Goal: Task Accomplishment & Management: Manage account settings

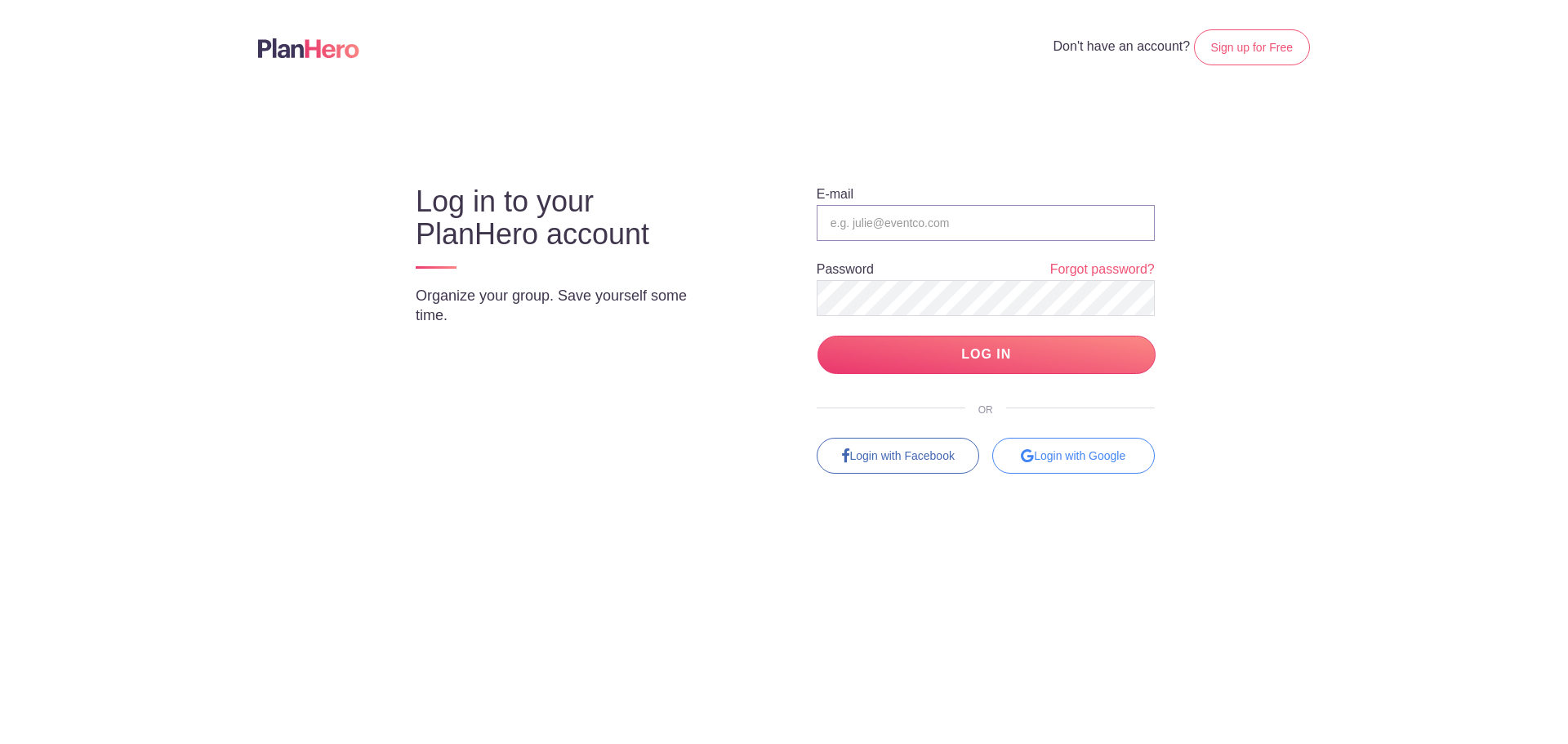
click at [962, 222] on input "email" at bounding box center [985, 223] width 338 height 36
type input "[EMAIL_ADDRESS][PERSON_NAME][DOMAIN_NAME]"
click at [817, 336] on input "LOG IN" at bounding box center [986, 355] width 338 height 39
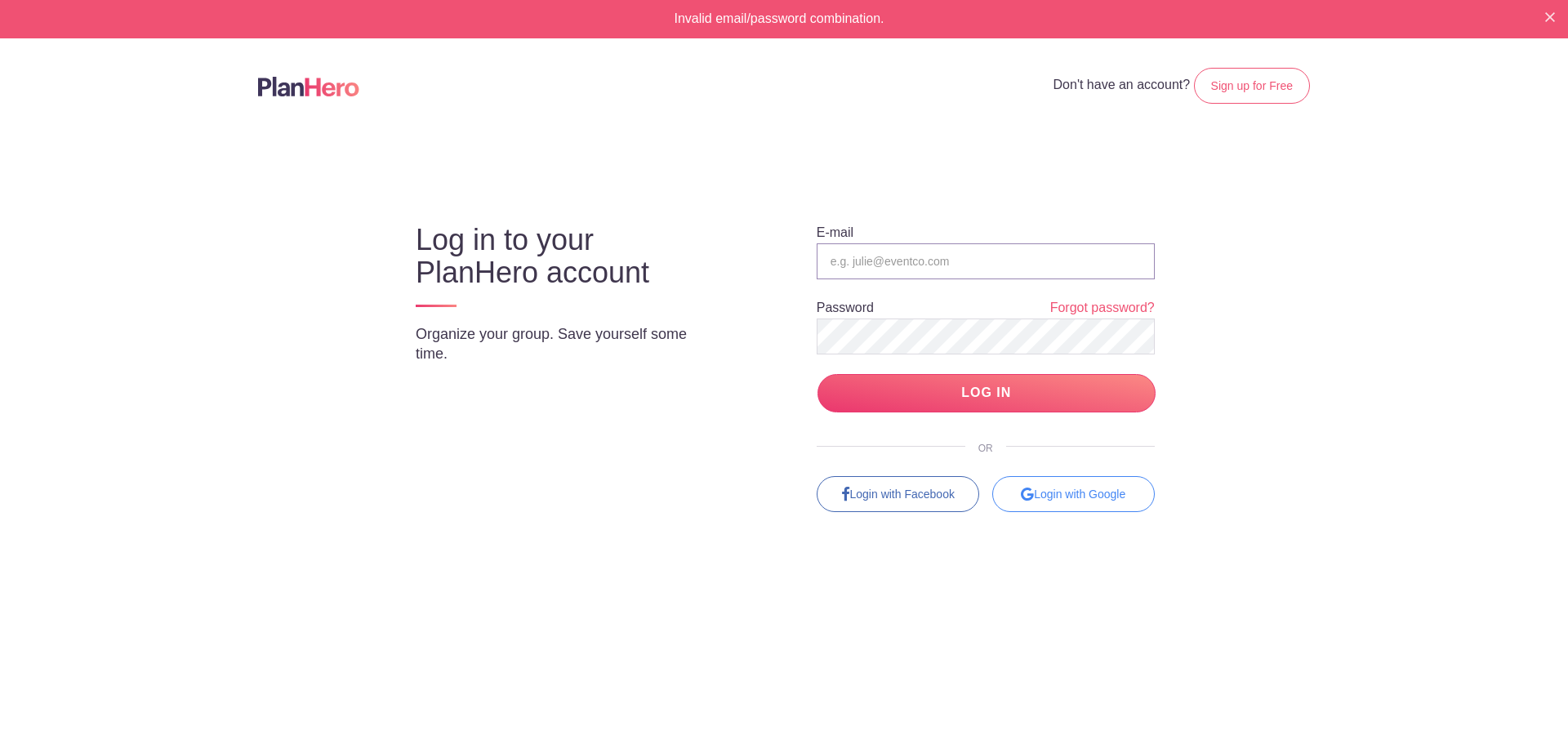
click at [879, 262] on input "email" at bounding box center [985, 261] width 338 height 36
click at [905, 265] on input "email" at bounding box center [985, 261] width 338 height 36
type input "[EMAIL_ADDRESS][PERSON_NAME][DOMAIN_NAME]"
click at [919, 387] on input "LOG IN" at bounding box center [986, 394] width 338 height 39
click at [886, 258] on input "email" at bounding box center [985, 261] width 338 height 36
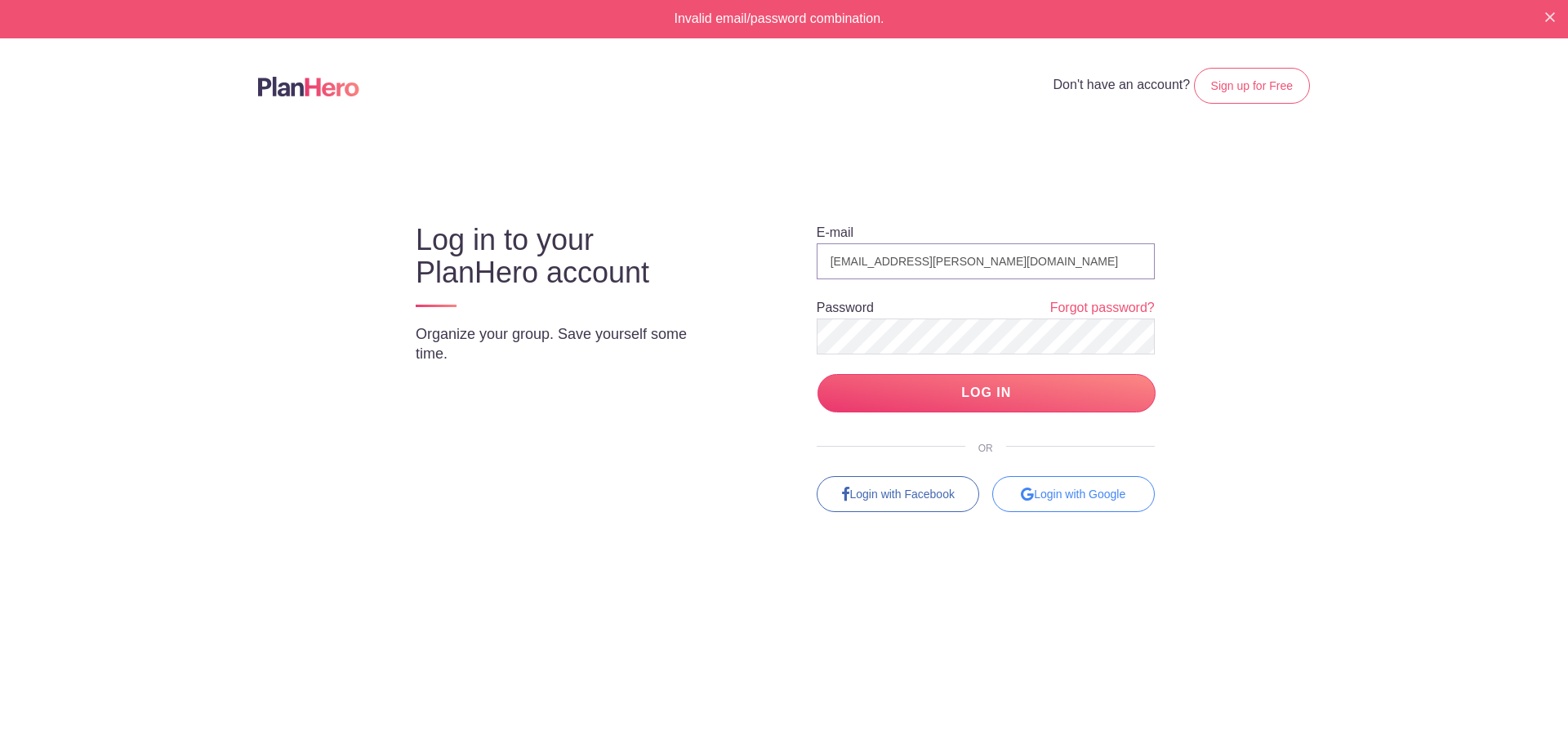
type input "[EMAIL_ADDRESS][PERSON_NAME][DOMAIN_NAME]"
click at [988, 390] on input "LOG IN" at bounding box center [986, 394] width 338 height 39
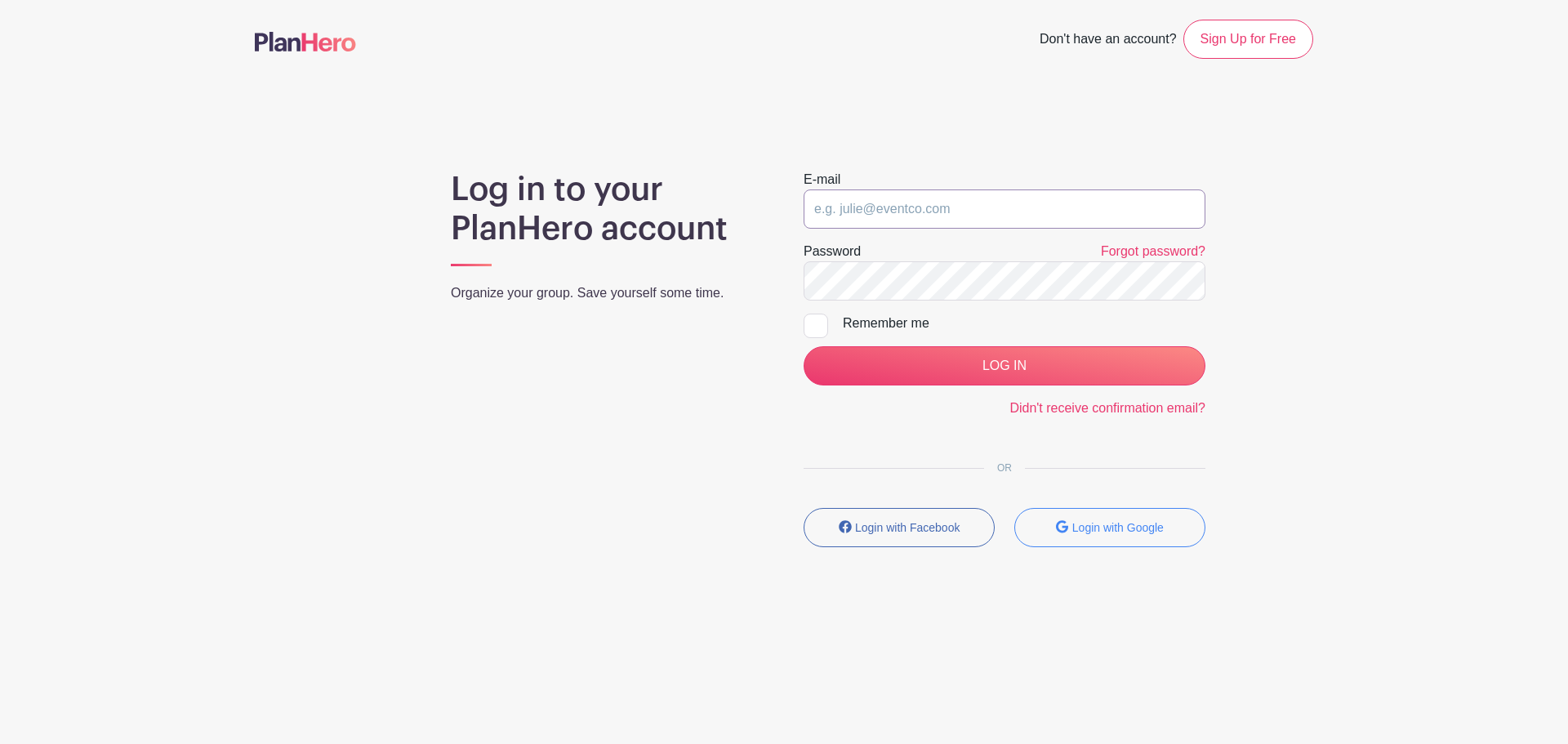
click at [950, 217] on input "email" at bounding box center [1005, 209] width 401 height 39
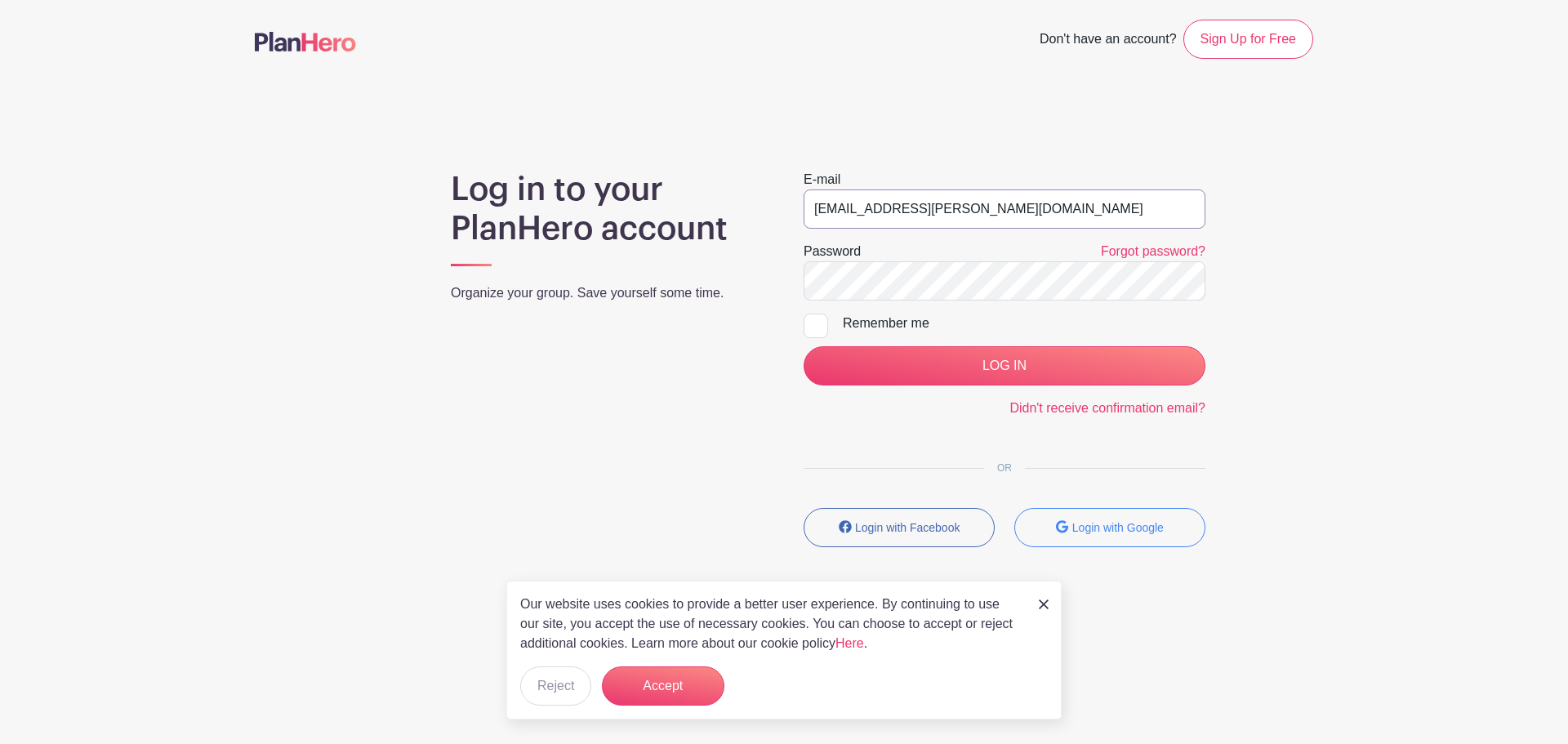
type input "bree.andrew@malad.us"
click at [816, 324] on div at bounding box center [816, 326] width 24 height 24
click at [815, 324] on input "Remember me" at bounding box center [809, 319] width 11 height 11
checkbox input "true"
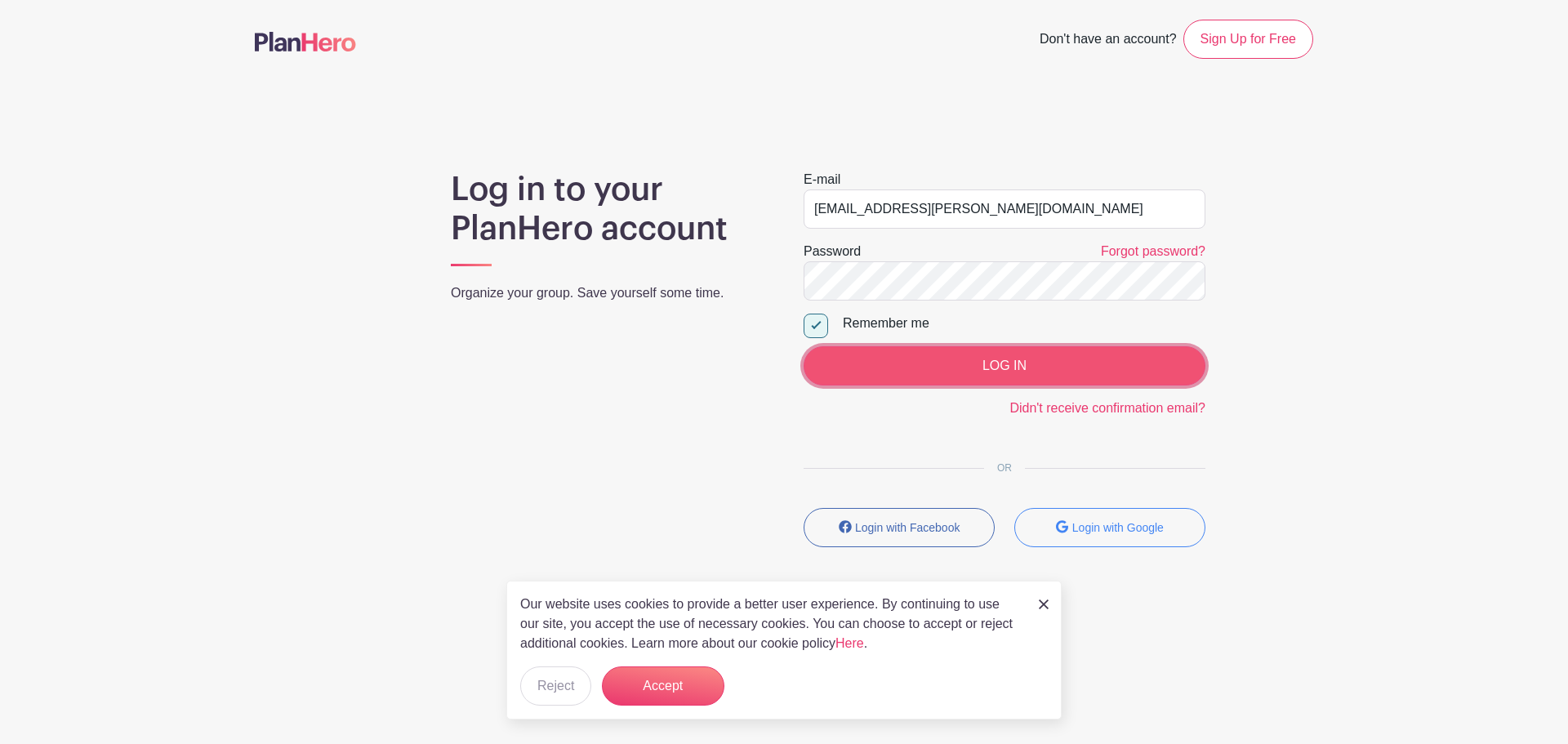
click at [1002, 360] on input "LOG IN" at bounding box center [1005, 366] width 401 height 39
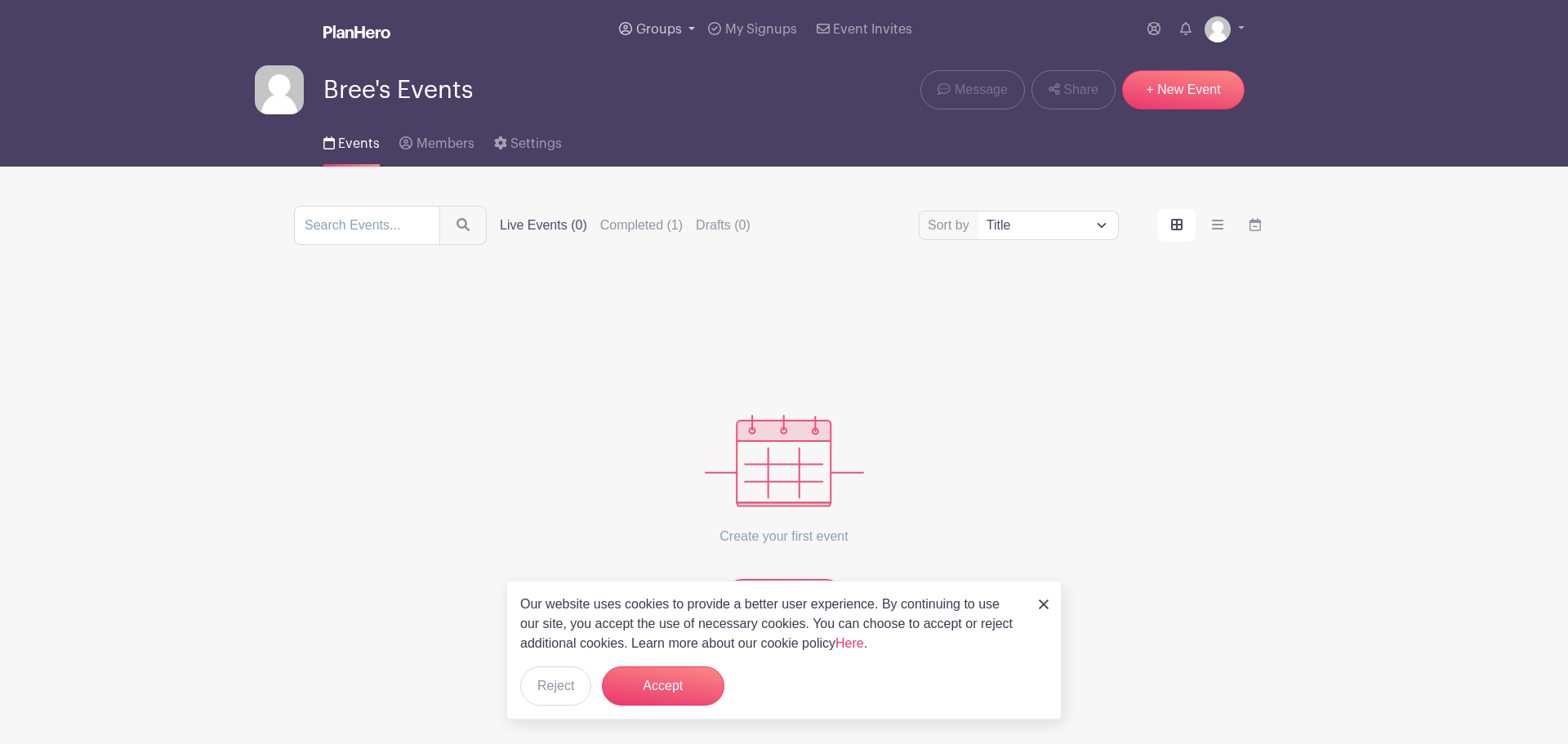
click at [676, 20] on link "Groups" at bounding box center [657, 30] width 89 height 59
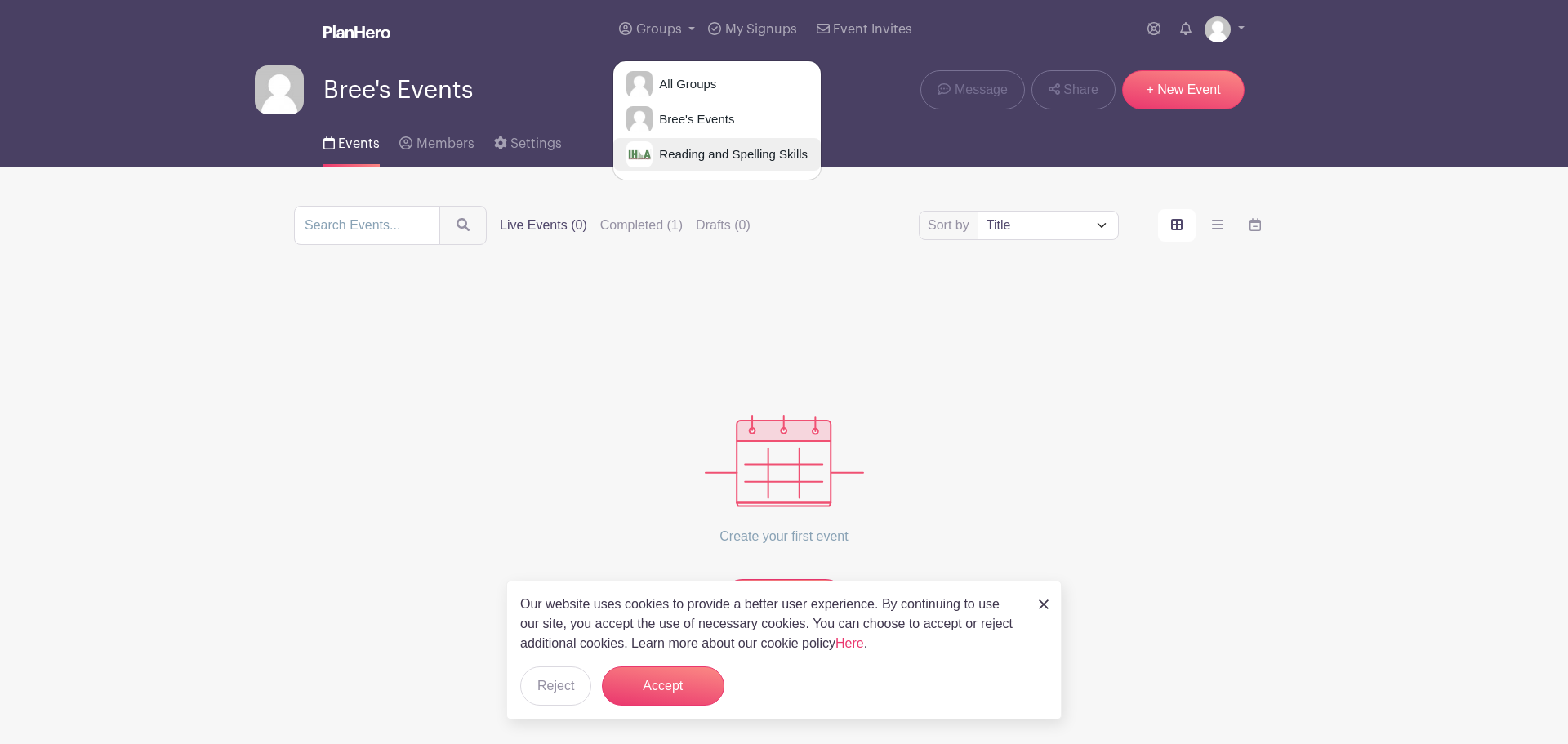
click at [692, 156] on span "Reading and Spelling Skills" at bounding box center [730, 154] width 155 height 19
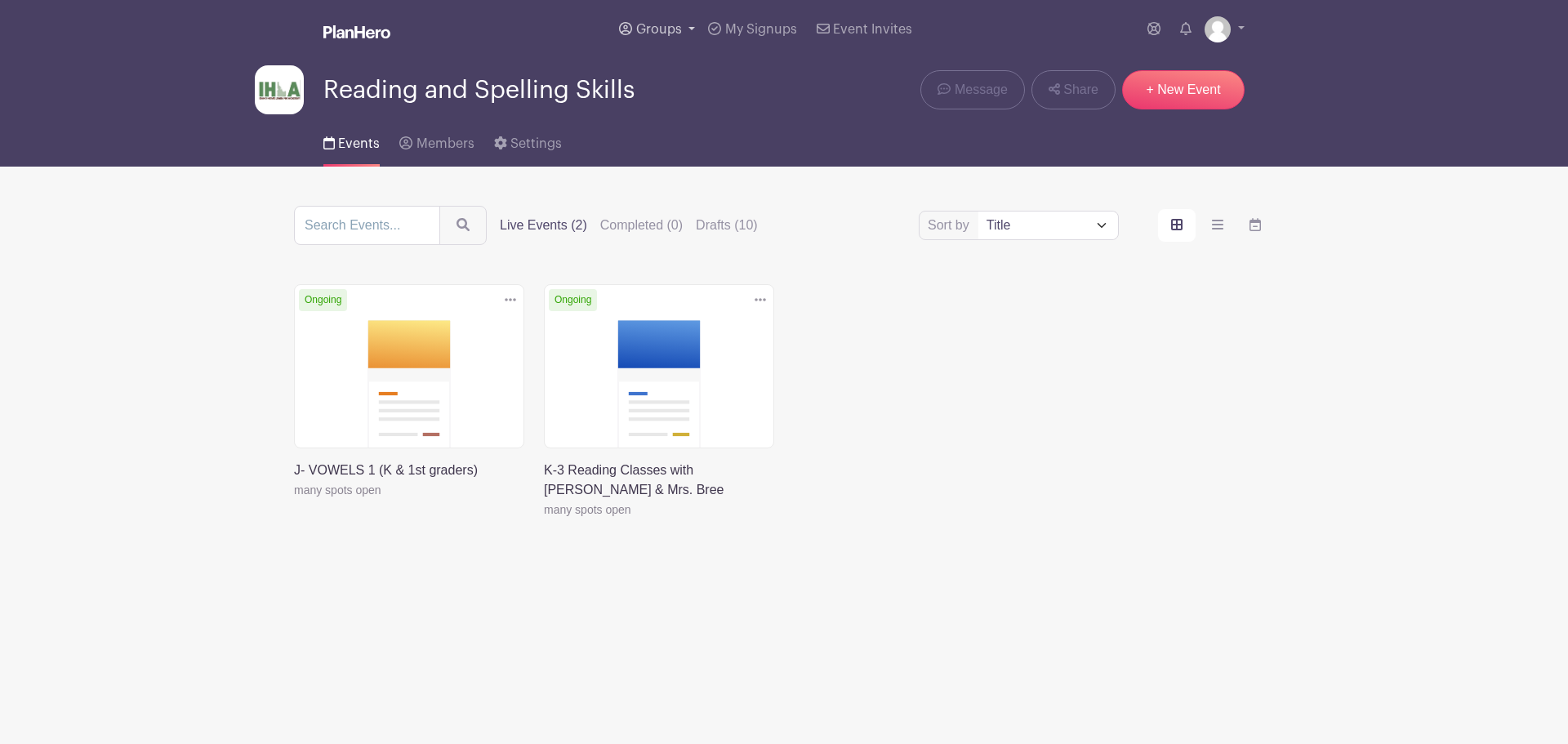
click at [638, 25] on span "Groups" at bounding box center [659, 29] width 46 height 13
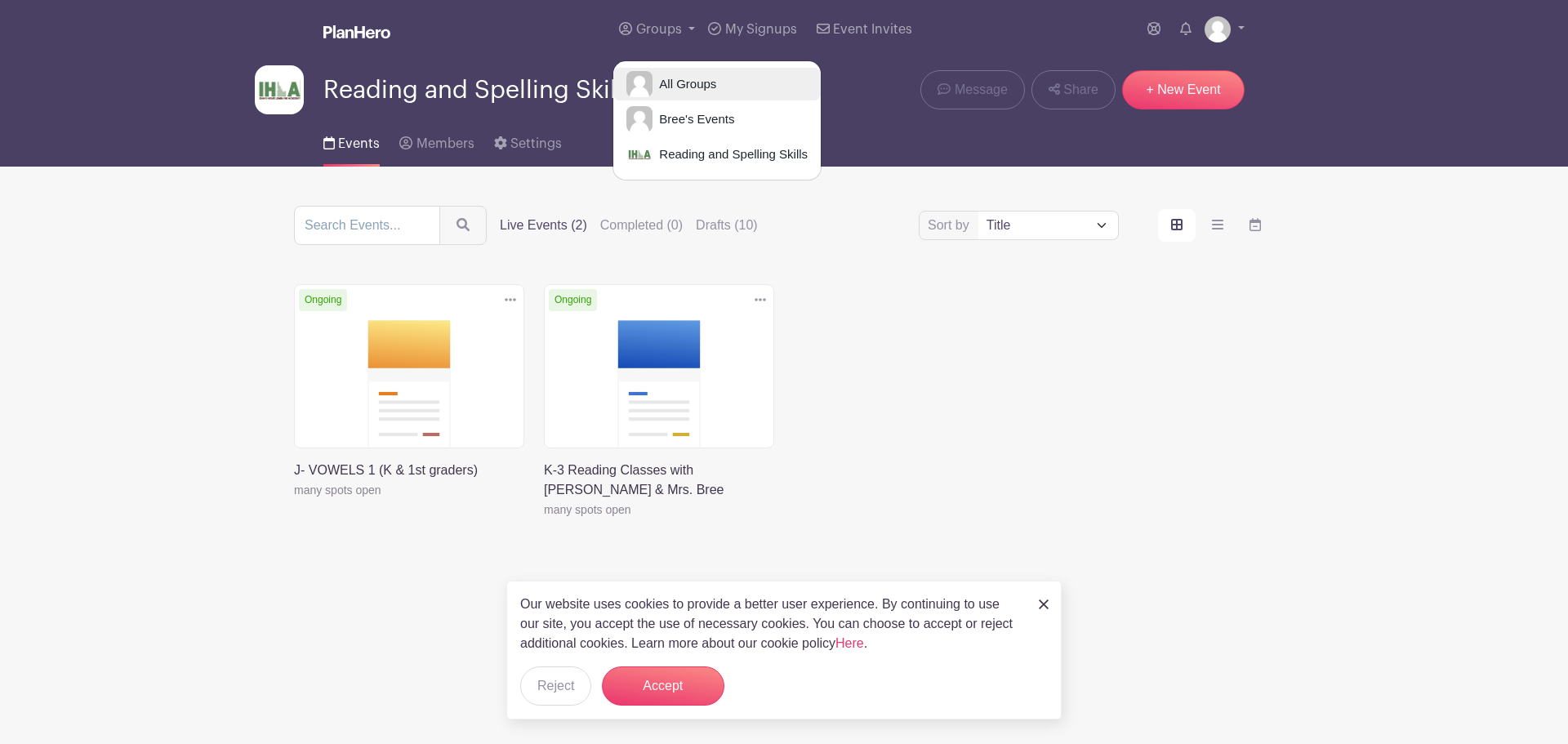
click at [680, 82] on span "All Groups" at bounding box center [685, 84] width 64 height 19
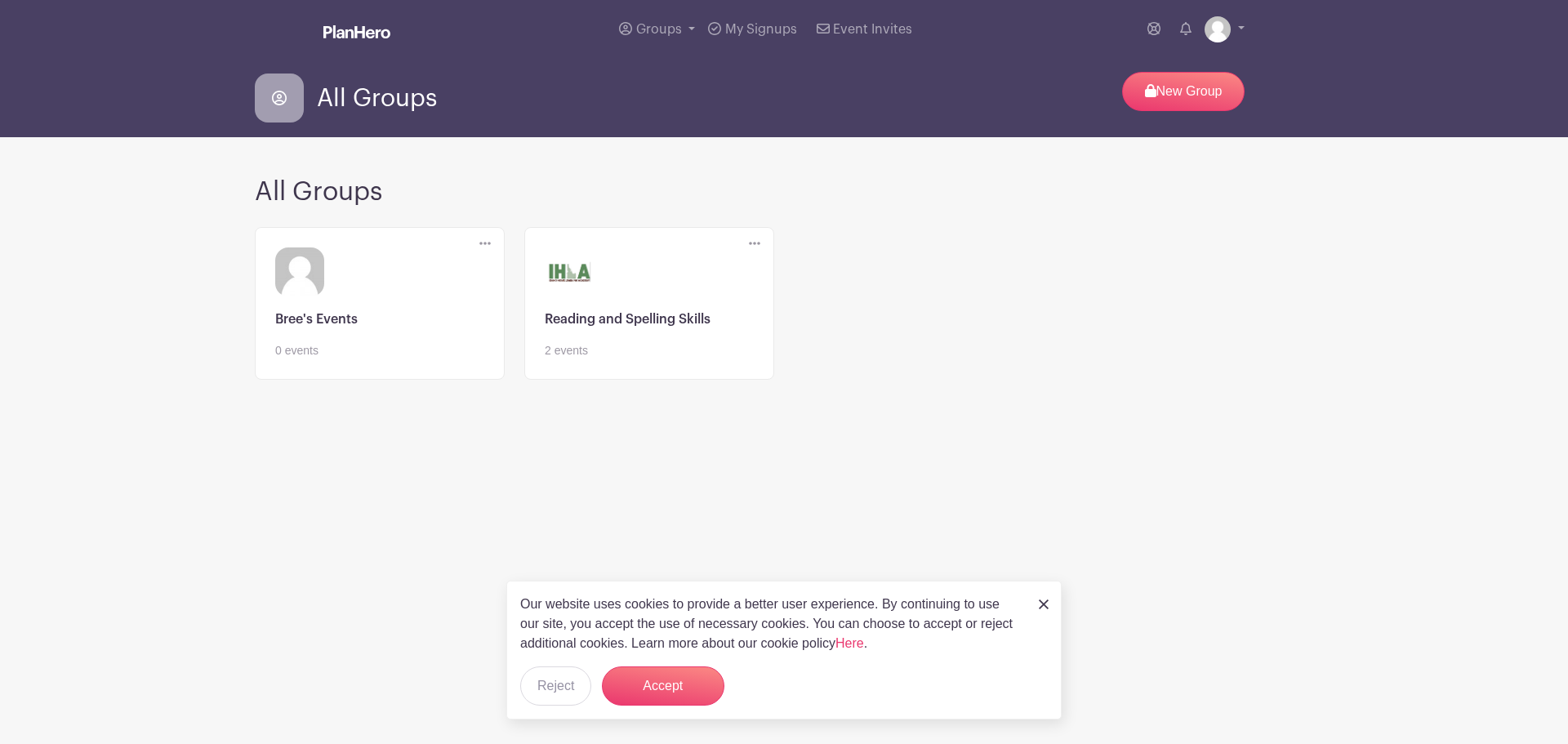
click at [379, 359] on link at bounding box center [380, 359] width 209 height 0
click at [675, 24] on span "Groups" at bounding box center [659, 29] width 46 height 13
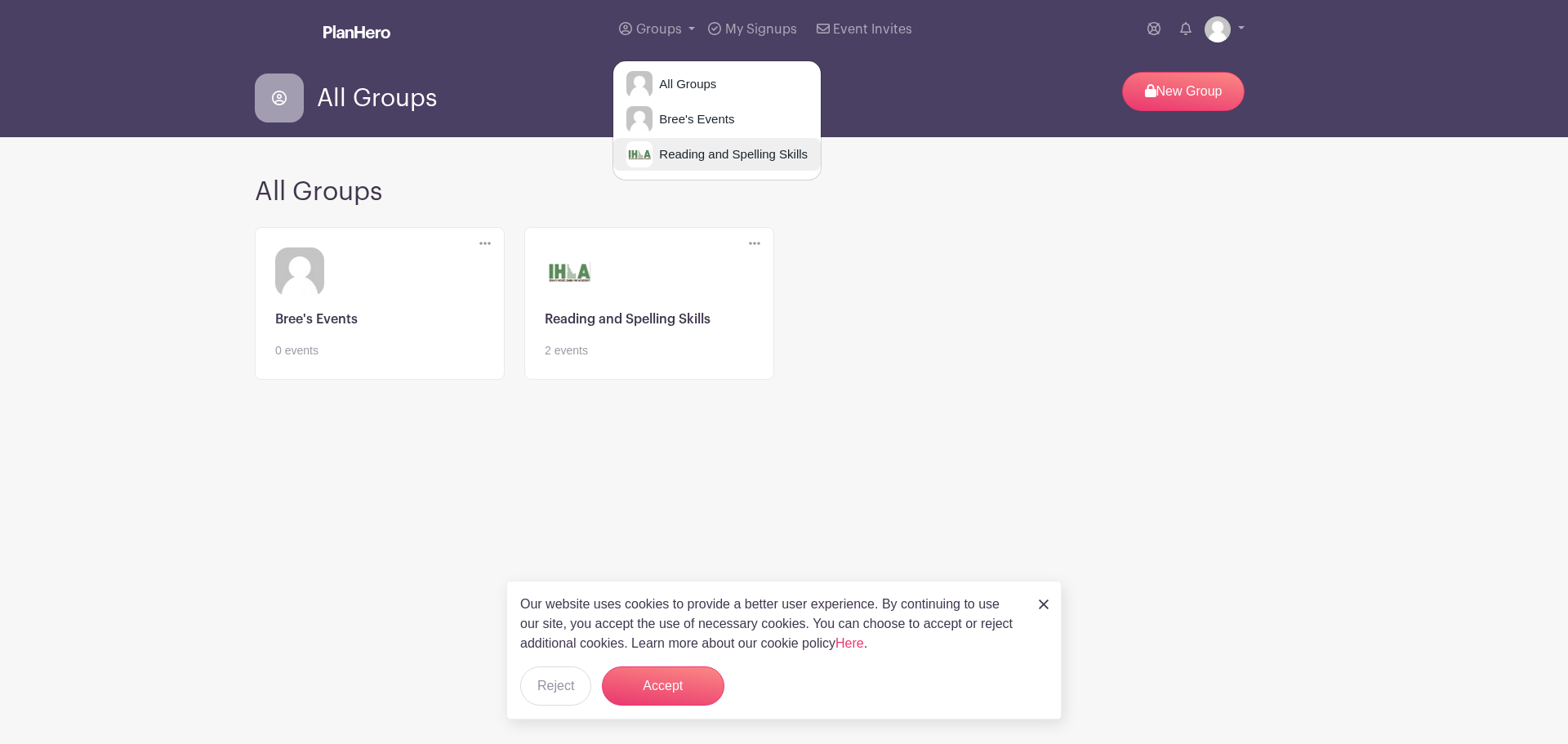
click at [688, 155] on span "Reading and Spelling Skills" at bounding box center [730, 154] width 155 height 19
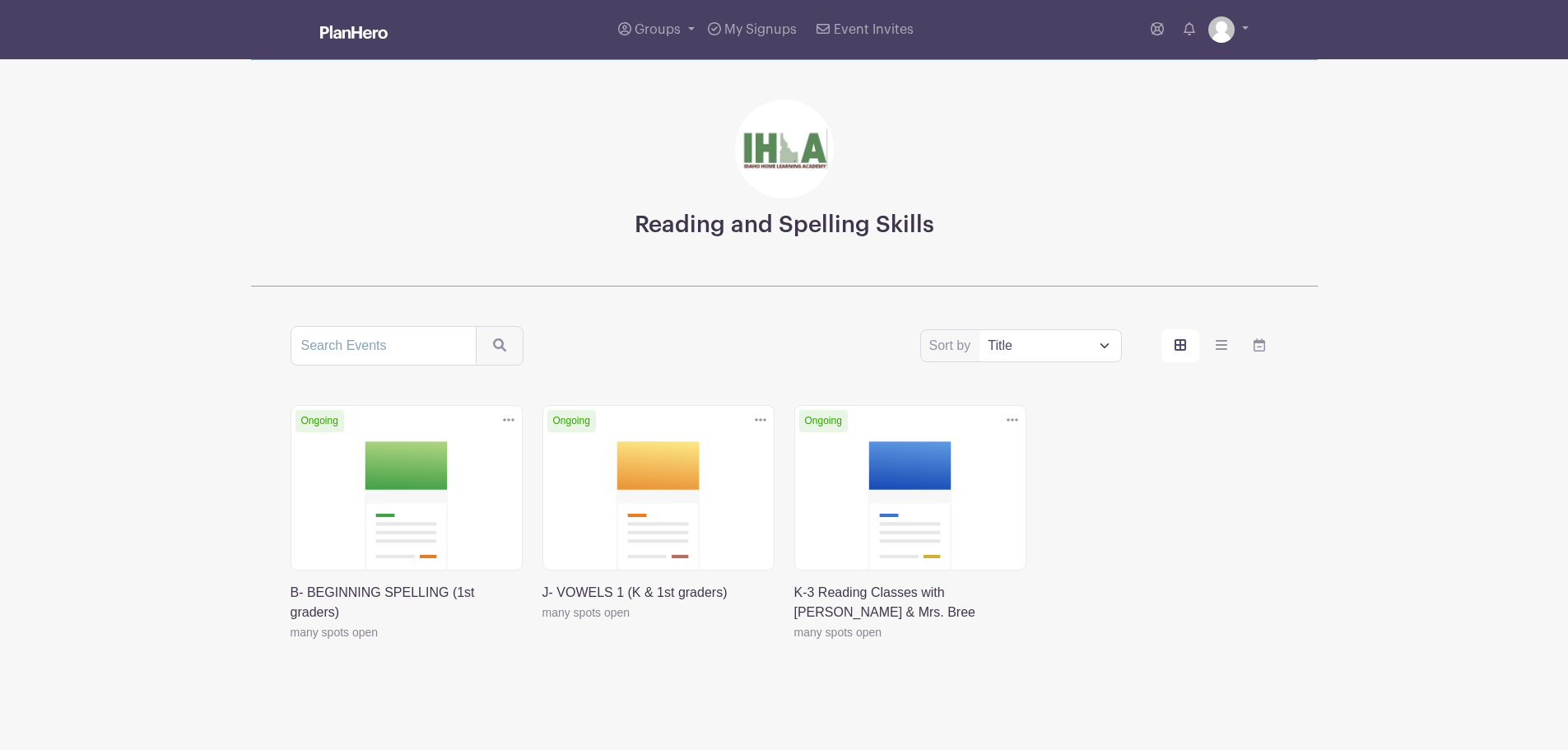
scroll to position [1, 0]
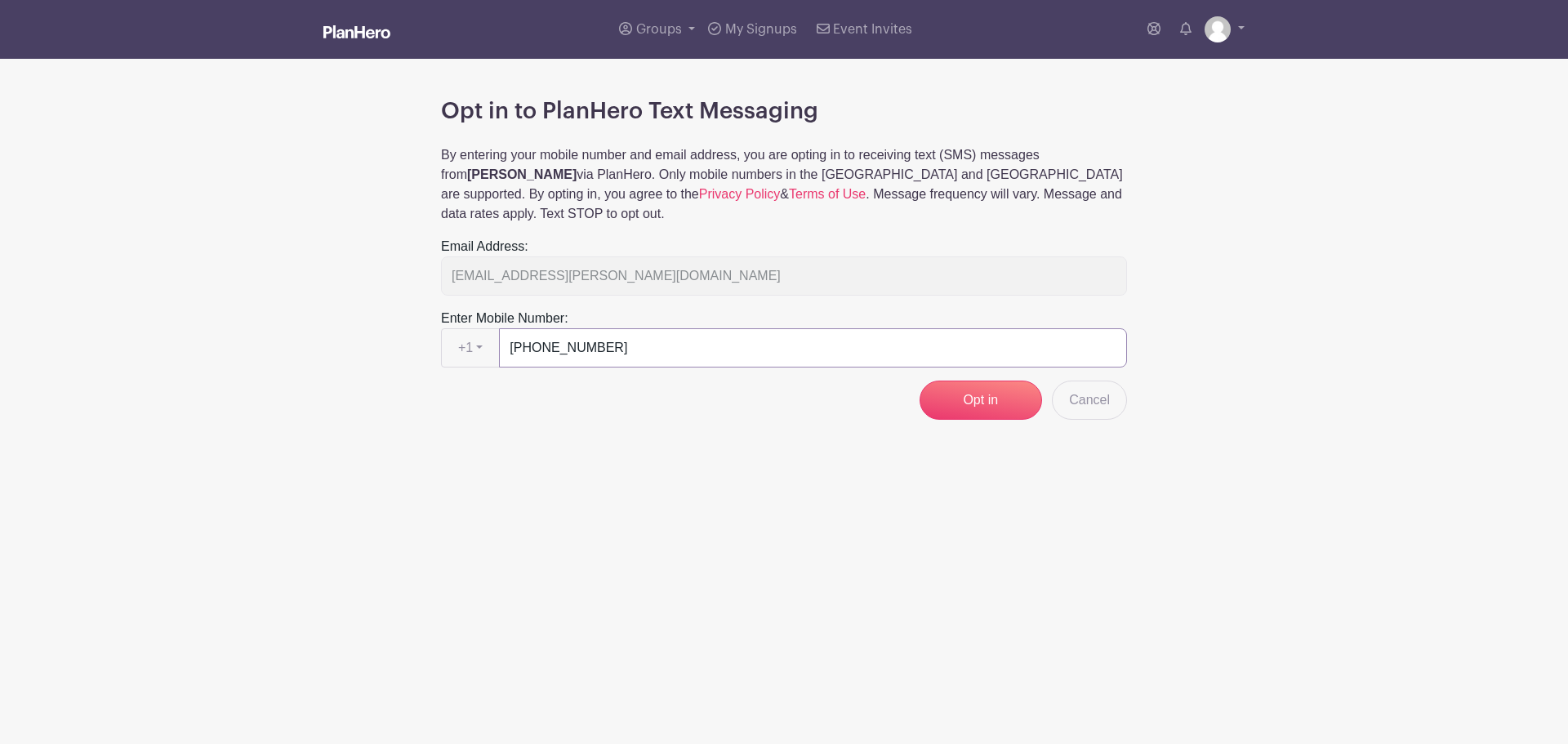
click at [597, 331] on input "[PHONE_NUMBER]" at bounding box center [813, 348] width 628 height 39
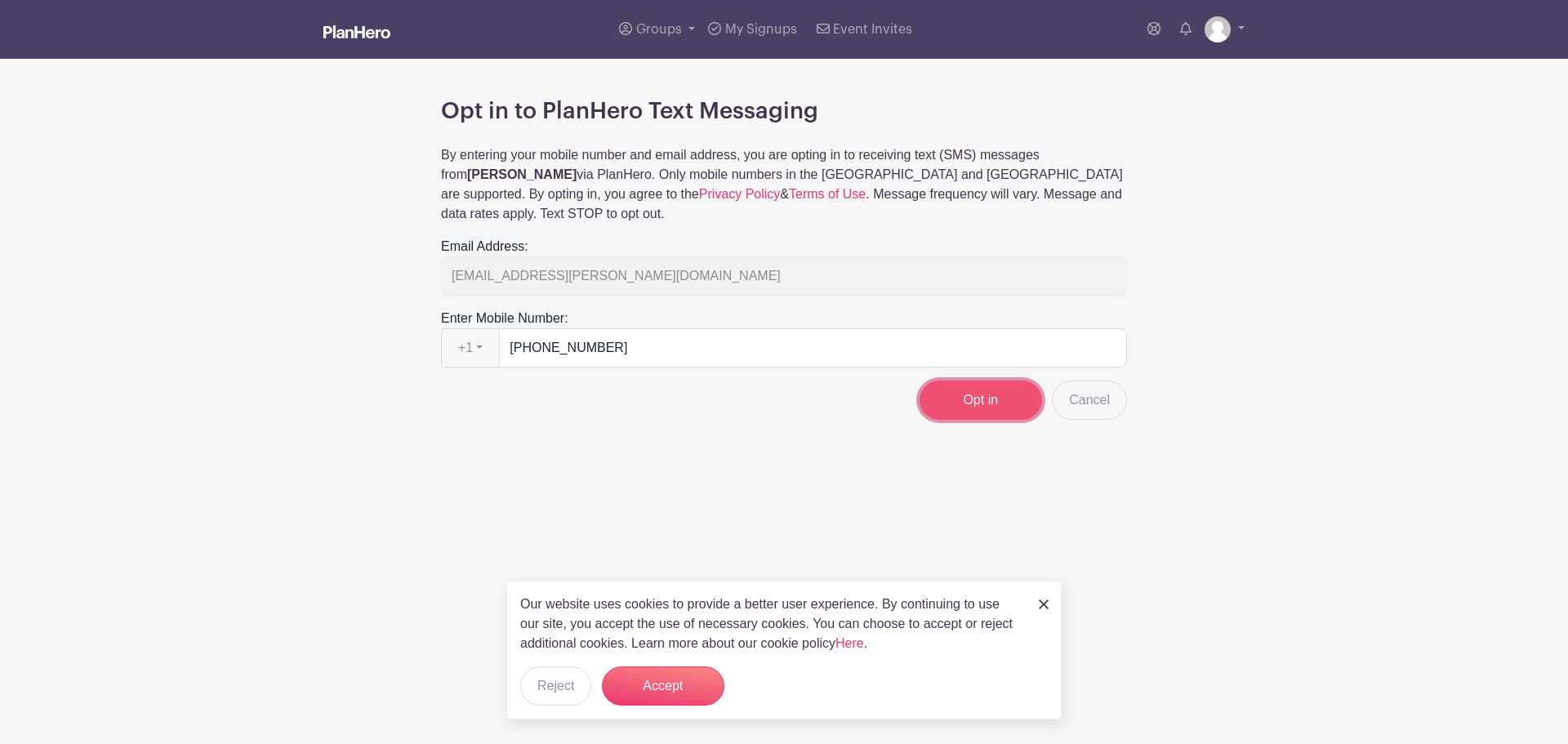
click at [981, 380] on input "Opt in" at bounding box center [981, 400] width 122 height 39
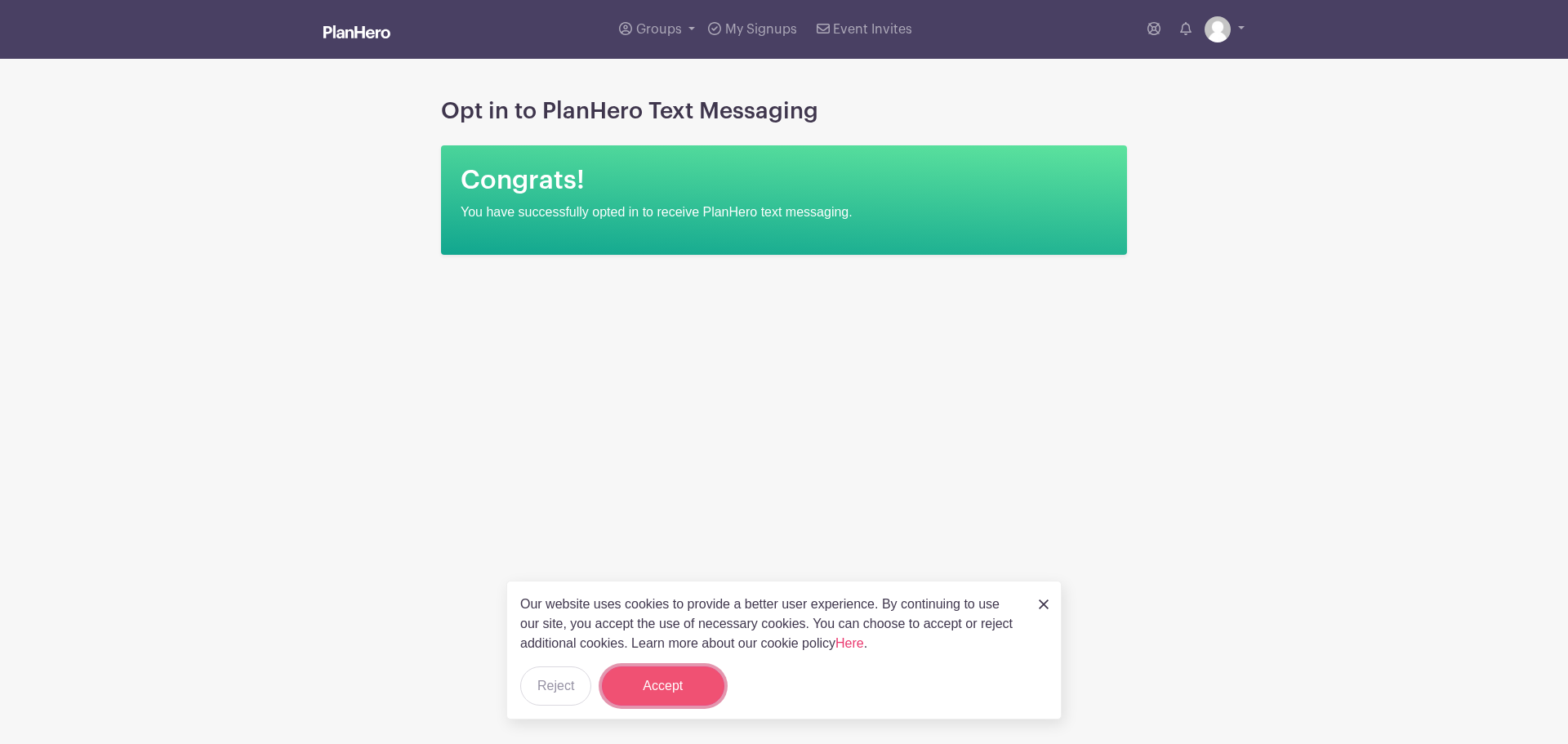
click at [691, 683] on button "Accept" at bounding box center [663, 686] width 122 height 39
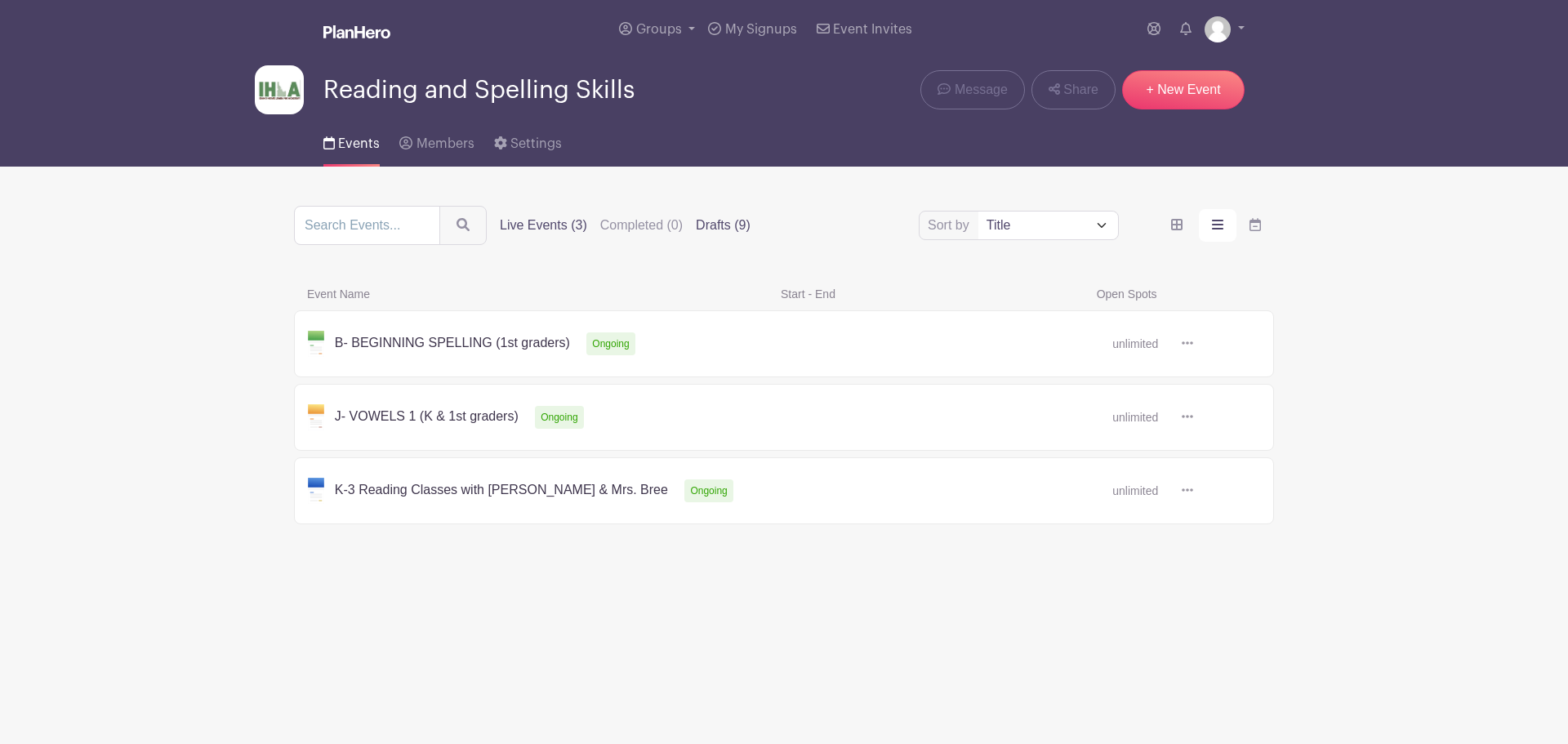
click at [709, 225] on label "Drafts (9)" at bounding box center [723, 225] width 55 height 19
click at [0, 0] on input "Drafts (9)" at bounding box center [0, 0] width 0 height 0
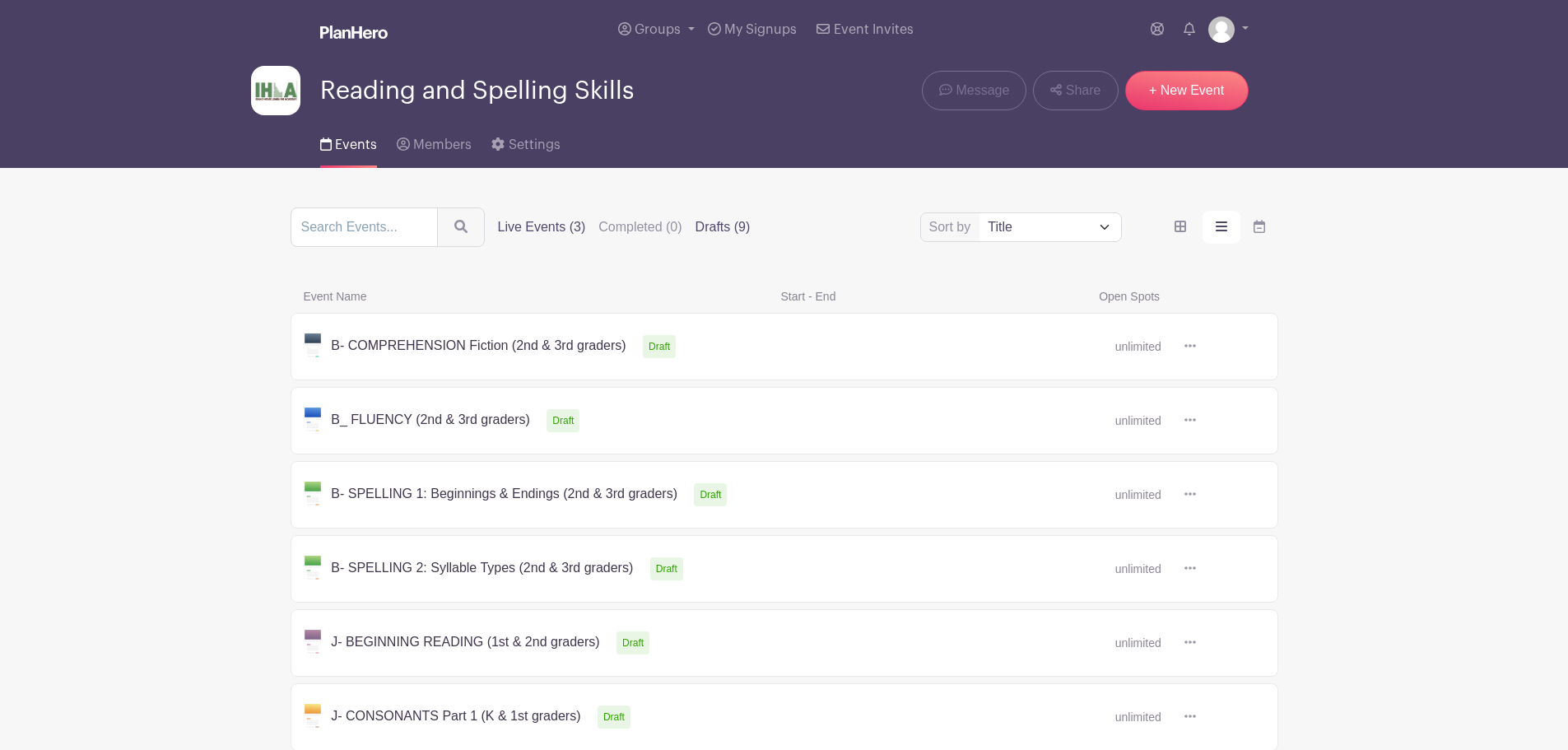
click at [550, 229] on label "Live Events (3)" at bounding box center [542, 227] width 88 height 20
click at [0, 0] on input "Live Events (3)" at bounding box center [0, 0] width 0 height 0
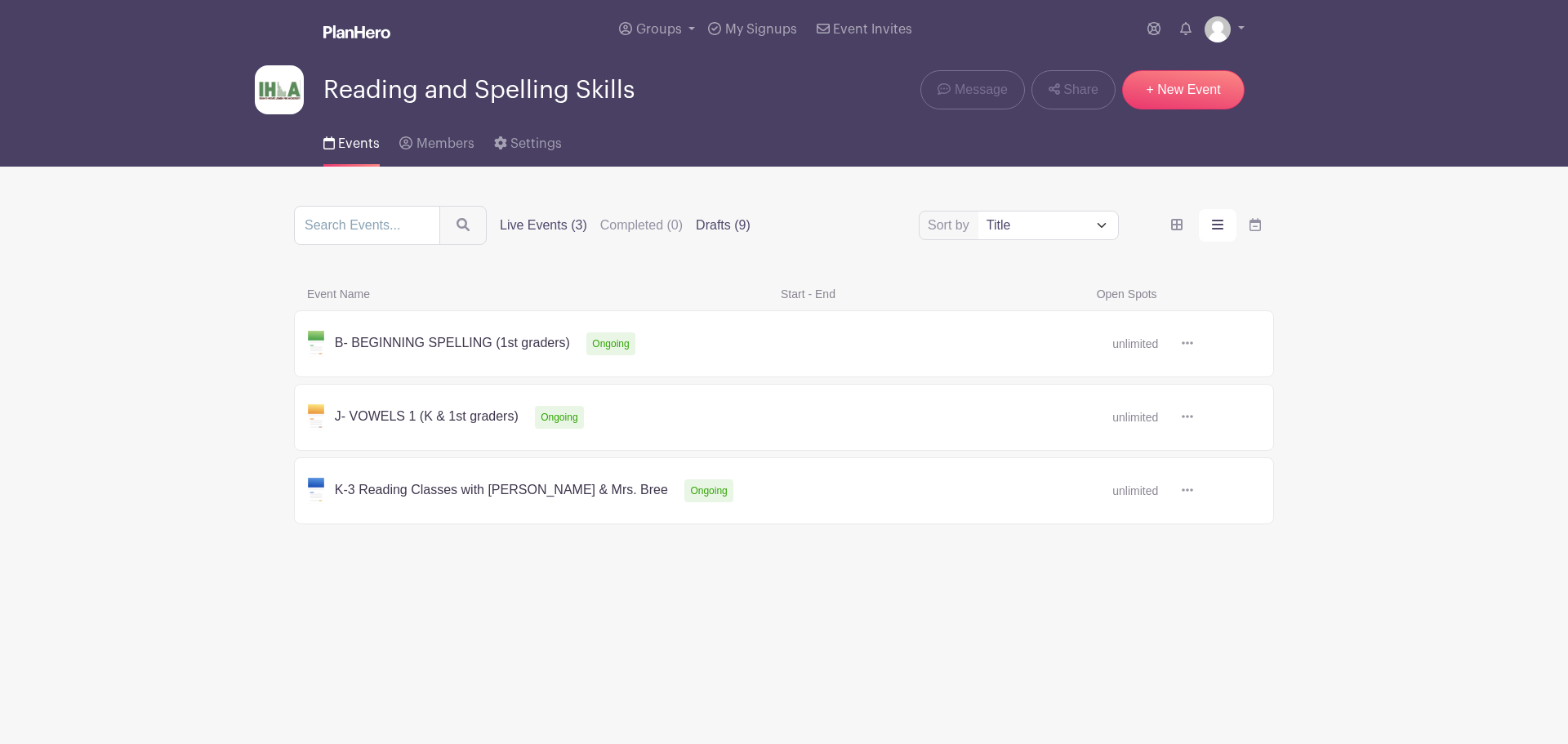
drag, startPoint x: 724, startPoint y: 217, endPoint x: 711, endPoint y: 219, distance: 13.2
click at [711, 219] on label "Drafts (9)" at bounding box center [723, 225] width 55 height 19
click at [0, 0] on input "Drafts (9)" at bounding box center [0, 0] width 0 height 0
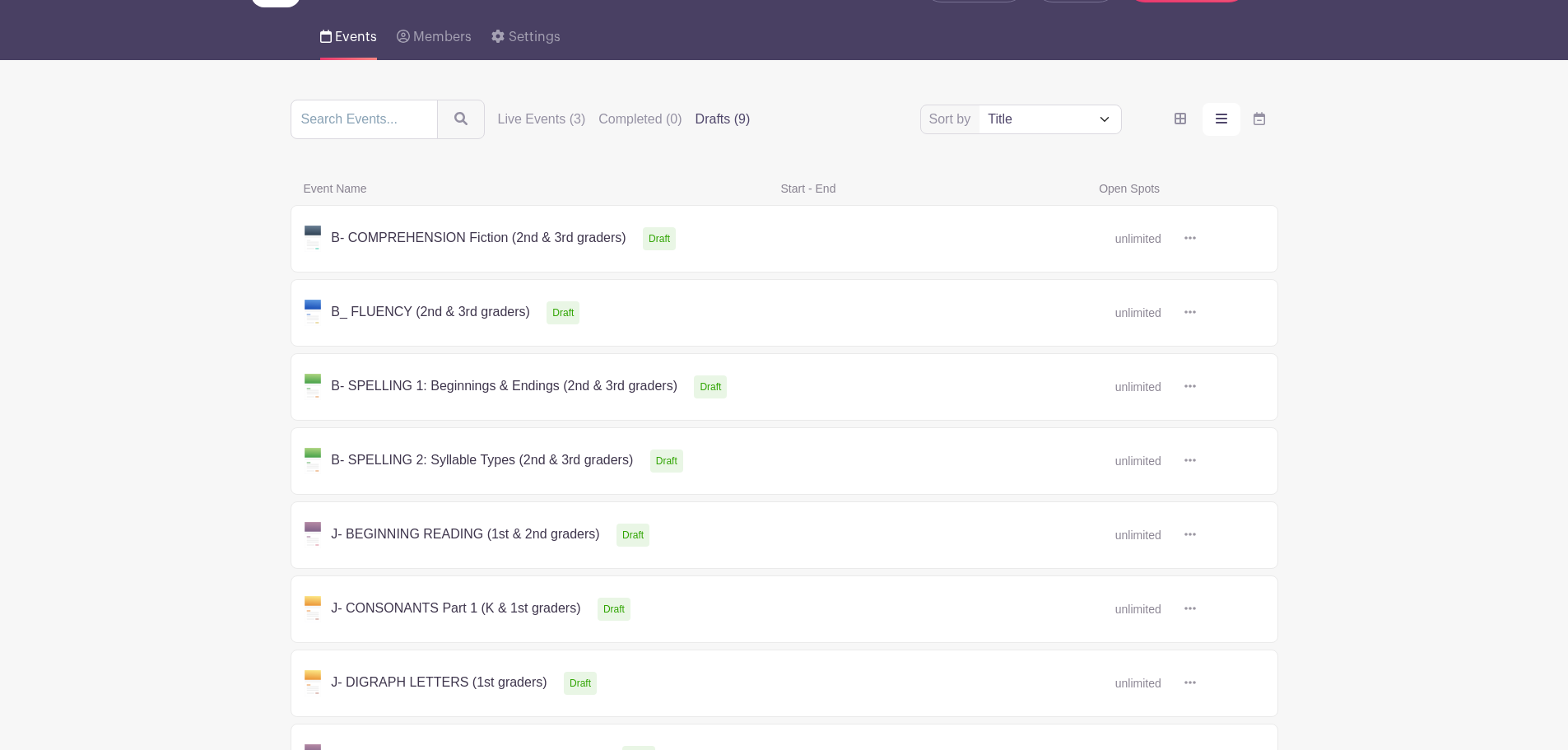
scroll to position [107, 0]
click at [529, 118] on label "Live Events (3)" at bounding box center [542, 120] width 88 height 20
click at [0, 0] on input "Live Events (3)" at bounding box center [0, 0] width 0 height 0
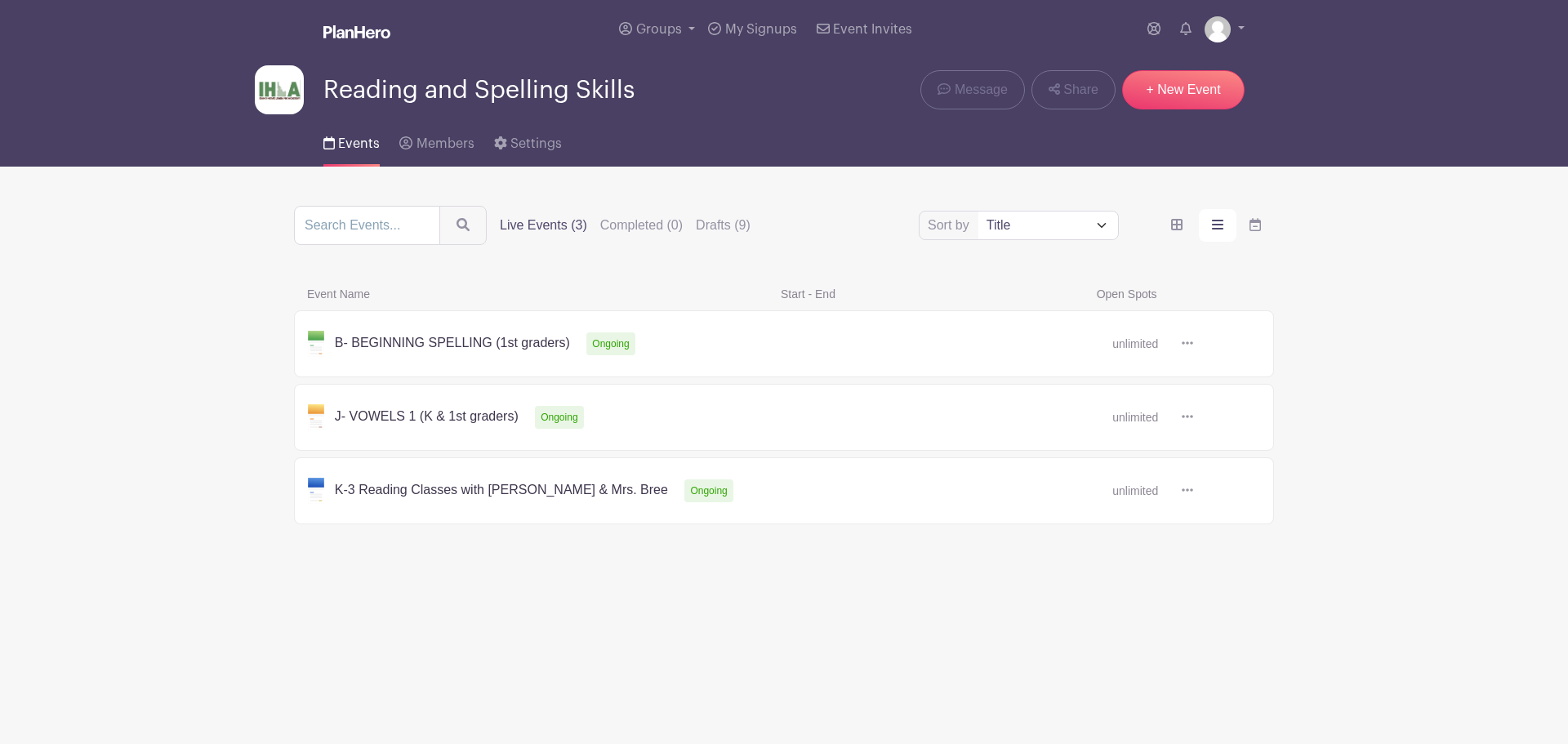
click at [1194, 344] on link at bounding box center [1194, 344] width 0 height 0
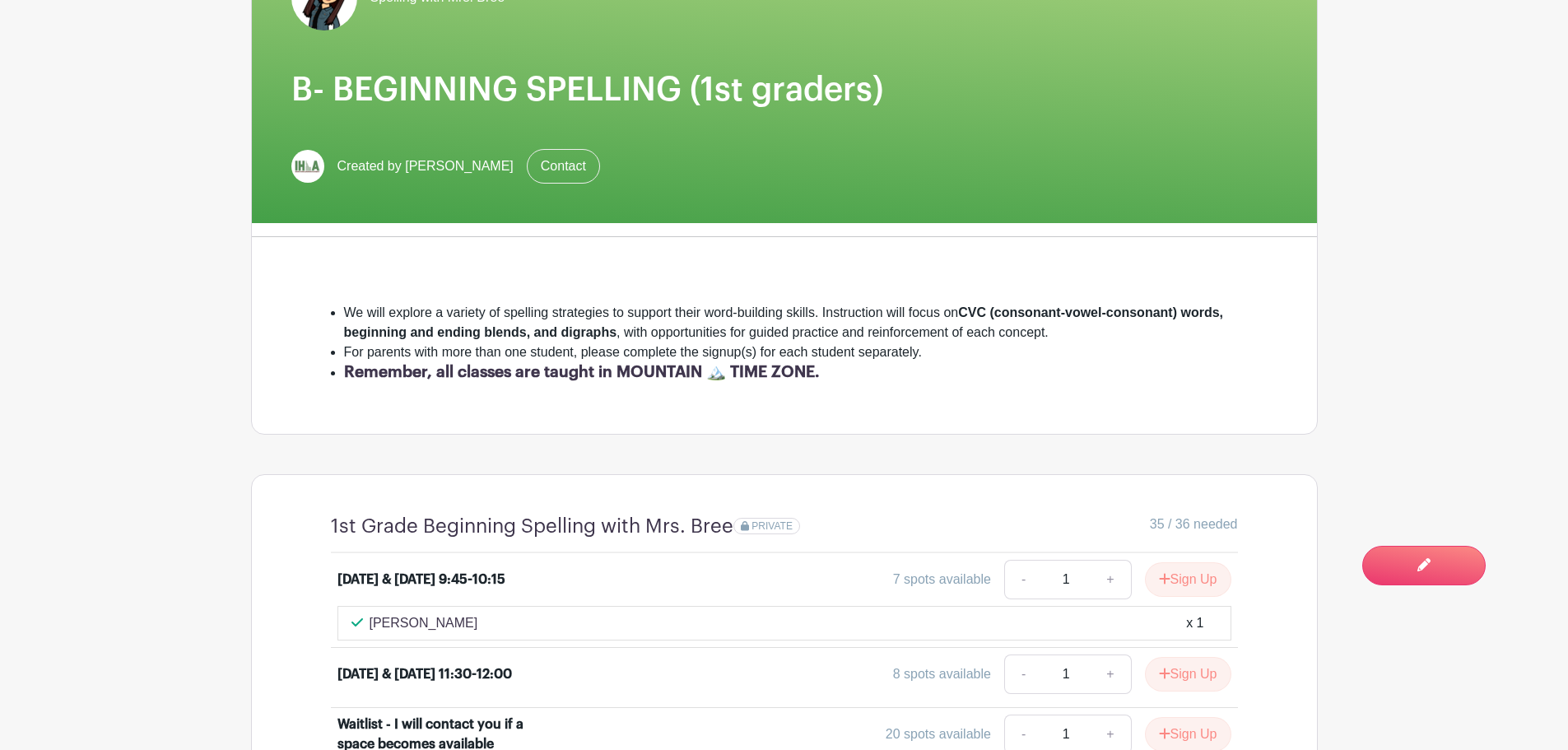
scroll to position [282, 0]
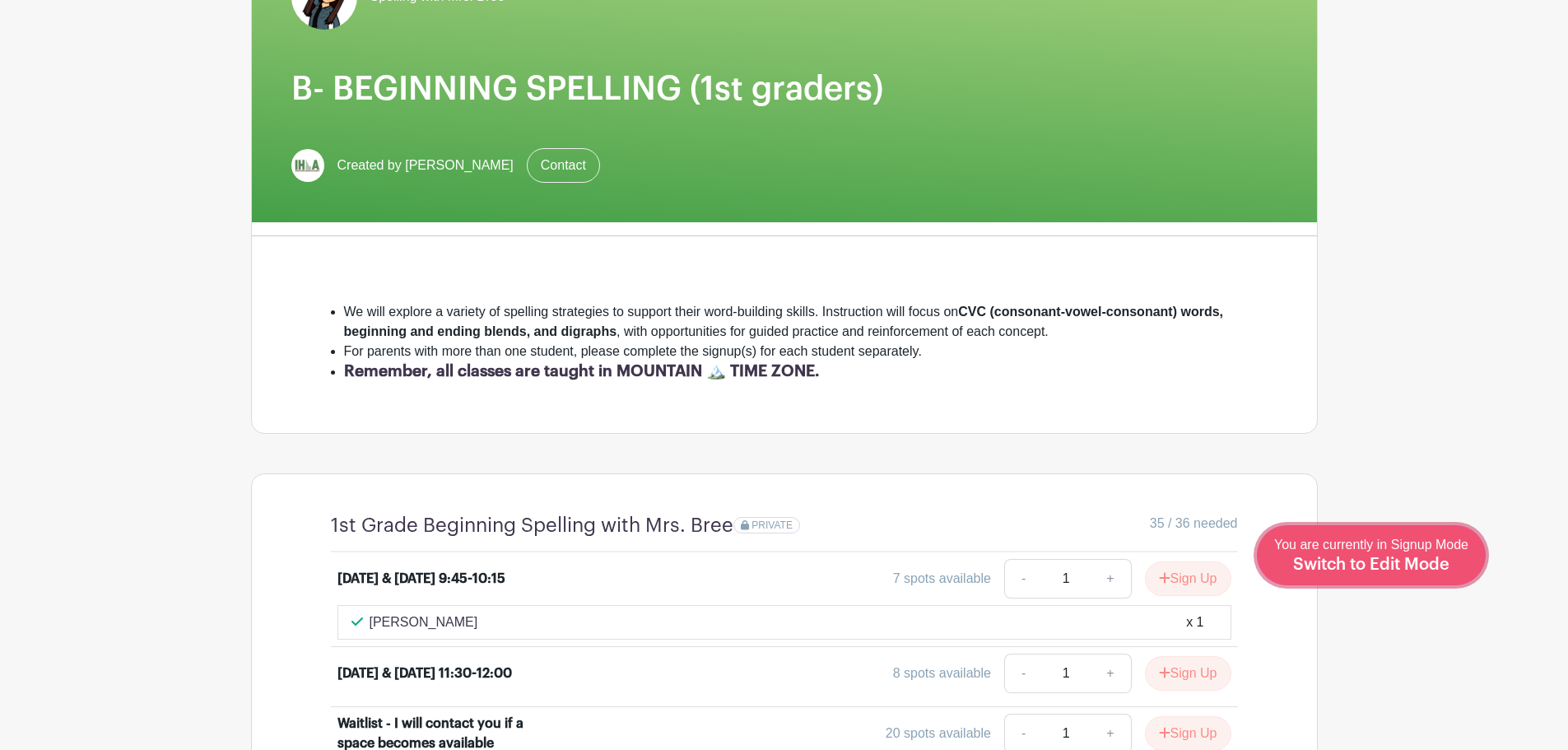
click at [1394, 558] on span "Switch to Edit Mode" at bounding box center [1371, 565] width 156 height 16
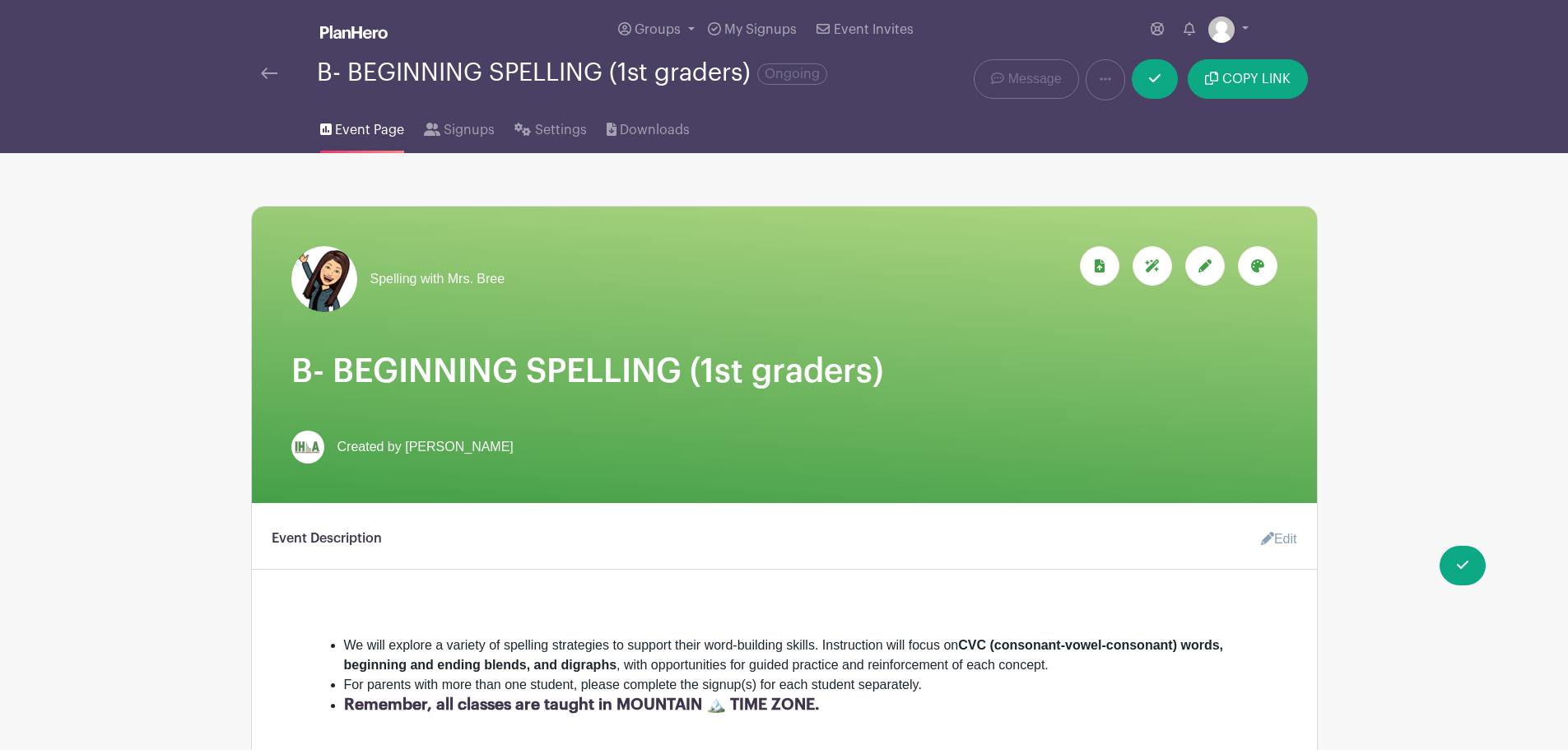
click at [265, 71] on img at bounding box center [269, 73] width 16 height 12
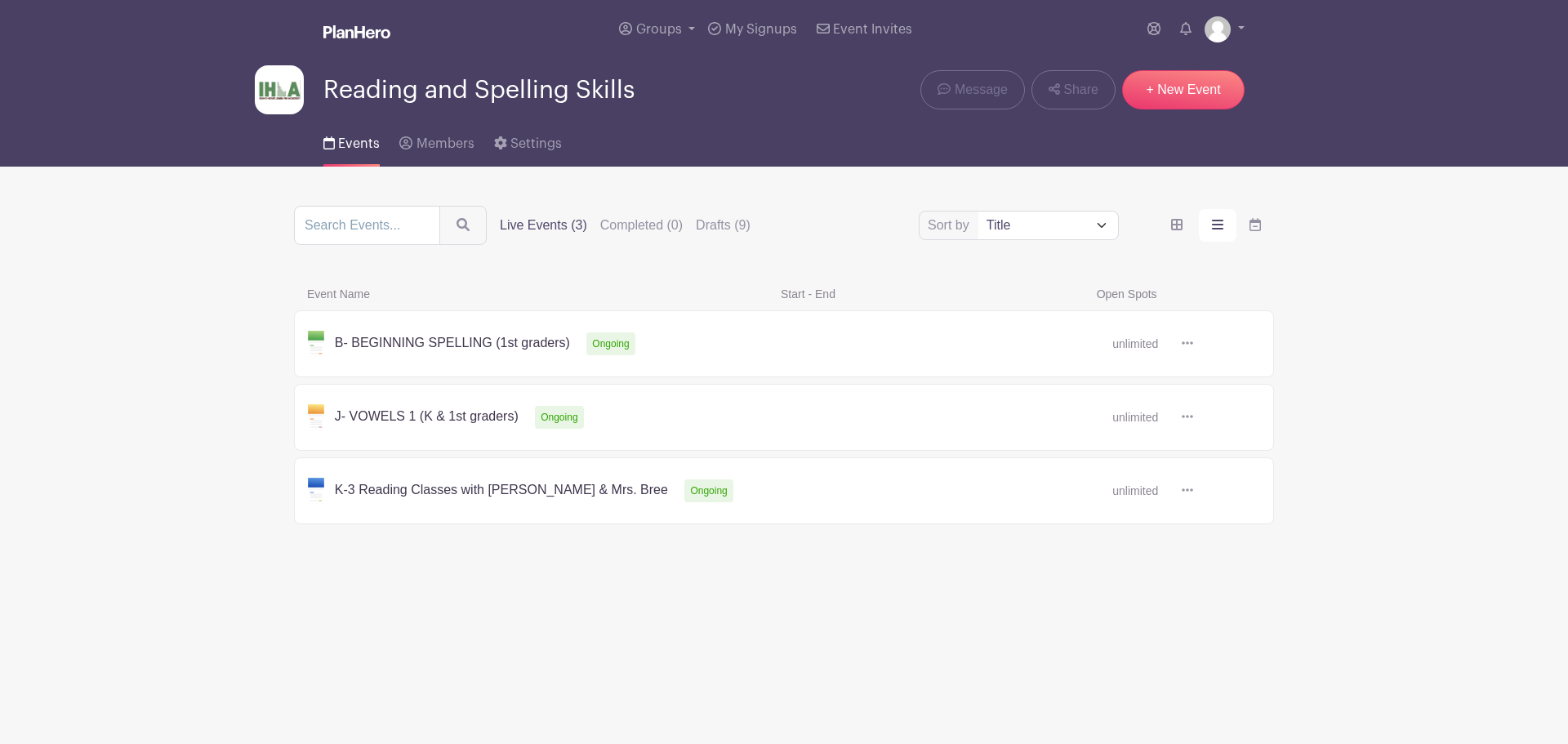
click at [1194, 344] on link at bounding box center [1194, 344] width 0 height 0
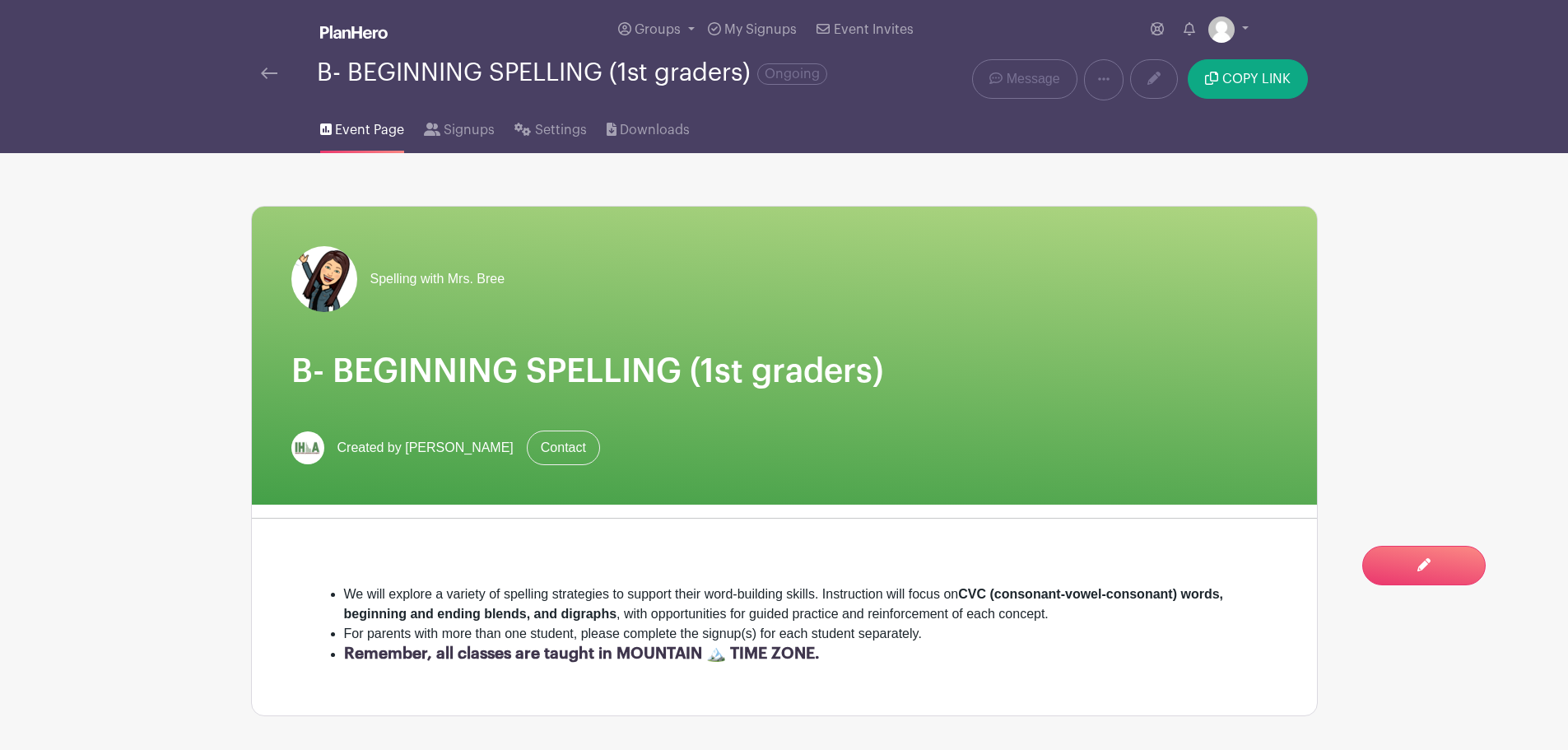
click at [263, 70] on img at bounding box center [269, 73] width 16 height 12
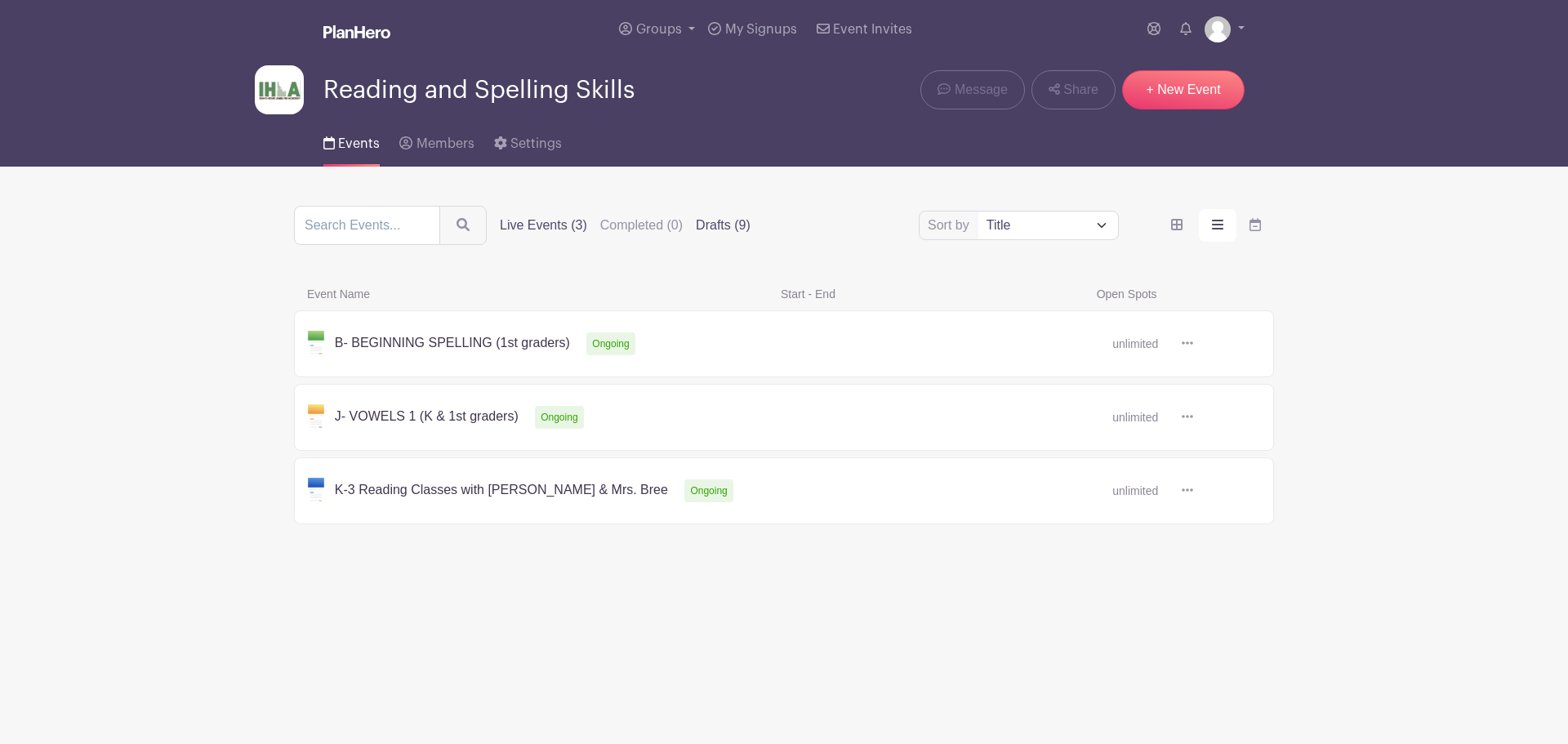
click at [725, 217] on label "Drafts (9)" at bounding box center [723, 225] width 55 height 19
click at [0, 0] on input "Drafts (9)" at bounding box center [0, 0] width 0 height 0
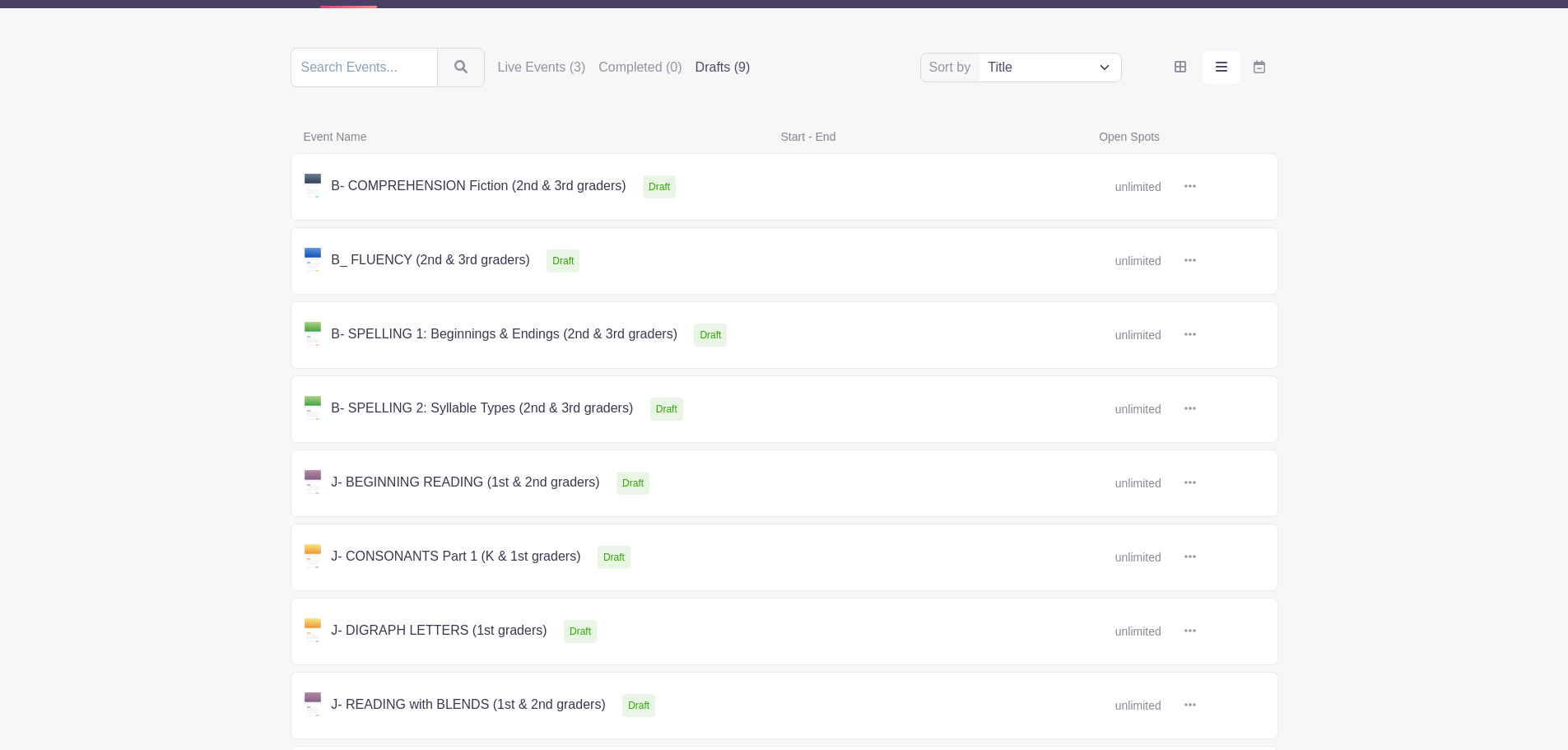
scroll to position [159, 0]
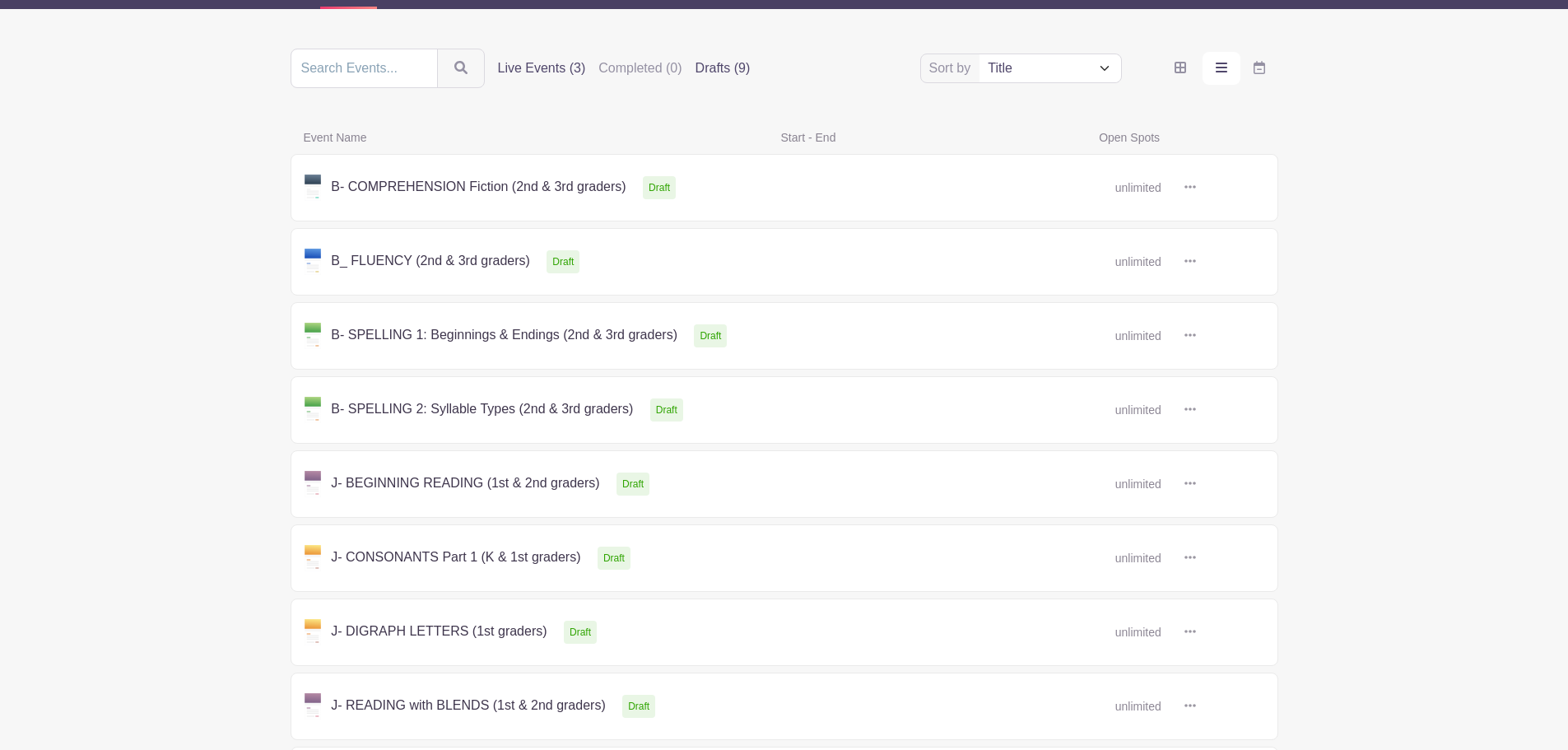
click at [540, 62] on label "Live Events (3)" at bounding box center [542, 68] width 88 height 20
click at [0, 0] on input "Live Events (3)" at bounding box center [0, 0] width 0 height 0
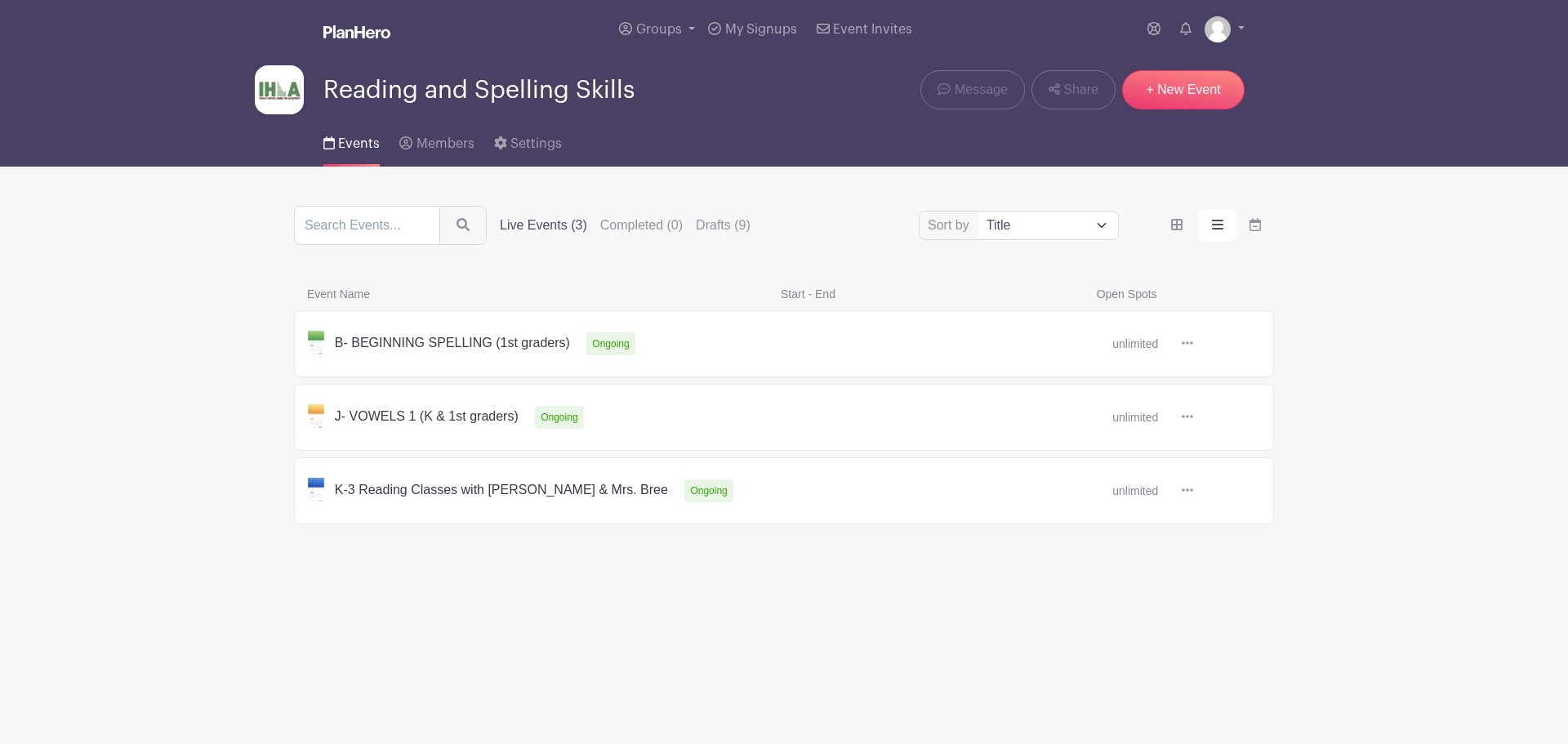
drag, startPoint x: 709, startPoint y: 219, endPoint x: 704, endPoint y: 198, distance: 21.6
click at [704, 198] on main "Groups All Groups Bree's Events Reading and Spelling Skills My Signups Event In…" at bounding box center [784, 316] width 1568 height 633
click at [725, 224] on label "Drafts (9)" at bounding box center [723, 225] width 55 height 19
click at [0, 0] on input "Drafts (9)" at bounding box center [0, 0] width 0 height 0
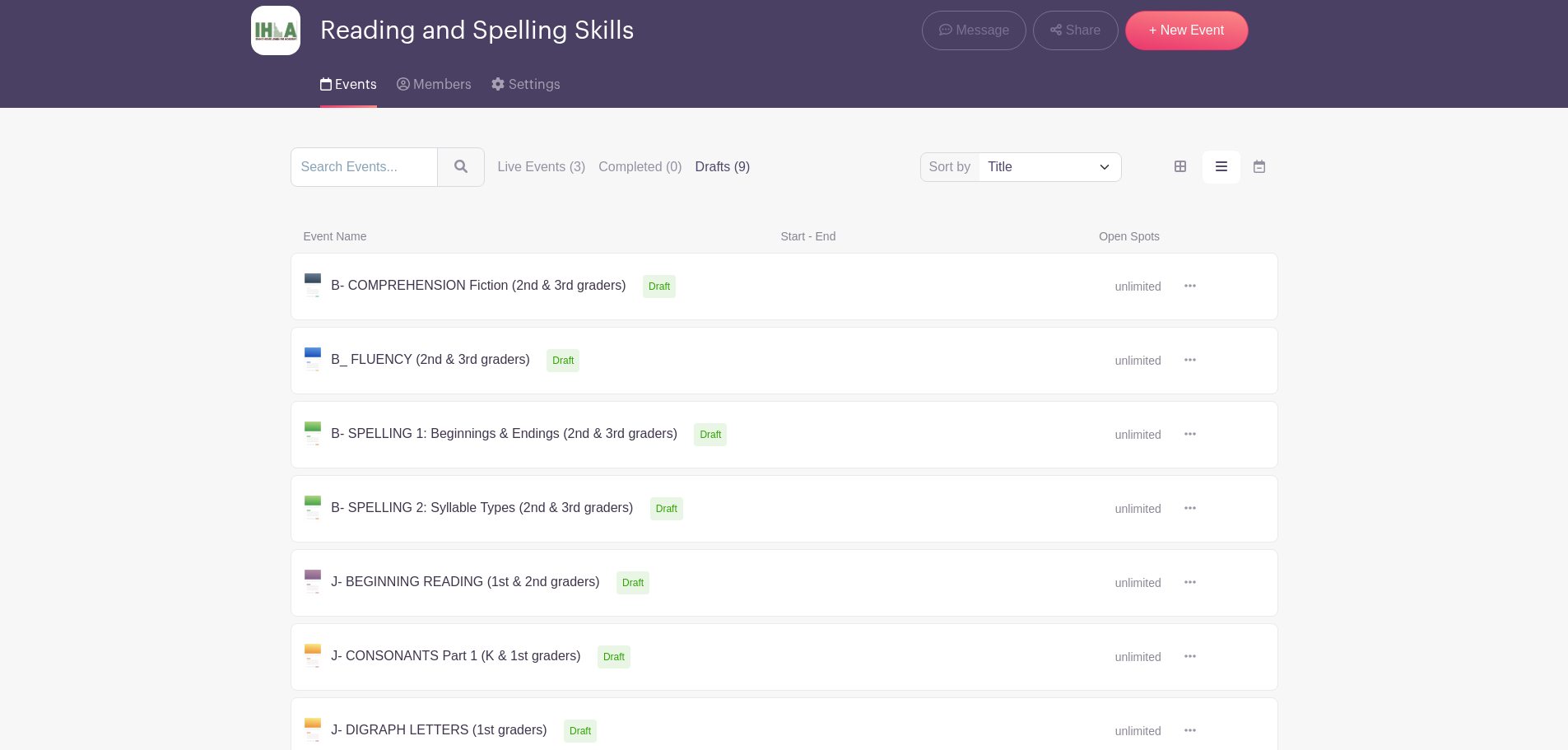
scroll to position [2, 0]
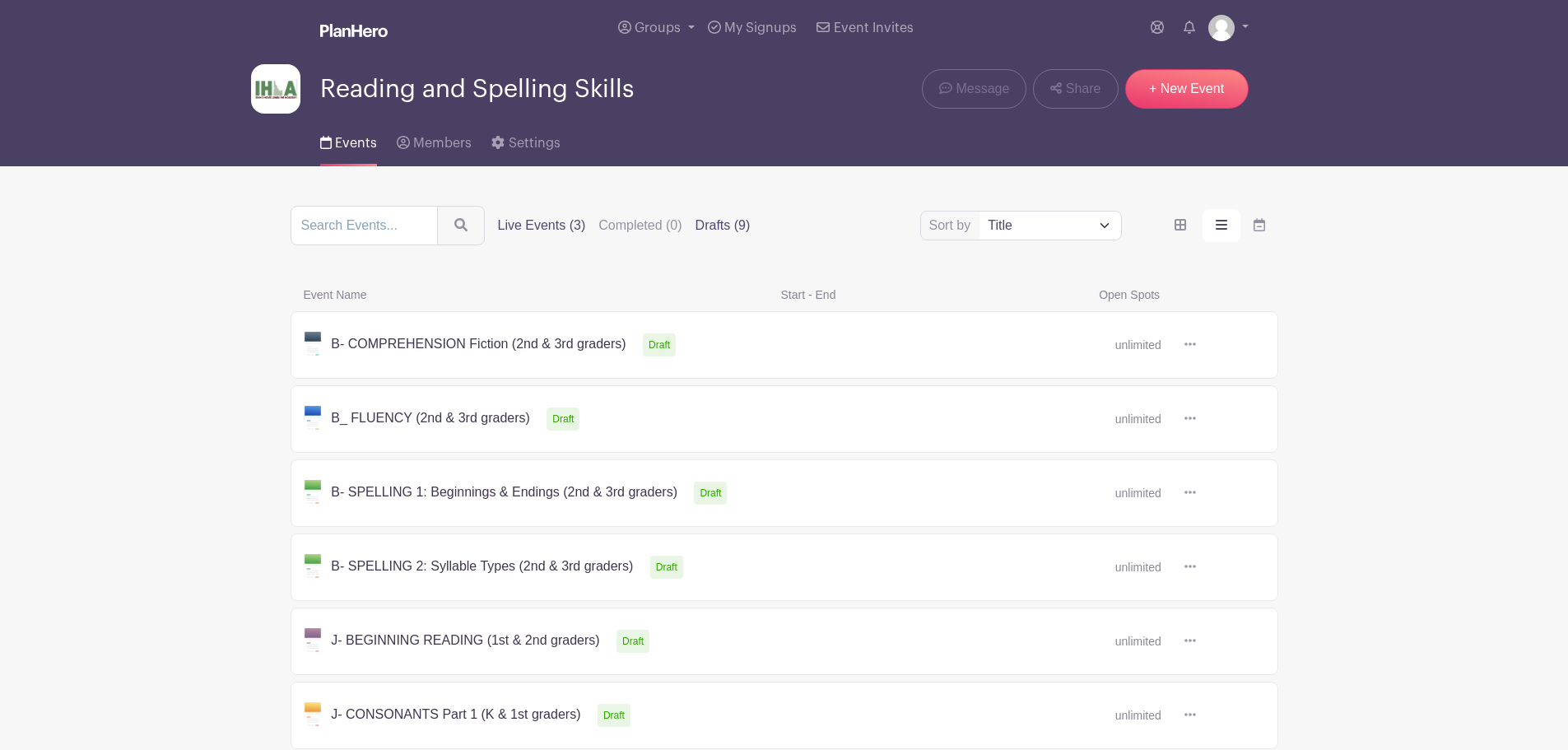
click at [534, 217] on label "Live Events (3)" at bounding box center [542, 225] width 88 height 20
click at [0, 0] on input "Live Events (3)" at bounding box center [0, 0] width 0 height 0
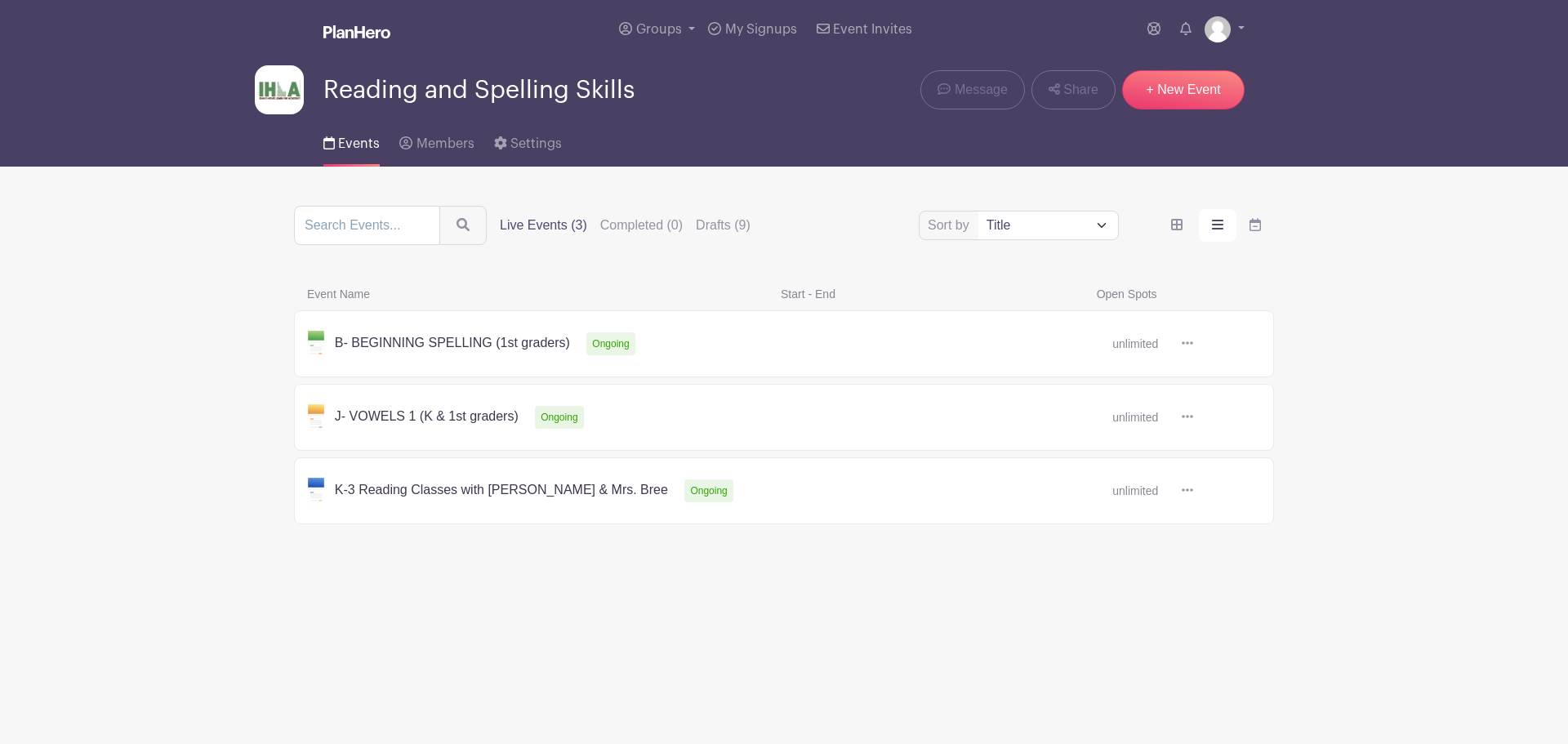
click at [1194, 491] on link at bounding box center [1194, 491] width 0 height 0
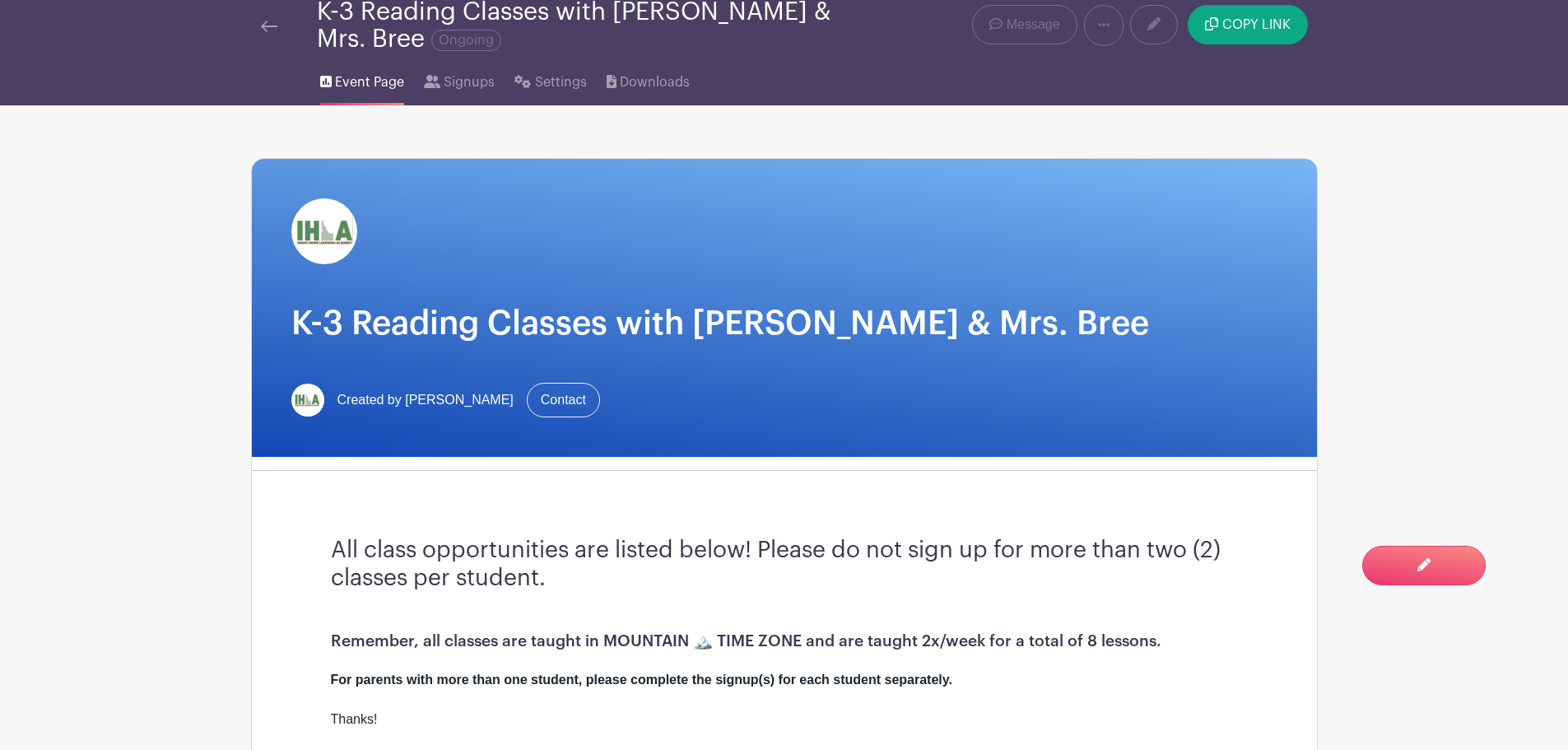
scroll to position [50, 0]
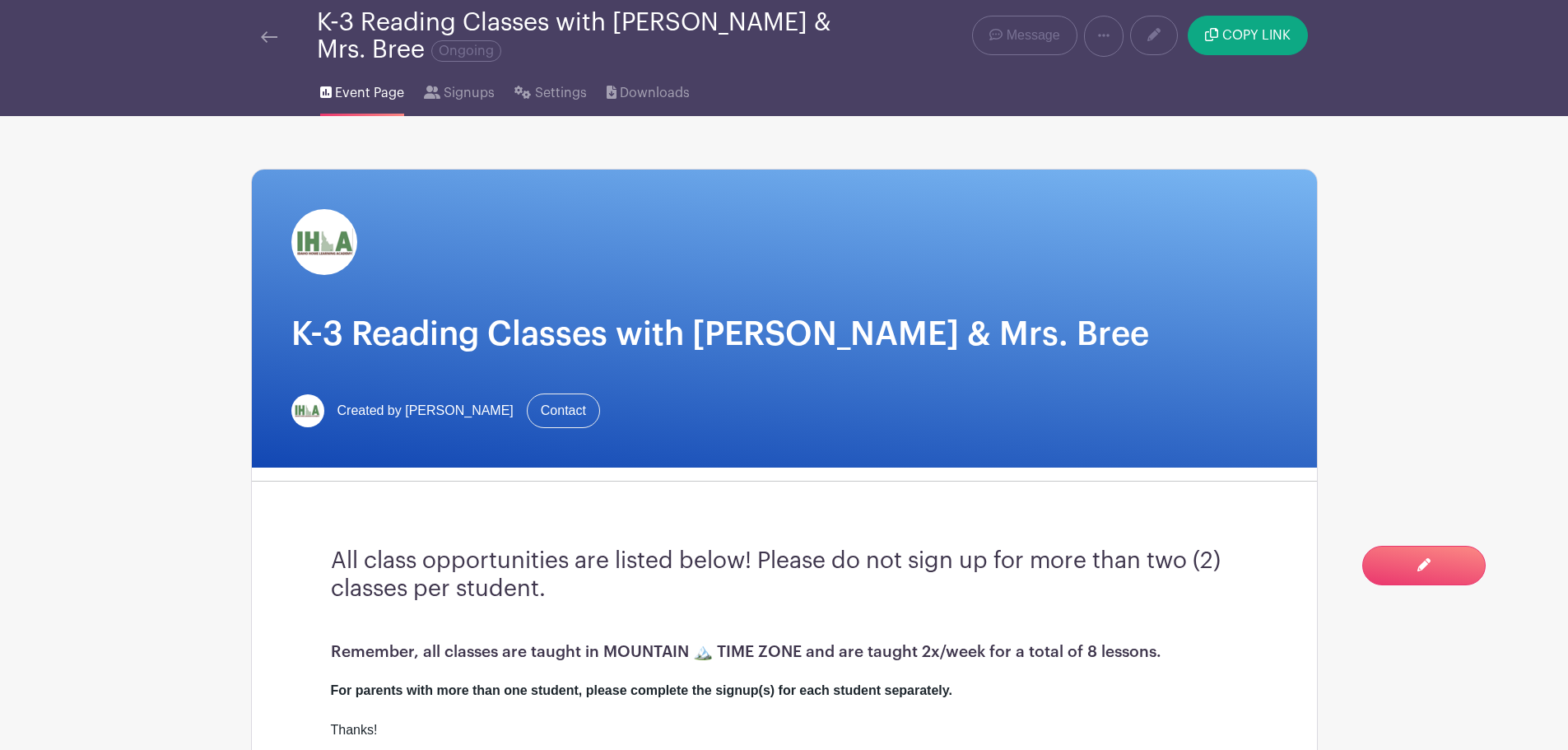
drag, startPoint x: 143, startPoint y: 4, endPoint x: 95, endPoint y: 338, distance: 337.4
drag, startPoint x: 95, startPoint y: 338, endPoint x: 274, endPoint y: 42, distance: 345.9
drag, startPoint x: 274, startPoint y: 42, endPoint x: 268, endPoint y: 30, distance: 13.4
click at [268, 30] on link at bounding box center [269, 36] width 16 height 20
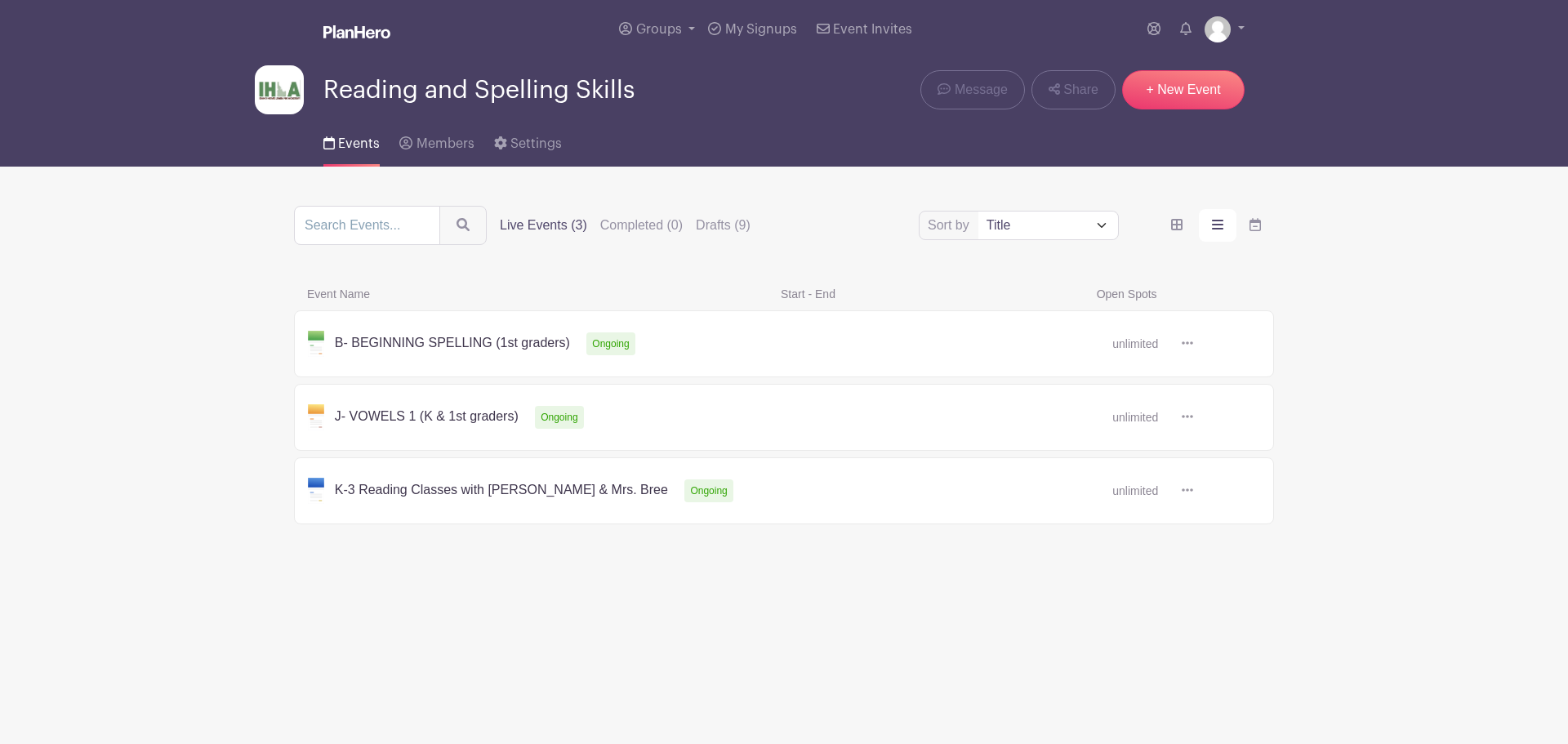
click at [1187, 341] on icon at bounding box center [1188, 342] width 12 height 13
drag, startPoint x: 1227, startPoint y: 370, endPoint x: 1200, endPoint y: 376, distance: 27.7
click at [1200, 376] on icon at bounding box center [1195, 378] width 13 height 13
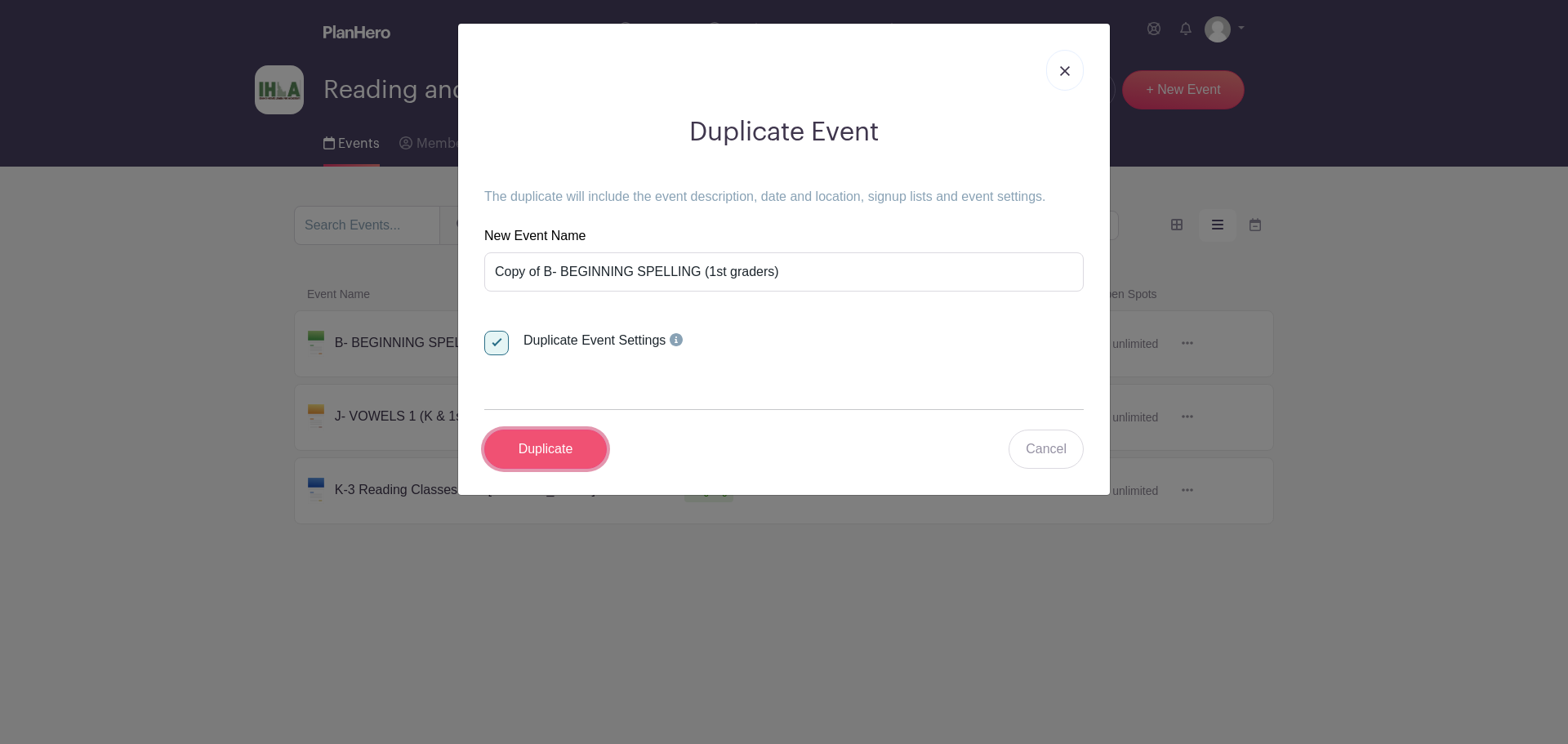
click at [552, 436] on input "Duplicate" at bounding box center [545, 449] width 122 height 39
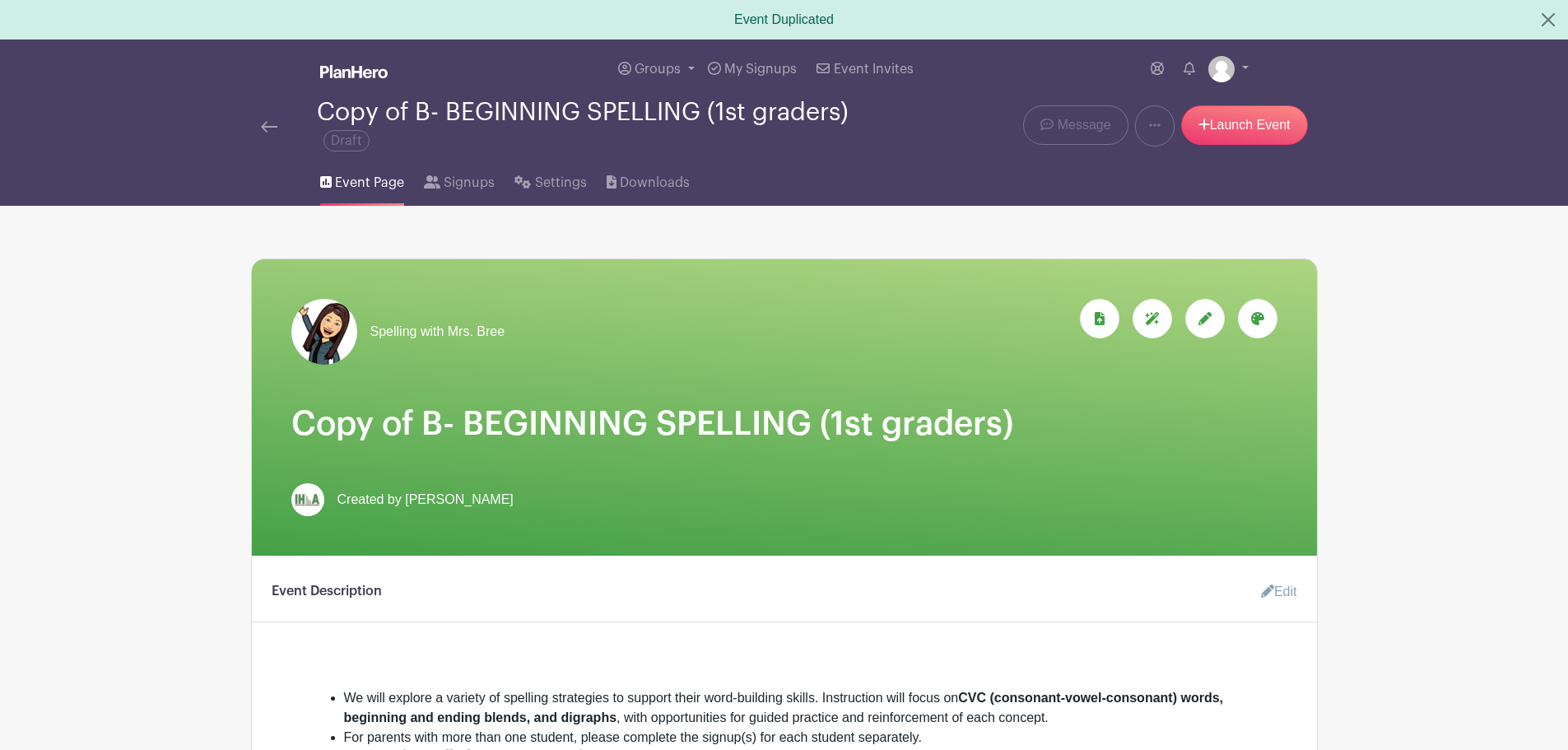
click at [265, 124] on img at bounding box center [269, 127] width 16 height 12
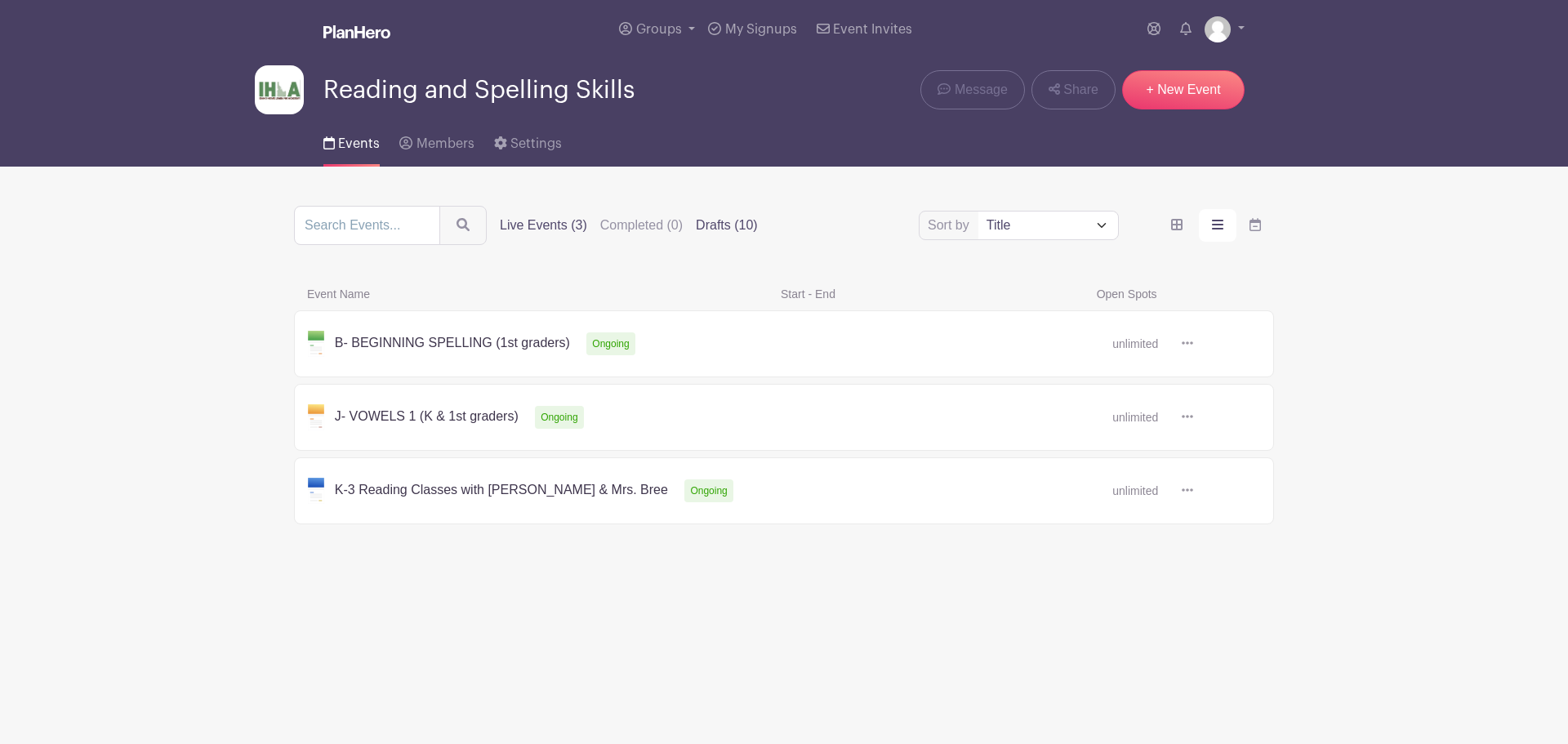
click at [716, 229] on label "Drafts (10)" at bounding box center [727, 225] width 62 height 19
click at [0, 0] on input "Drafts (10)" at bounding box center [0, 0] width 0 height 0
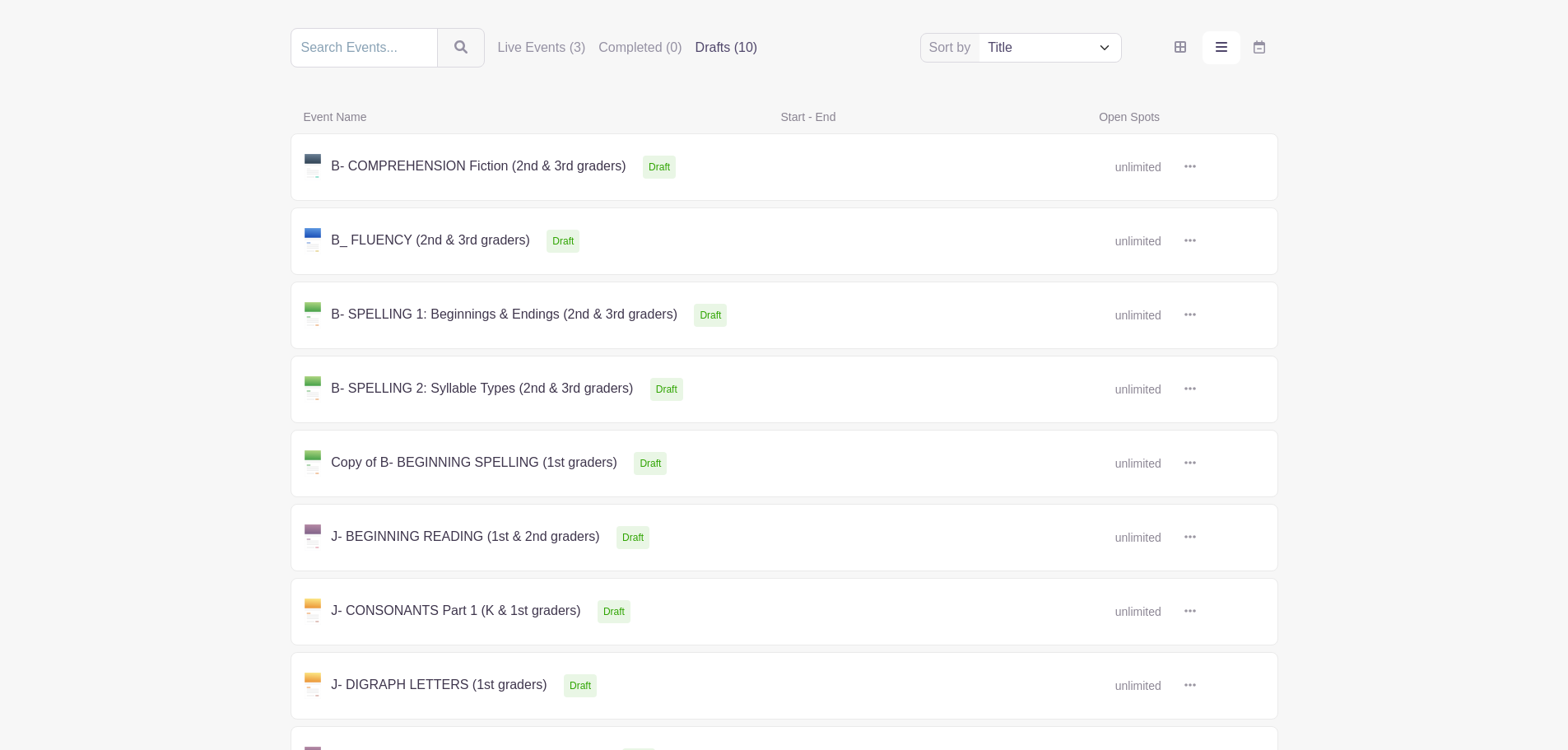
scroll to position [180, 0]
click at [1196, 463] on link at bounding box center [1196, 463] width 0 height 0
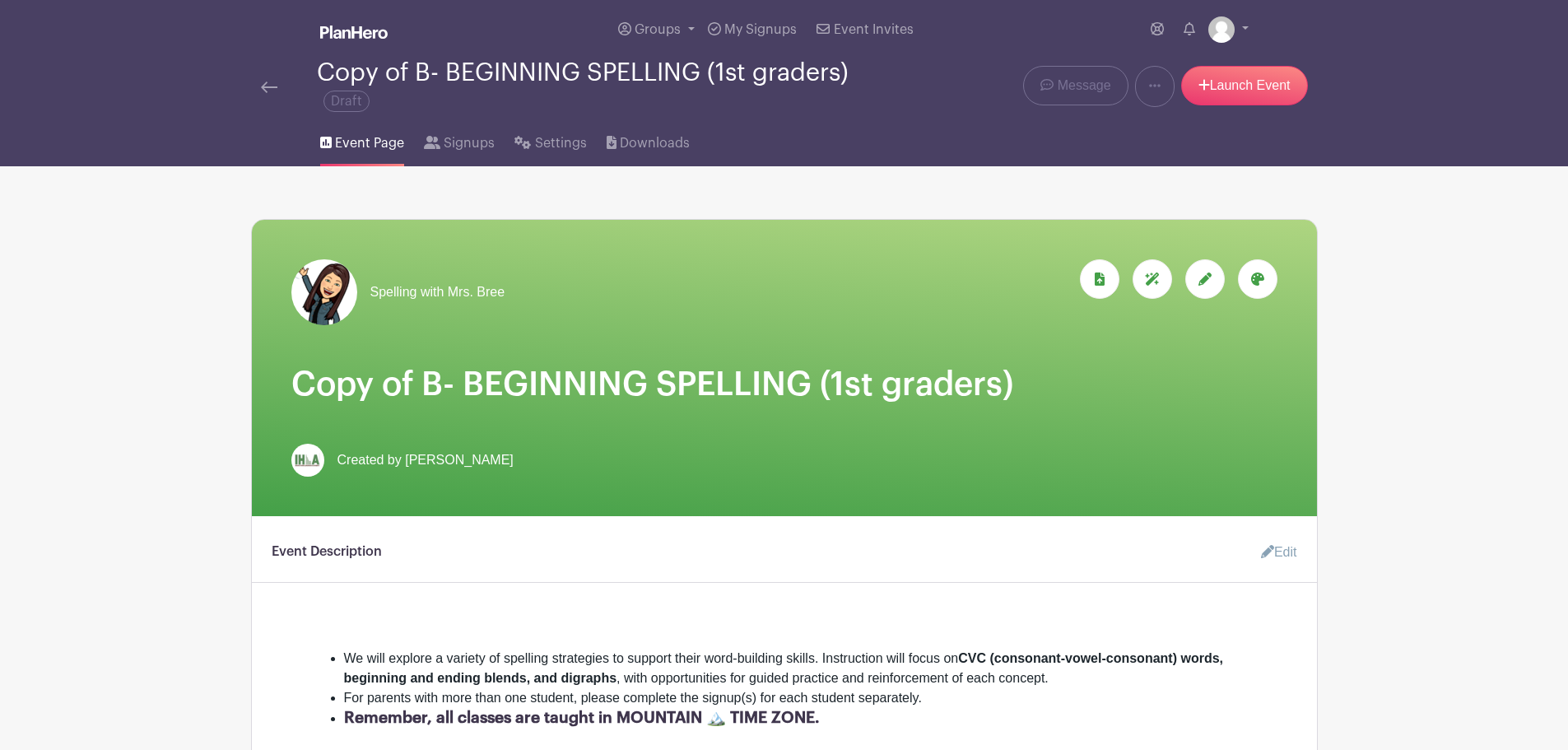
click at [415, 377] on h1 "Copy of B- BEGINNING SPELLING (1st graders)" at bounding box center [784, 384] width 986 height 39
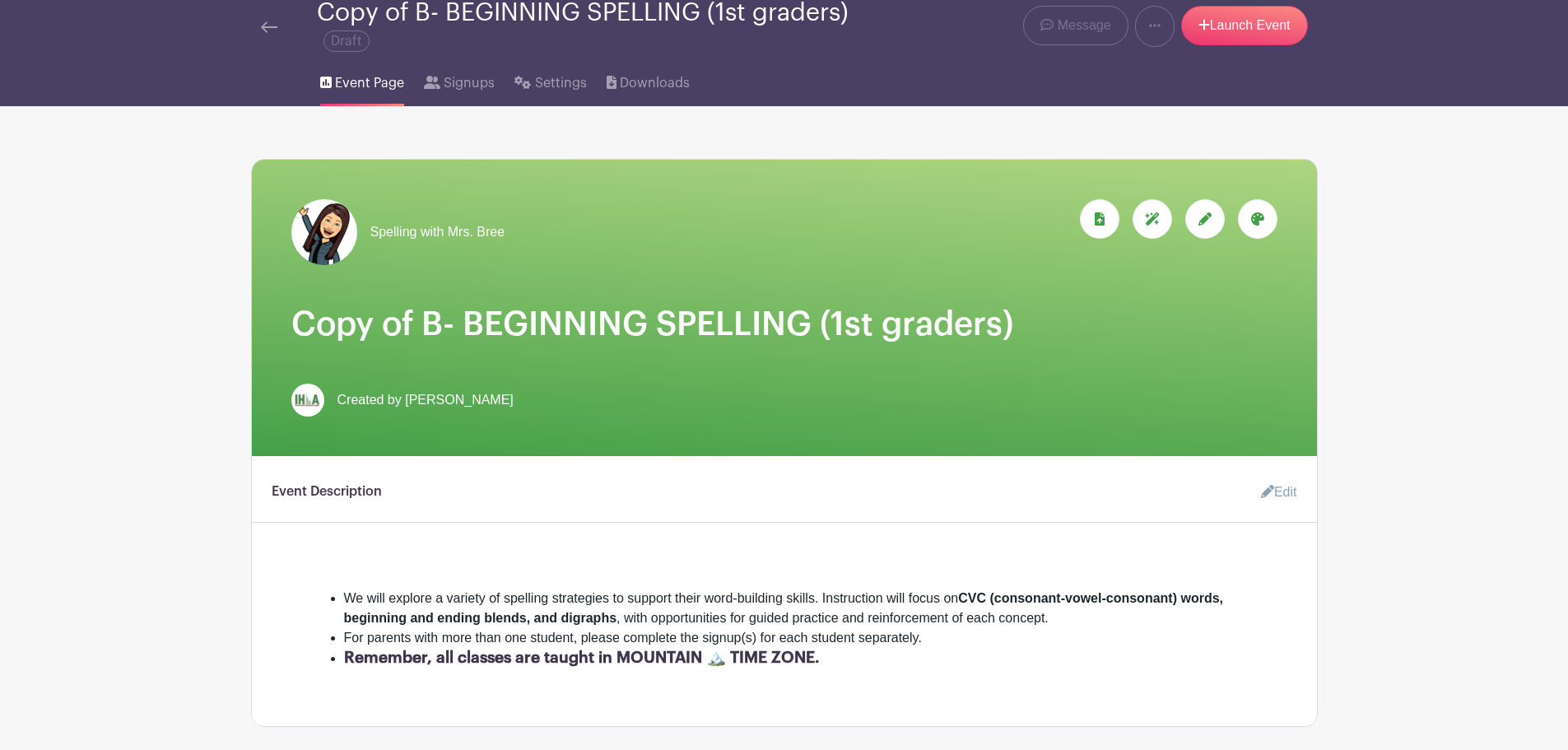
scroll to position [61, 0]
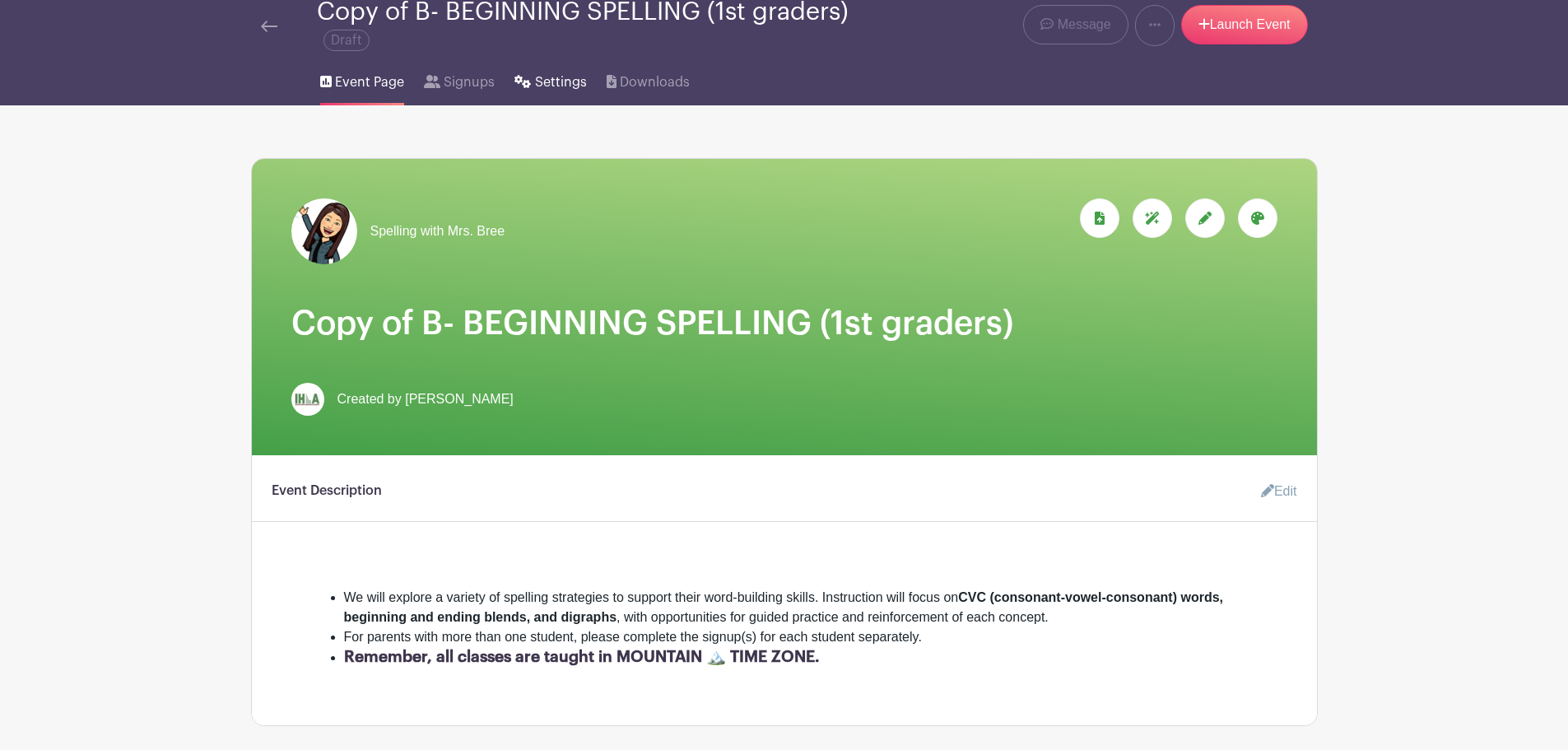
click at [535, 88] on span "Settings" at bounding box center [561, 82] width 52 height 20
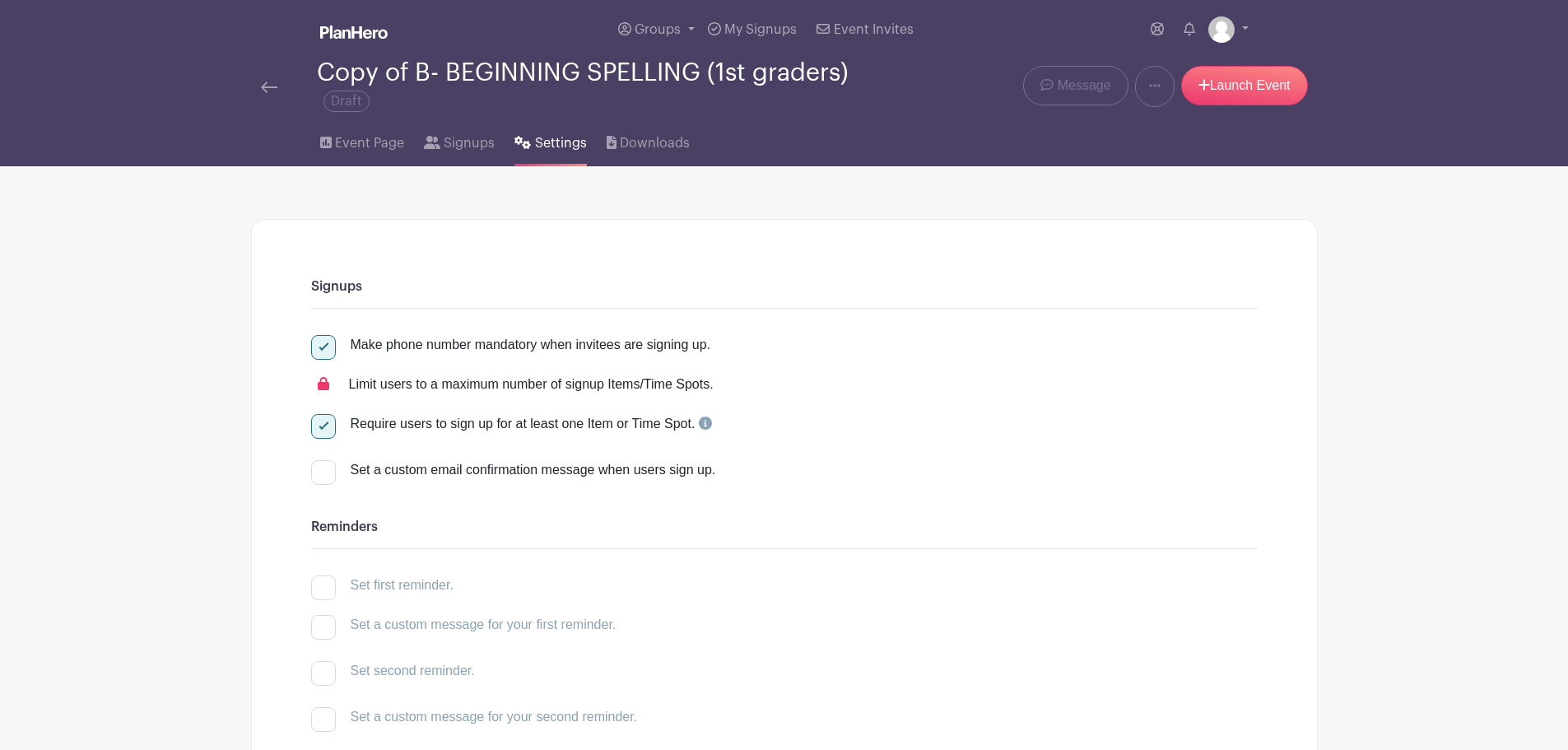
click at [268, 79] on link at bounding box center [269, 86] width 16 height 20
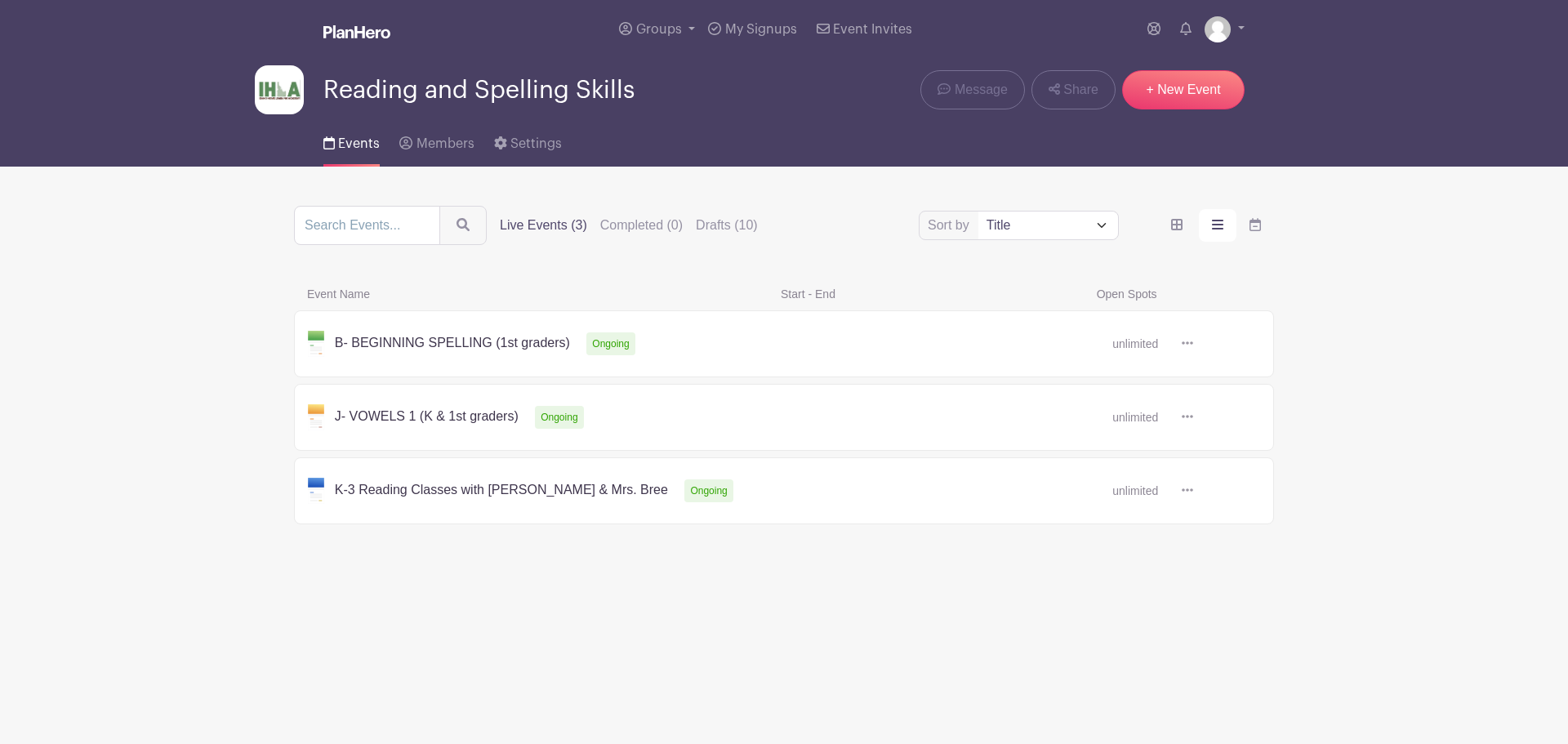
click at [531, 229] on label "Live Events (3)" at bounding box center [544, 225] width 88 height 19
click at [0, 0] on input "Live Events (3)" at bounding box center [0, 0] width 0 height 0
click at [528, 225] on label "Live Events (3)" at bounding box center [544, 225] width 88 height 19
click at [0, 0] on input "Live Events (3)" at bounding box center [0, 0] width 0 height 0
click at [1194, 344] on link at bounding box center [1194, 344] width 0 height 0
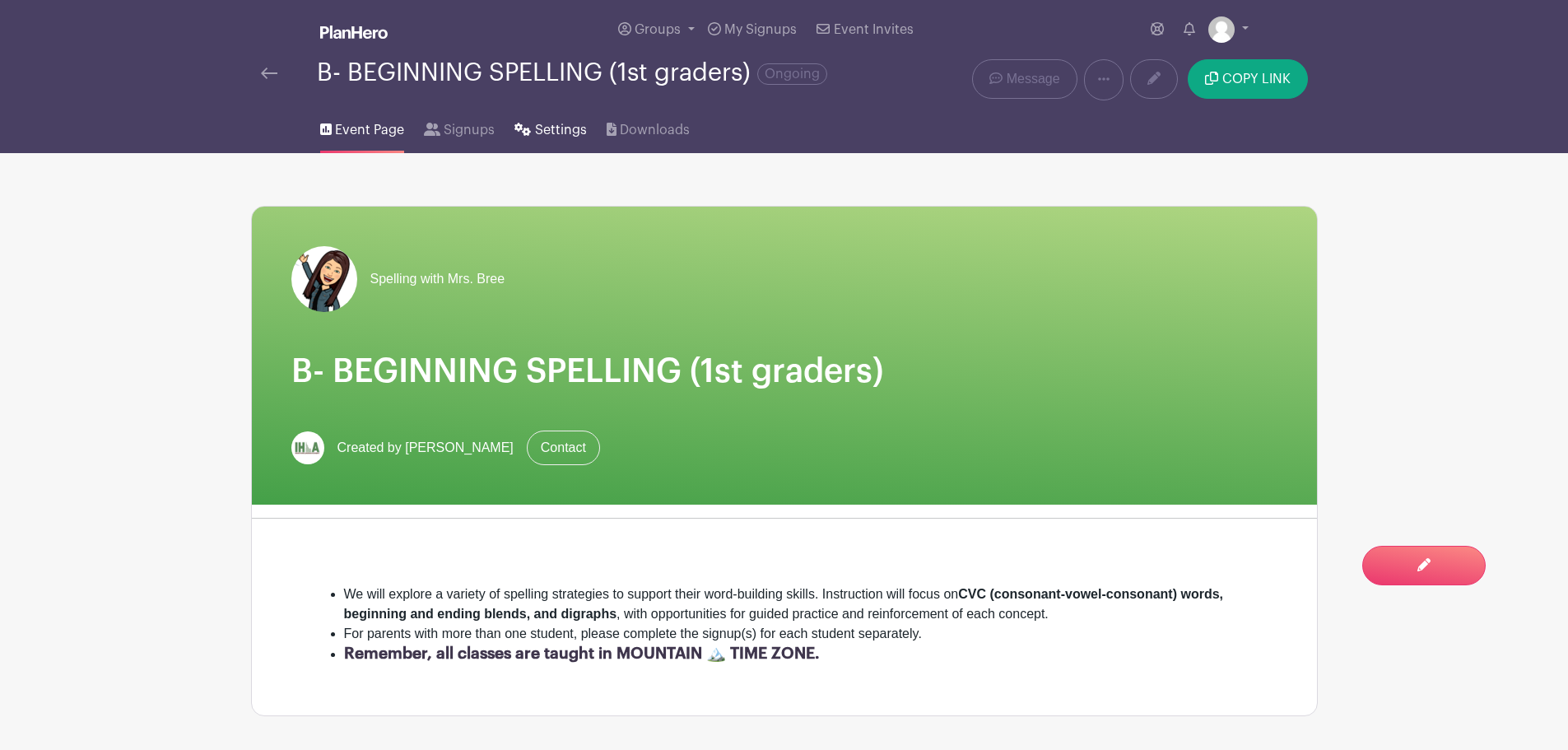
click at [563, 134] on span "Settings" at bounding box center [561, 129] width 52 height 20
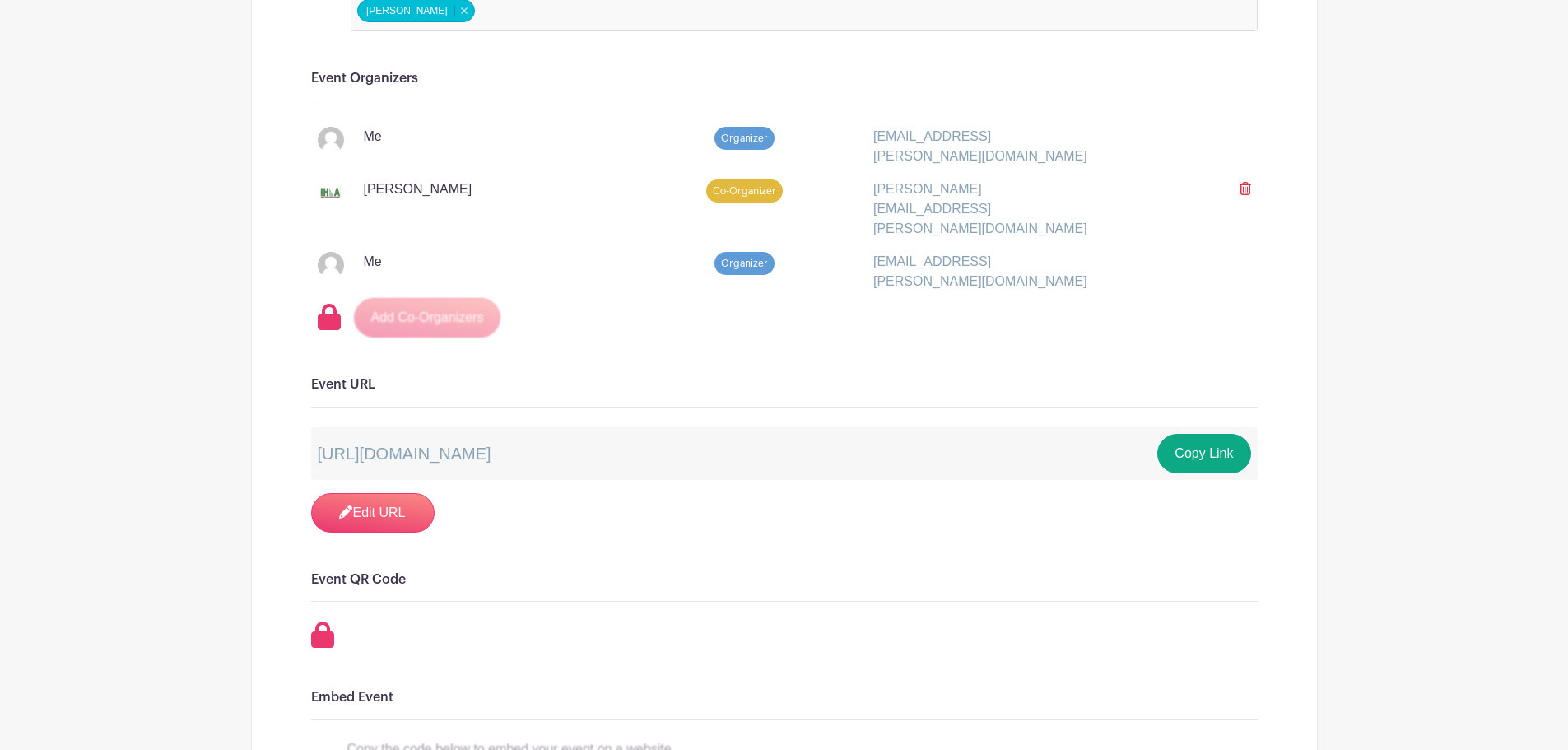
scroll to position [932, 0]
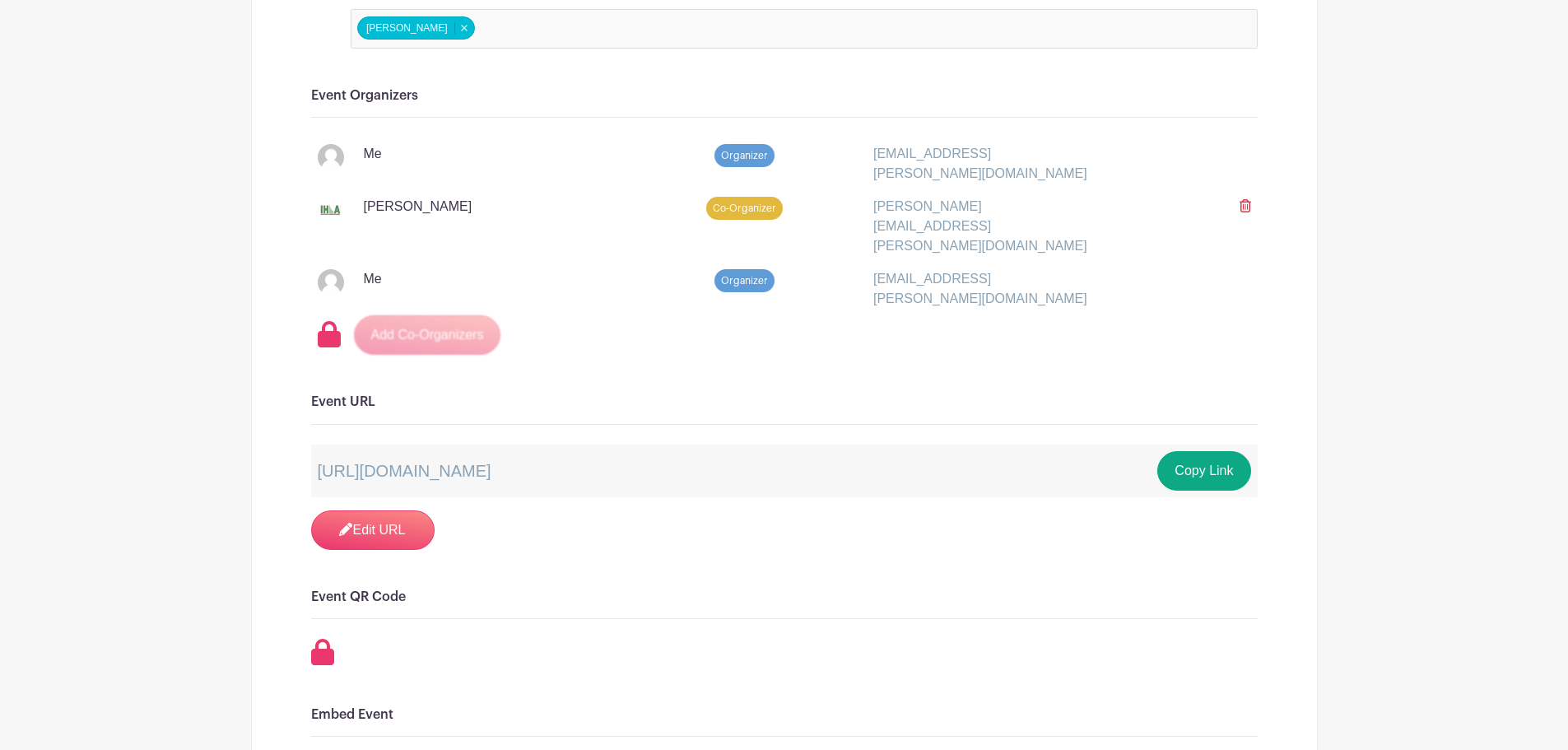
click at [953, 151] on div "[EMAIL_ADDRESS][PERSON_NAME][DOMAIN_NAME]" at bounding box center [982, 163] width 239 height 39
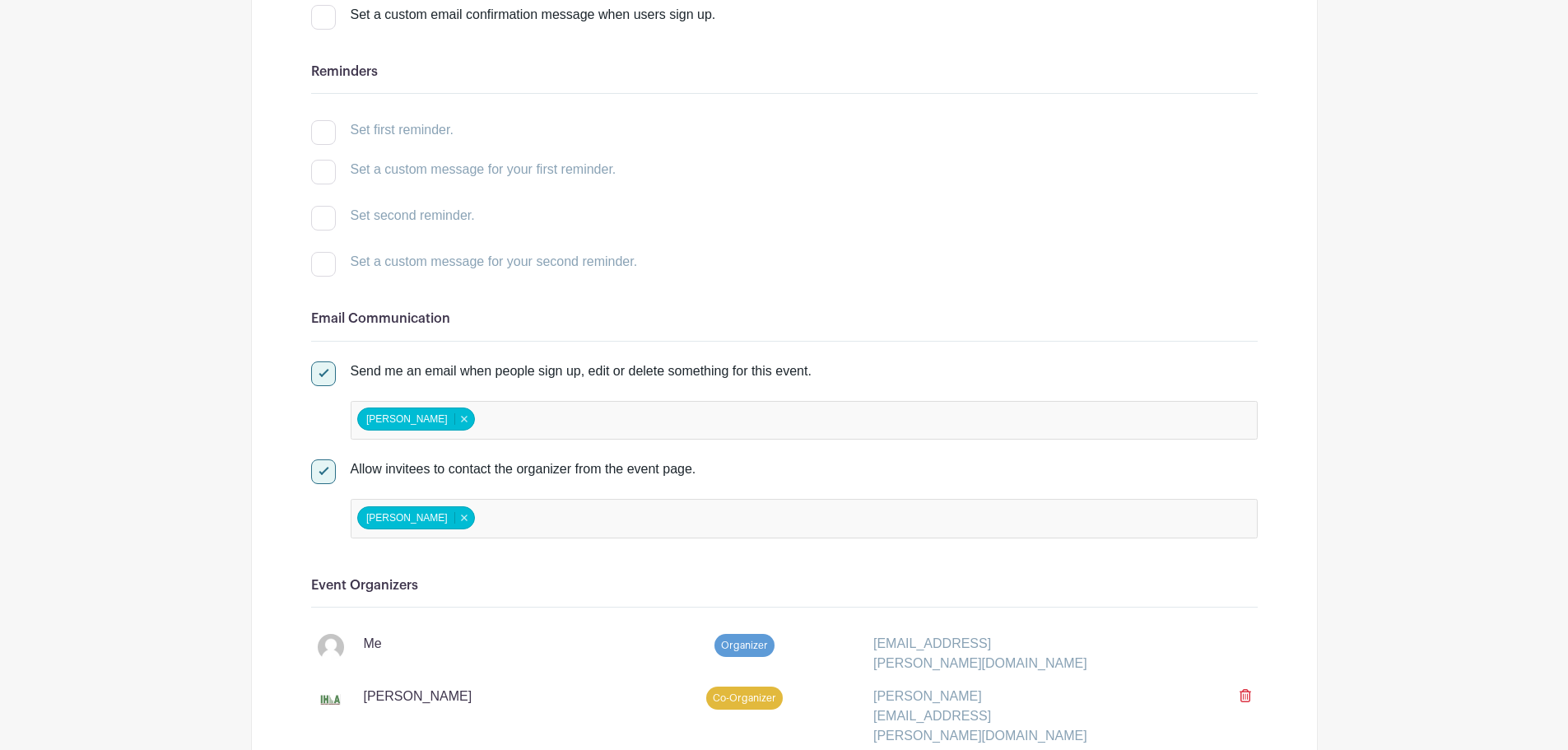
scroll to position [0, 0]
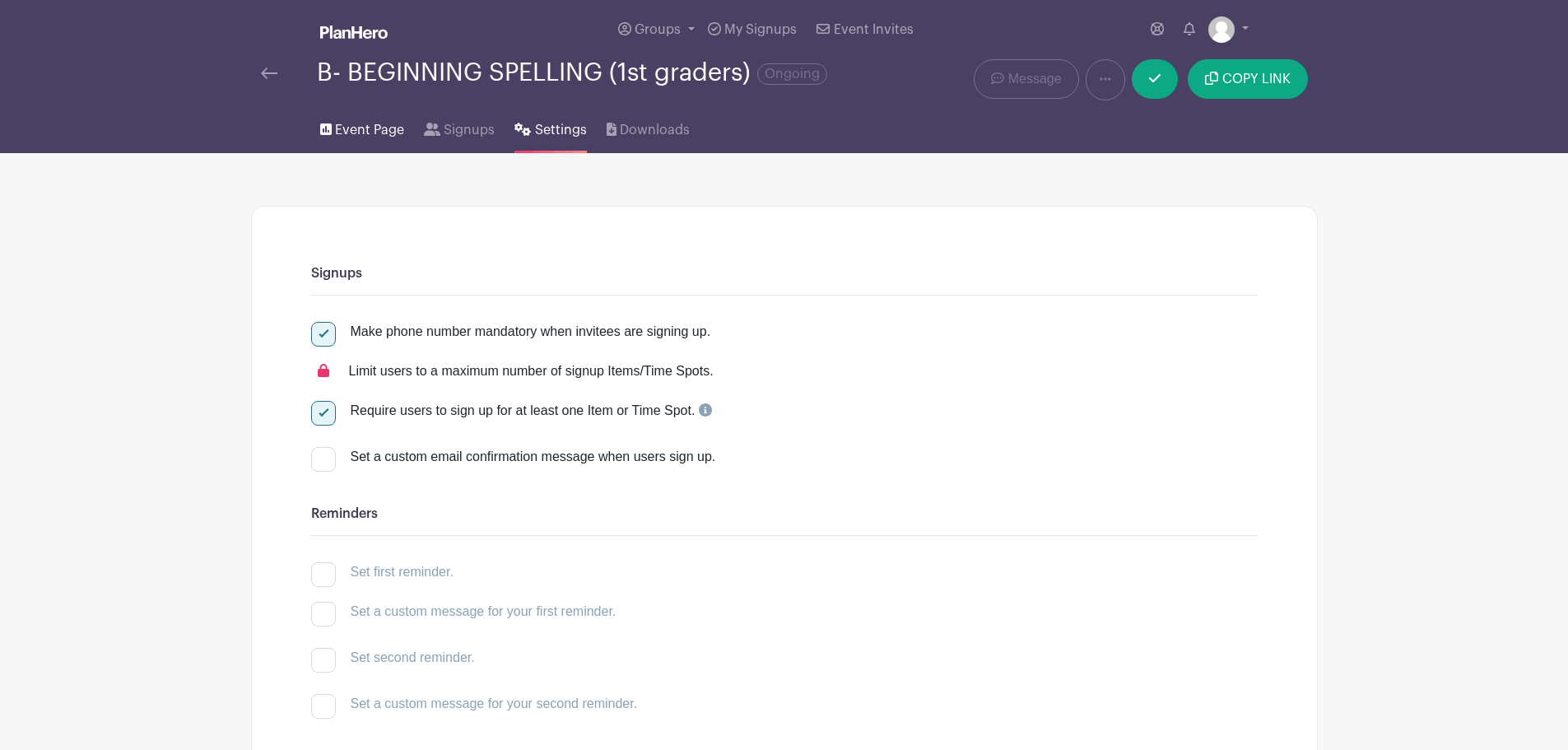
click at [351, 130] on span "Event Page" at bounding box center [369, 129] width 69 height 20
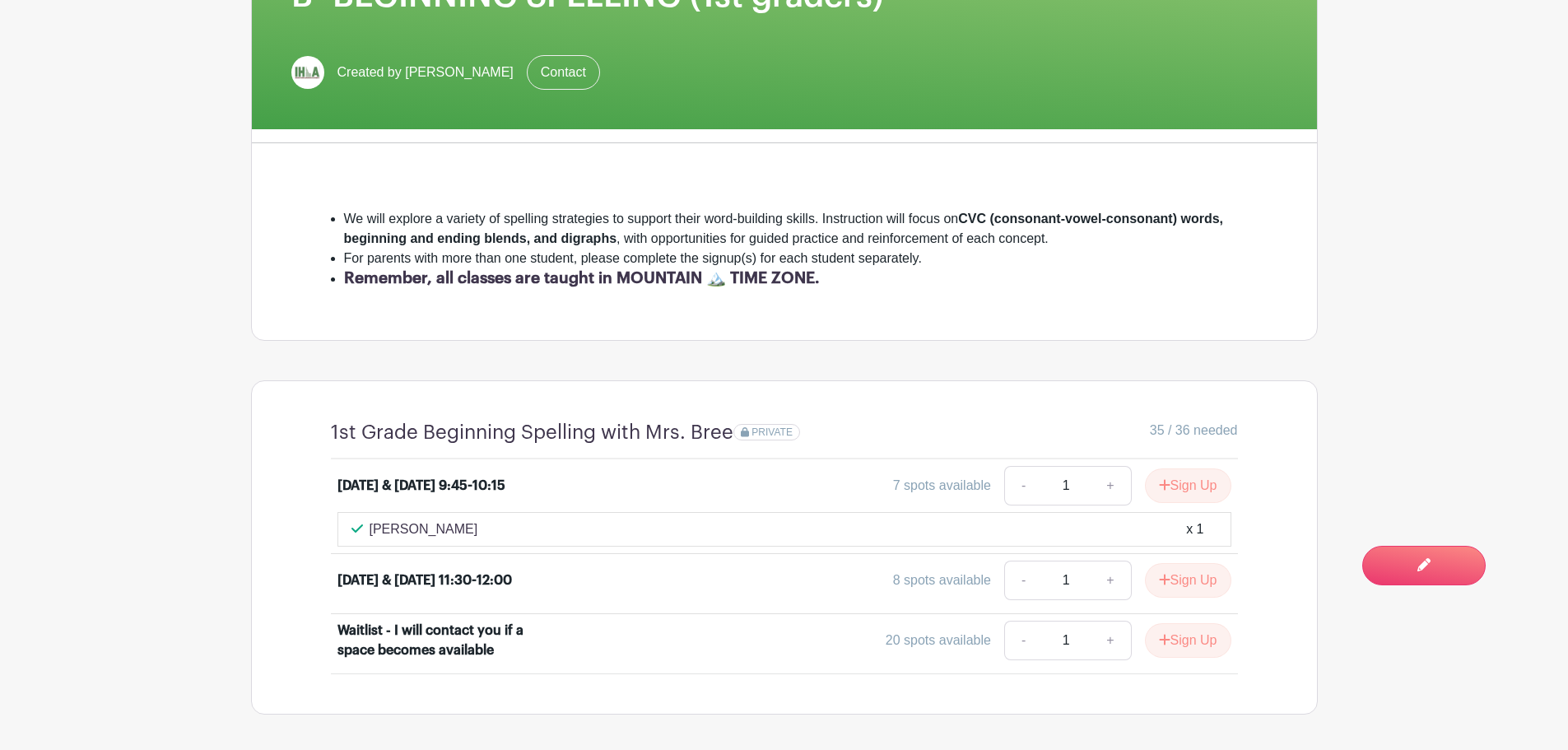
scroll to position [385, 0]
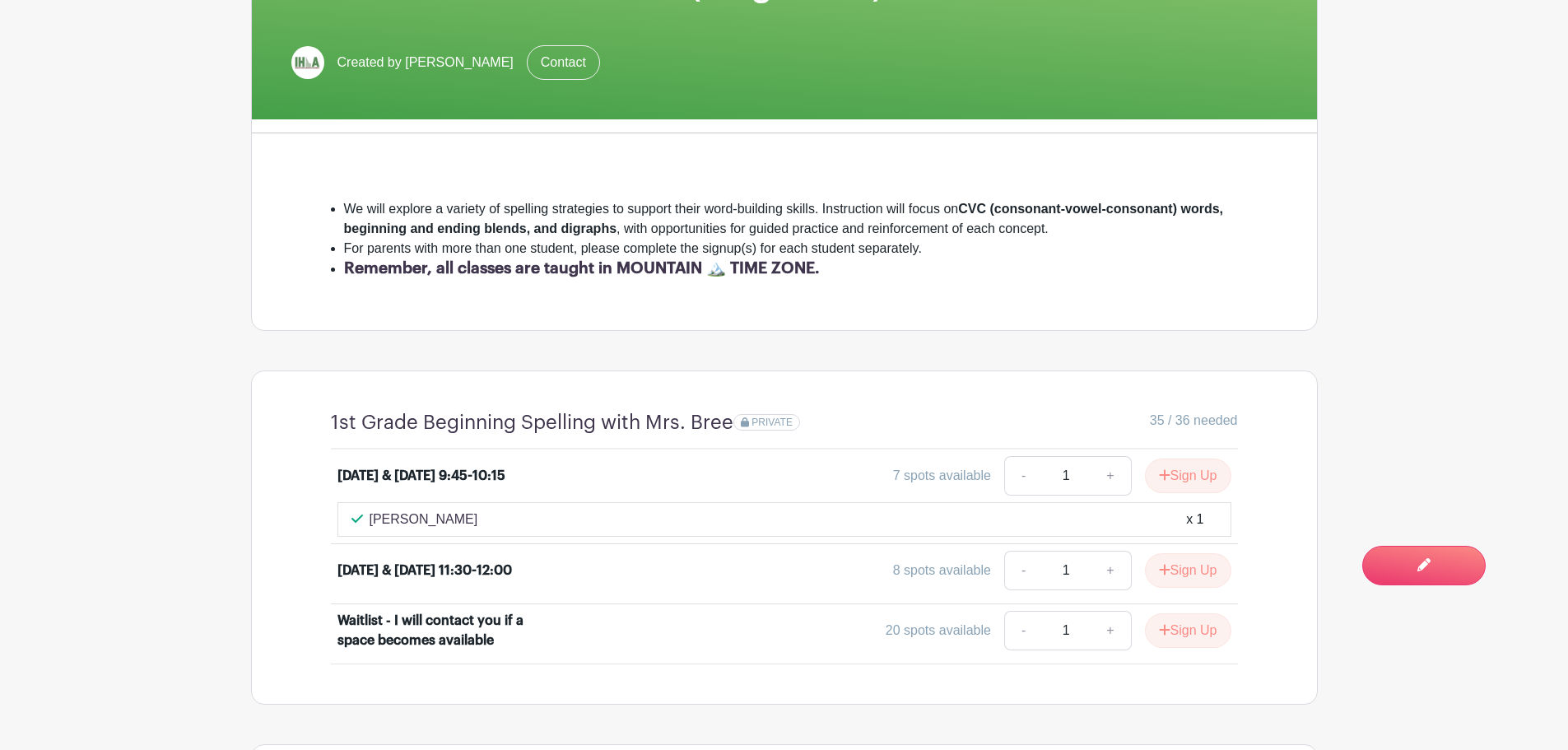
click at [1196, 521] on div "x 1" at bounding box center [1195, 519] width 17 height 20
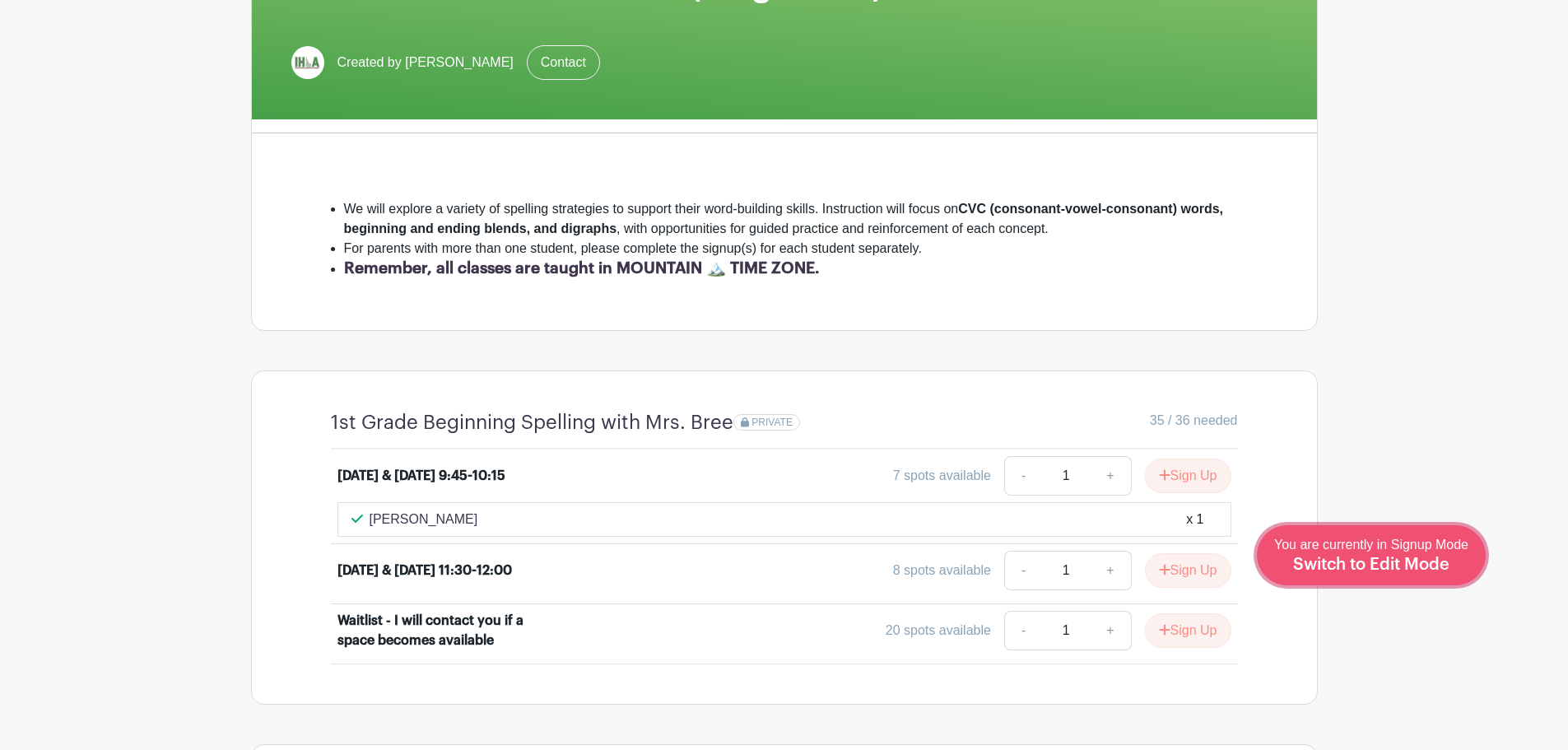
click at [1425, 565] on span "Switch to Edit Mode" at bounding box center [1371, 565] width 156 height 16
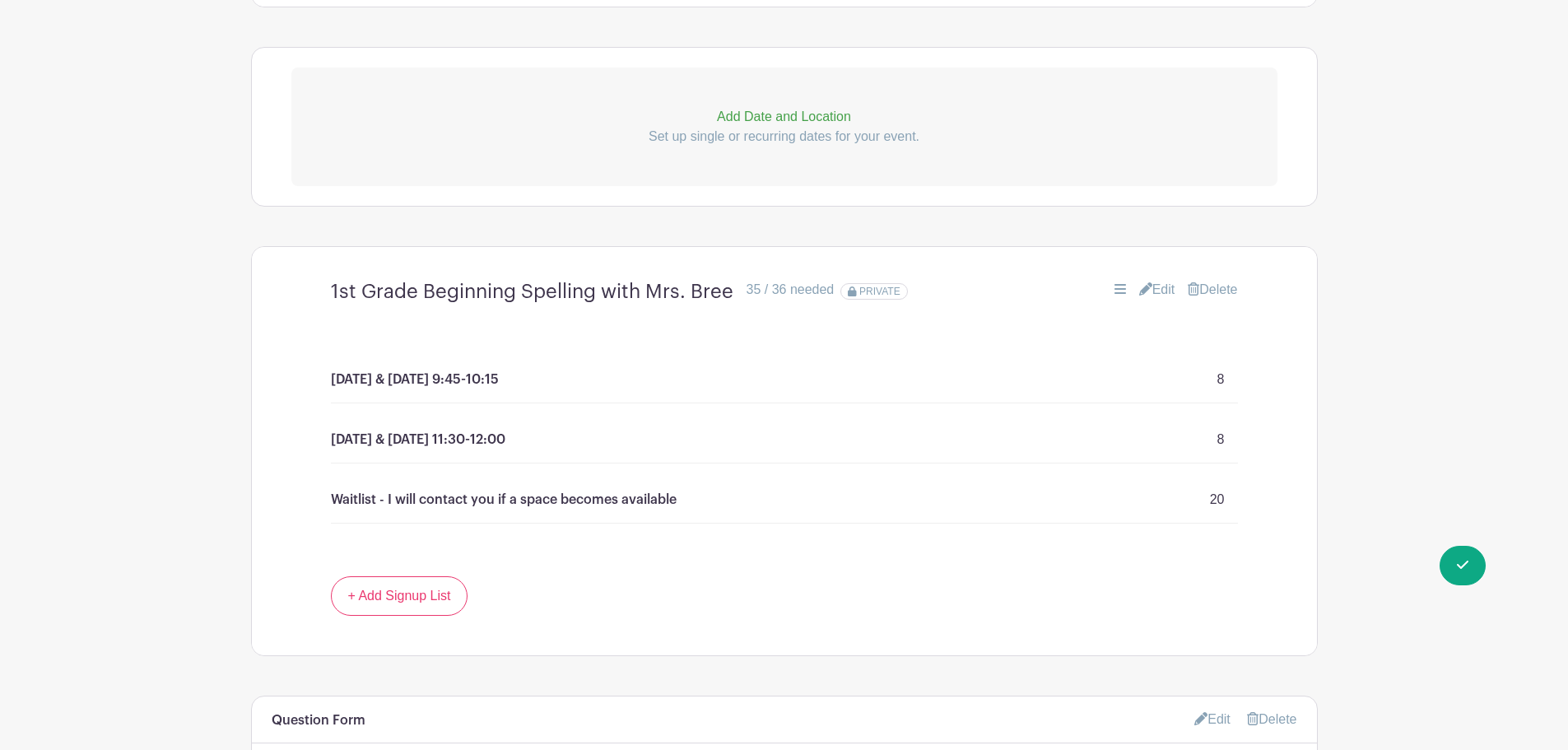
scroll to position [768, 0]
click at [1148, 285] on link "Edit" at bounding box center [1157, 288] width 37 height 20
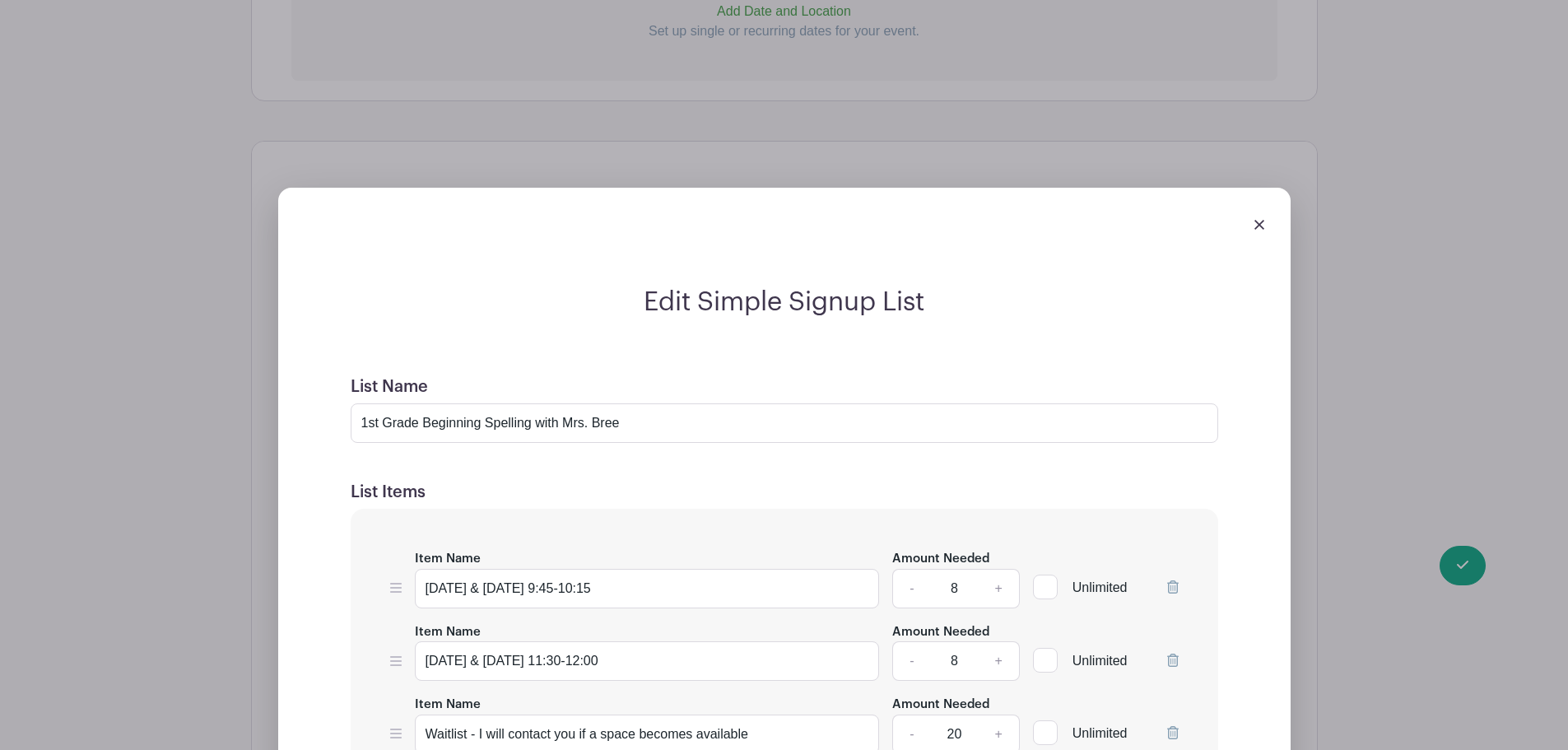
scroll to position [872, 0]
click at [1258, 229] on img at bounding box center [1259, 226] width 10 height 10
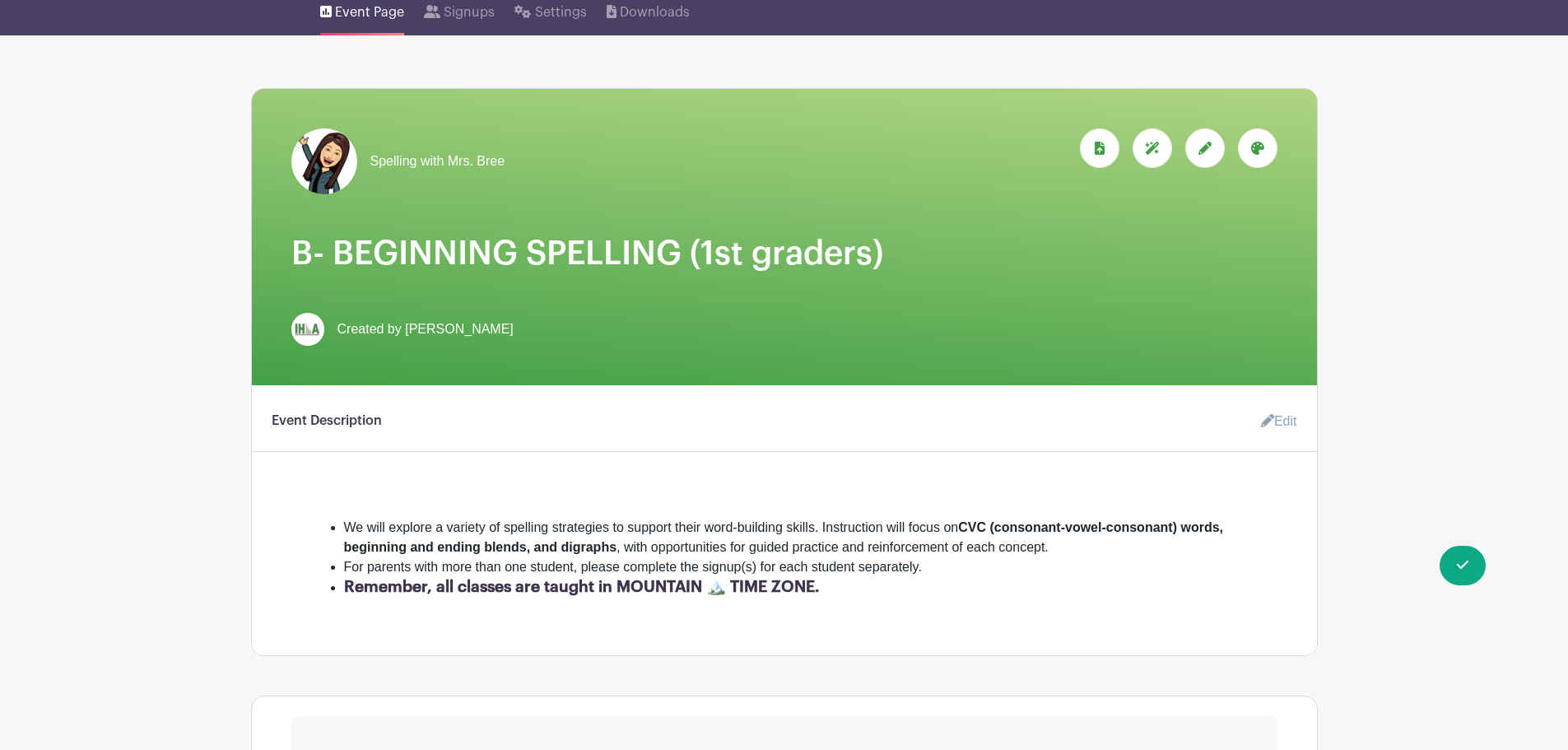
scroll to position [0, 0]
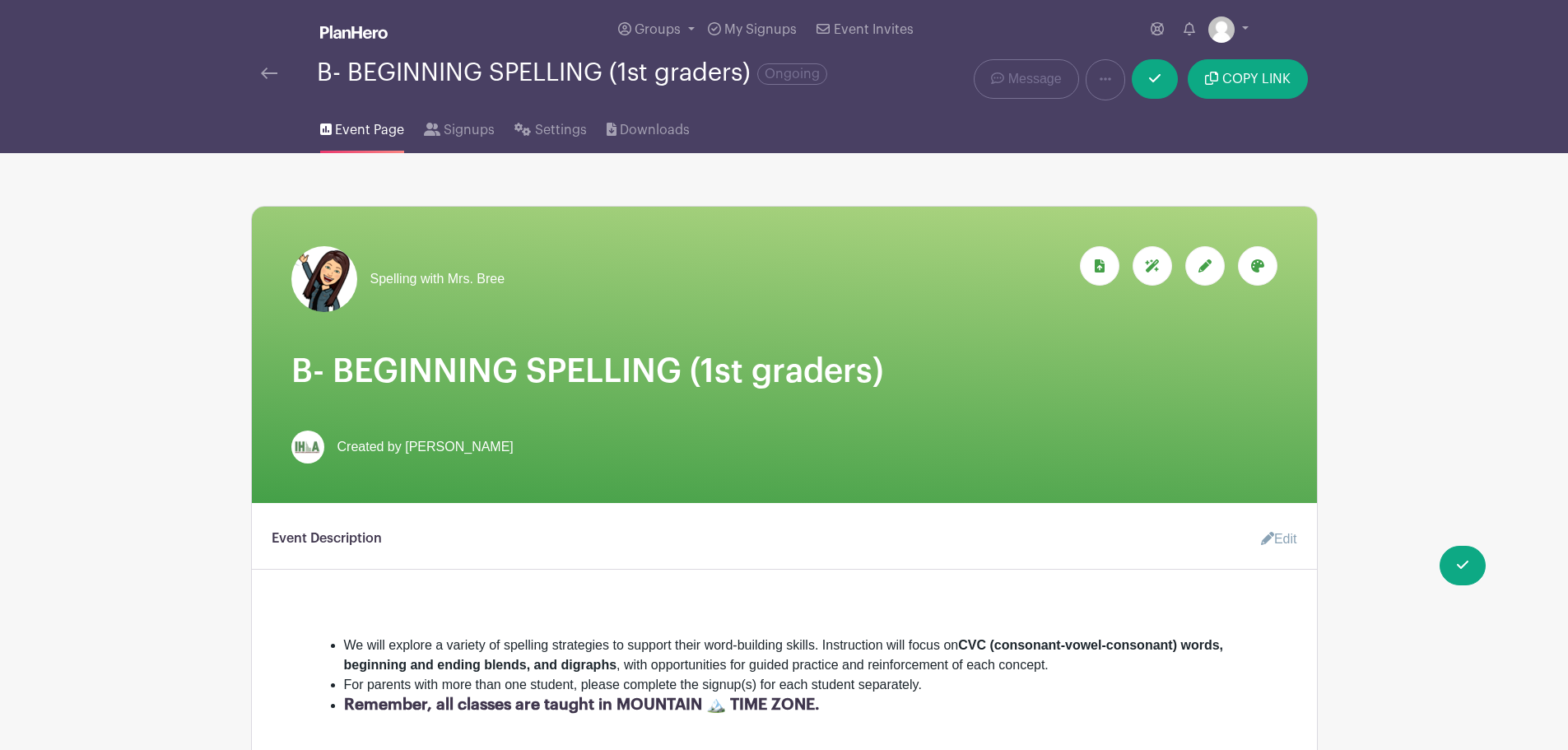
click at [280, 70] on div at bounding box center [289, 73] width 56 height 20
click at [449, 128] on span "Signups" at bounding box center [469, 129] width 51 height 20
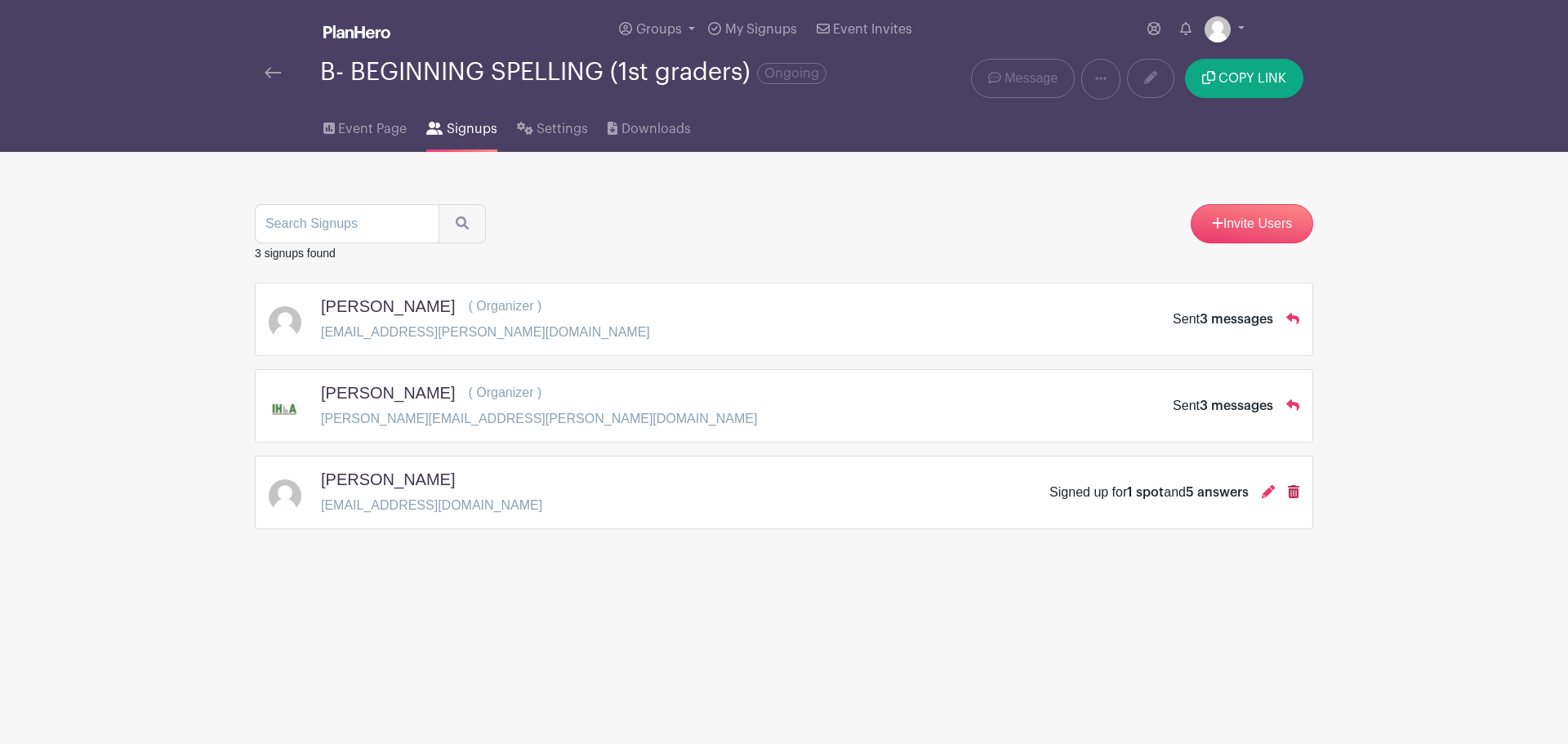
click at [1296, 499] on link at bounding box center [1294, 492] width 12 height 13
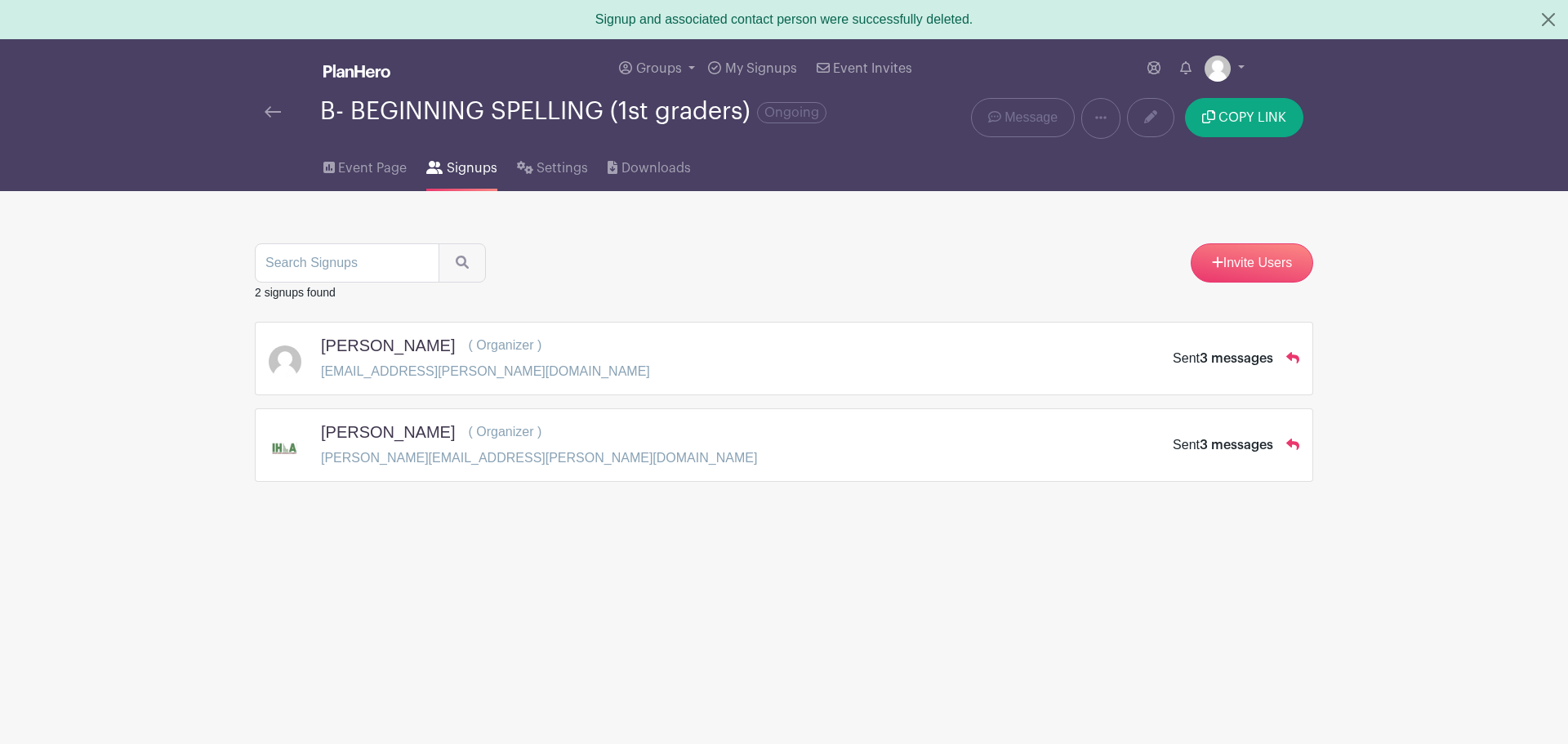
click at [272, 115] on img at bounding box center [272, 112] width 16 height 12
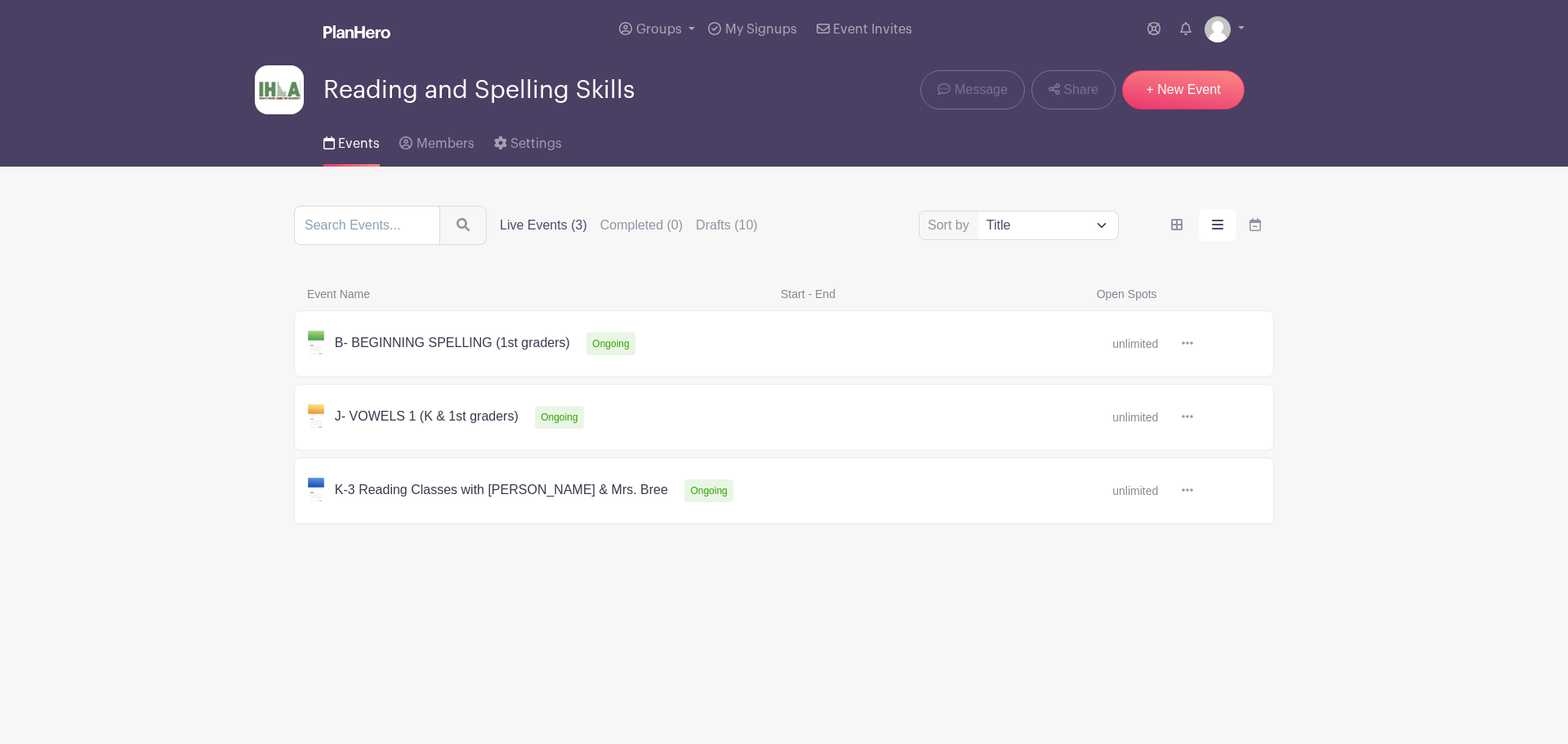
click at [1194, 344] on link at bounding box center [1194, 344] width 0 height 0
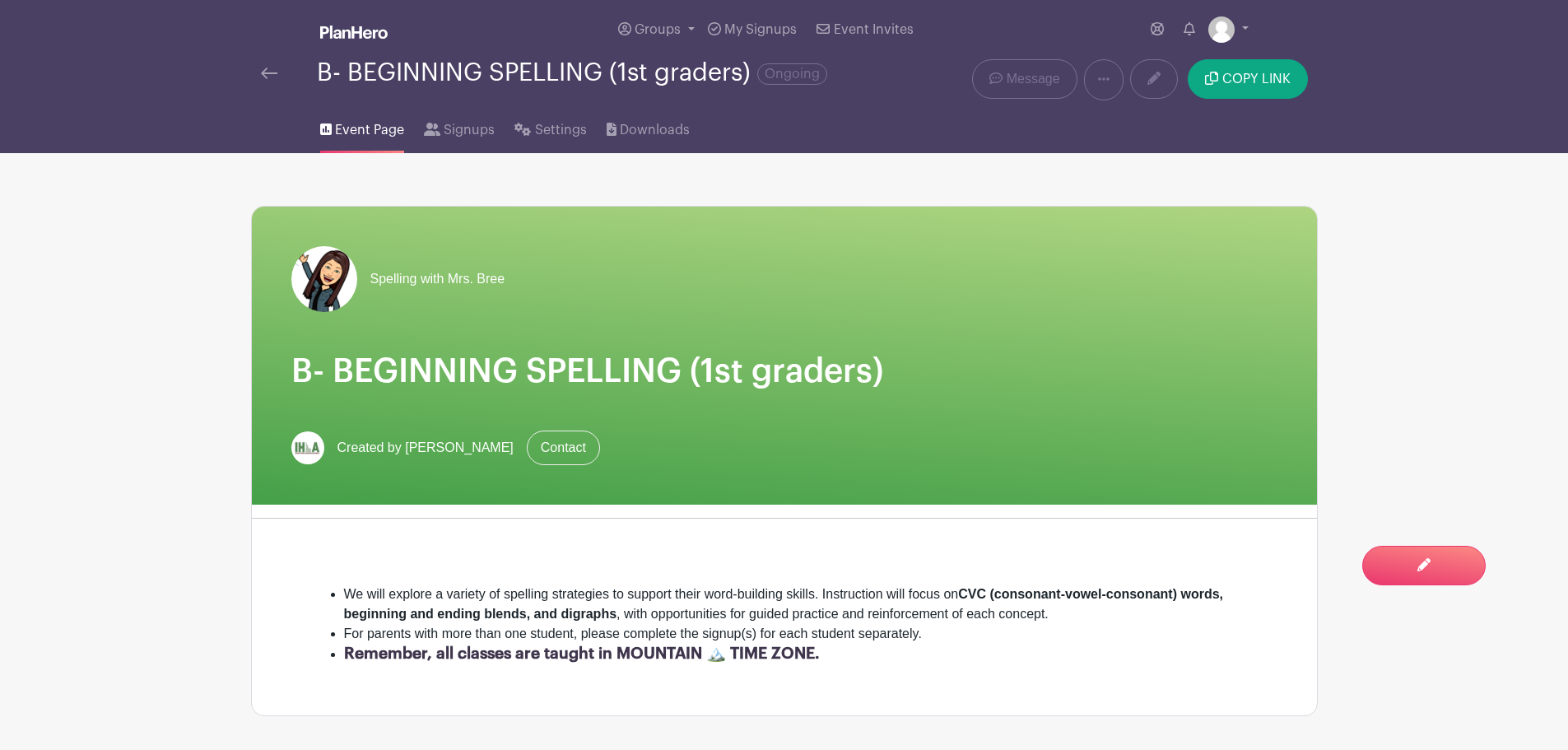
click at [269, 69] on img at bounding box center [269, 73] width 16 height 12
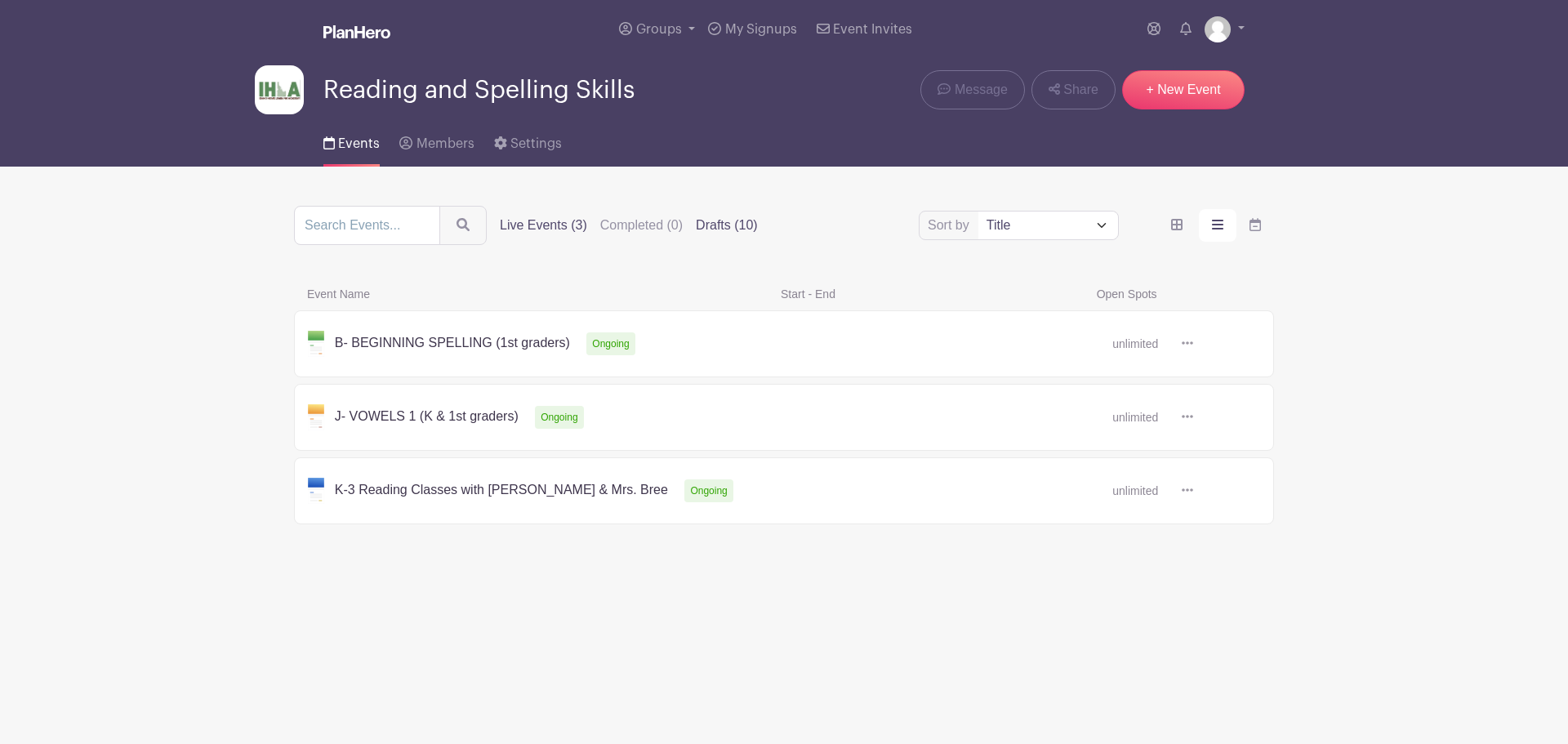
click at [716, 220] on label "Drafts (10)" at bounding box center [727, 225] width 62 height 19
click at [0, 0] on input "Drafts (10)" at bounding box center [0, 0] width 0 height 0
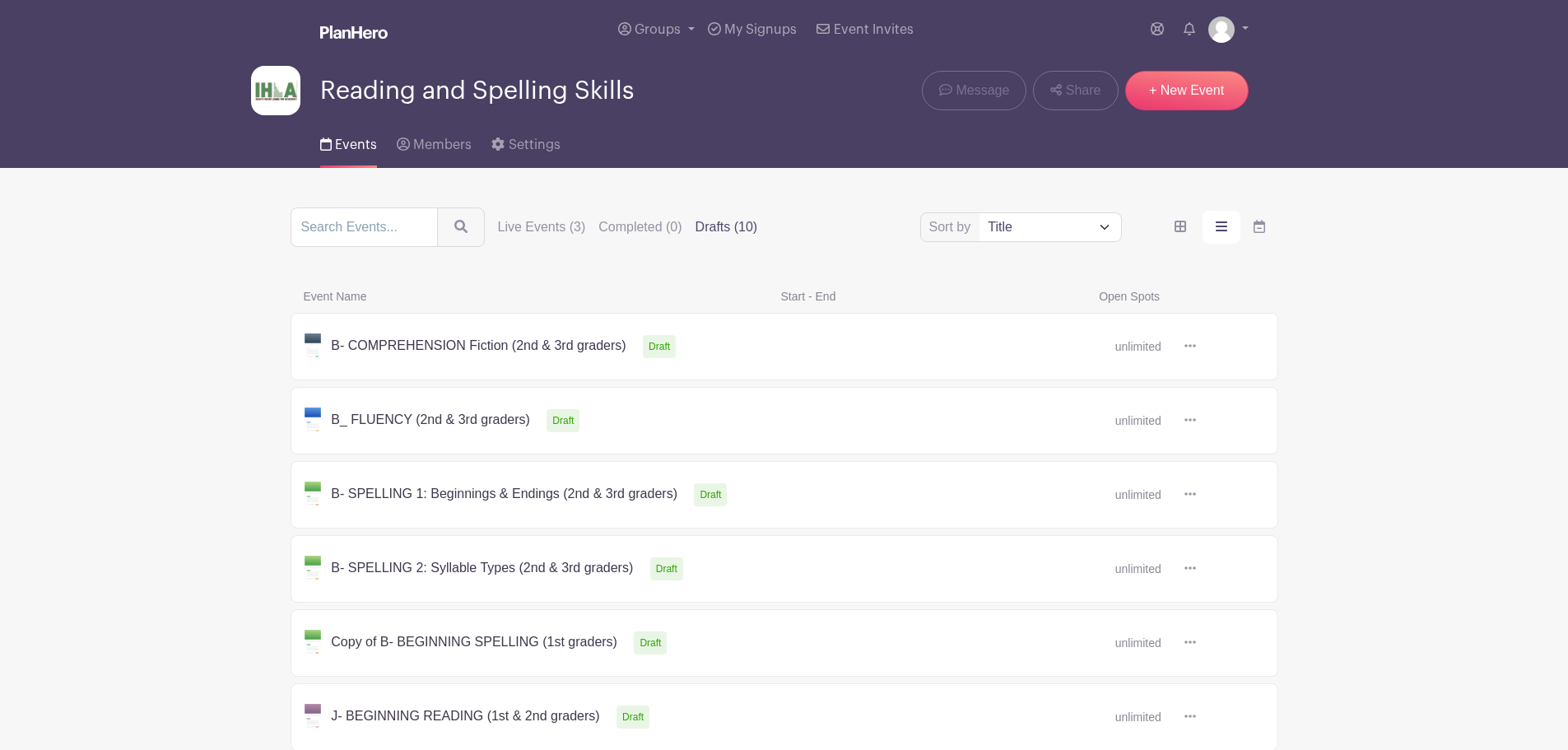
click at [1196, 643] on link at bounding box center [1196, 643] width 0 height 0
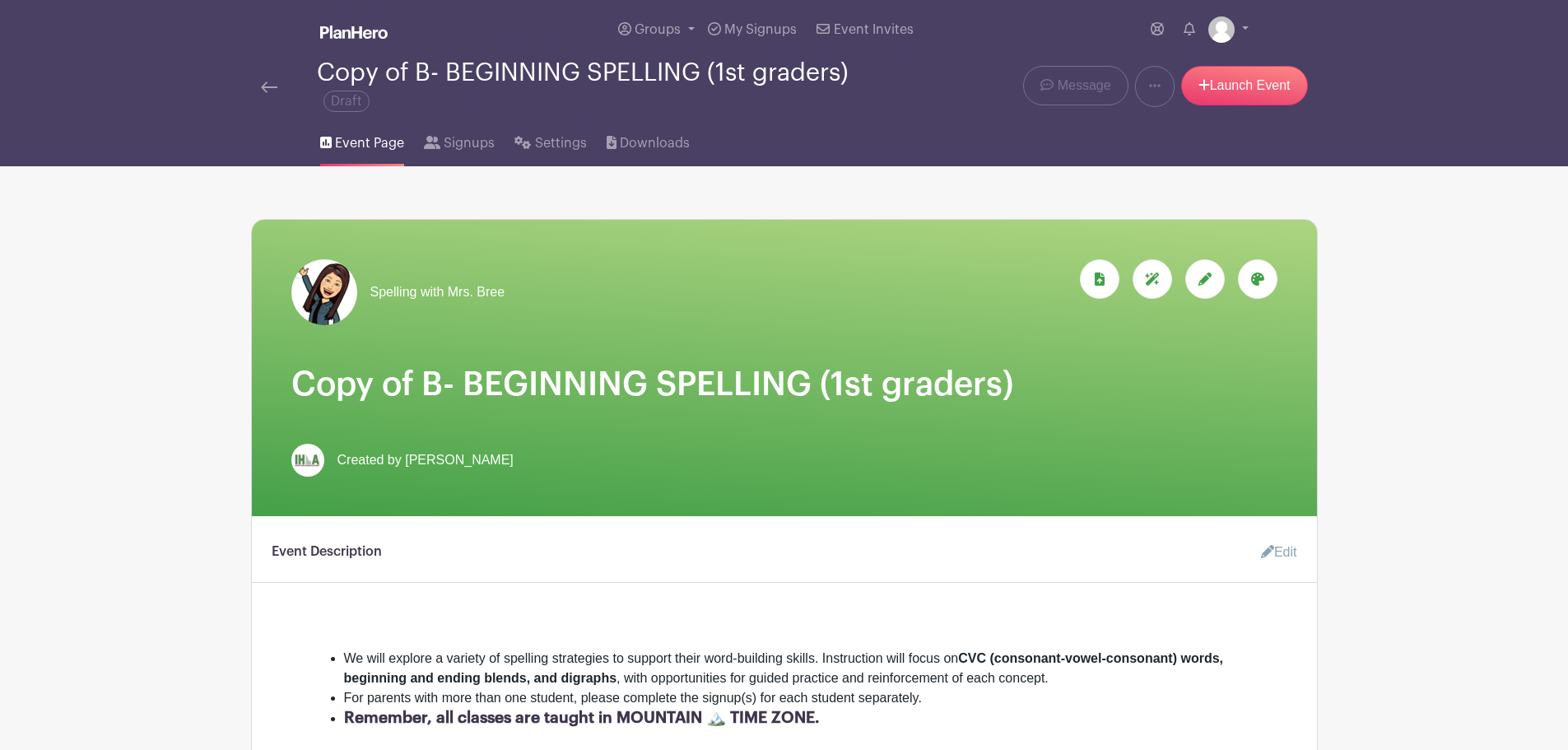
click at [413, 382] on h1 "Copy of B- BEGINNING SPELLING (1st graders)" at bounding box center [784, 384] width 986 height 39
click at [1206, 284] on icon at bounding box center [1204, 279] width 13 height 13
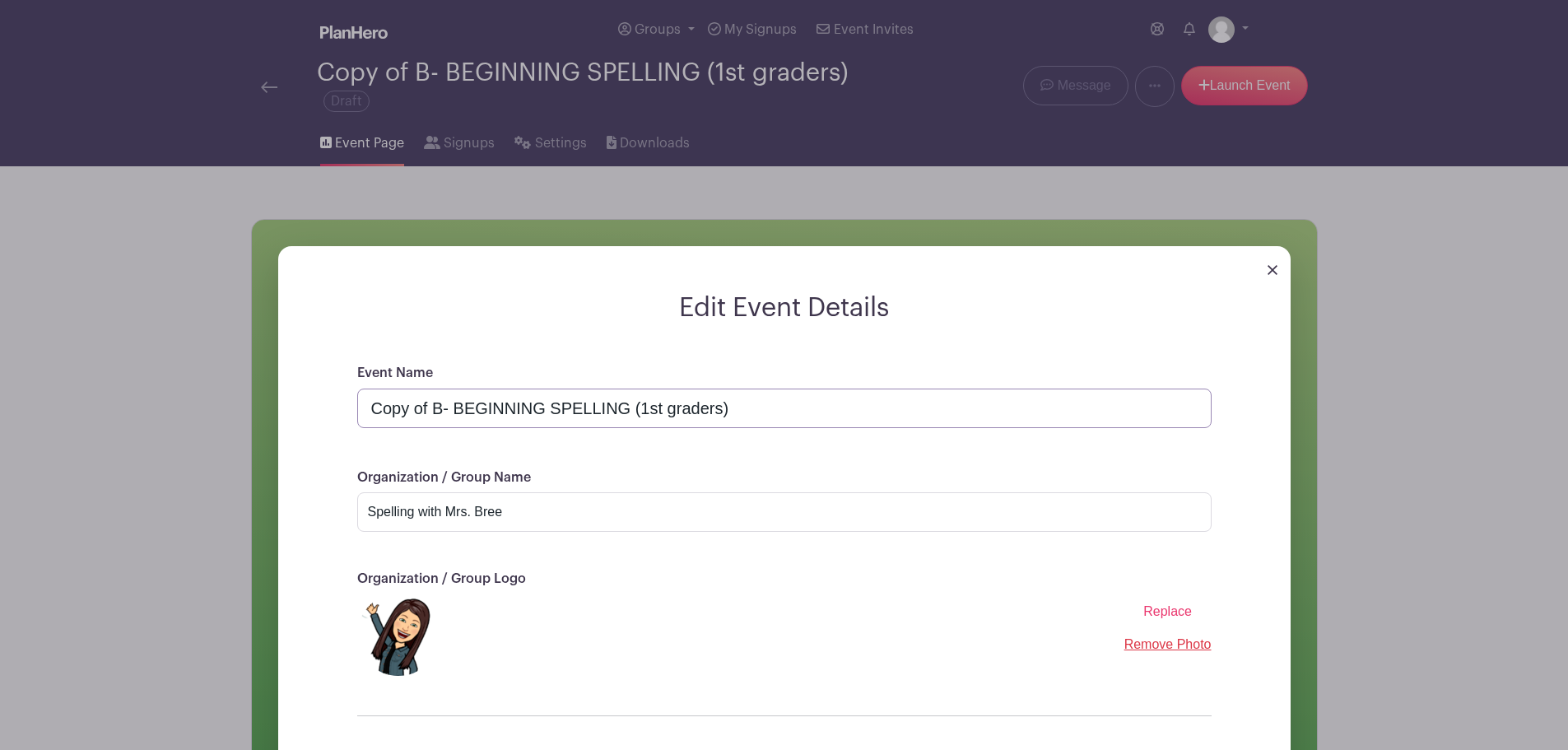
click at [431, 409] on input "Copy of B- BEGINNING SPELLING (1st graders)" at bounding box center [784, 408] width 854 height 39
drag, startPoint x: 512, startPoint y: 405, endPoint x: 417, endPoint y: 405, distance: 95.0
click at [417, 405] on input "Bree- BEGINNING SPELLING (2nd & 3rd graders)" at bounding box center [784, 408] width 854 height 39
click at [493, 407] on input "Bree- SPELLING (2nd & 3rd graders)" at bounding box center [784, 408] width 854 height 39
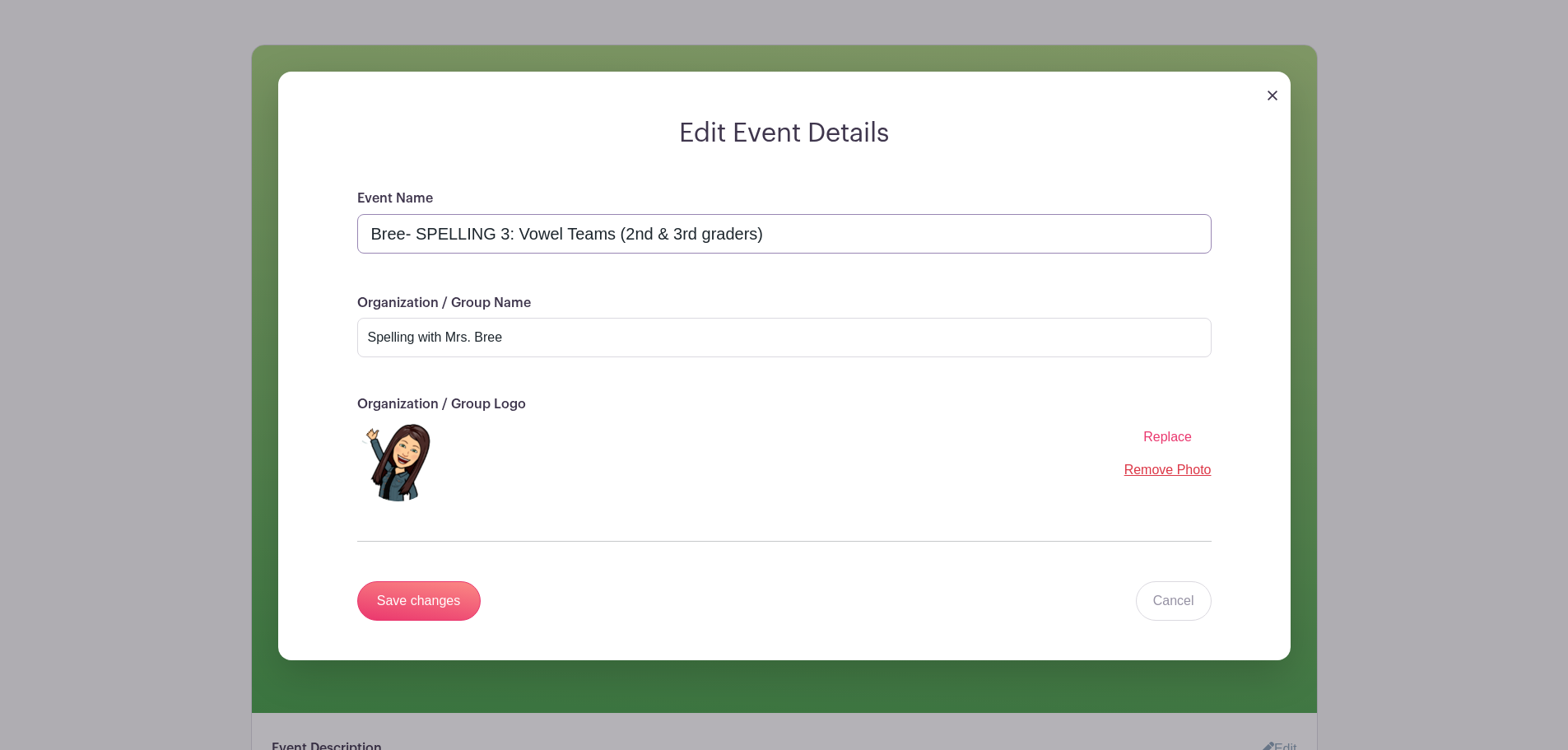
scroll to position [175, 0]
type input "Bree- SPELLING 3: Vowel Teams (2nd & 3rd graders)"
click at [404, 592] on input "Save changes" at bounding box center [418, 600] width 123 height 39
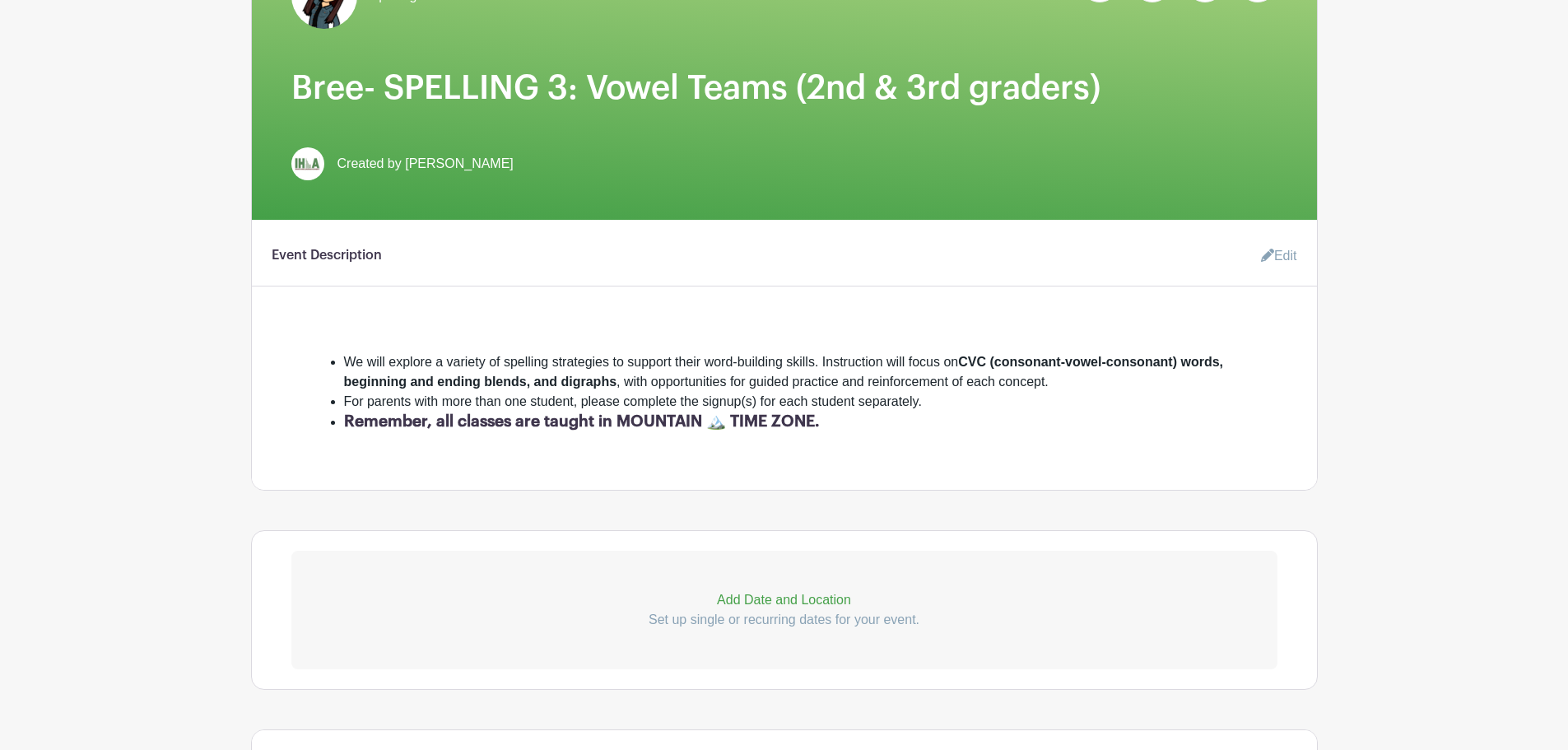
scroll to position [296, 0]
drag, startPoint x: 1259, startPoint y: 259, endPoint x: 1267, endPoint y: 247, distance: 14.4
click at [1267, 247] on link "Edit" at bounding box center [1272, 257] width 49 height 33
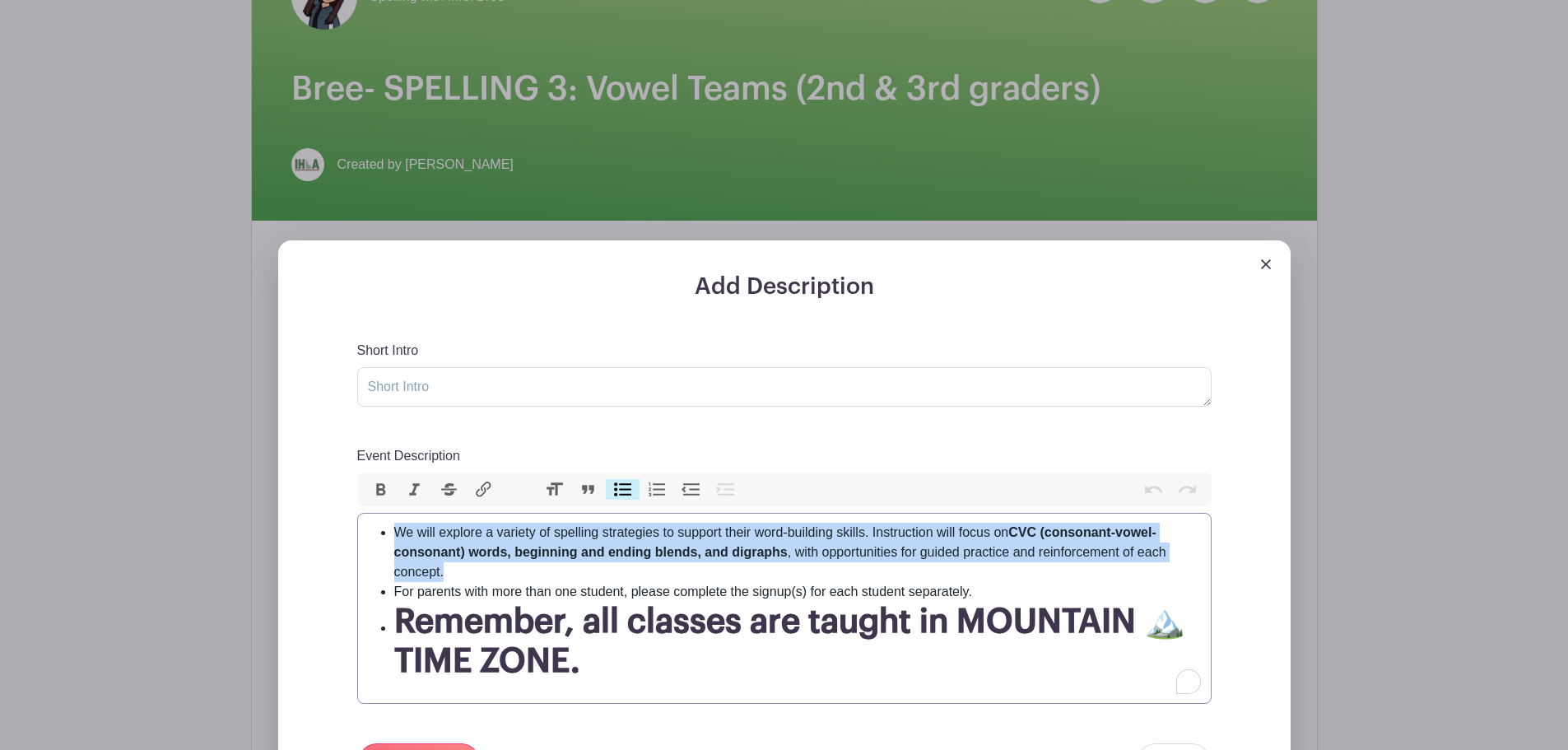
drag, startPoint x: 458, startPoint y: 573, endPoint x: 389, endPoint y: 537, distance: 77.8
click at [389, 537] on ul "We will explore a variety of spelling strategies to support their word-building…" at bounding box center [784, 602] width 833 height 158
paste trix-editor "This class will take a deeper look at the Vowel Team Syllable introduced in Spe…"
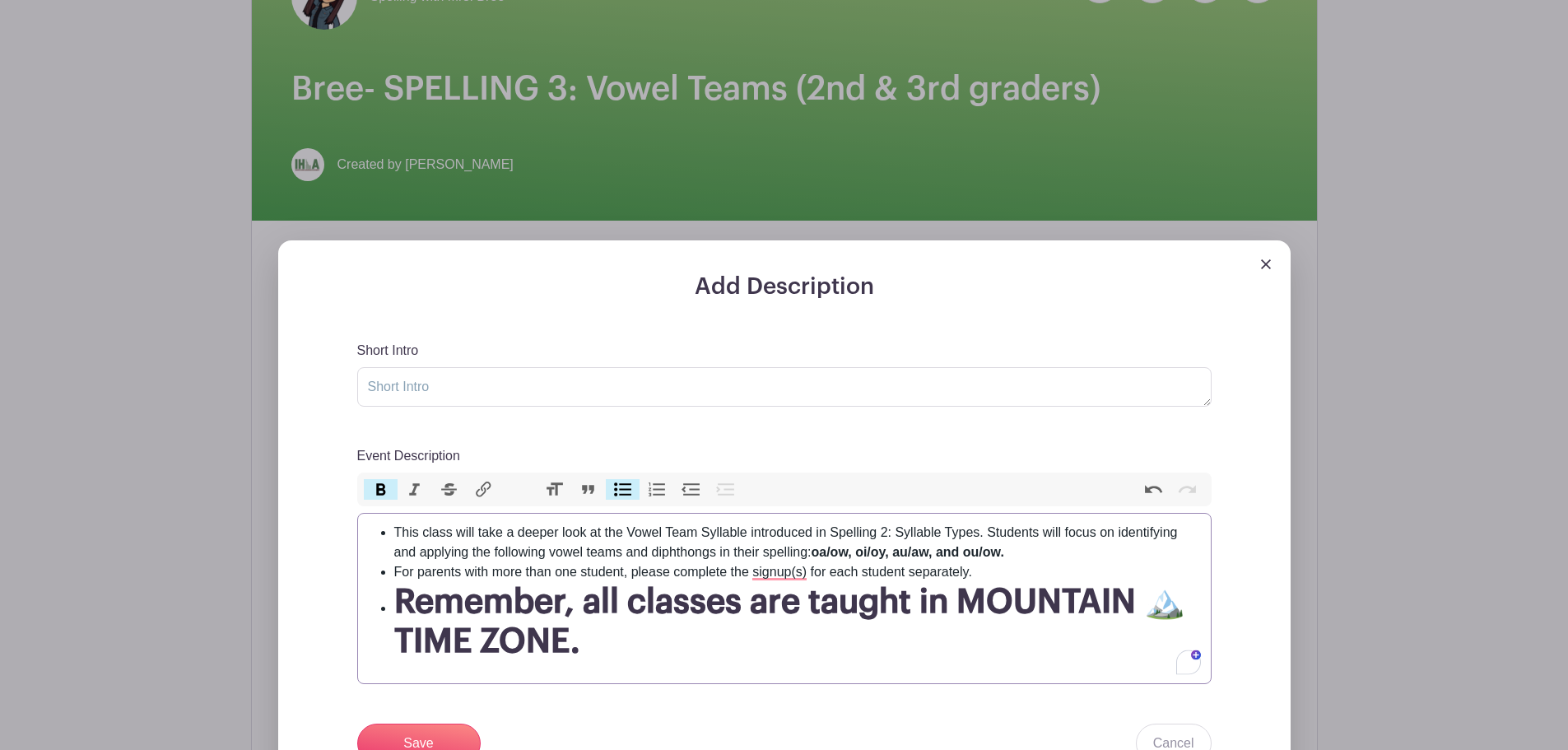
type trix-editor "<ul><li>This class will take a deeper look at the Vowel Team Syllable introduce…"
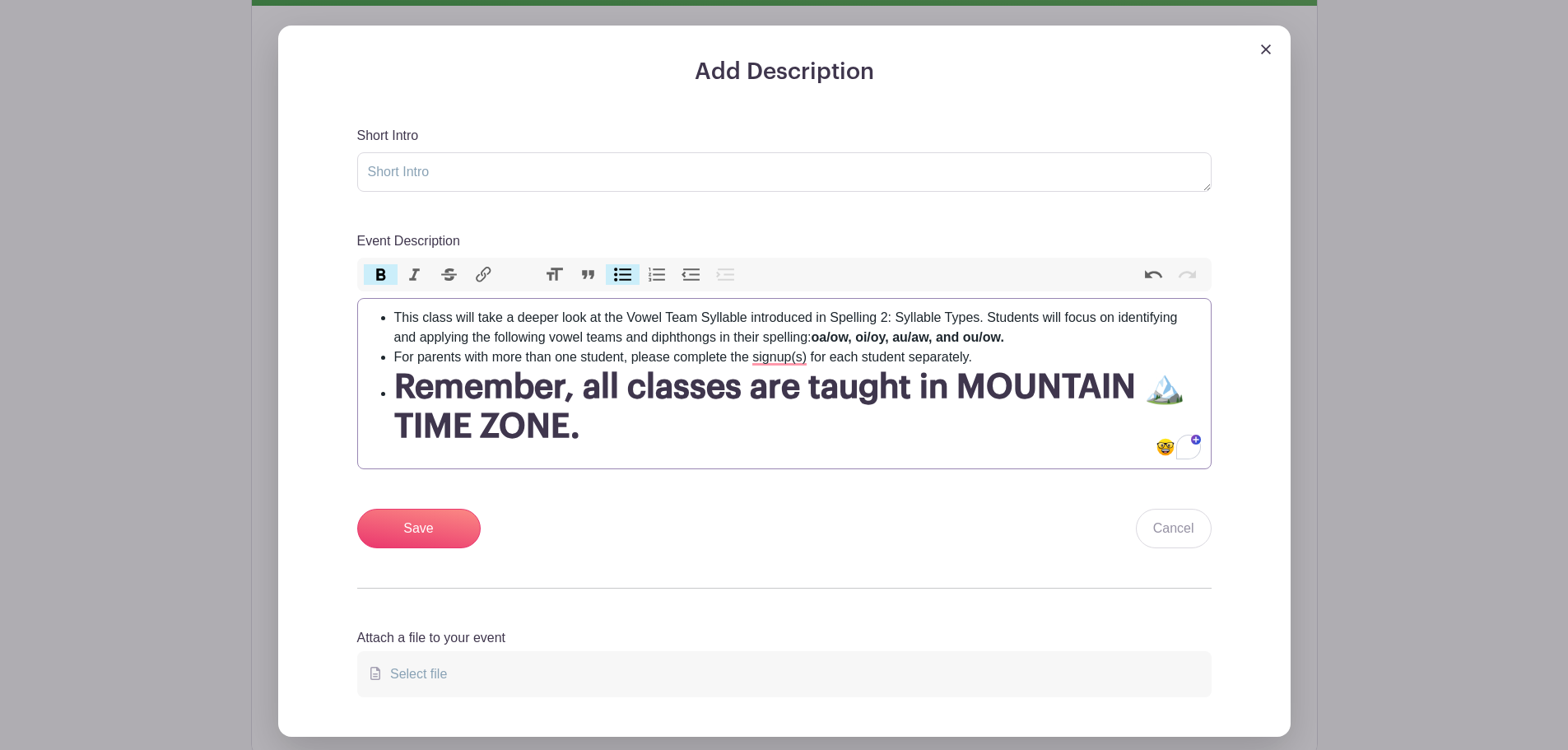
scroll to position [530, 0]
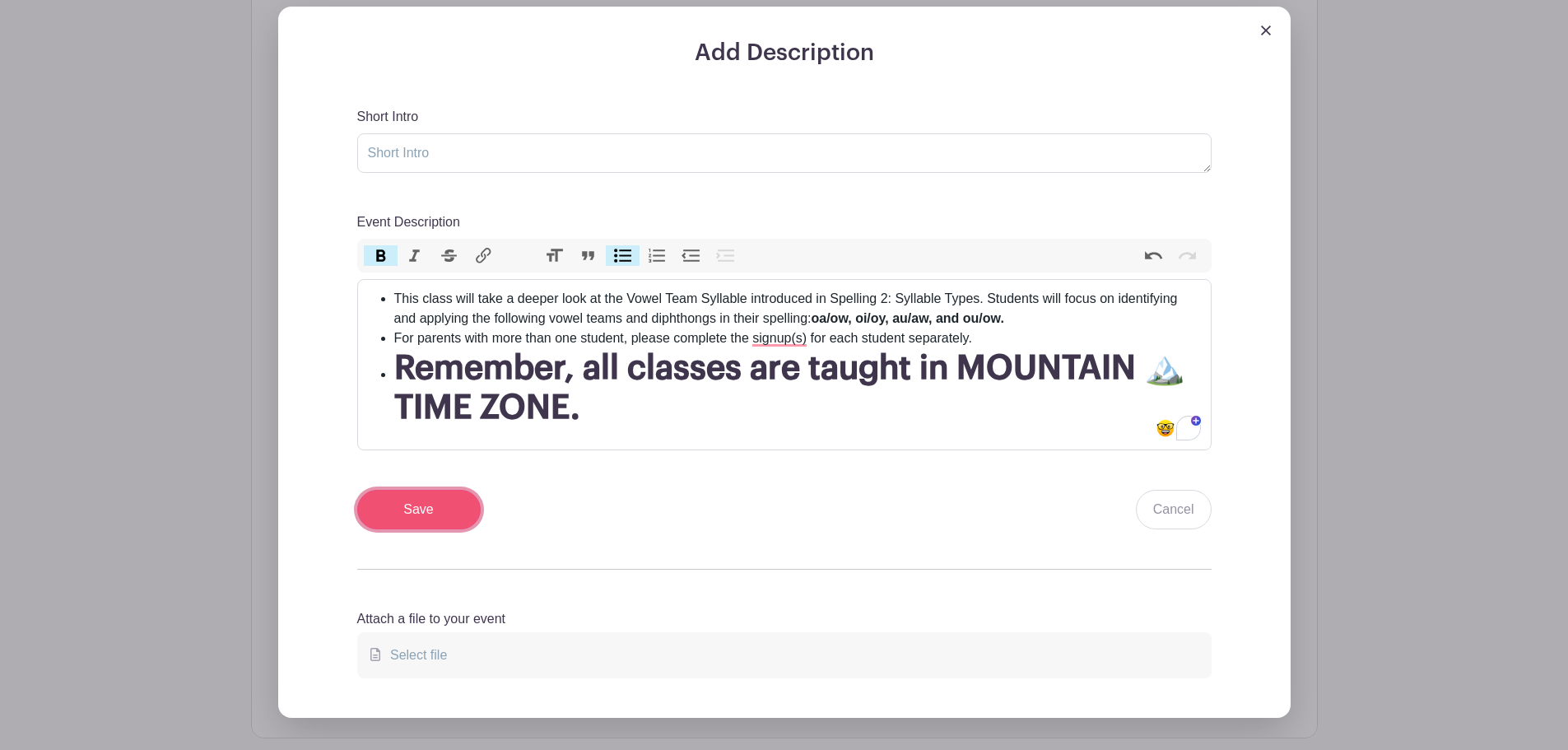
click at [429, 505] on input "Save" at bounding box center [418, 509] width 123 height 39
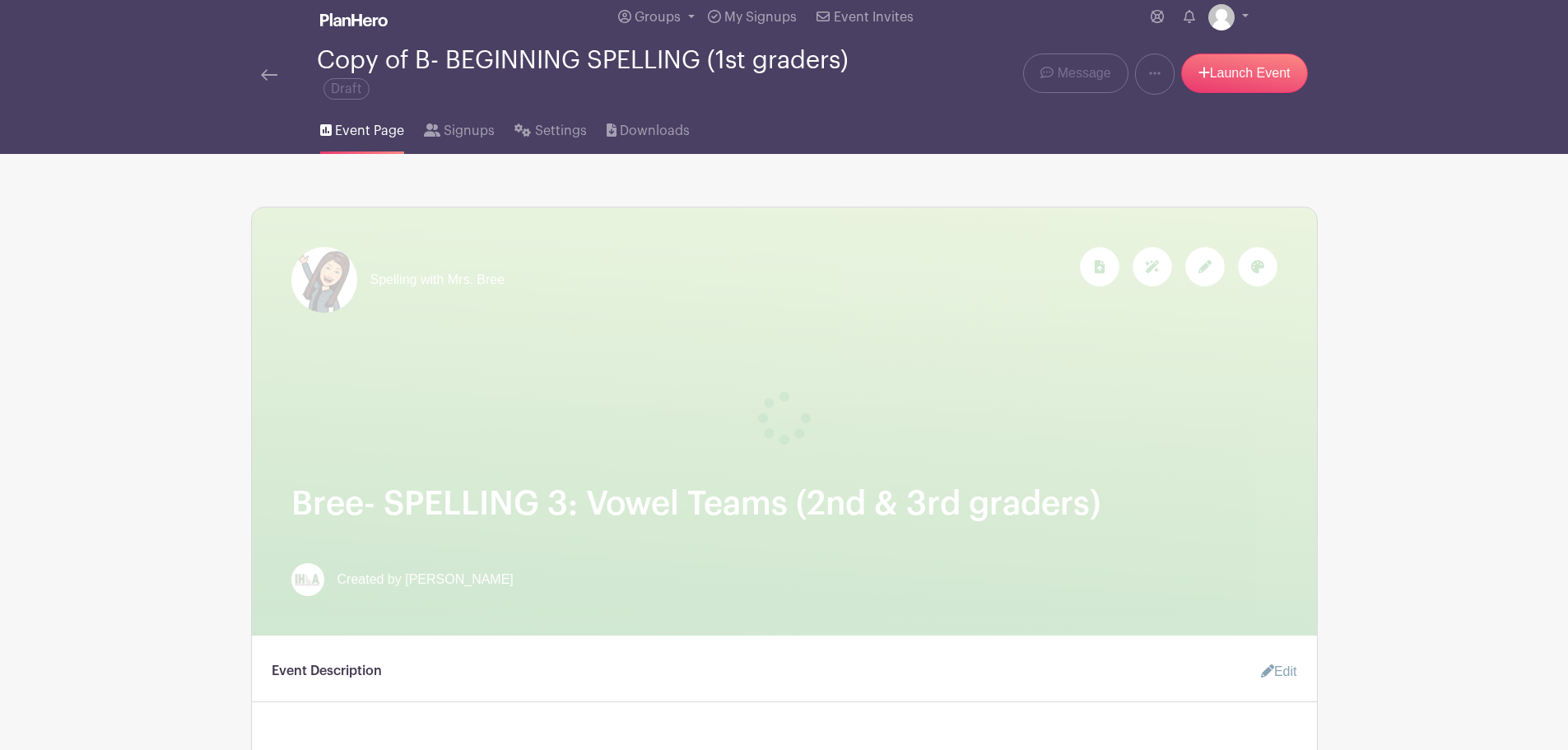
scroll to position [0, 0]
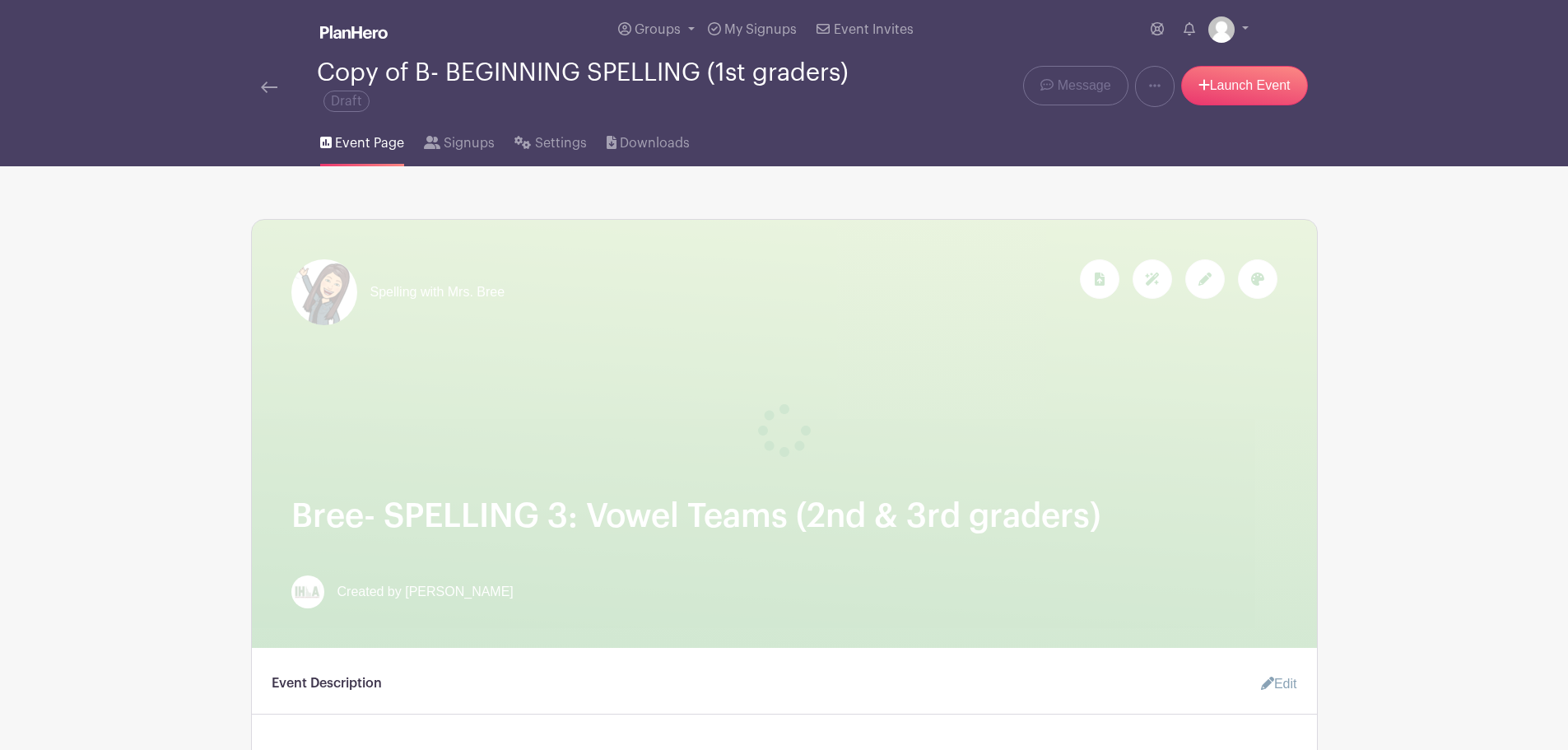
click at [264, 92] on img at bounding box center [269, 88] width 16 height 12
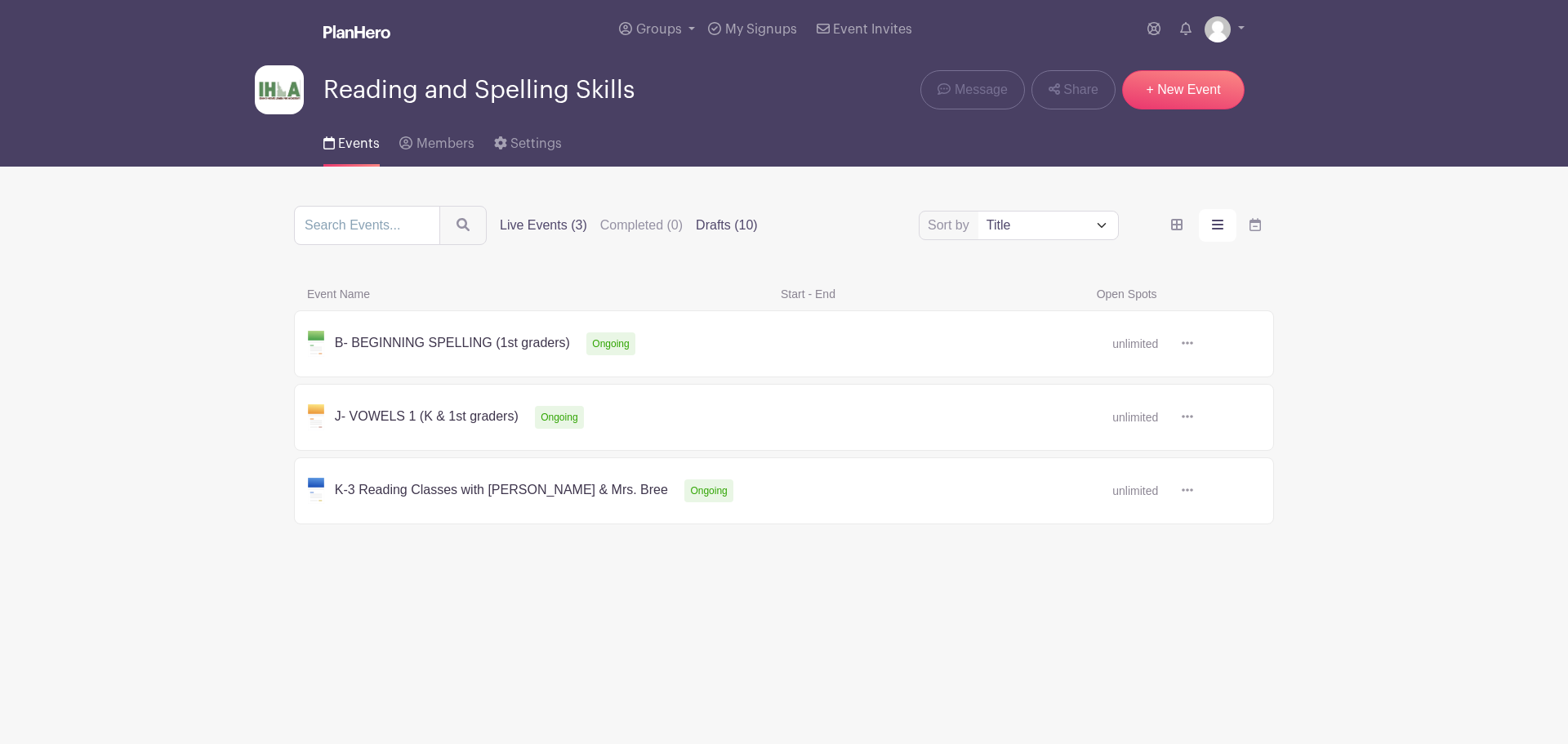
click at [717, 229] on label "Drafts (10)" at bounding box center [727, 225] width 62 height 19
click at [0, 0] on input "Drafts (10)" at bounding box center [0, 0] width 0 height 0
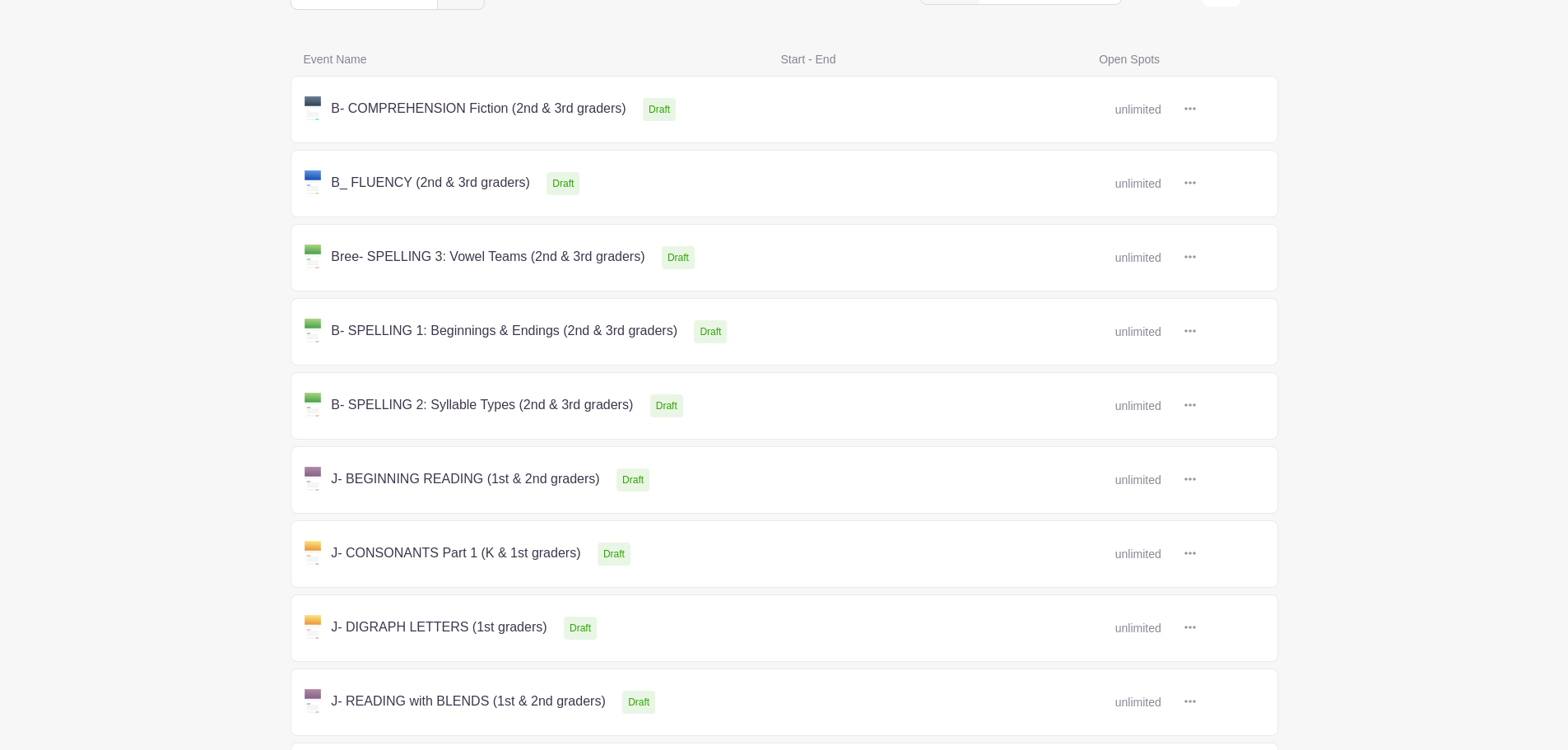
scroll to position [257, 0]
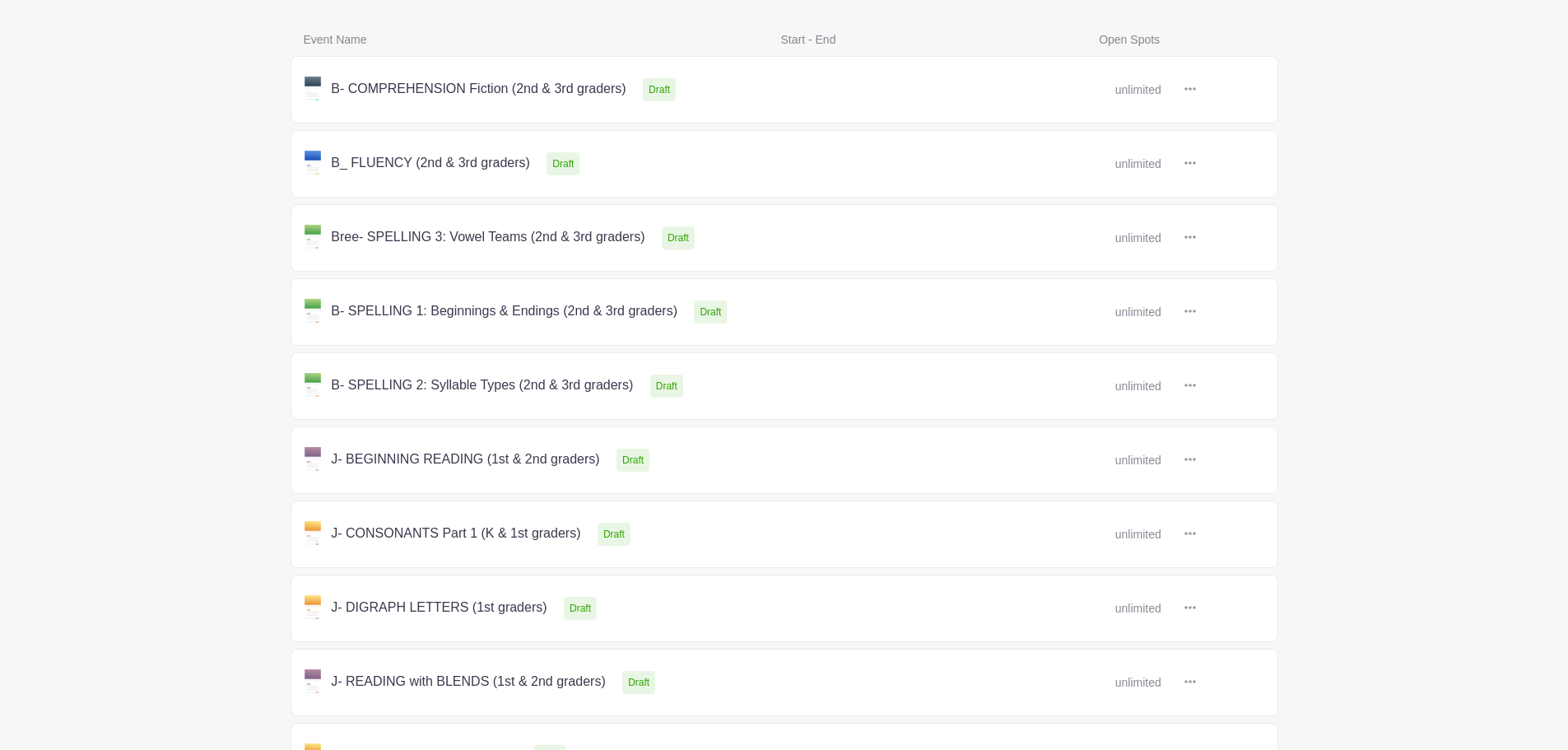
click at [1196, 238] on link at bounding box center [1196, 238] width 0 height 0
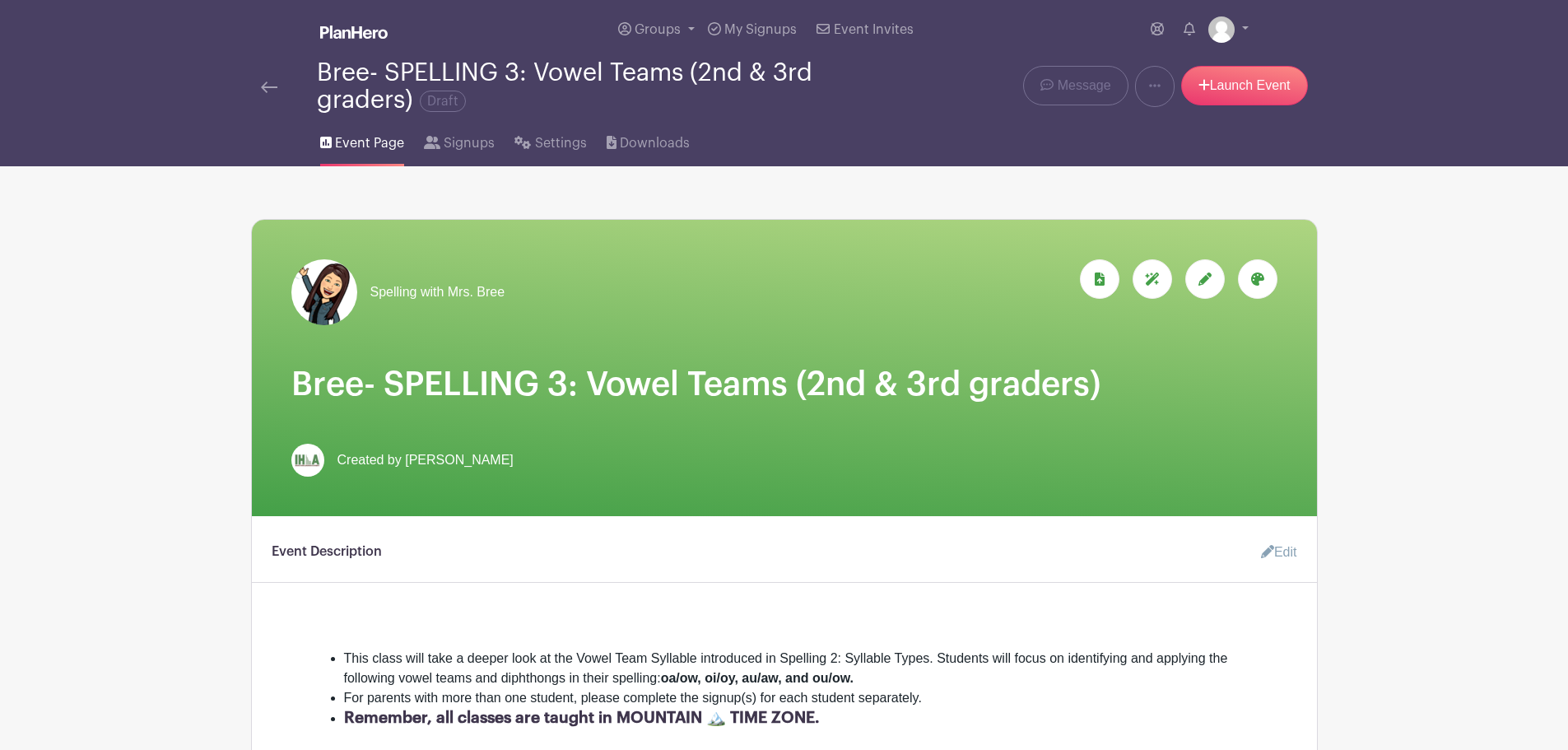
click at [269, 89] on img at bounding box center [269, 88] width 16 height 12
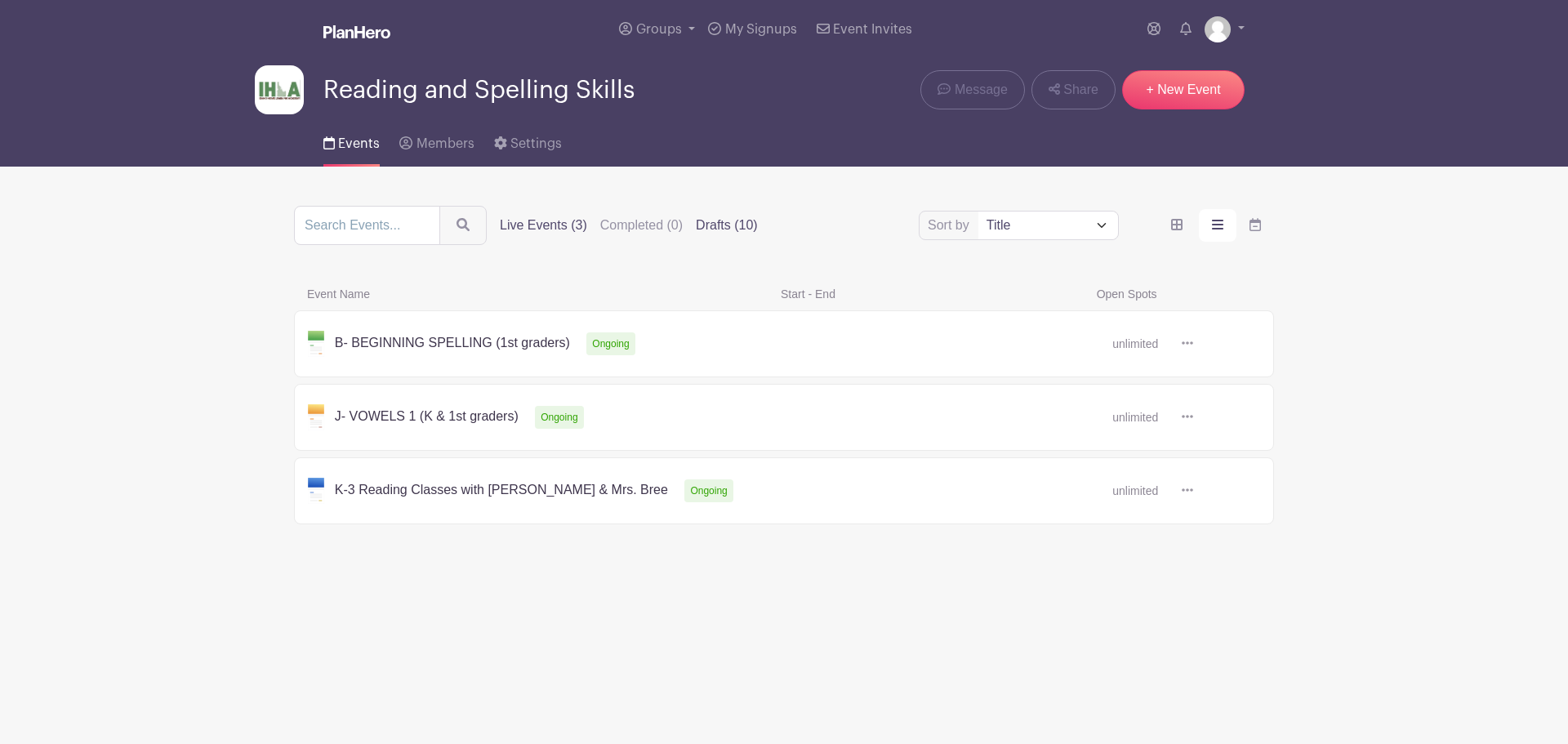
click at [721, 217] on label "Drafts (10)" at bounding box center [727, 225] width 62 height 19
click at [0, 0] on input "Drafts (10)" at bounding box center [0, 0] width 0 height 0
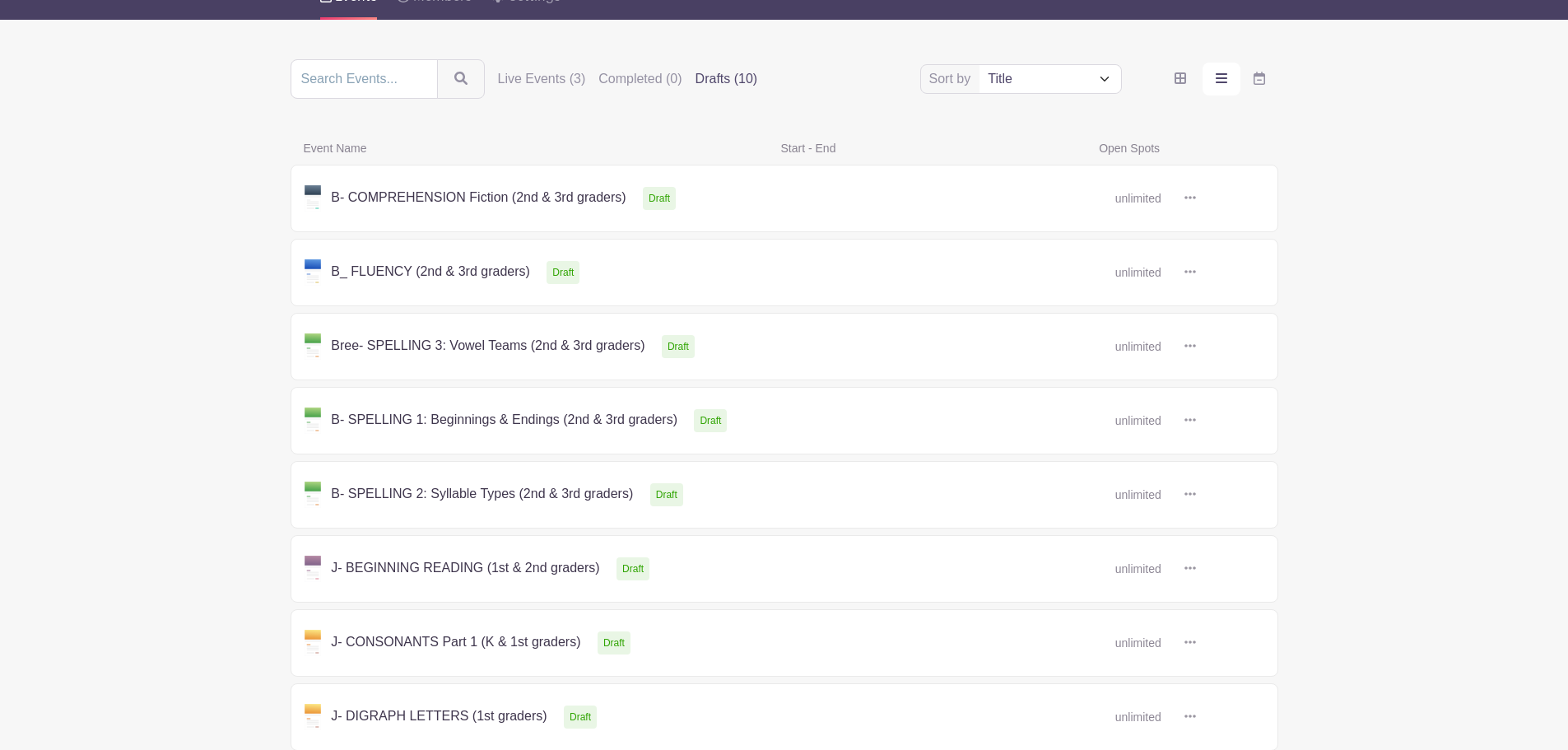
scroll to position [149, 0]
click at [1196, 197] on link at bounding box center [1196, 197] width 0 height 0
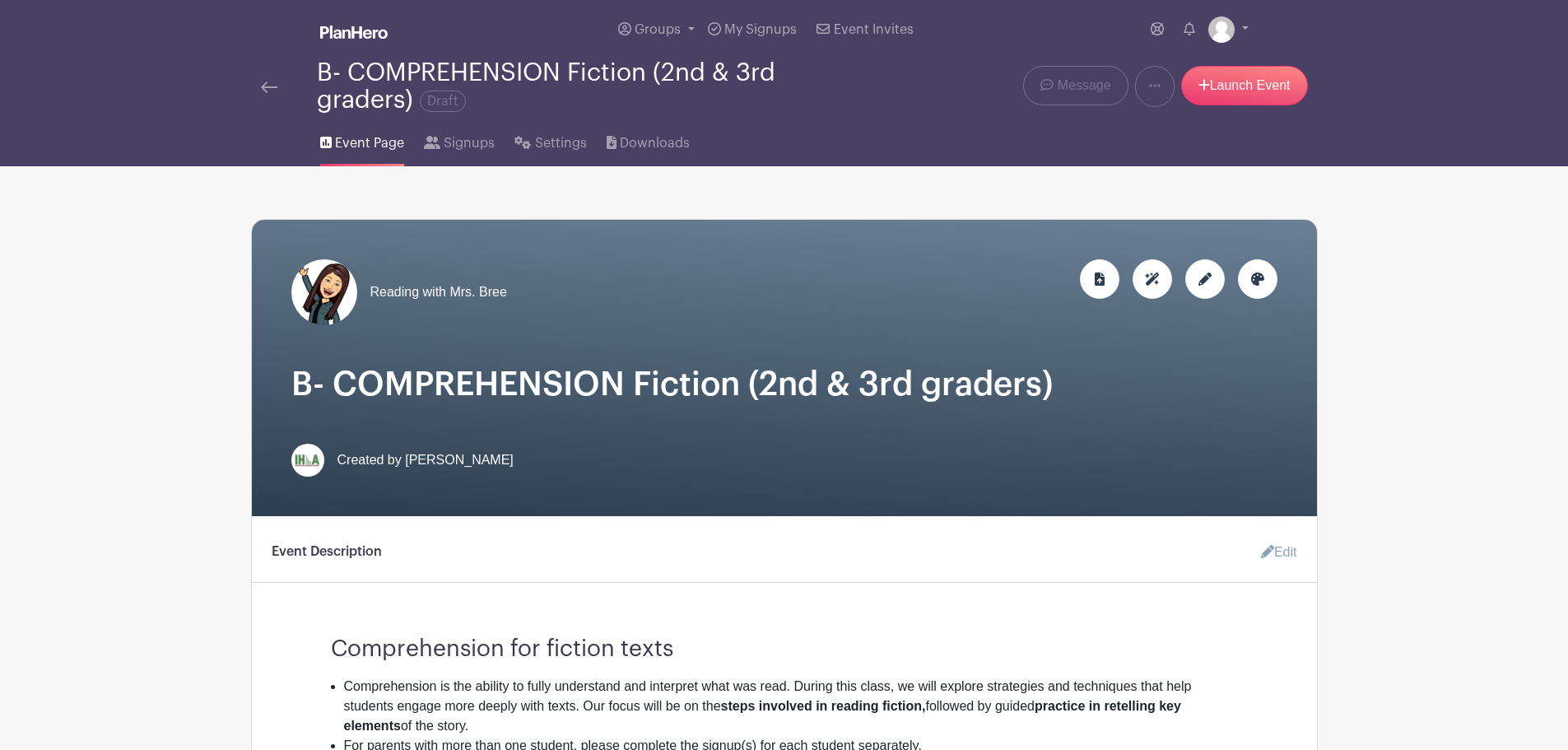
click at [1253, 271] on div at bounding box center [1258, 279] width 39 height 39
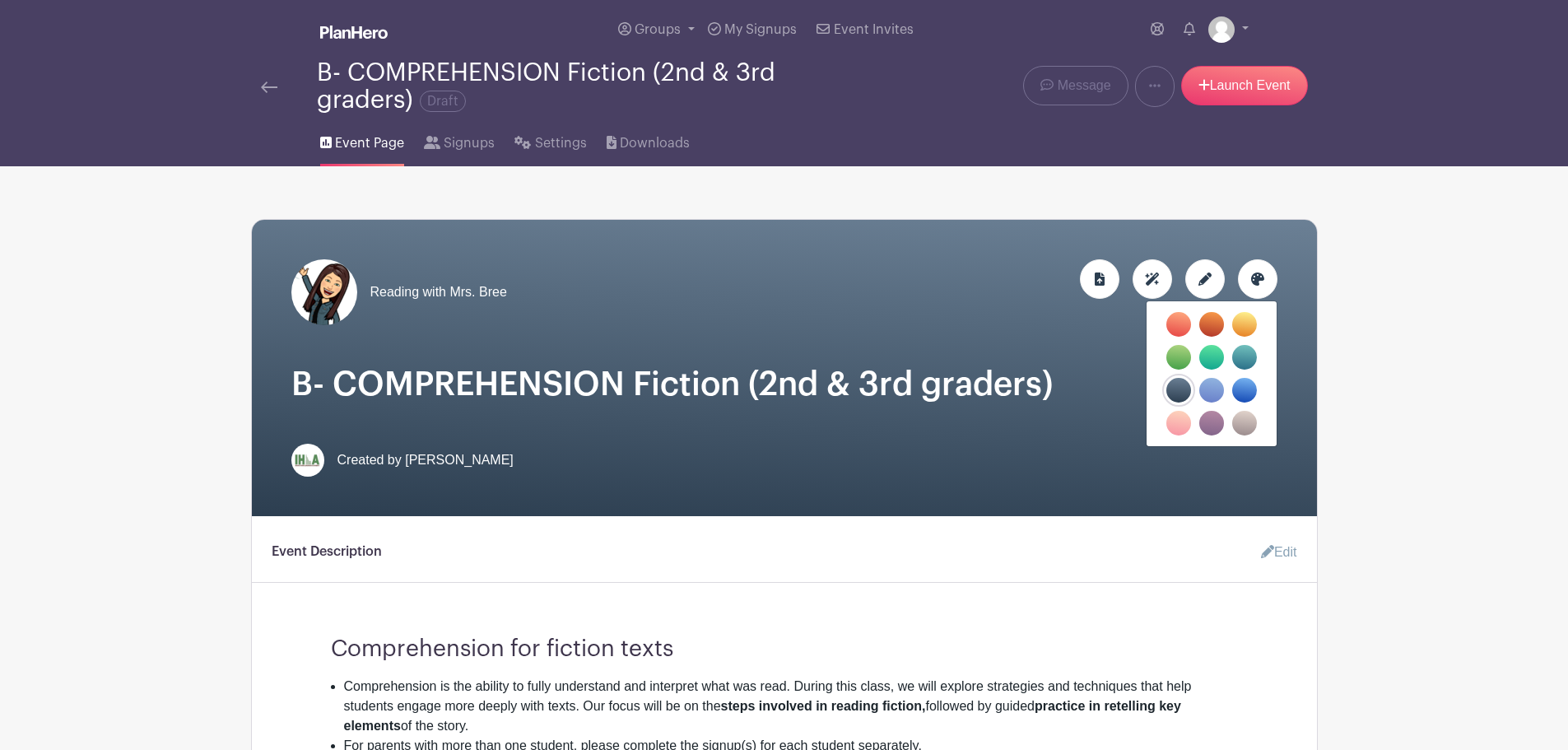
click at [1215, 423] on label "filters" at bounding box center [1211, 423] width 25 height 25
click at [0, 0] on input "filters" at bounding box center [0, 0] width 0 height 0
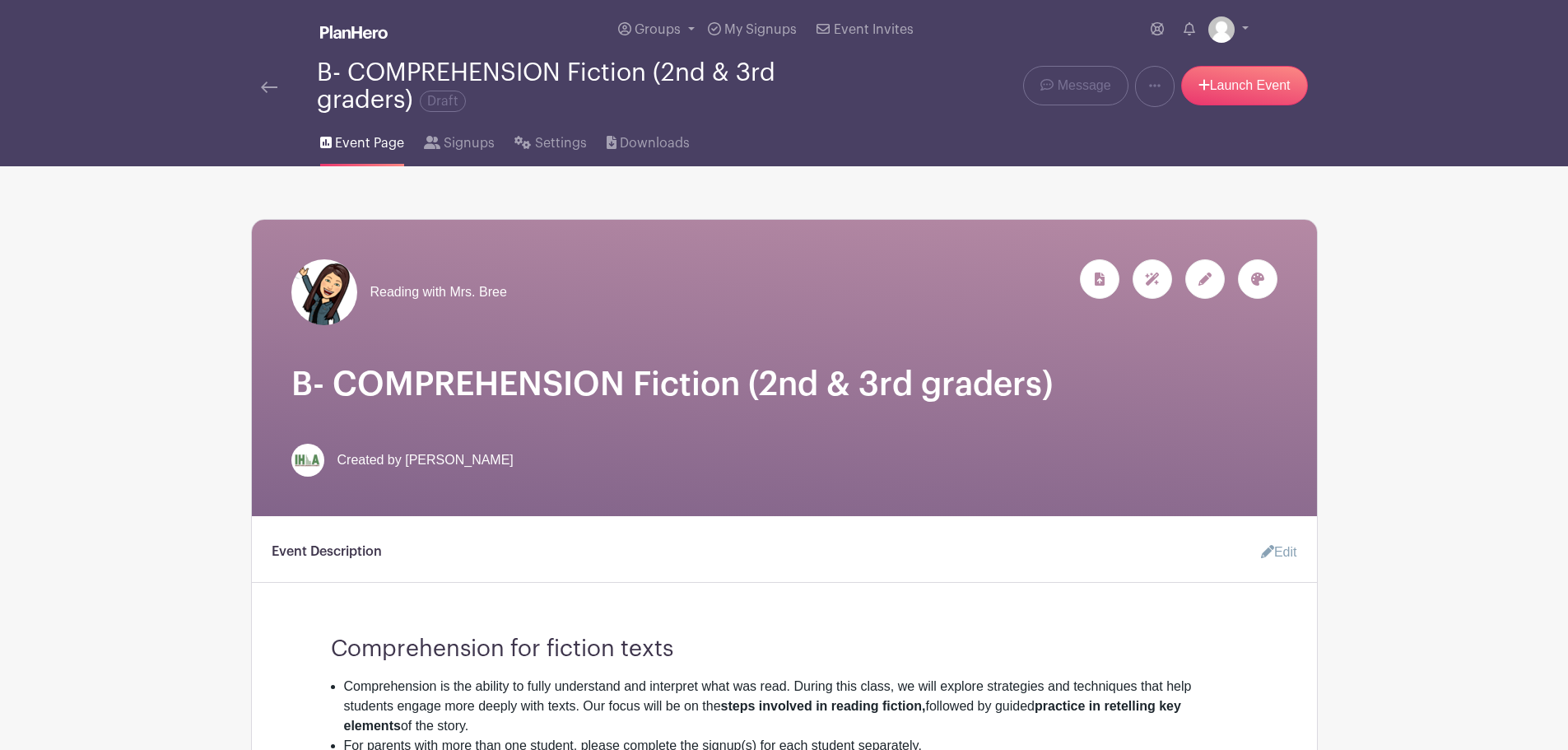
click at [267, 83] on img at bounding box center [269, 88] width 16 height 12
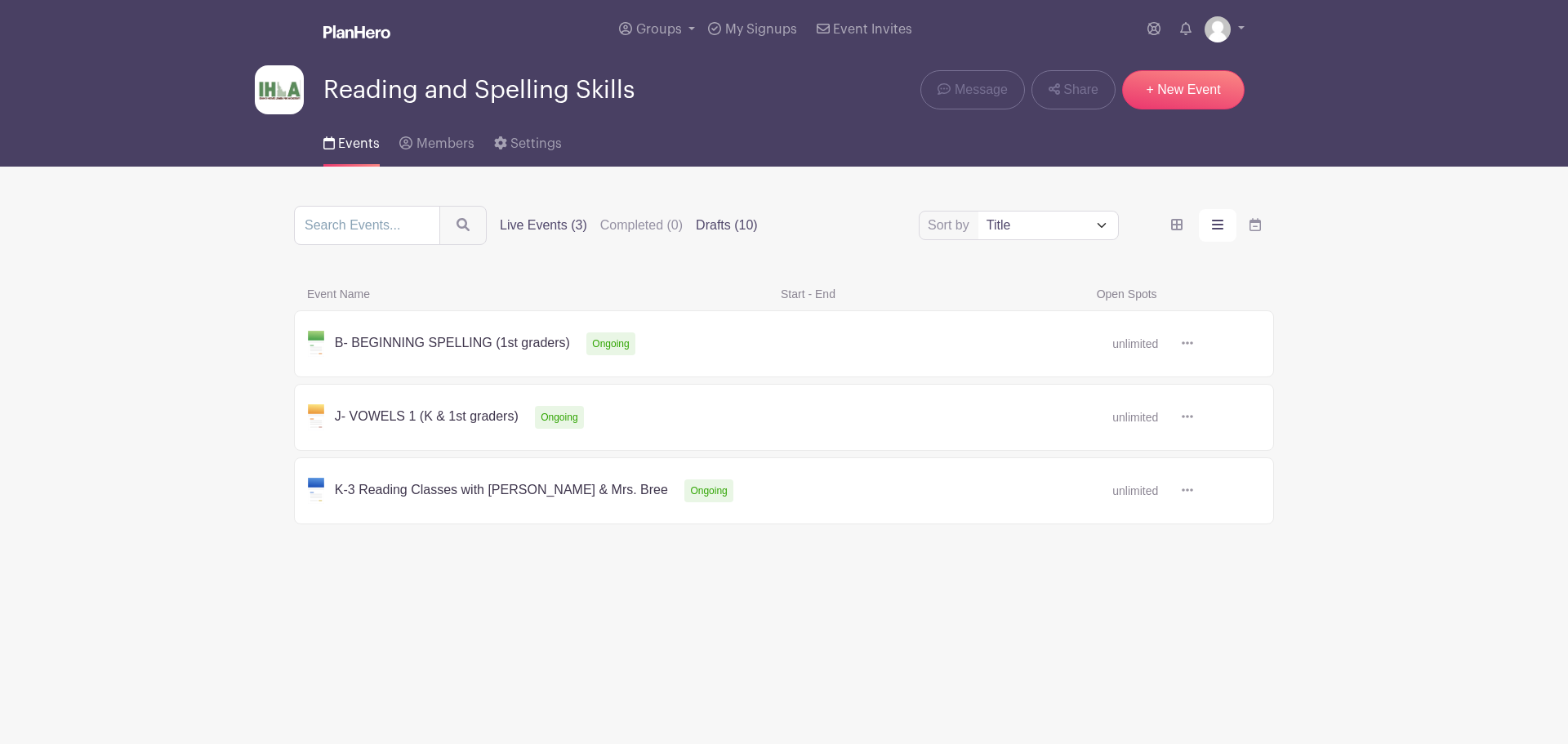
click at [733, 221] on label "Drafts (10)" at bounding box center [727, 225] width 62 height 19
click at [0, 0] on input "Drafts (10)" at bounding box center [0, 0] width 0 height 0
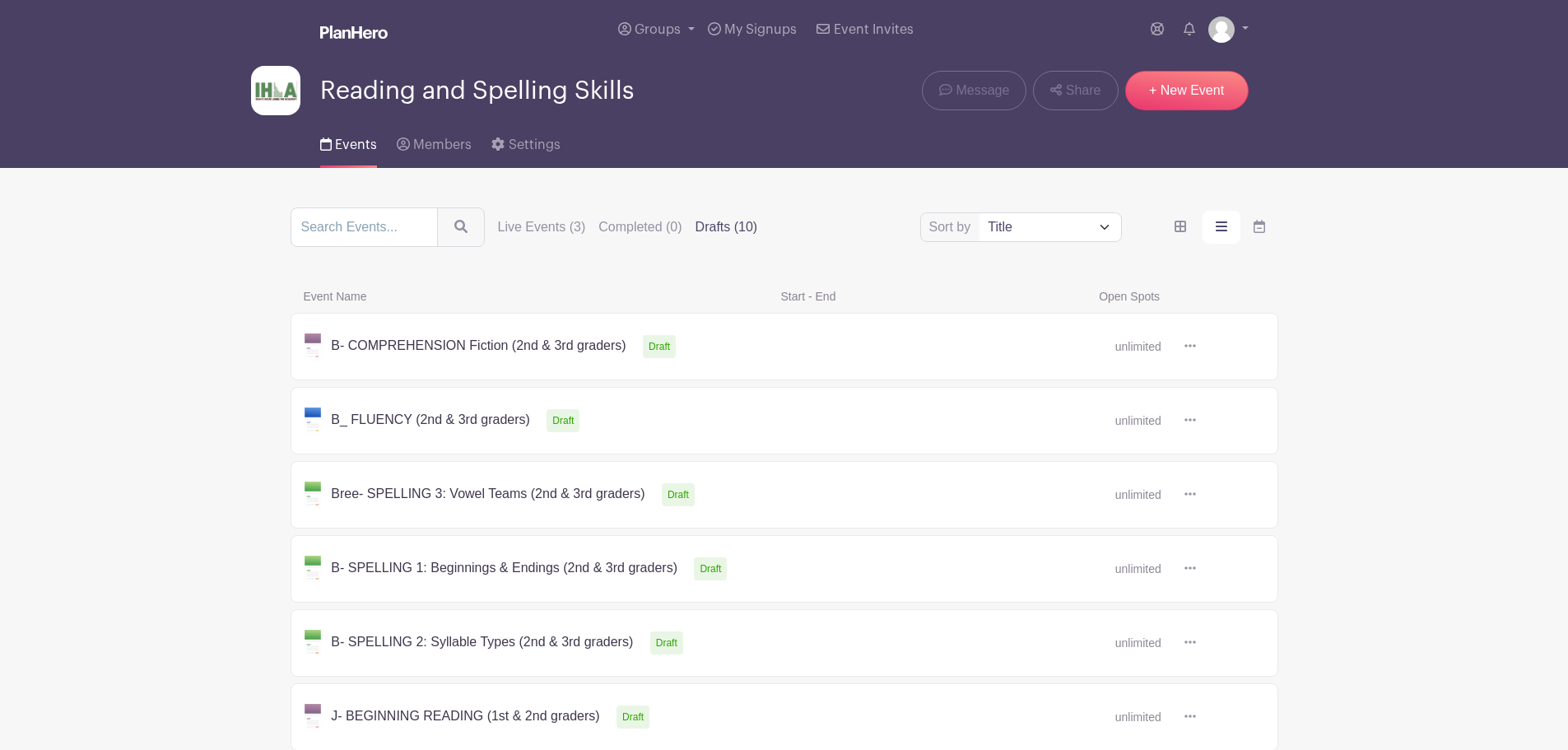
click at [1196, 347] on link at bounding box center [1196, 347] width 0 height 0
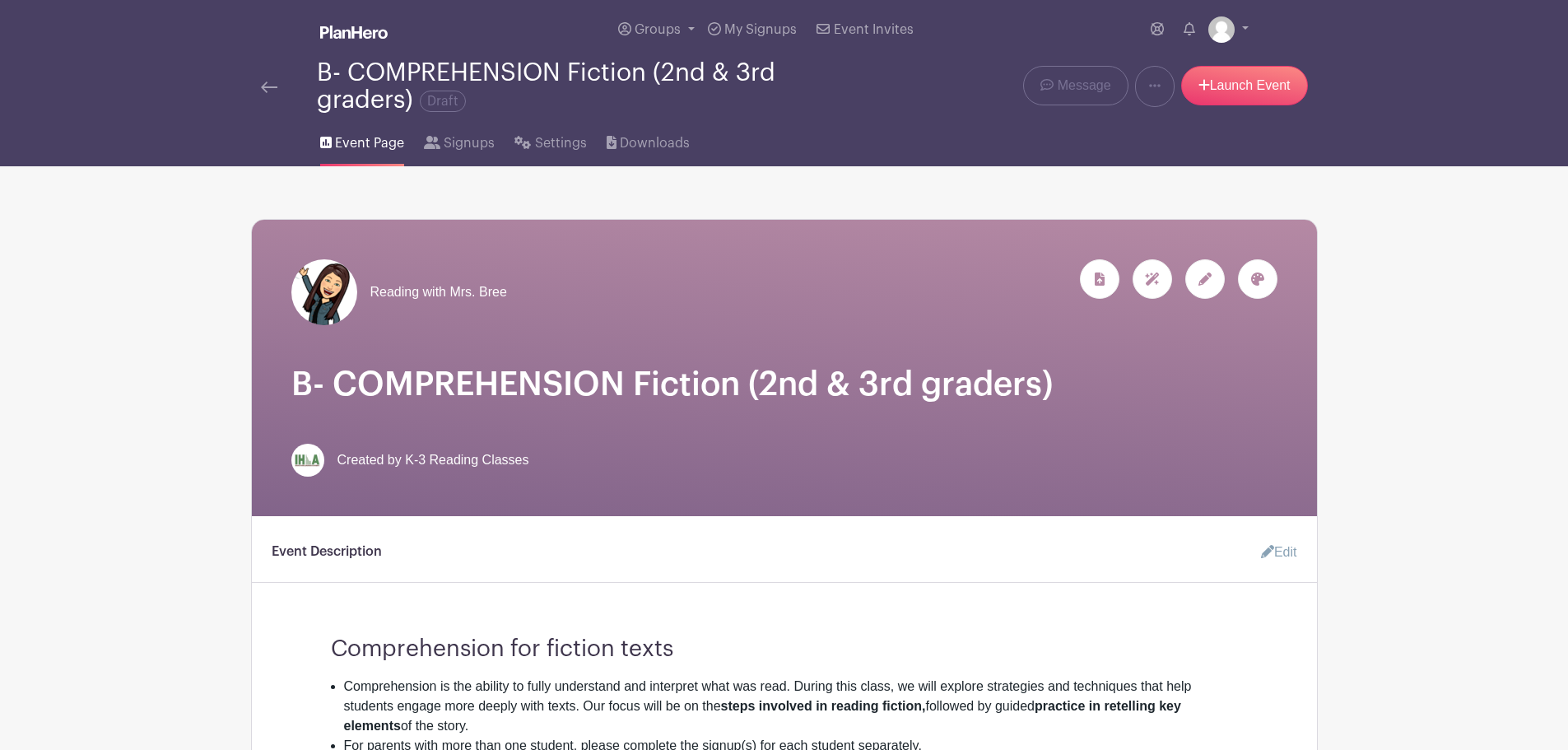
click at [1202, 287] on div at bounding box center [1205, 279] width 39 height 39
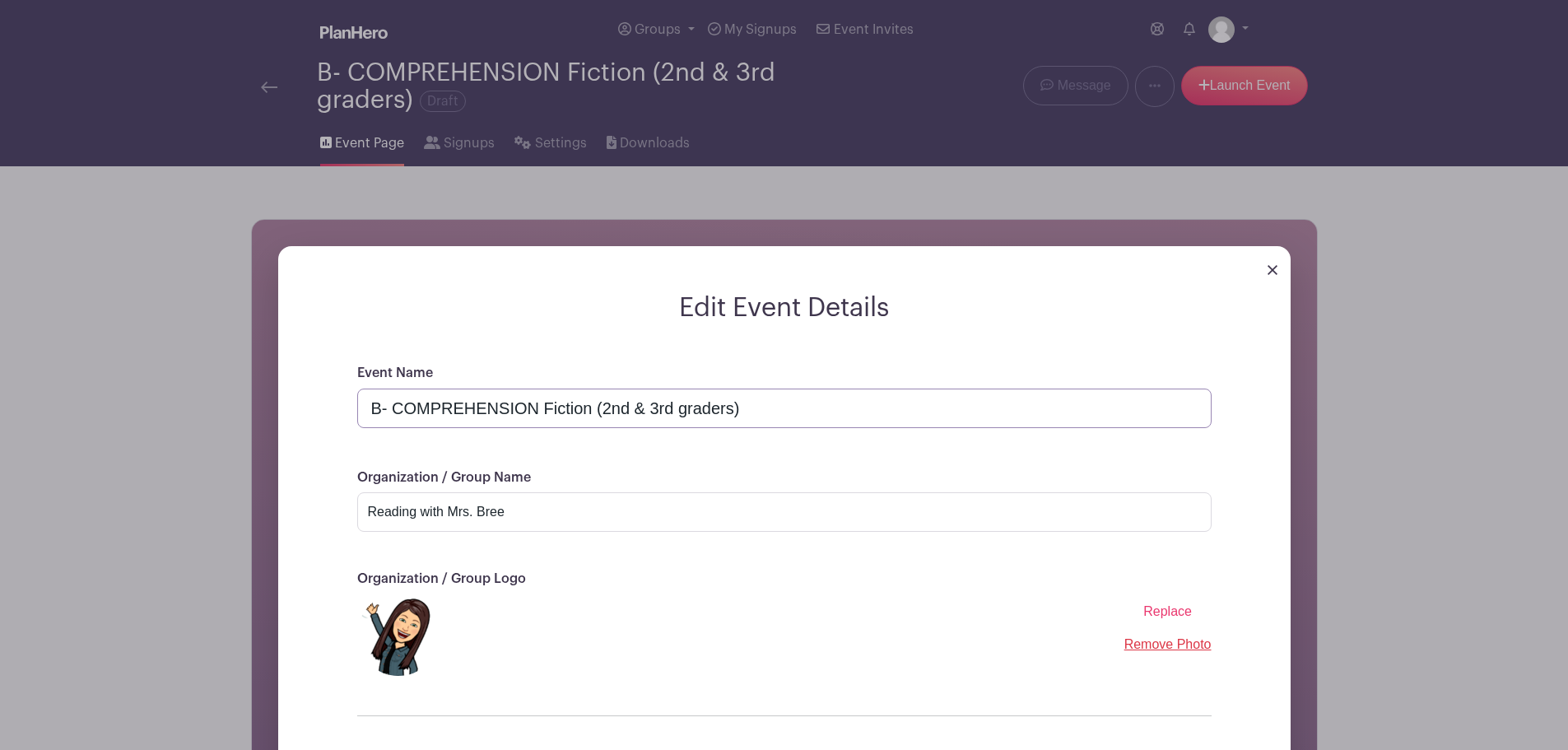
click at [383, 405] on input "B- COMPREHENSION Fiction (2nd & 3rd graders)" at bounding box center [784, 408] width 854 height 39
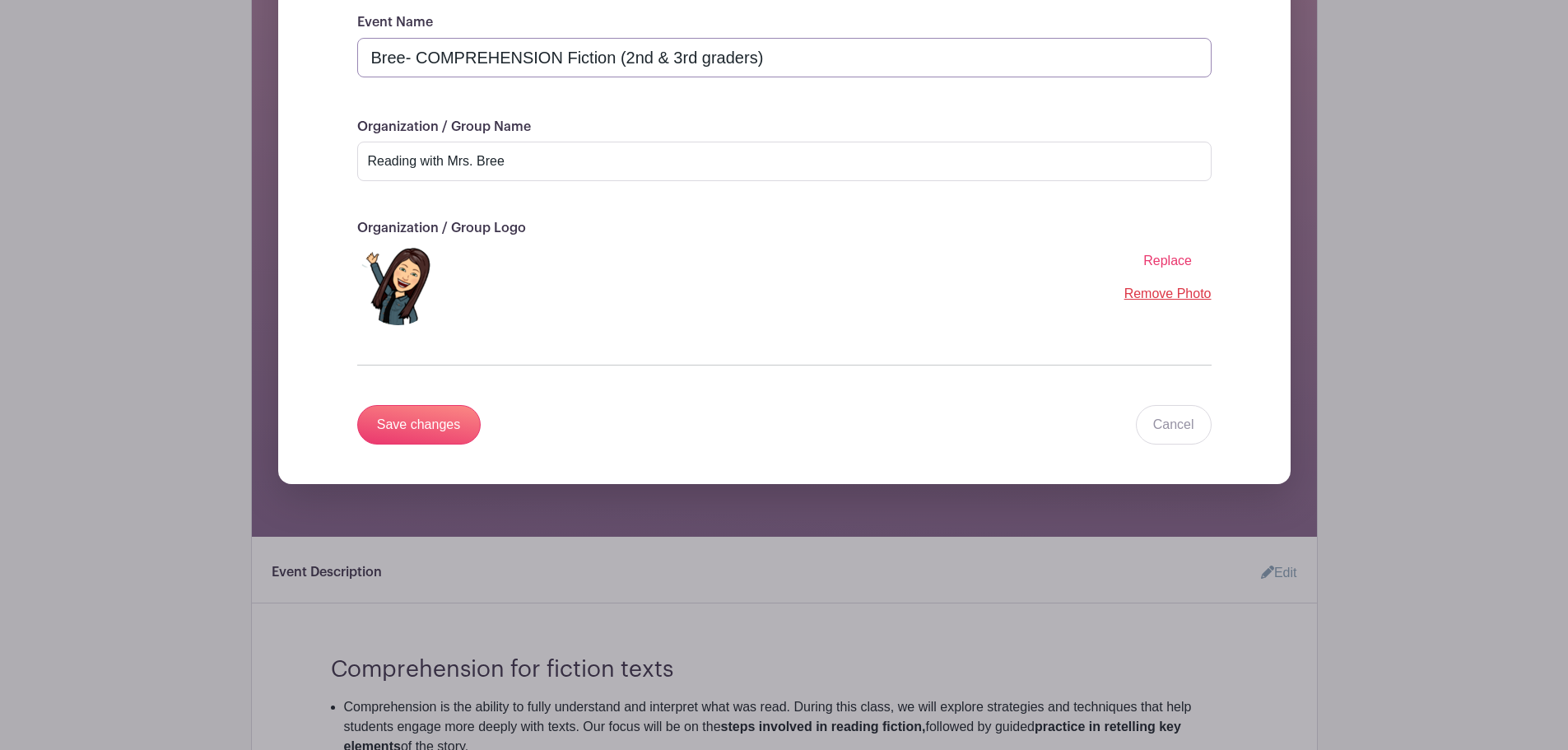
scroll to position [352, 0]
type input "Bree- COMPREHENSION Fiction (2nd & 3rd graders)"
click at [402, 419] on input "Save changes" at bounding box center [418, 424] width 123 height 39
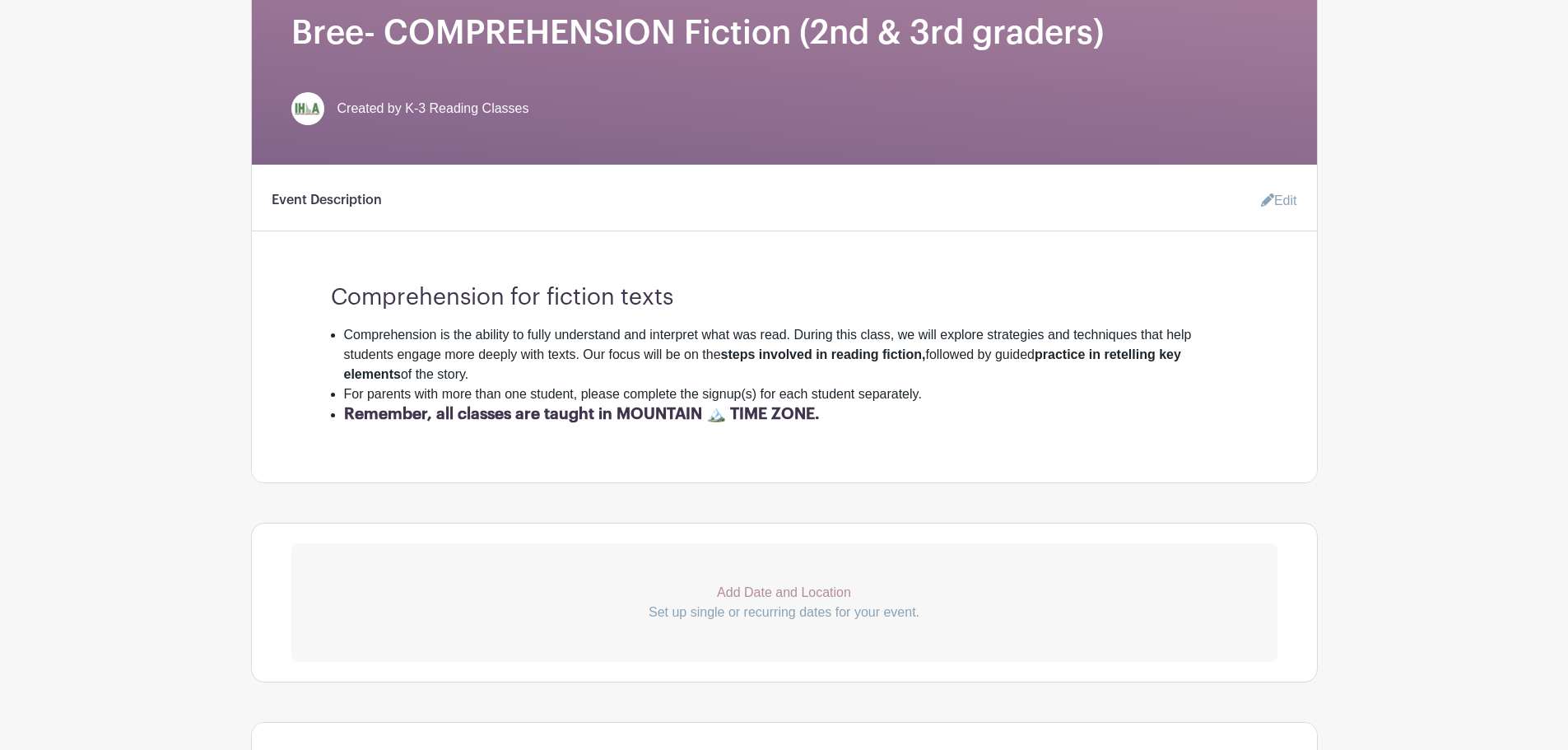
scroll to position [0, 0]
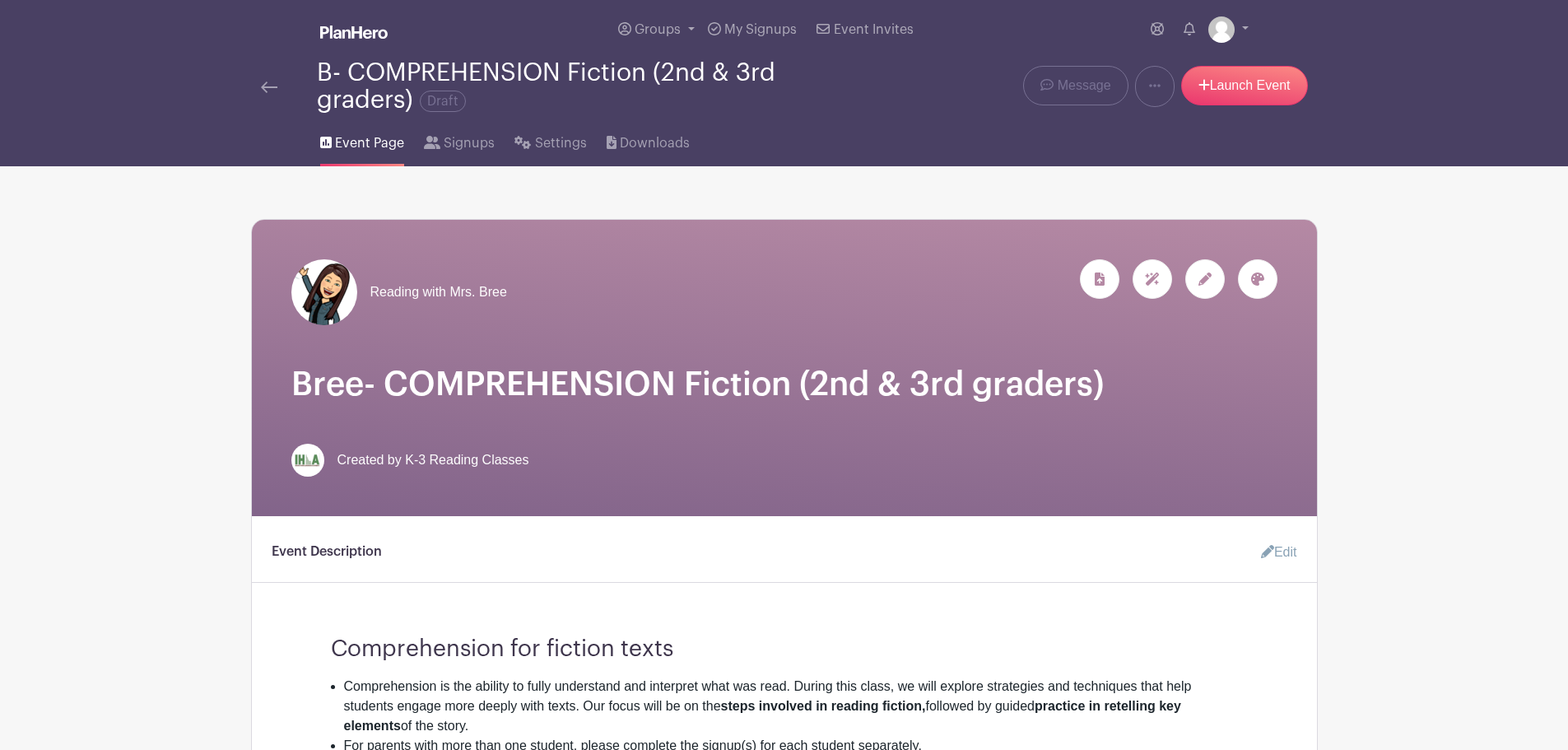
click at [272, 87] on img at bounding box center [269, 88] width 16 height 12
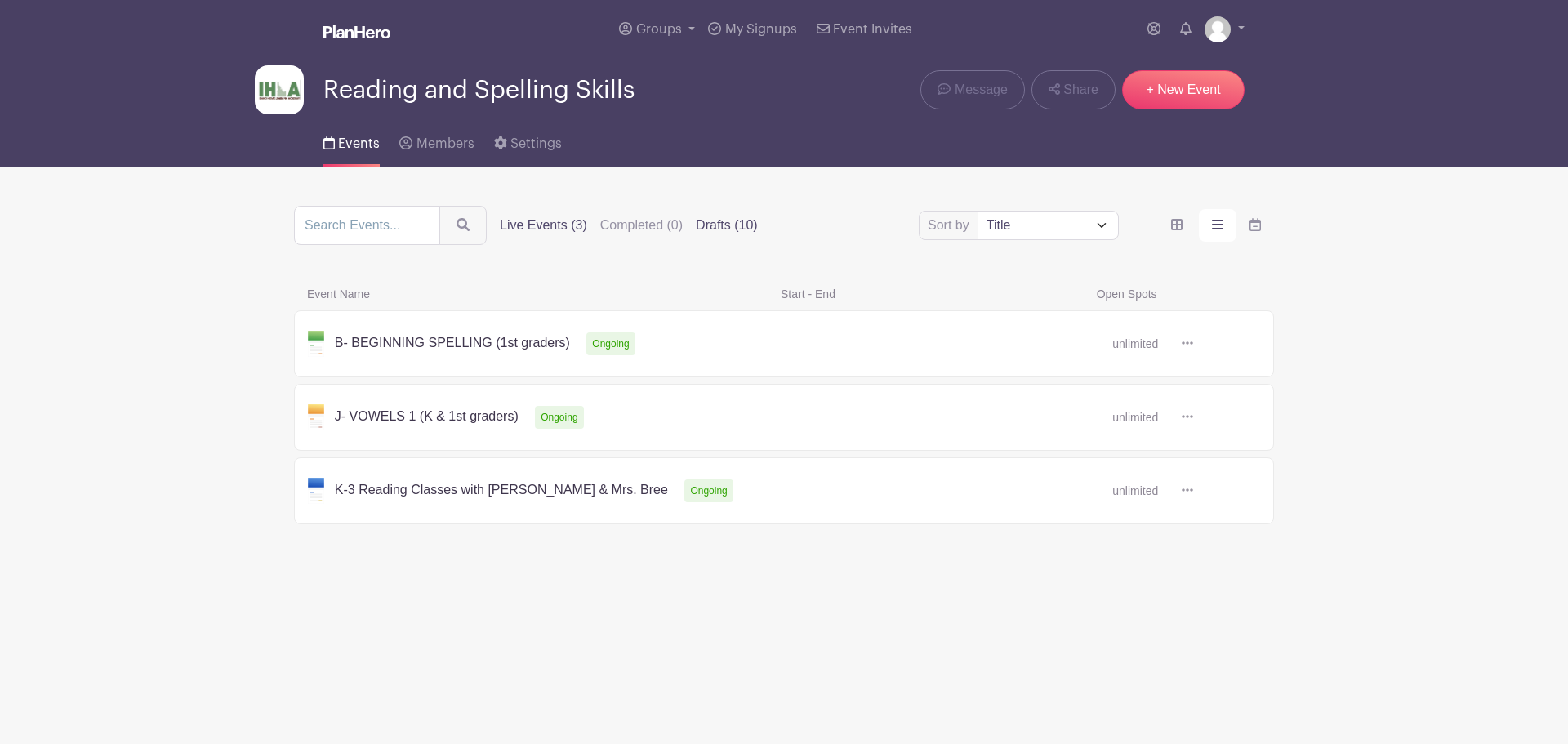
click at [723, 227] on label "Drafts (10)" at bounding box center [727, 225] width 62 height 19
click at [0, 0] on input "Drafts (10)" at bounding box center [0, 0] width 0 height 0
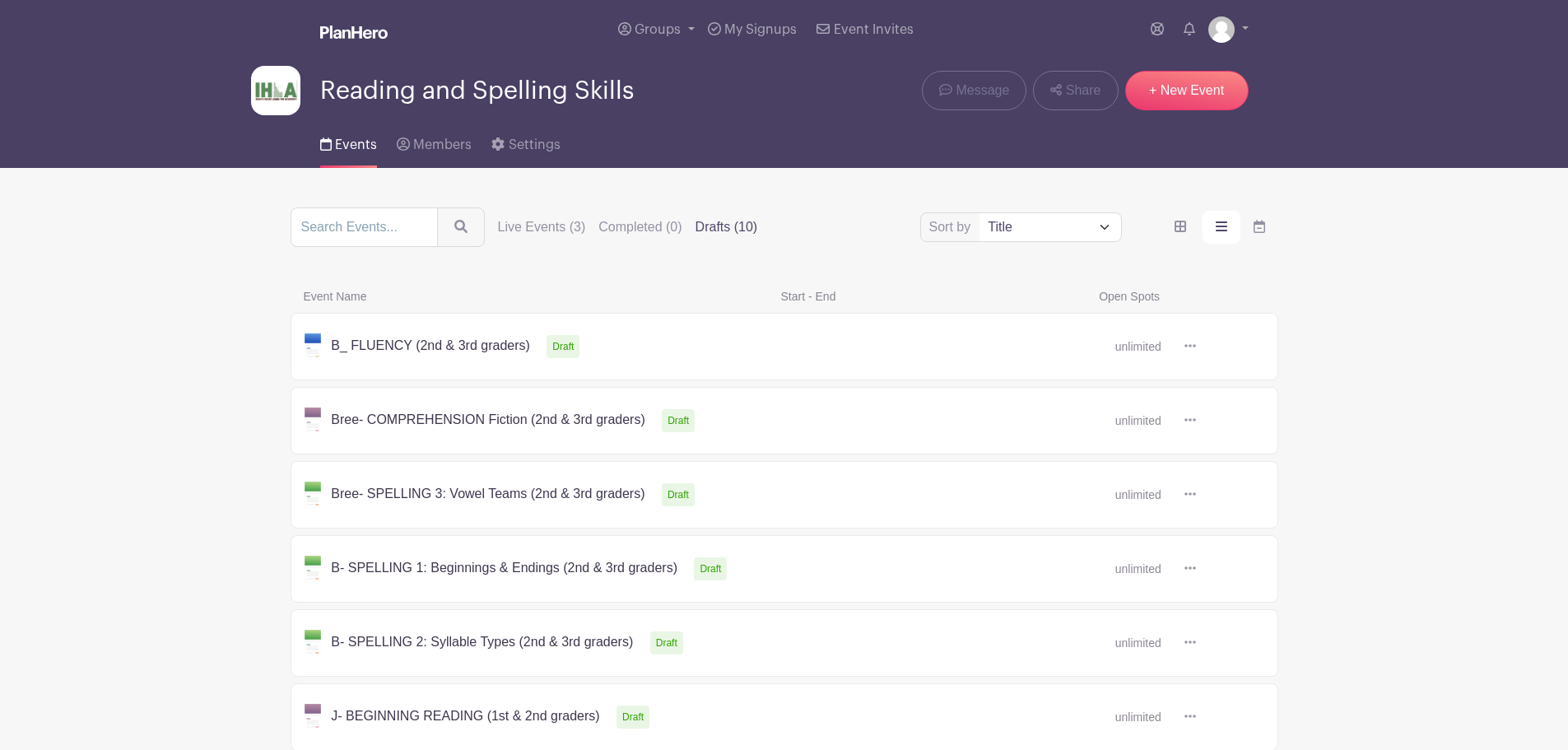
click at [1196, 347] on link at bounding box center [1196, 347] width 0 height 0
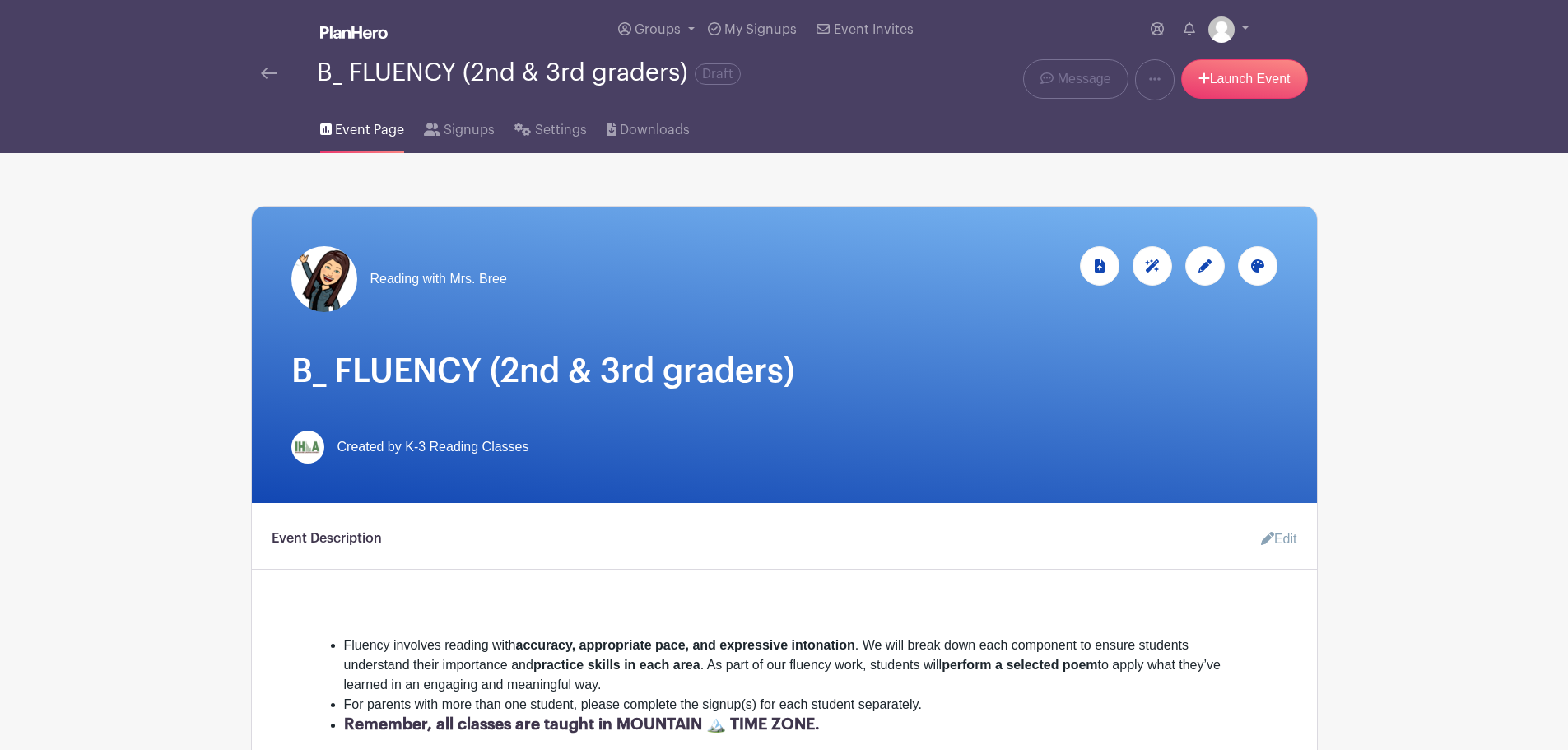
click at [1206, 266] on icon at bounding box center [1204, 265] width 13 height 13
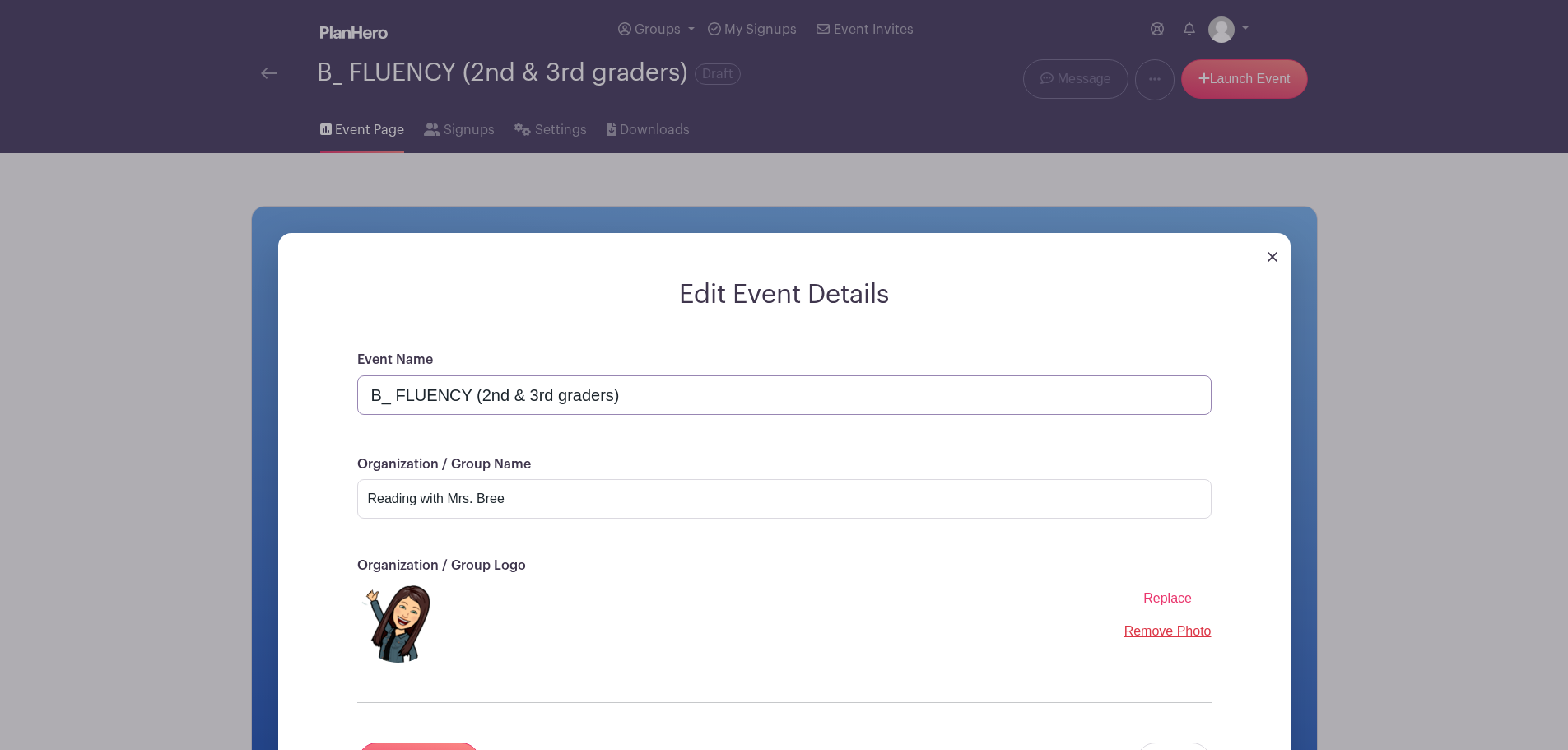
click at [390, 398] on input "B_ FLUENCY (2nd & 3rd graders)" at bounding box center [784, 395] width 854 height 39
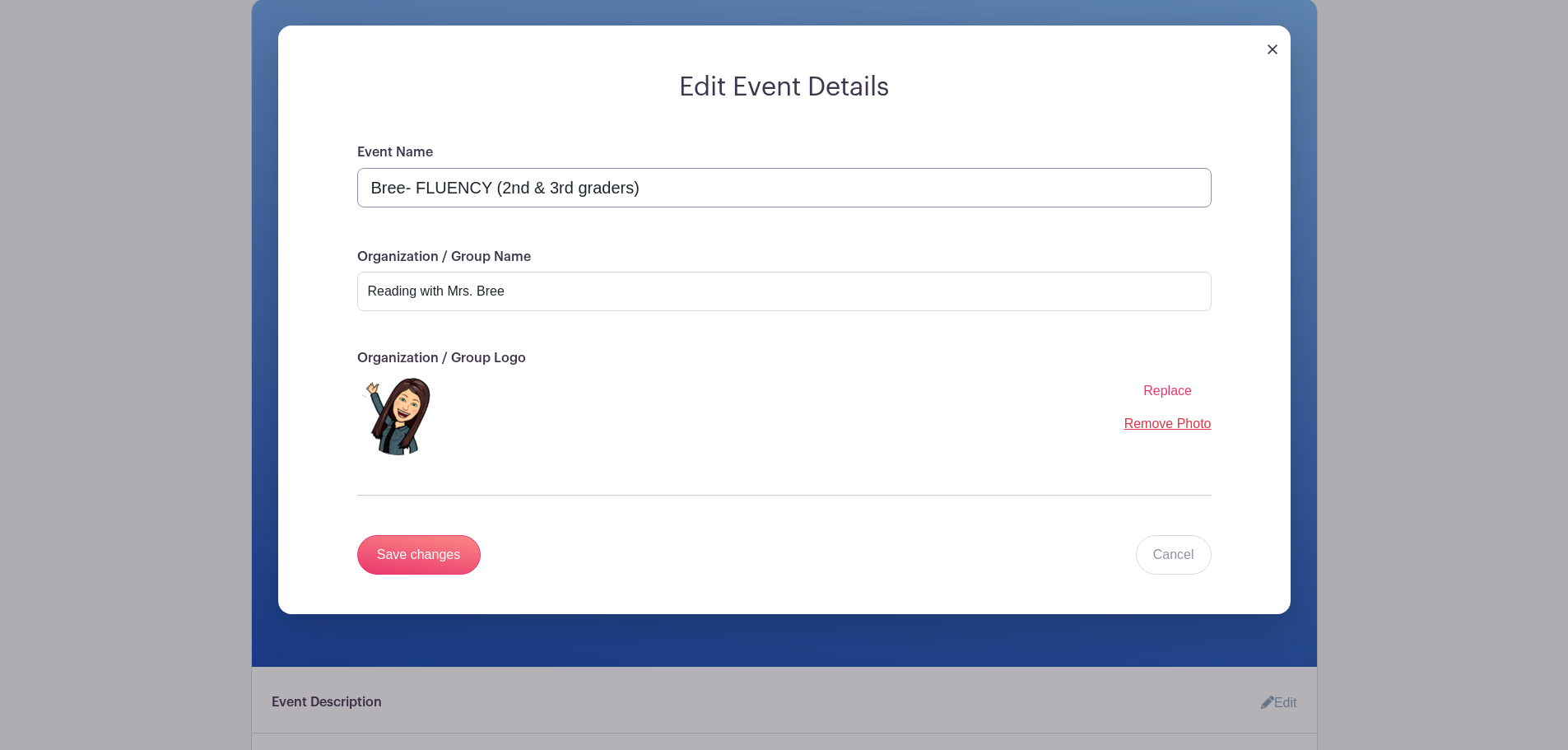
scroll to position [207, 0]
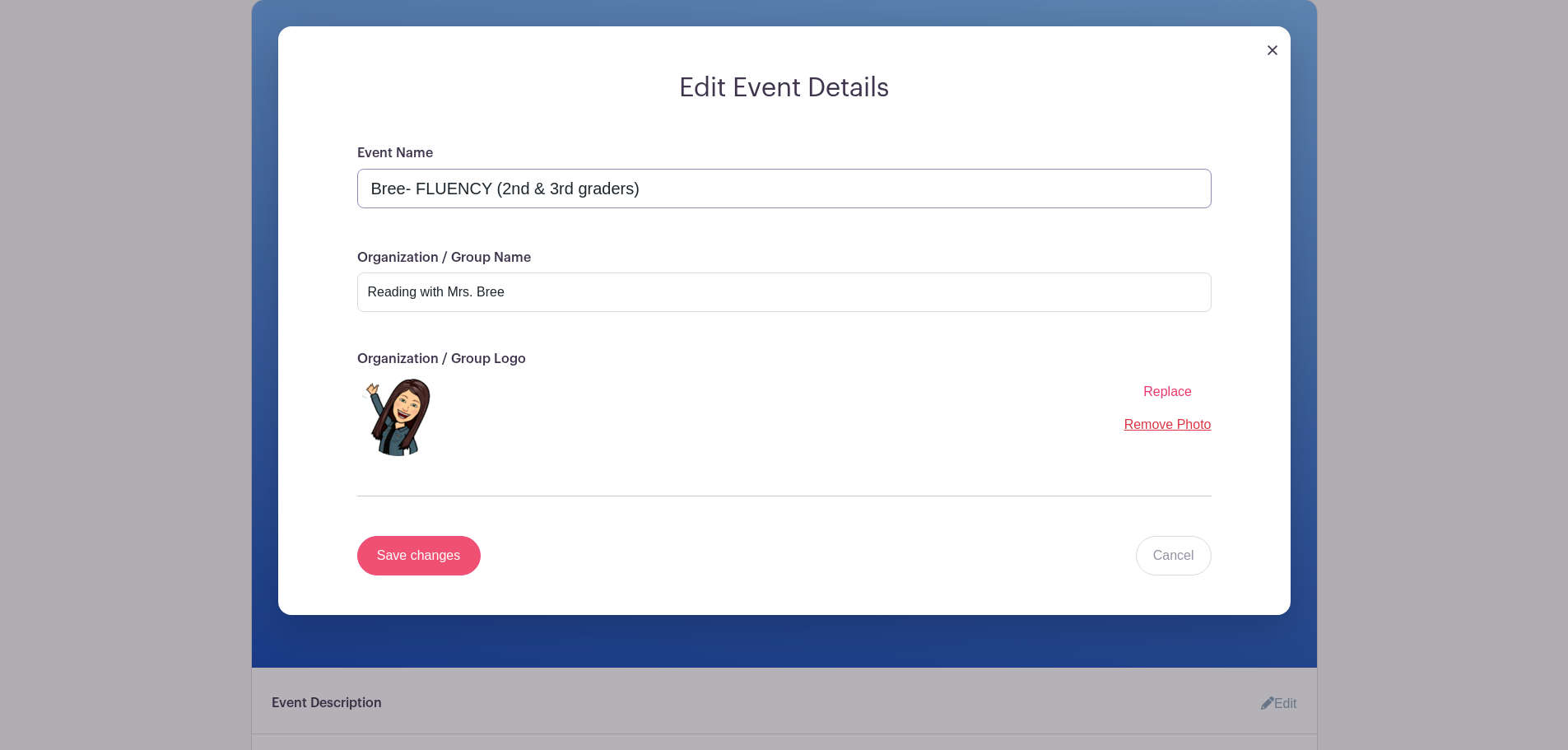
type input "Bree- FLUENCY (2nd & 3rd graders)"
click at [420, 558] on input "Save changes" at bounding box center [418, 555] width 123 height 39
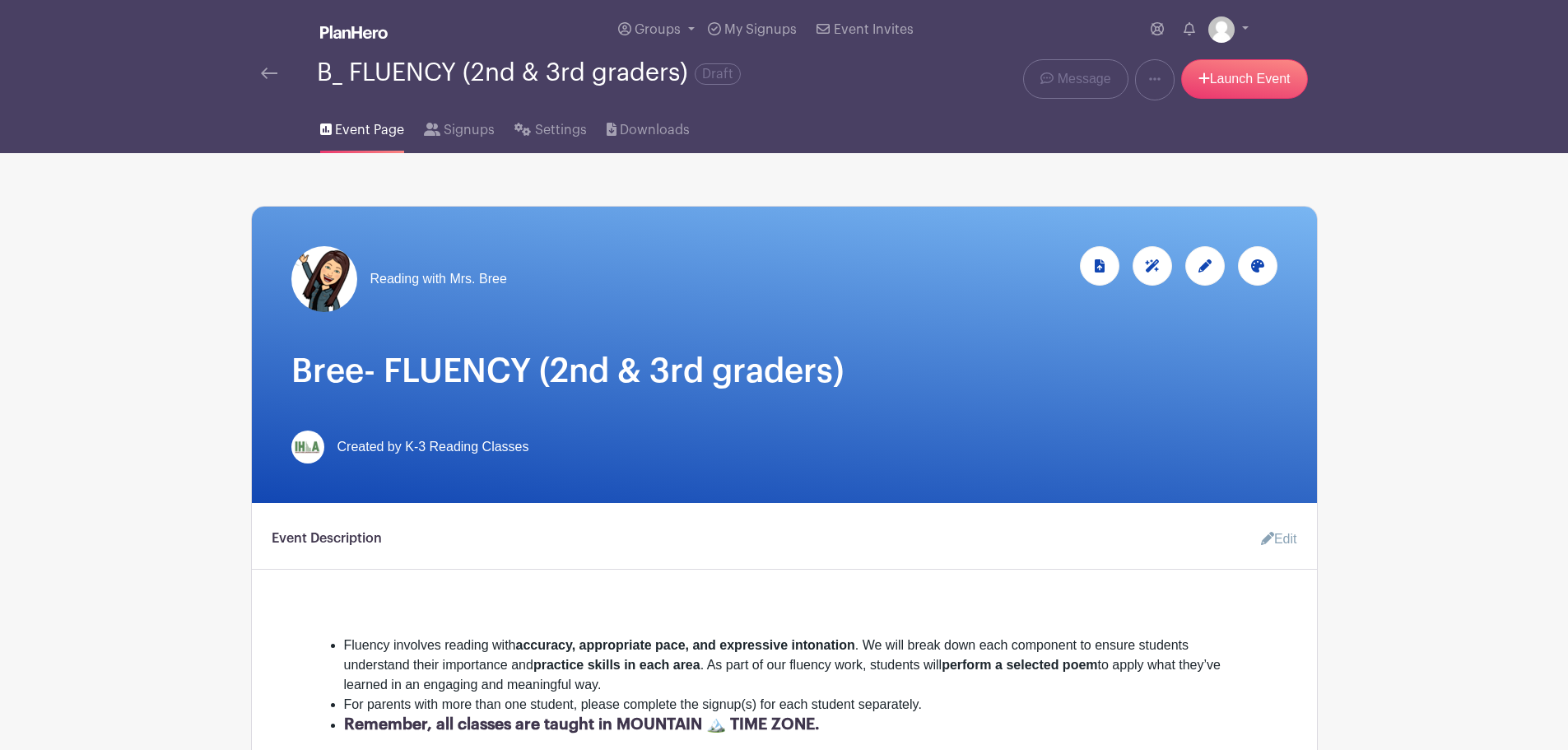
click at [1251, 269] on icon at bounding box center [1257, 265] width 13 height 13
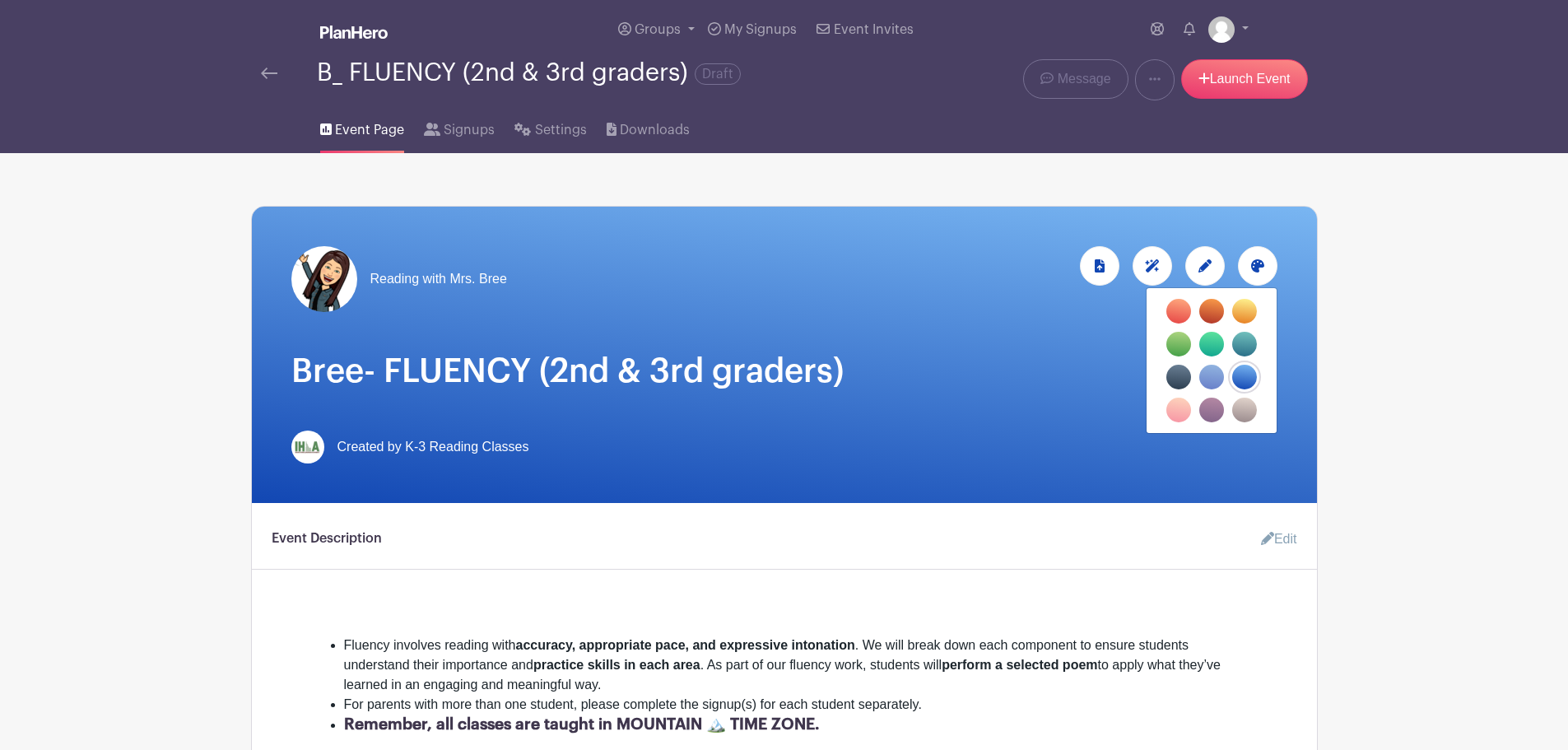
click at [1245, 344] on label "filters" at bounding box center [1244, 344] width 25 height 25
click at [0, 0] on input "filters" at bounding box center [0, 0] width 0 height 0
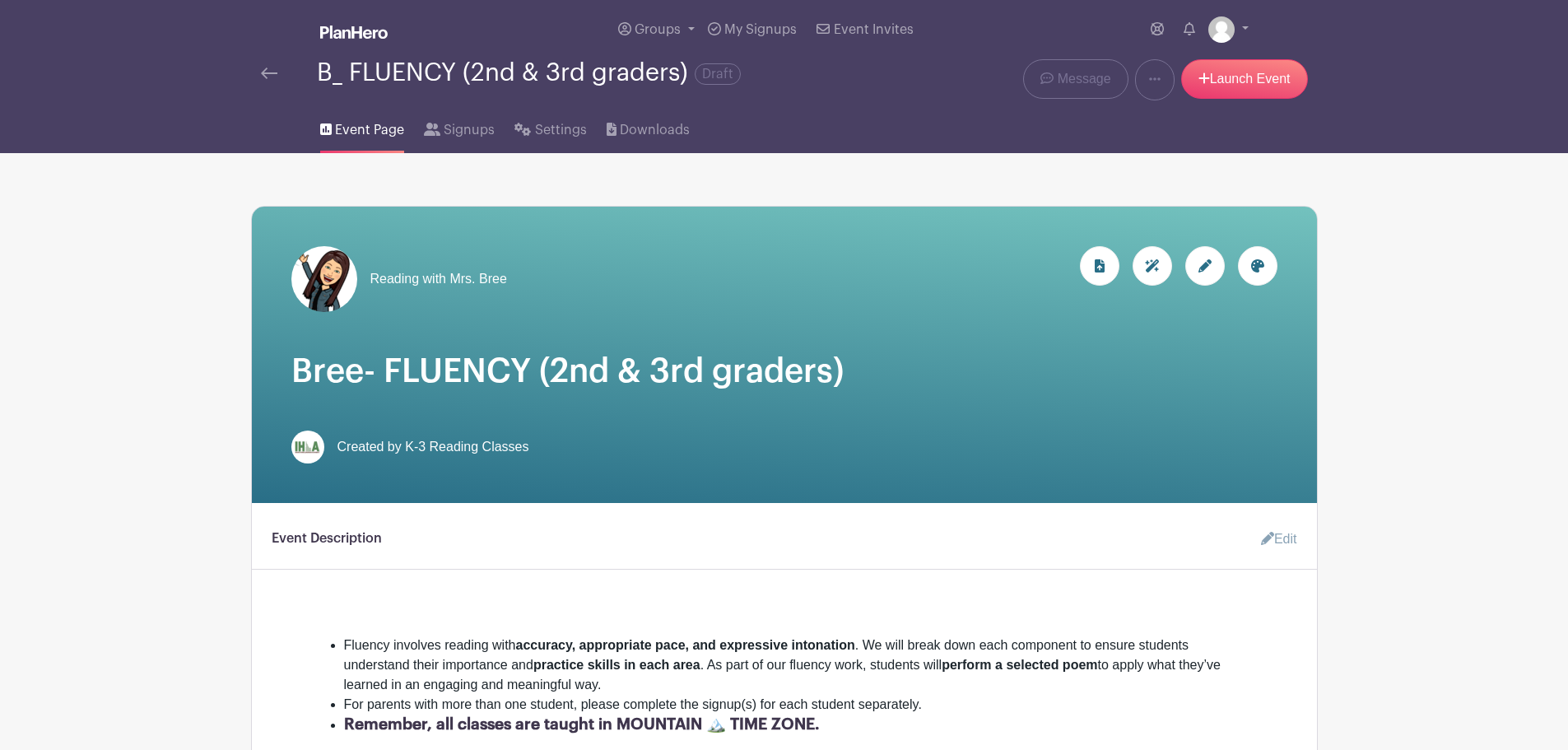
click at [266, 79] on img at bounding box center [269, 73] width 16 height 12
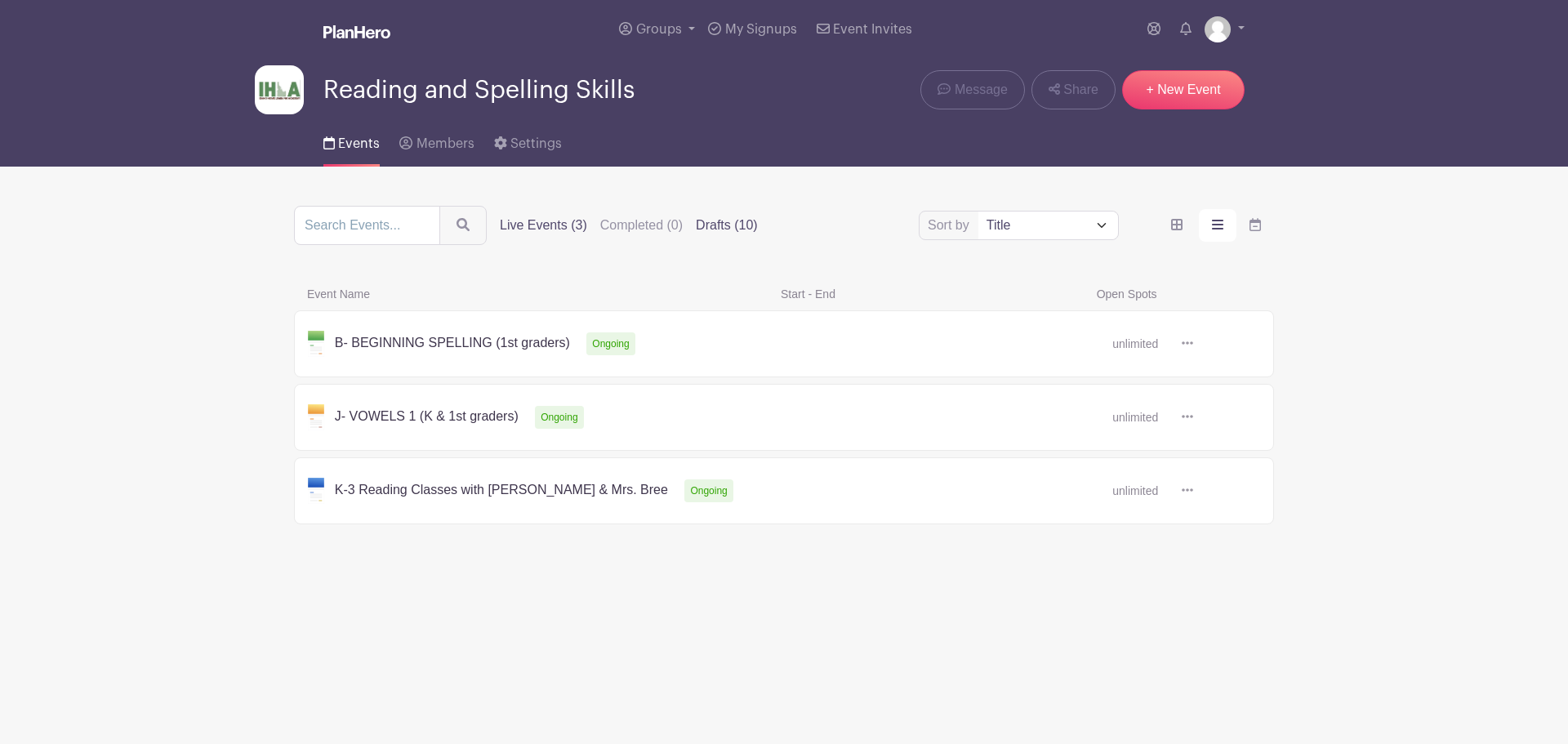
click at [733, 228] on label "Drafts (10)" at bounding box center [727, 225] width 62 height 19
click at [0, 0] on input "Drafts (10)" at bounding box center [0, 0] width 0 height 0
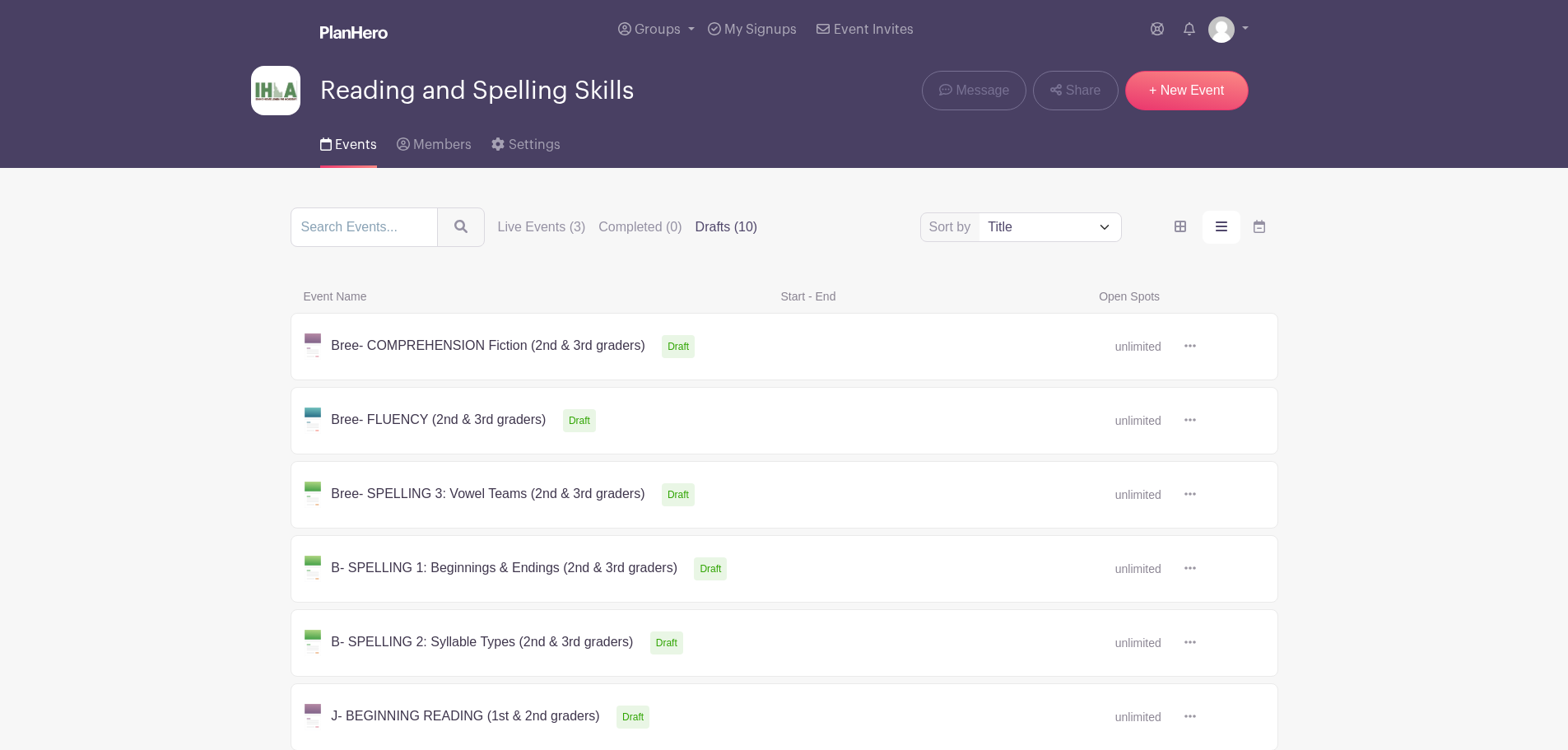
click at [1196, 569] on link at bounding box center [1196, 569] width 0 height 0
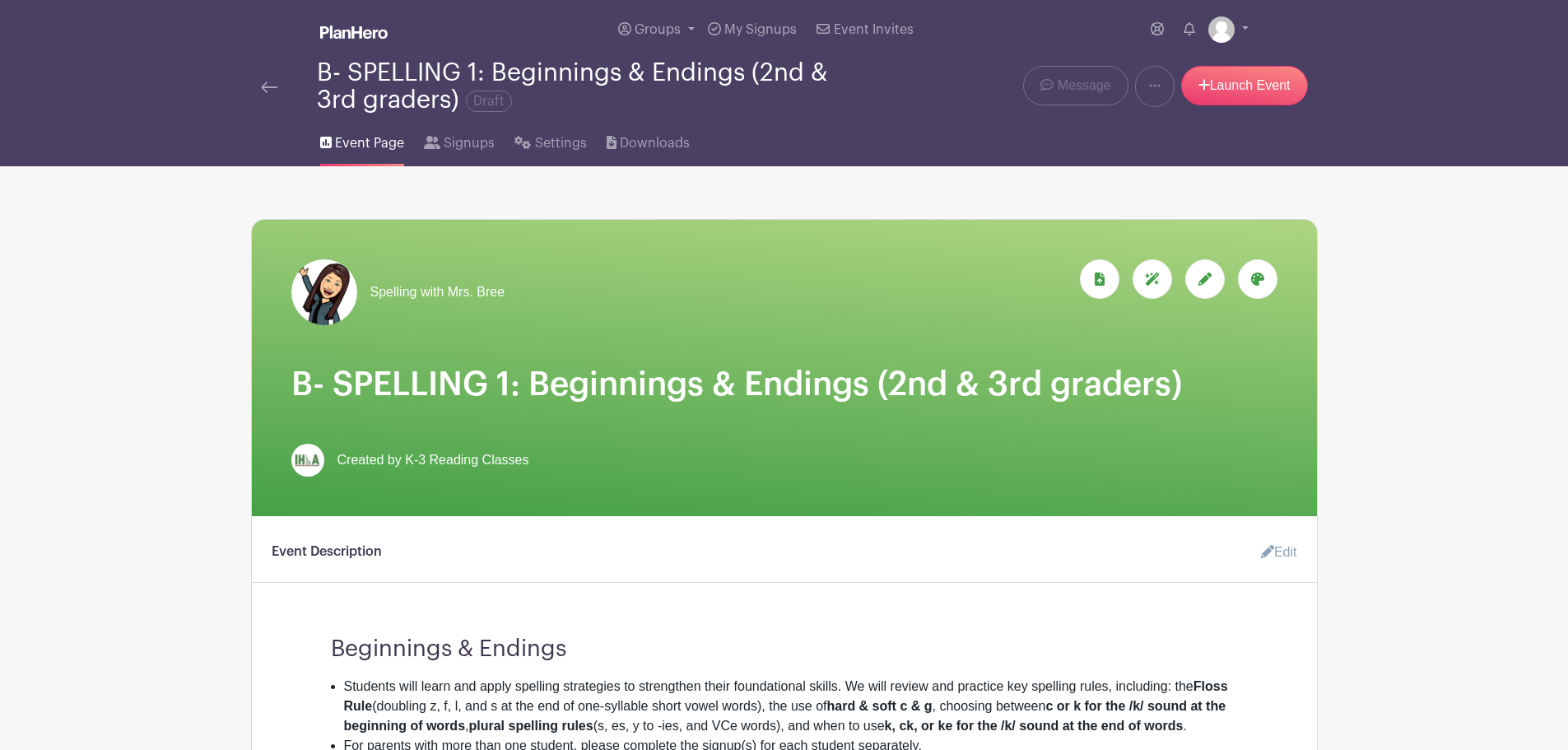
click at [1261, 281] on icon at bounding box center [1257, 279] width 13 height 13
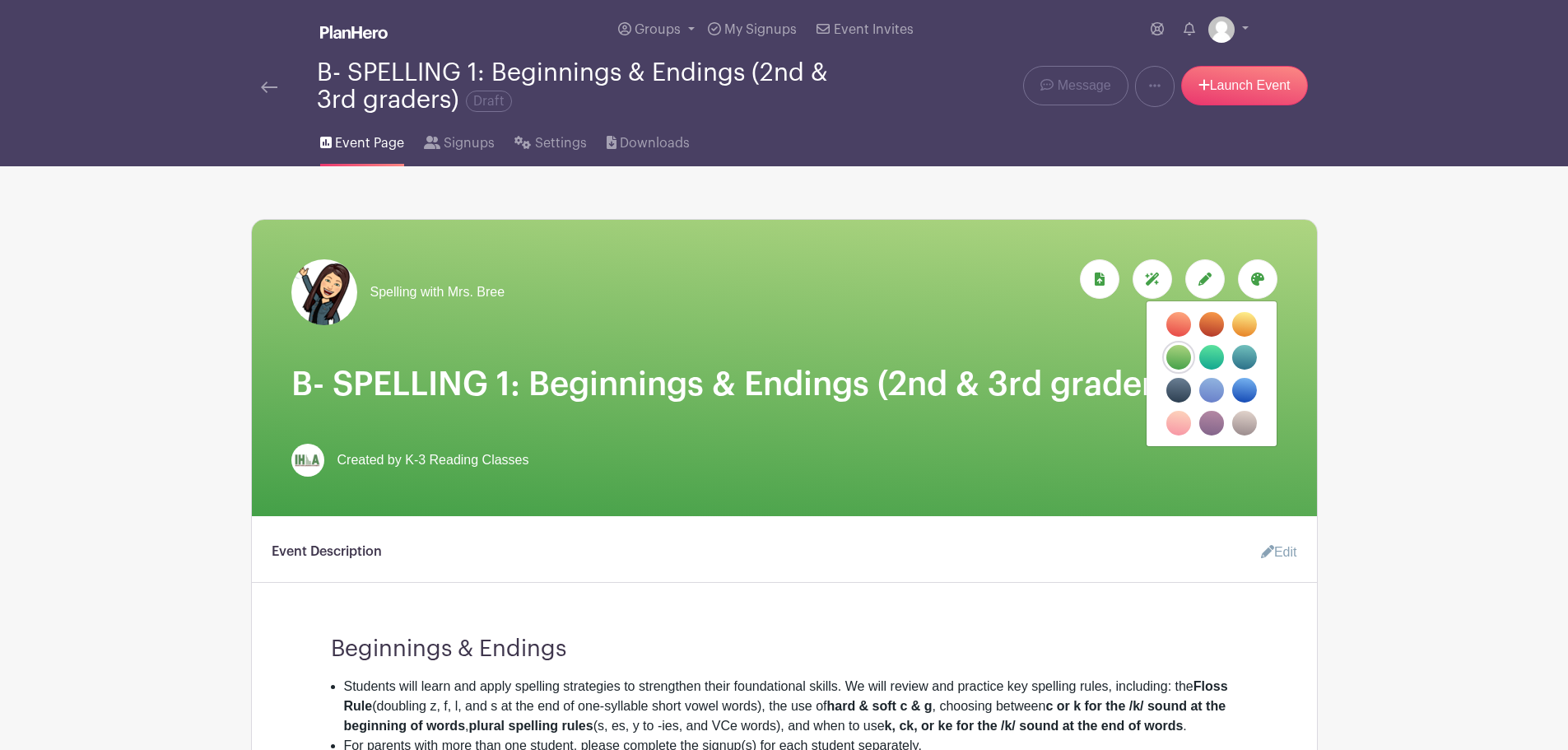
click at [1248, 320] on label "filters" at bounding box center [1244, 324] width 25 height 25
click at [0, 0] on input "filters" at bounding box center [0, 0] width 0 height 0
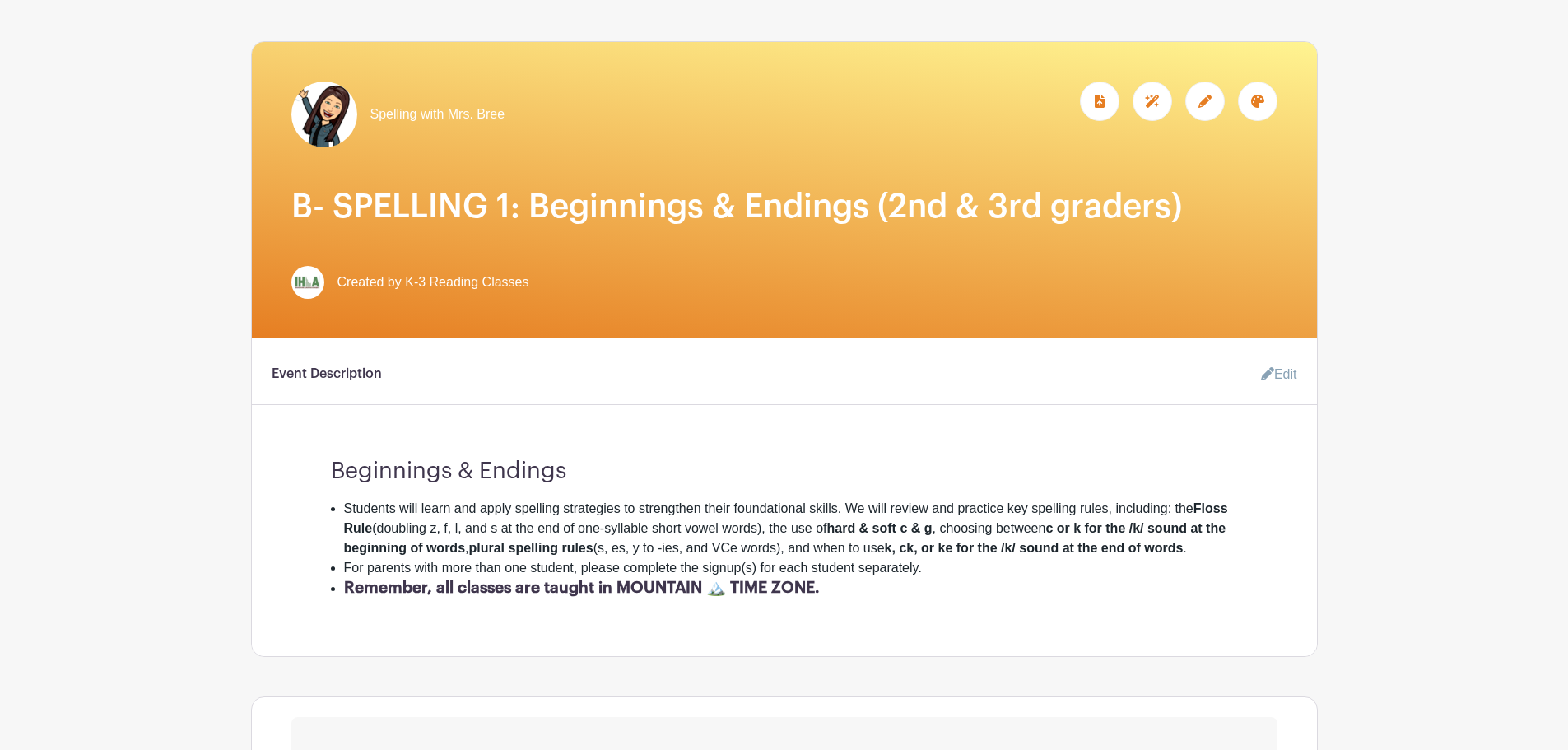
scroll to position [164, 0]
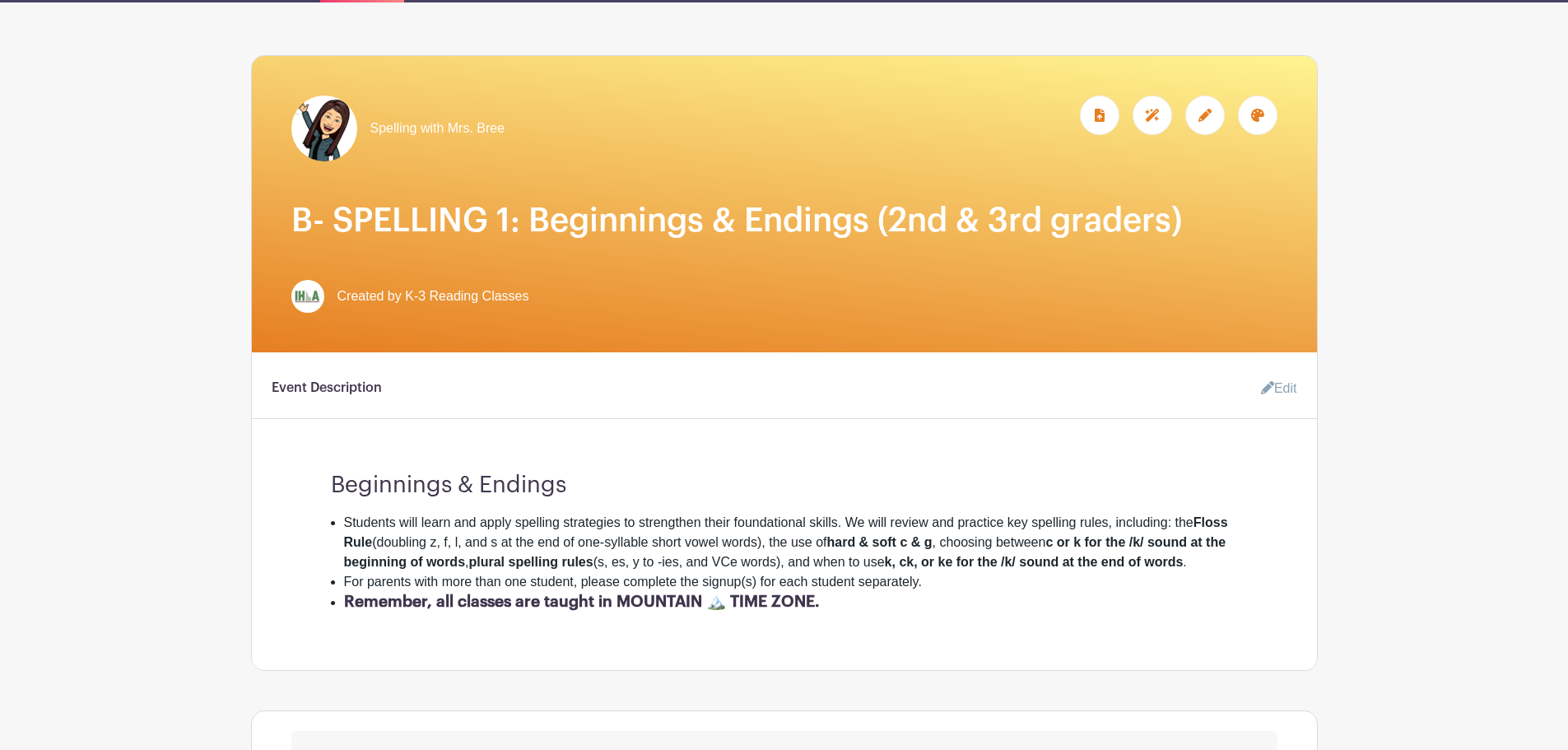
click at [1259, 122] on div at bounding box center [1258, 115] width 39 height 39
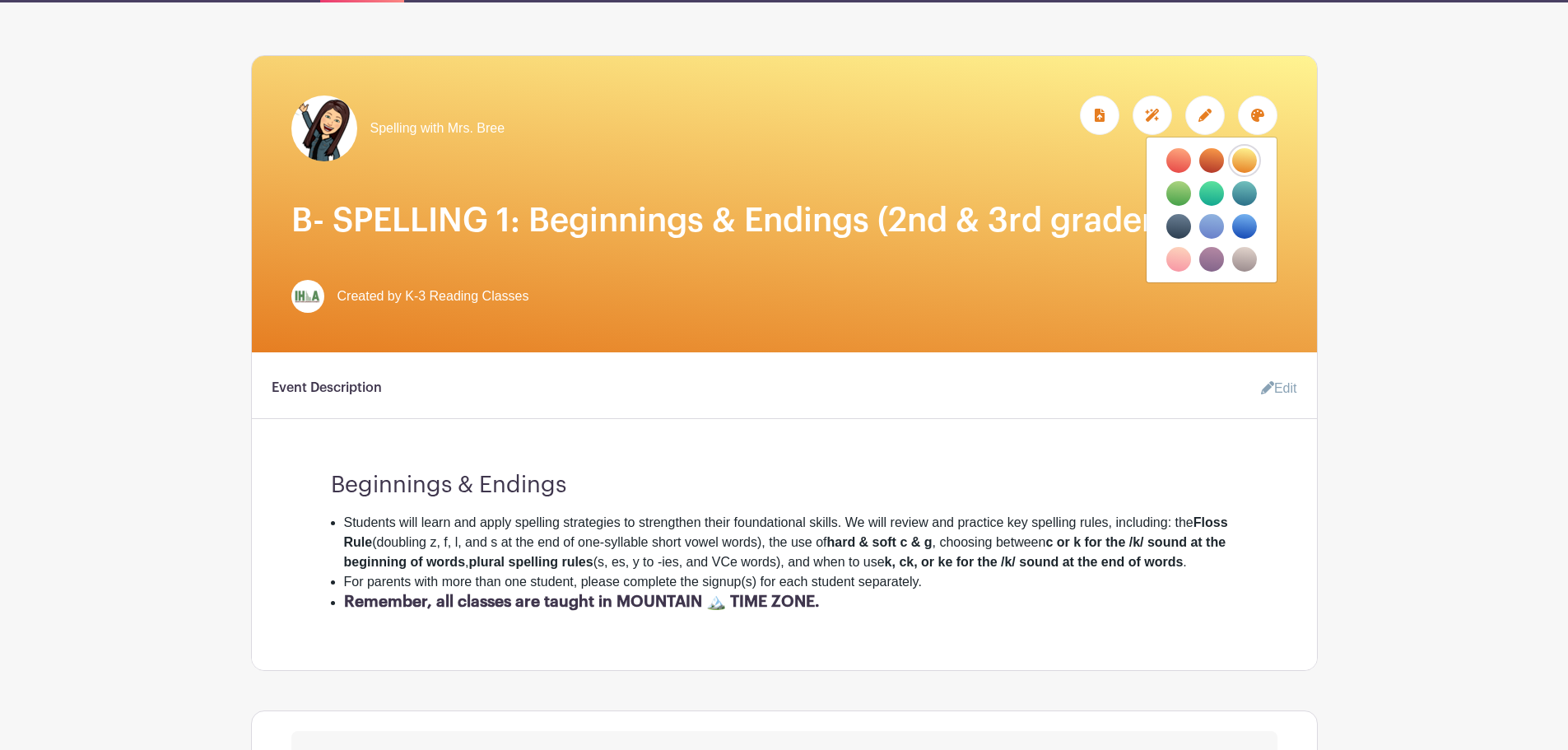
click at [1210, 159] on label "filters" at bounding box center [1211, 160] width 25 height 25
click at [0, 0] on input "filters" at bounding box center [0, 0] width 0 height 0
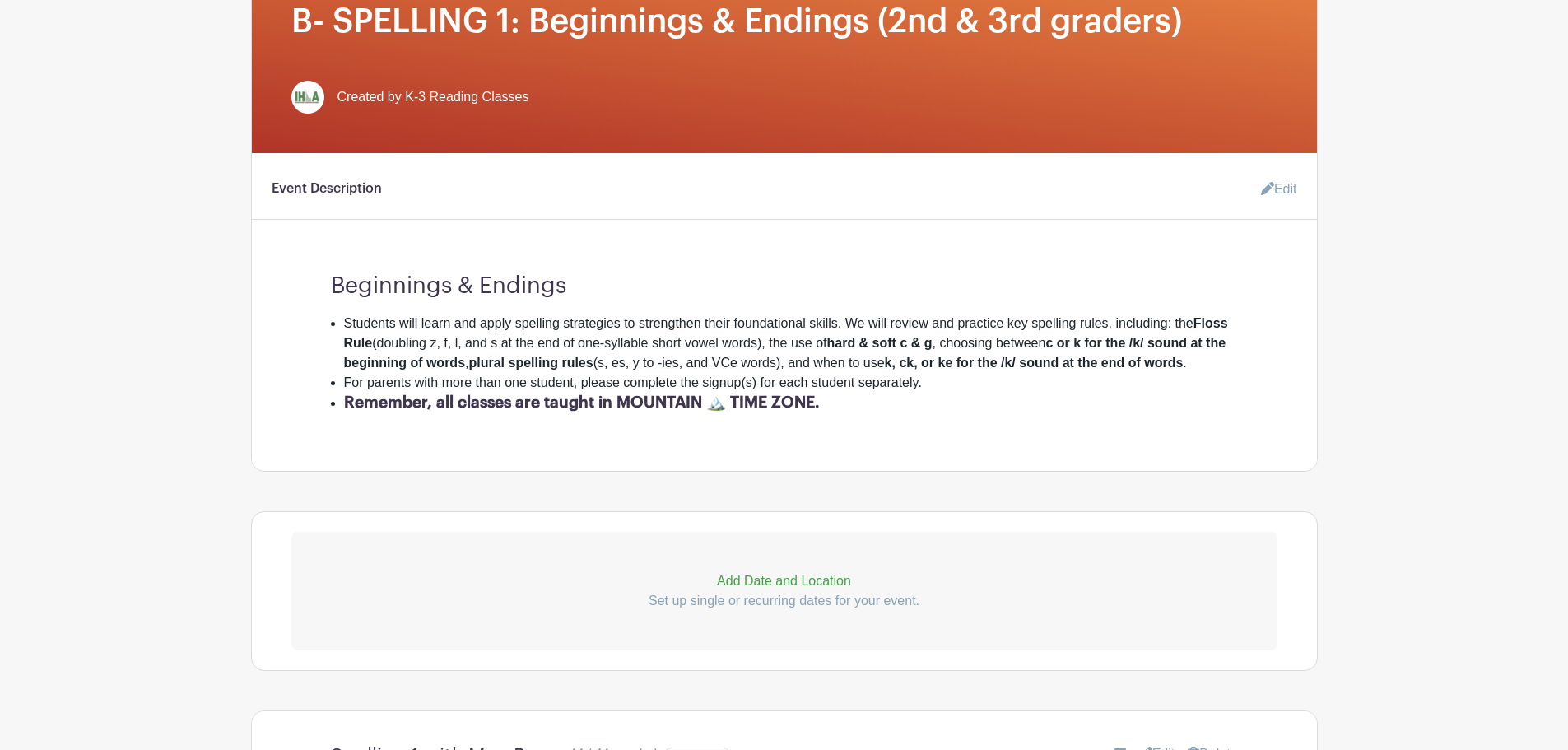
scroll to position [142, 0]
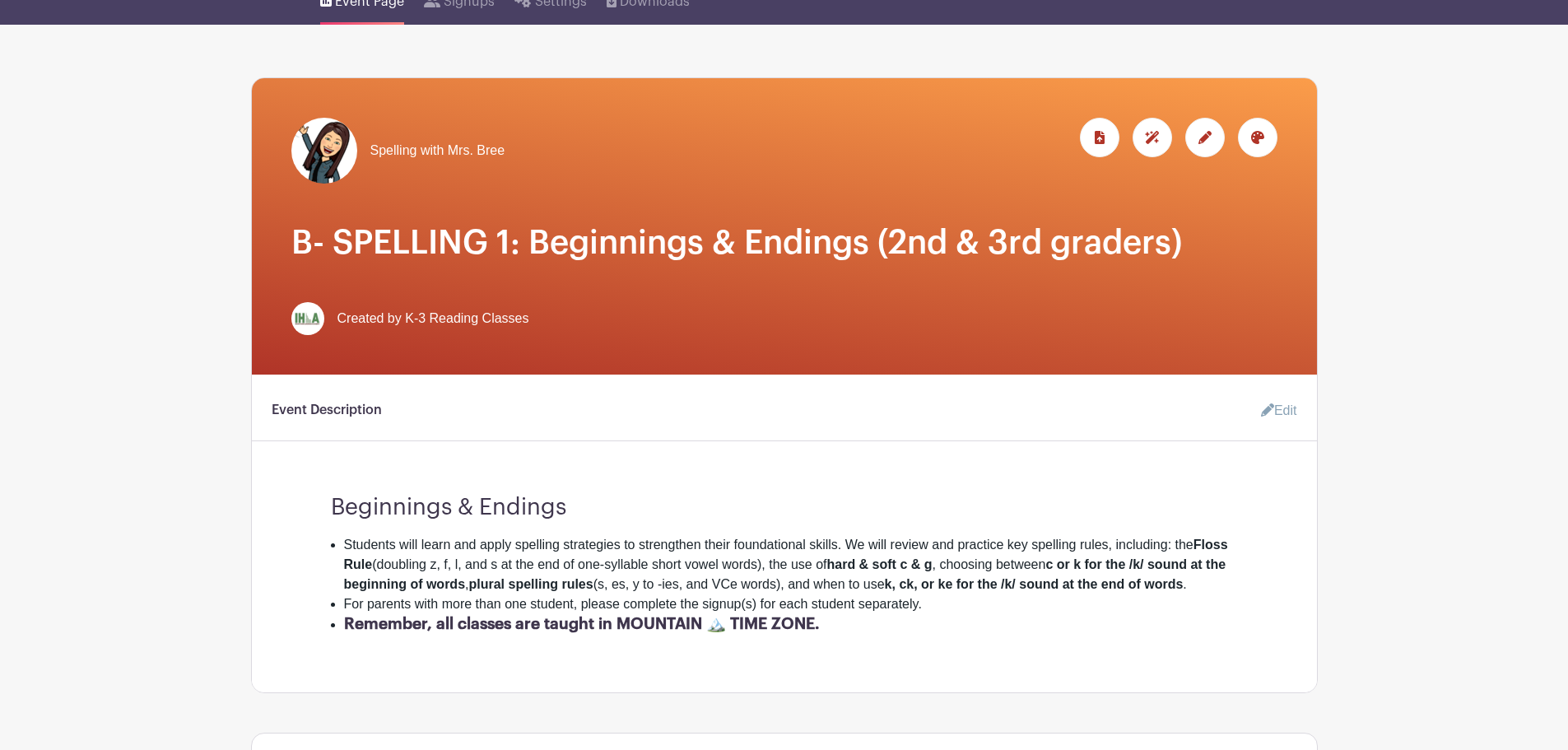
click at [1203, 135] on icon at bounding box center [1204, 137] width 13 height 13
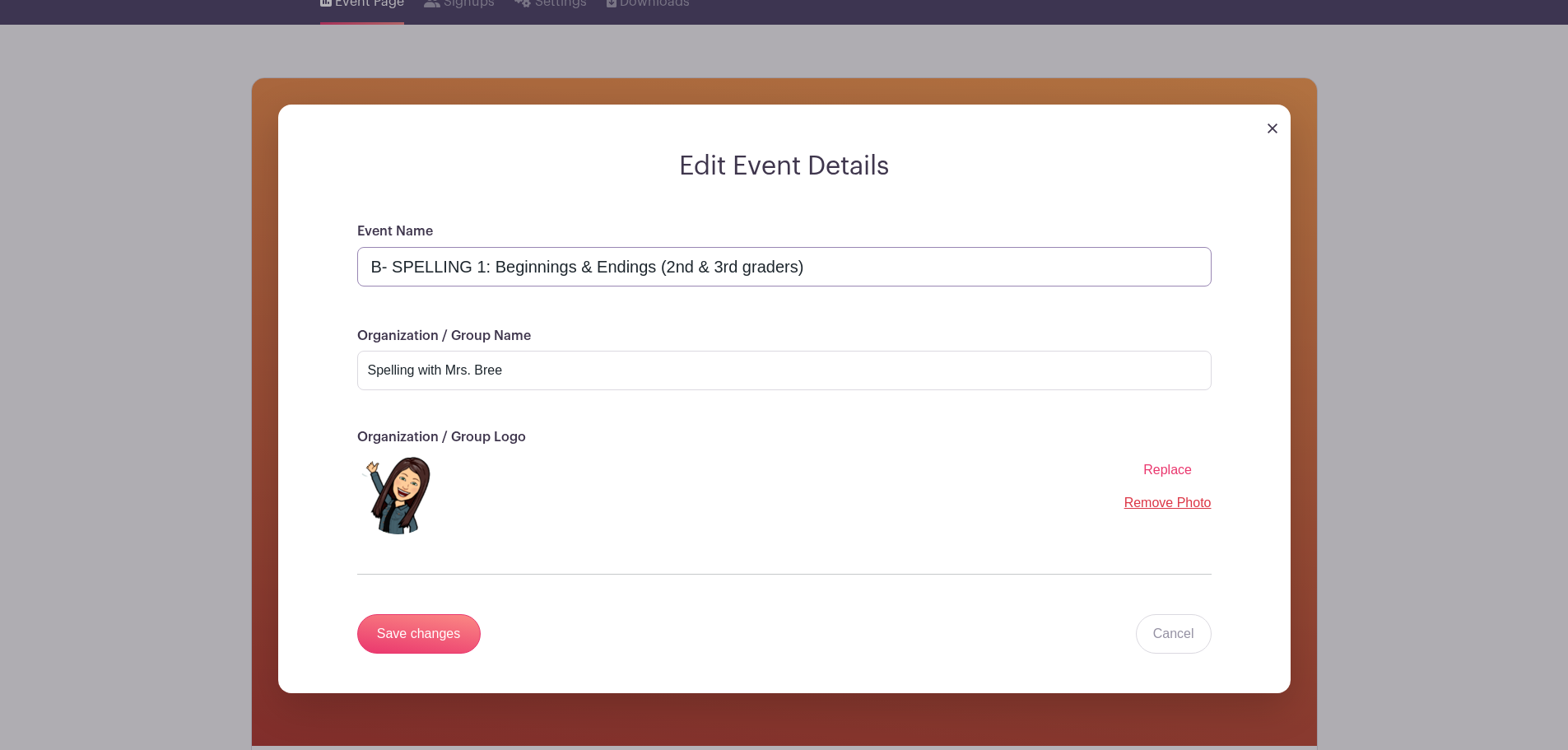
click at [382, 268] on input "B- SPELLING 1: Beginnings & Endings (2nd & 3rd graders)" at bounding box center [784, 267] width 854 height 39
type input "Bree- SPELLING 1: Beginnings & Endings (2nd & 3rd graders)"
click at [413, 627] on input "Save changes" at bounding box center [418, 634] width 123 height 39
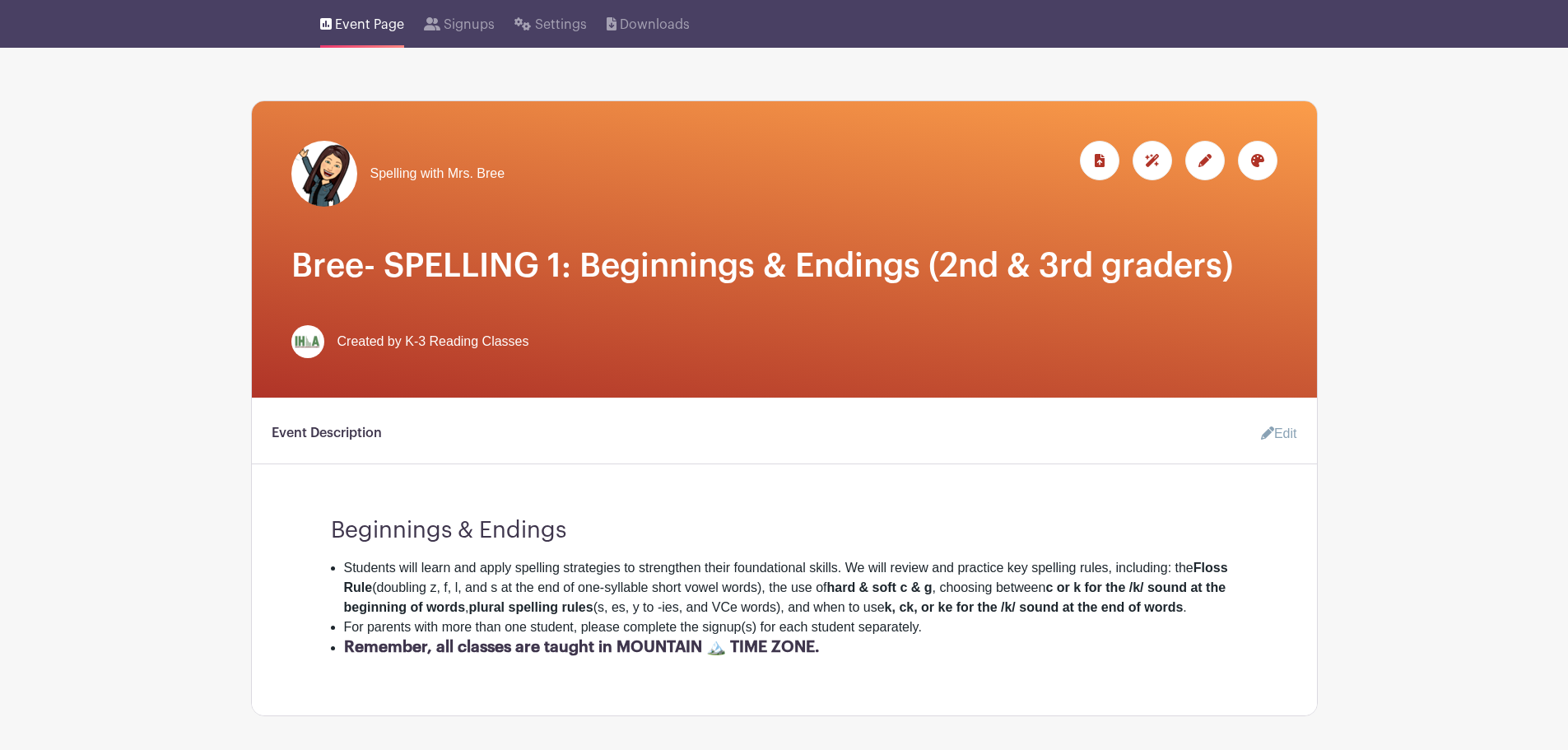
scroll to position [0, 0]
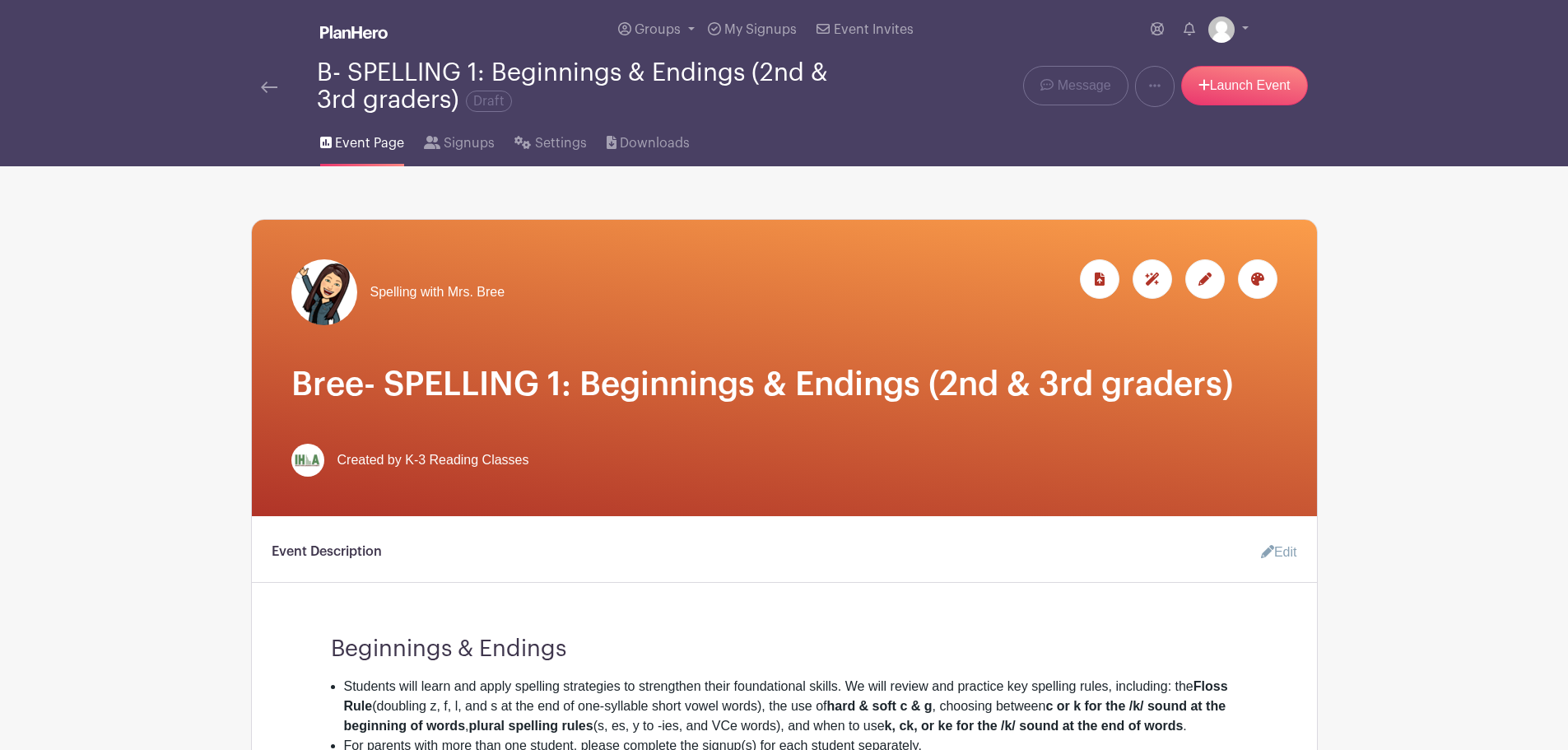
click at [269, 88] on img at bounding box center [269, 88] width 16 height 12
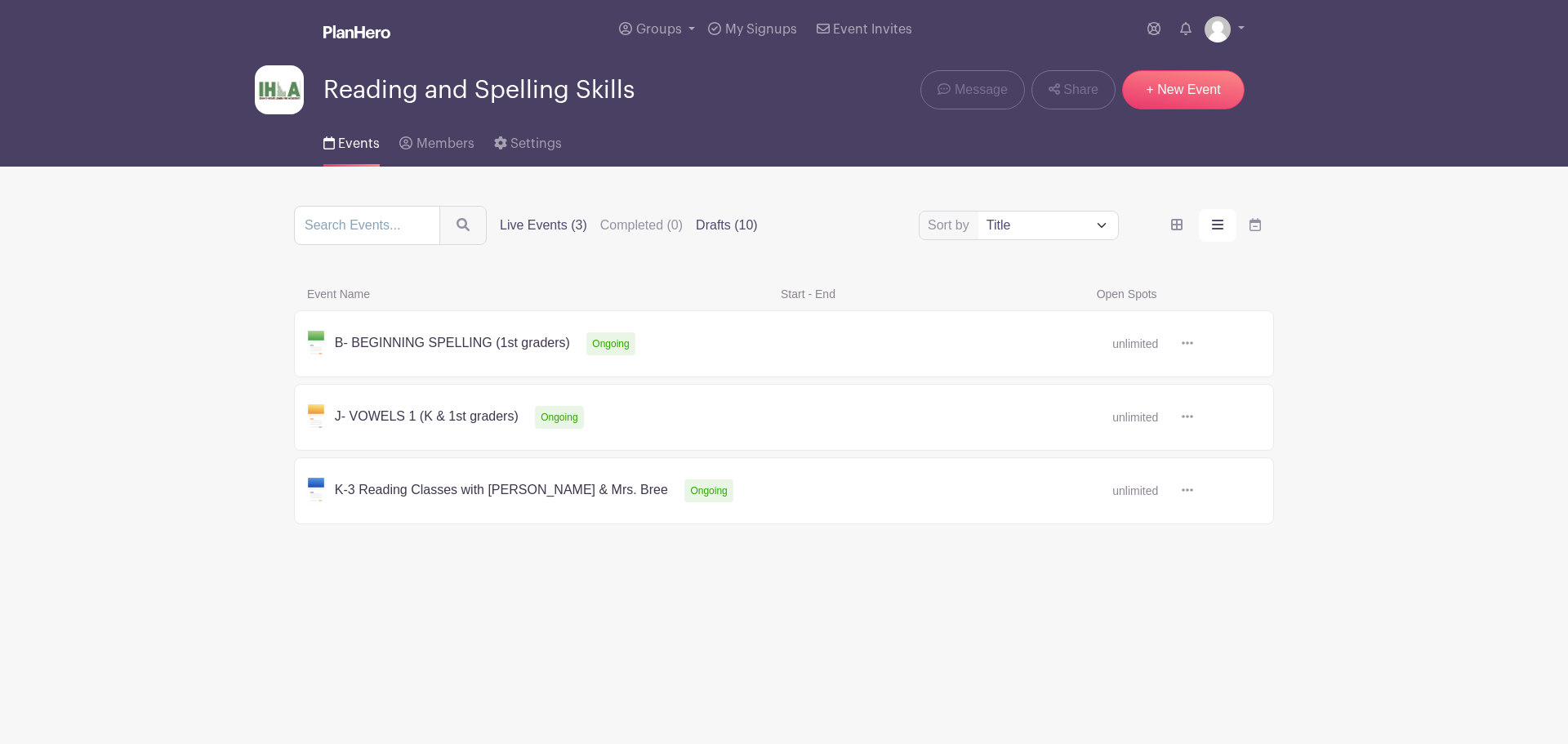
click at [732, 226] on label "Drafts (10)" at bounding box center [727, 225] width 62 height 19
click at [0, 0] on input "Drafts (10)" at bounding box center [0, 0] width 0 height 0
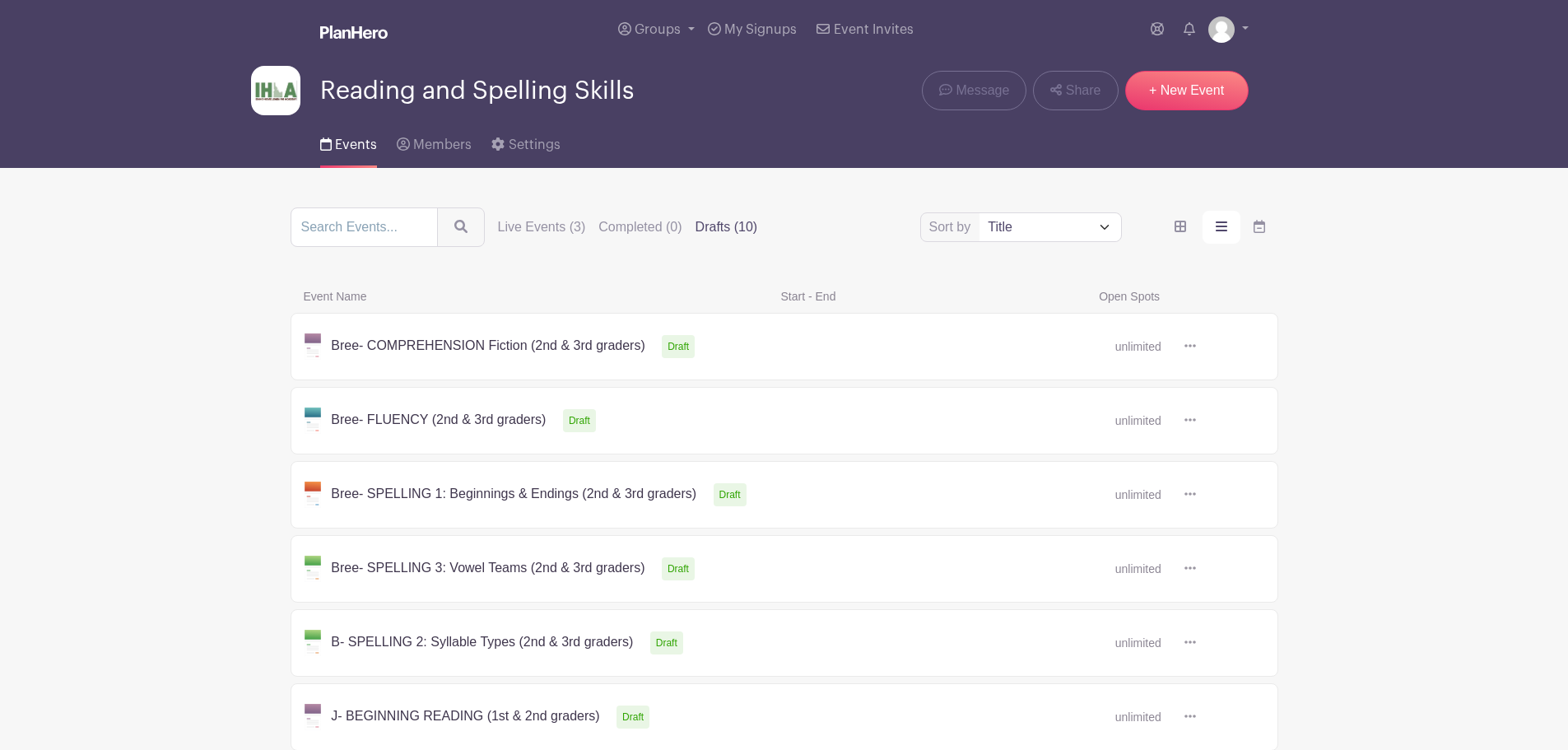
click at [1196, 643] on link at bounding box center [1196, 643] width 0 height 0
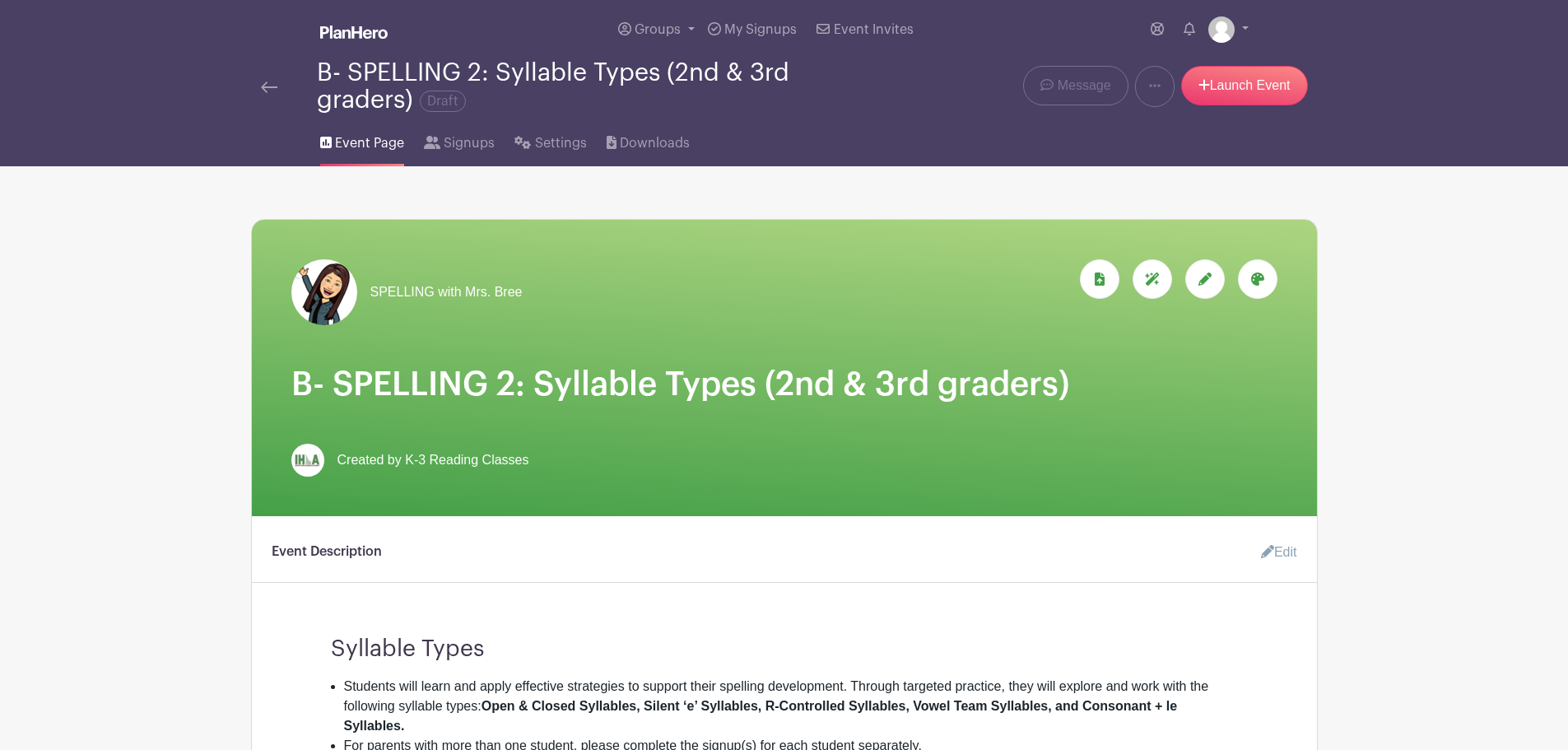
click at [1256, 273] on icon at bounding box center [1257, 279] width 13 height 13
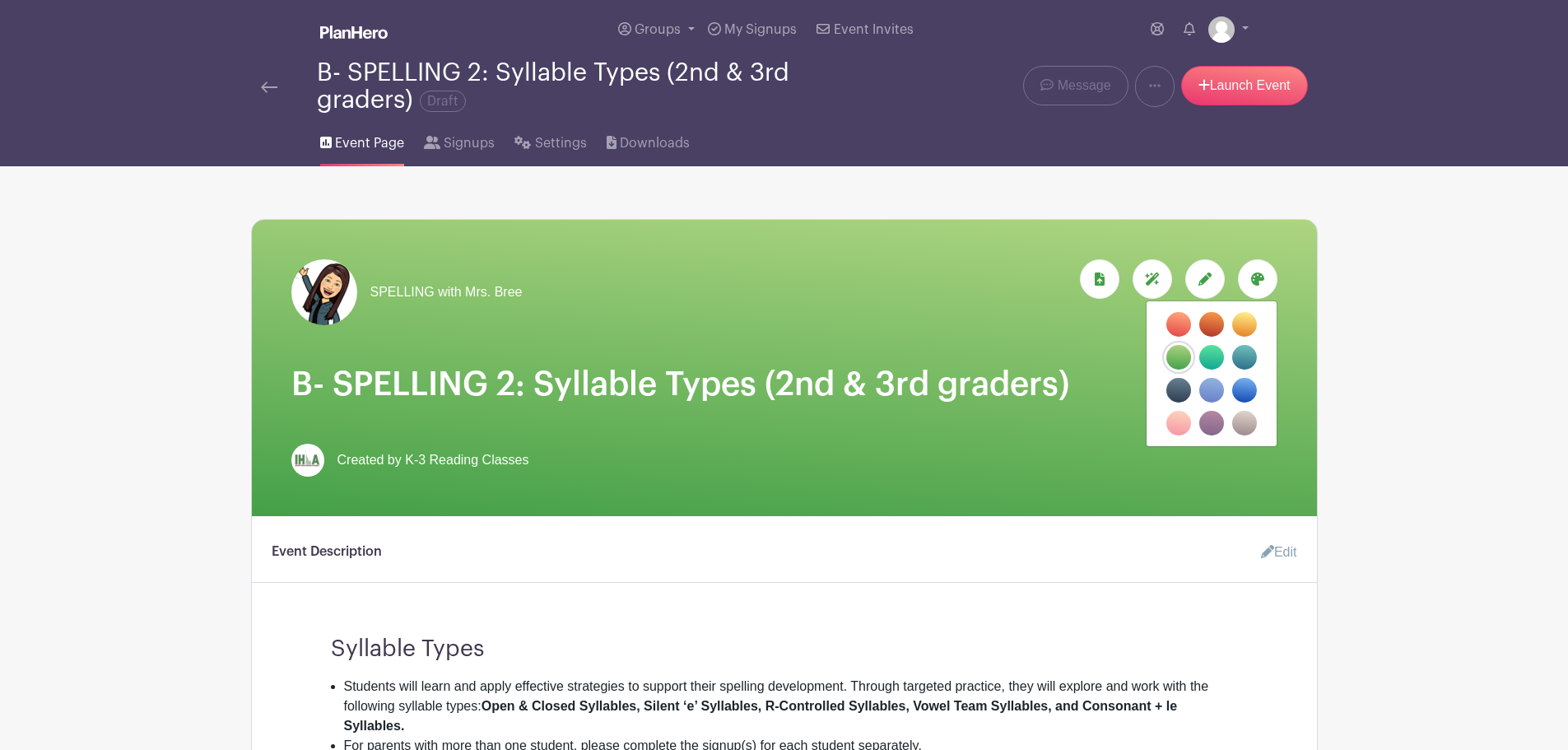
click at [1243, 320] on label "filters" at bounding box center [1244, 324] width 25 height 25
click at [0, 0] on input "filters" at bounding box center [0, 0] width 0 height 0
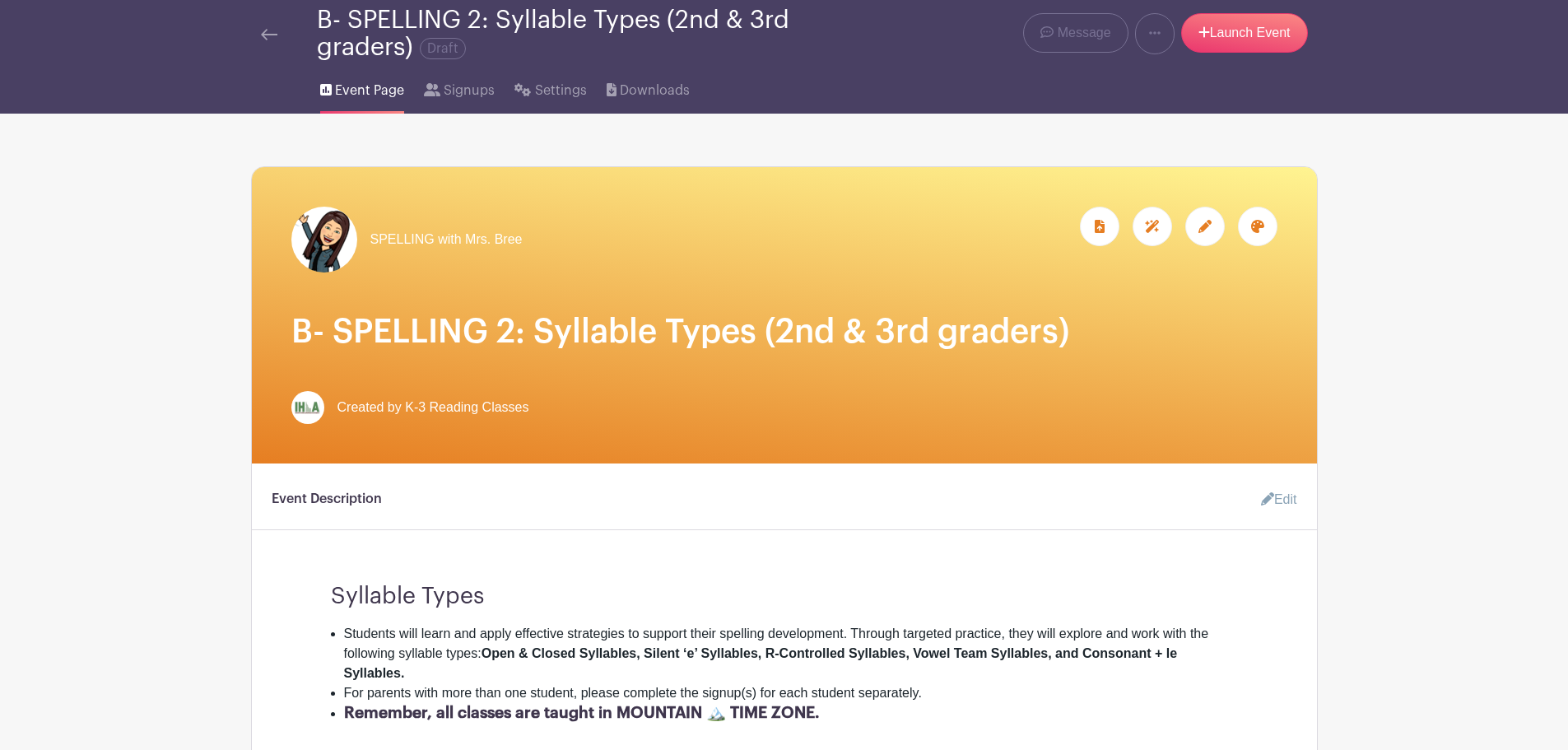
scroll to position [52, 0]
click at [1211, 230] on icon at bounding box center [1204, 227] width 13 height 13
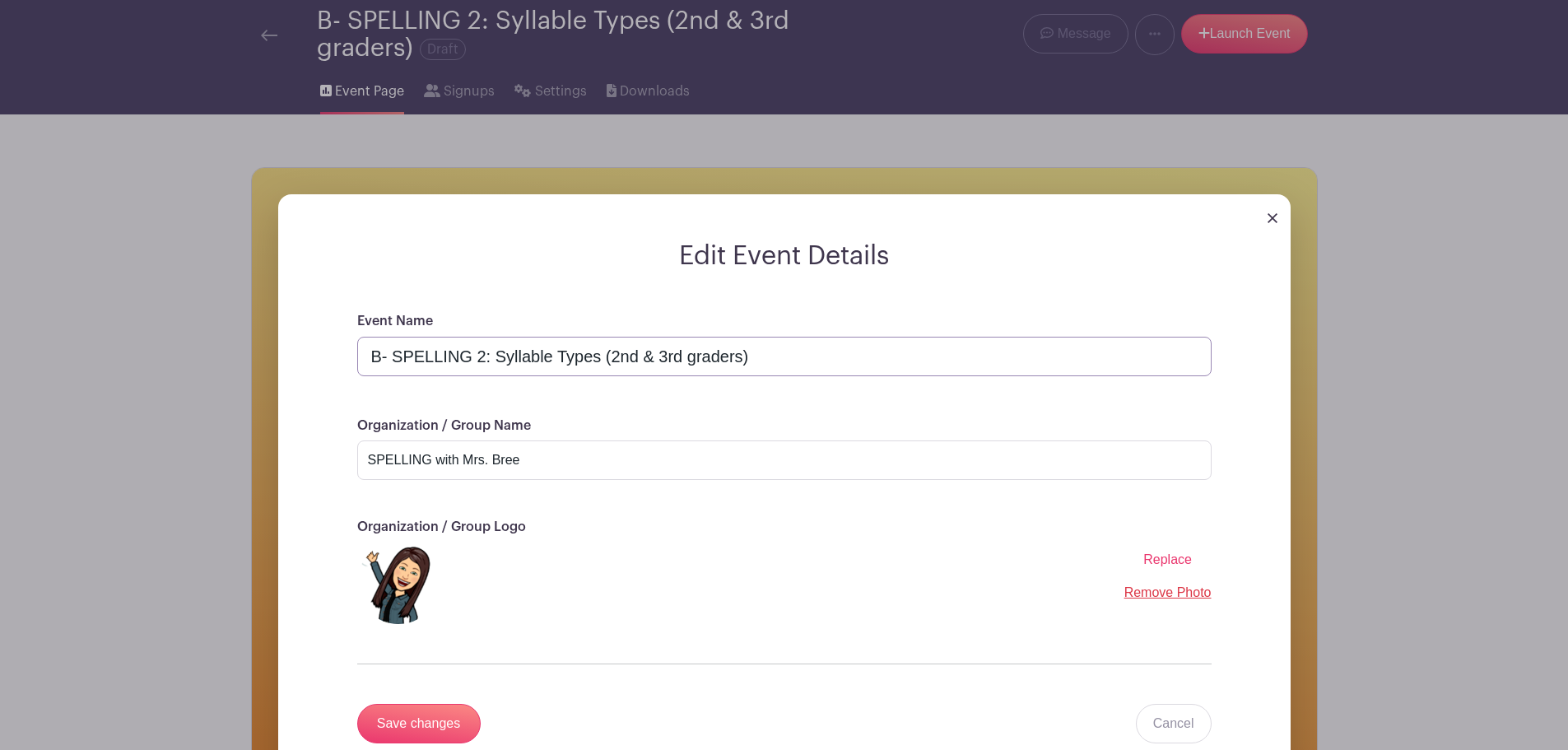
click at [379, 359] on input "B- SPELLING 2: Syllable Types (2nd & 3rd graders)" at bounding box center [784, 356] width 854 height 39
type input "Bree- SPELLING 2: Syllable Types (2nd & 3rd graders)"
click at [407, 718] on input "Save changes" at bounding box center [418, 724] width 123 height 39
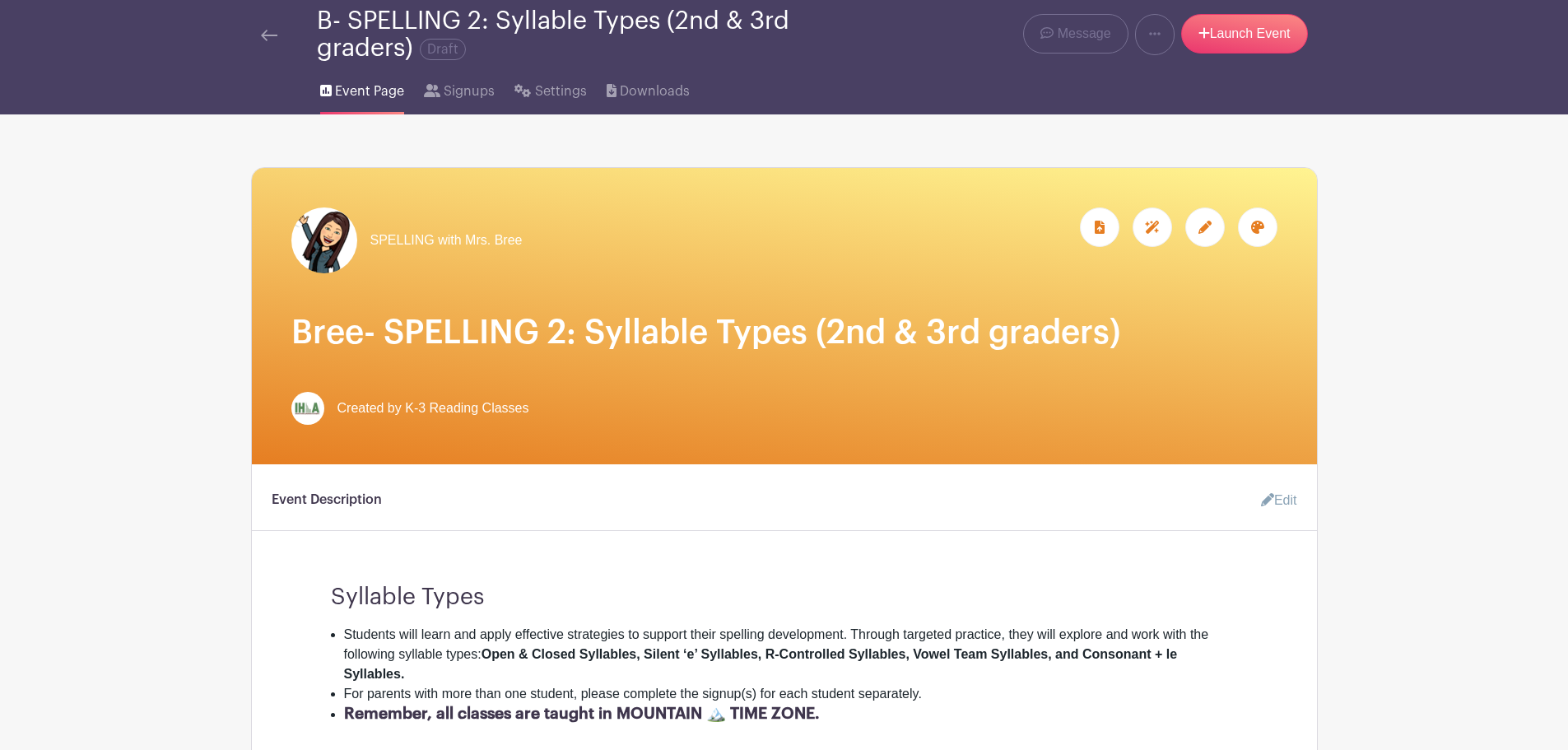
click at [276, 31] on img at bounding box center [269, 36] width 16 height 12
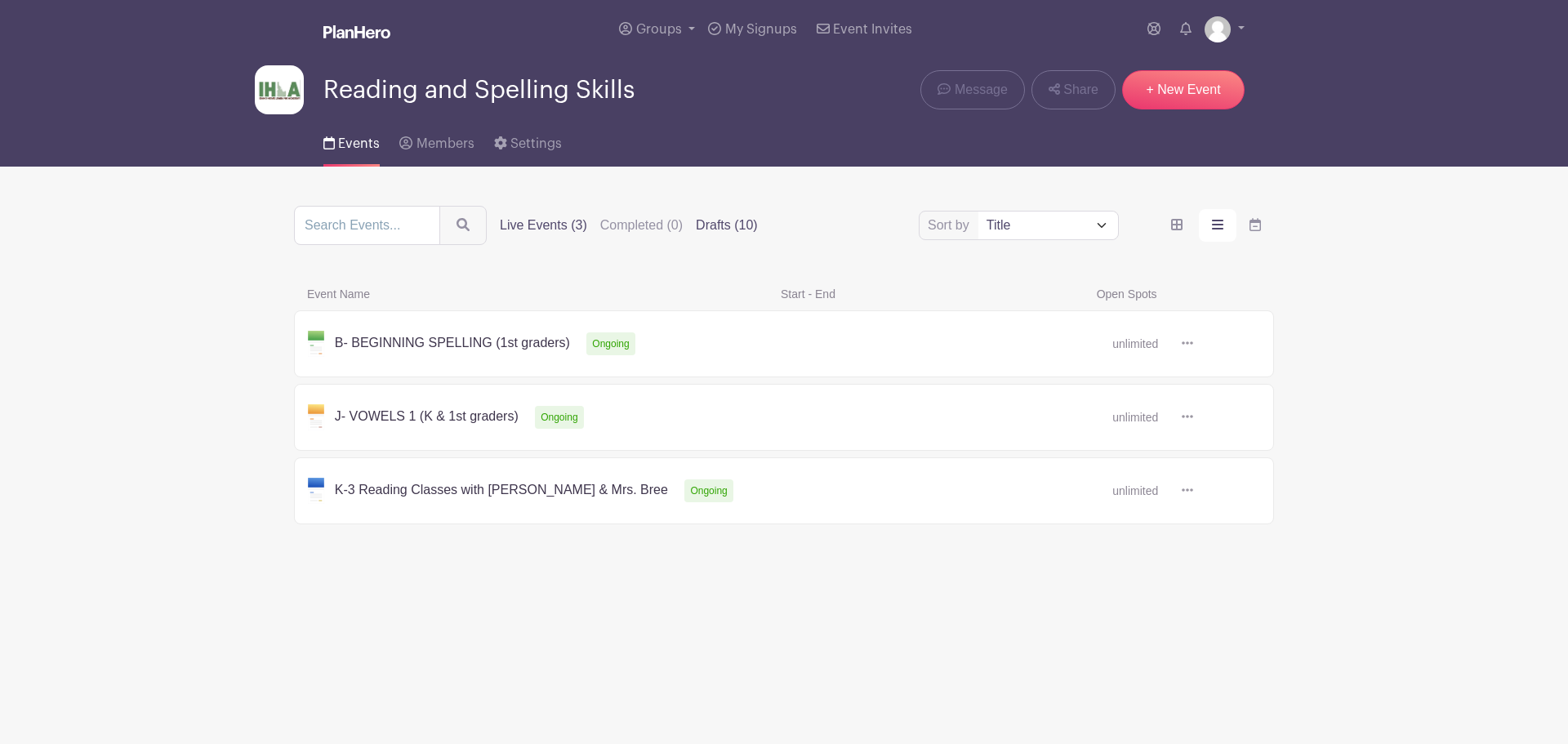
click at [730, 223] on label "Drafts (10)" at bounding box center [727, 225] width 62 height 19
click at [0, 0] on input "Drafts (10)" at bounding box center [0, 0] width 0 height 0
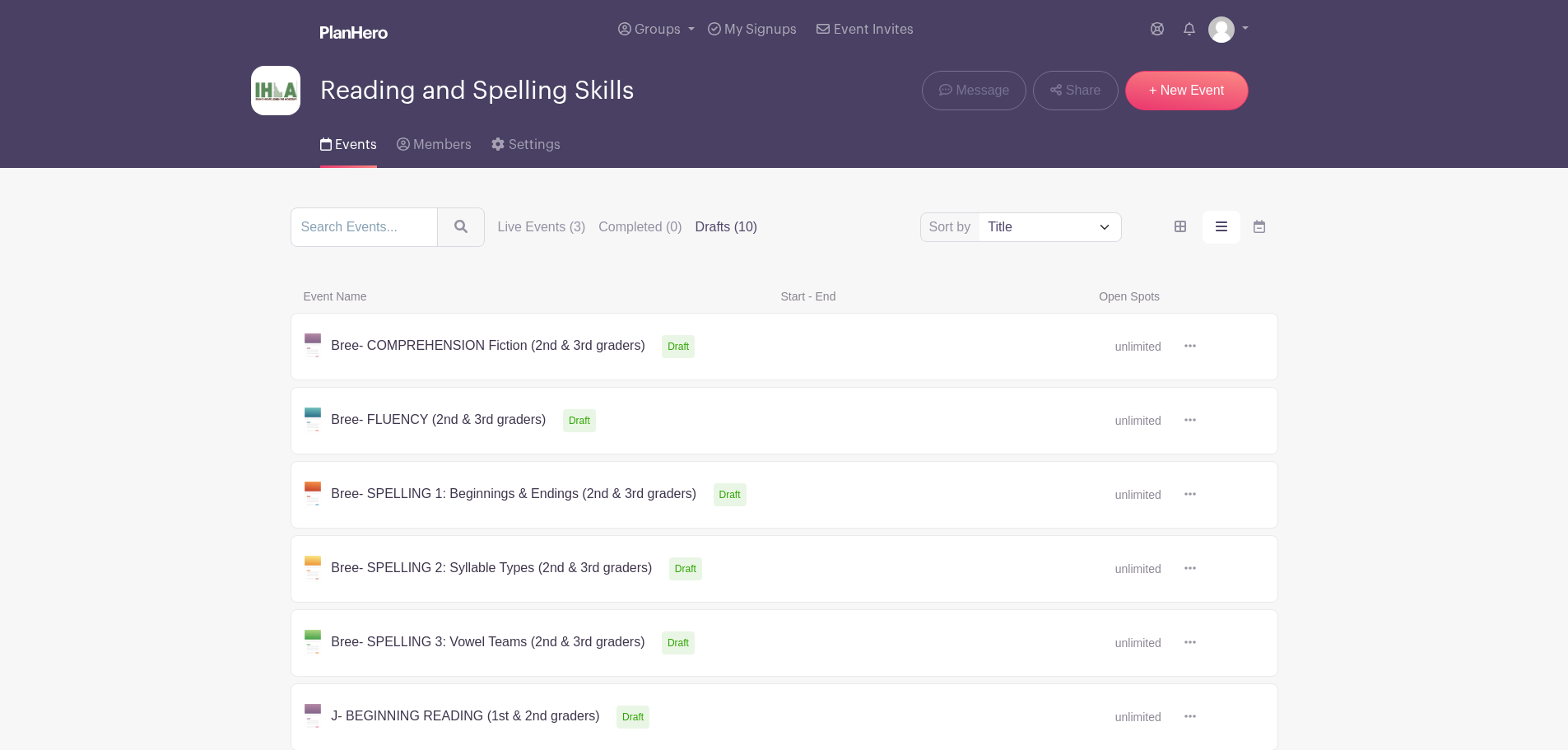
click at [1196, 643] on link at bounding box center [1196, 643] width 0 height 0
click at [1190, 638] on icon at bounding box center [1191, 642] width 12 height 13
click at [1243, 683] on link "Duplicate" at bounding box center [1243, 679] width 130 height 26
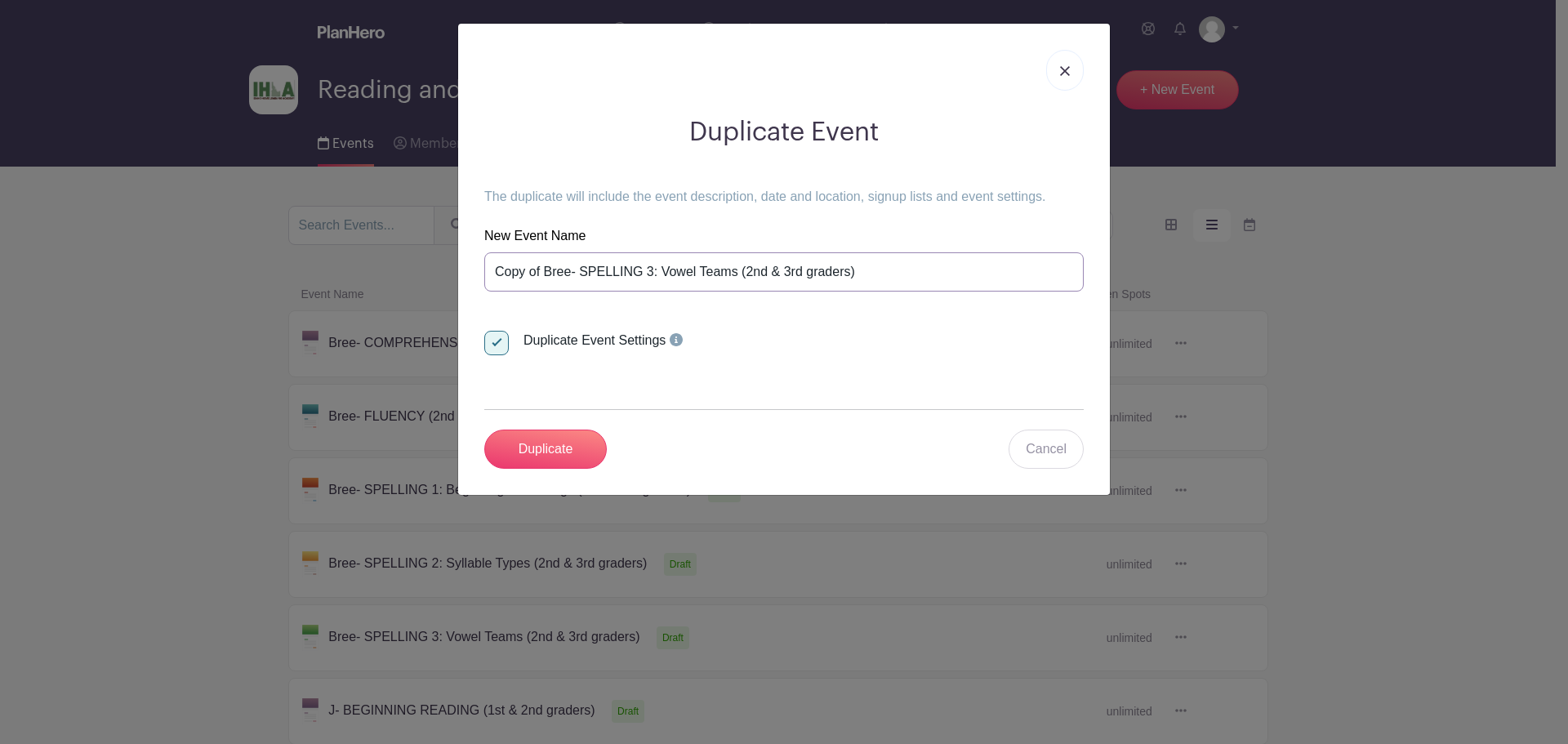
click at [542, 271] on input "Copy of Bree- SPELLING 3: Vowel Teams (2nd & 3rd graders)" at bounding box center [784, 272] width 600 height 39
click at [605, 272] on input "Bree- SPELLING 3: Vowel Teams (2nd & 3rd graders)" at bounding box center [784, 272] width 600 height 39
drag, startPoint x: 690, startPoint y: 270, endPoint x: 615, endPoint y: 272, distance: 75.0
click at [615, 272] on input "Bree- SPELLING 4: Vowel Teams (2nd & 3rd graders)" at bounding box center [784, 272] width 600 height 39
type input "Bree- SPELLING 4: Endings (2nd & 3rd graders)"
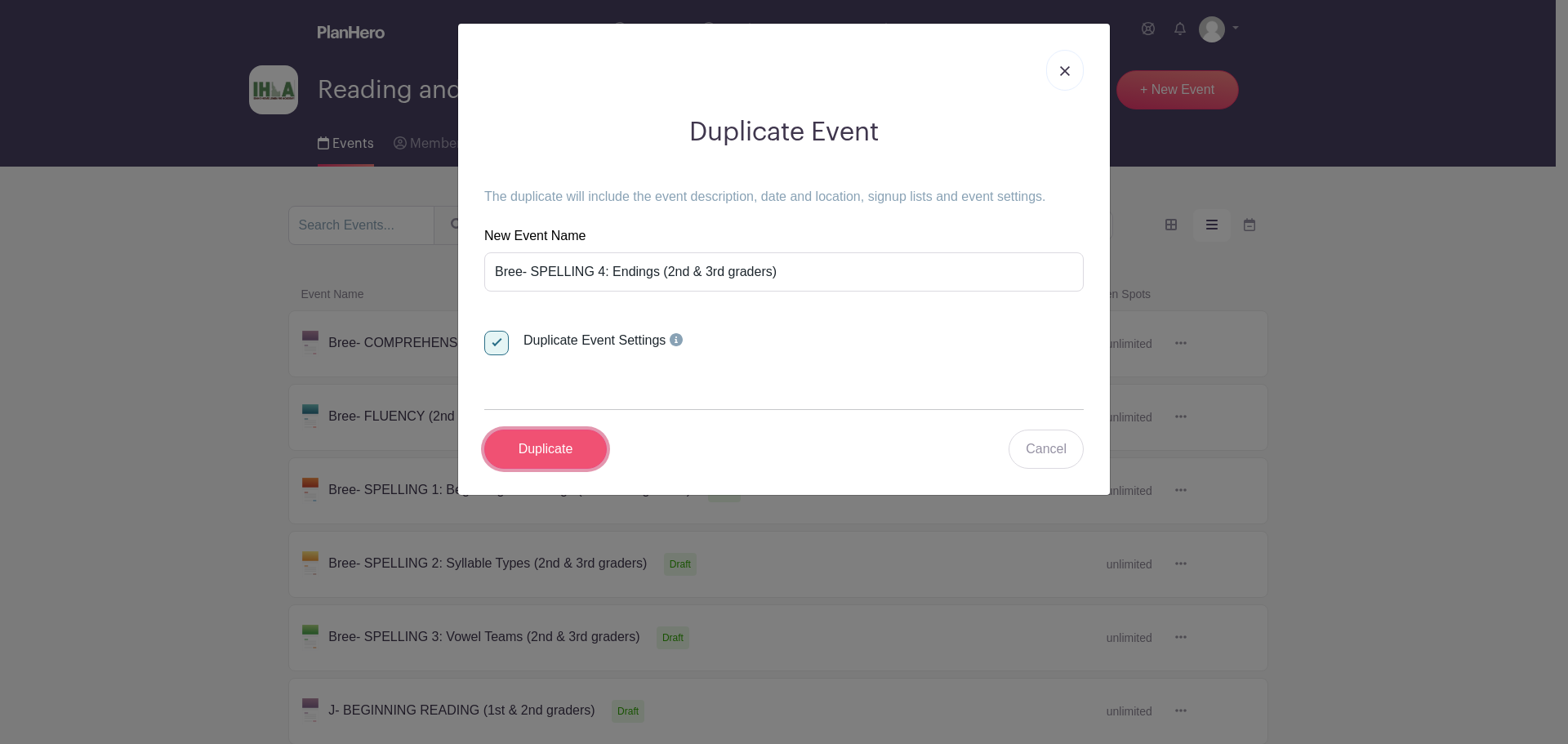
click at [563, 444] on input "Duplicate" at bounding box center [545, 449] width 122 height 39
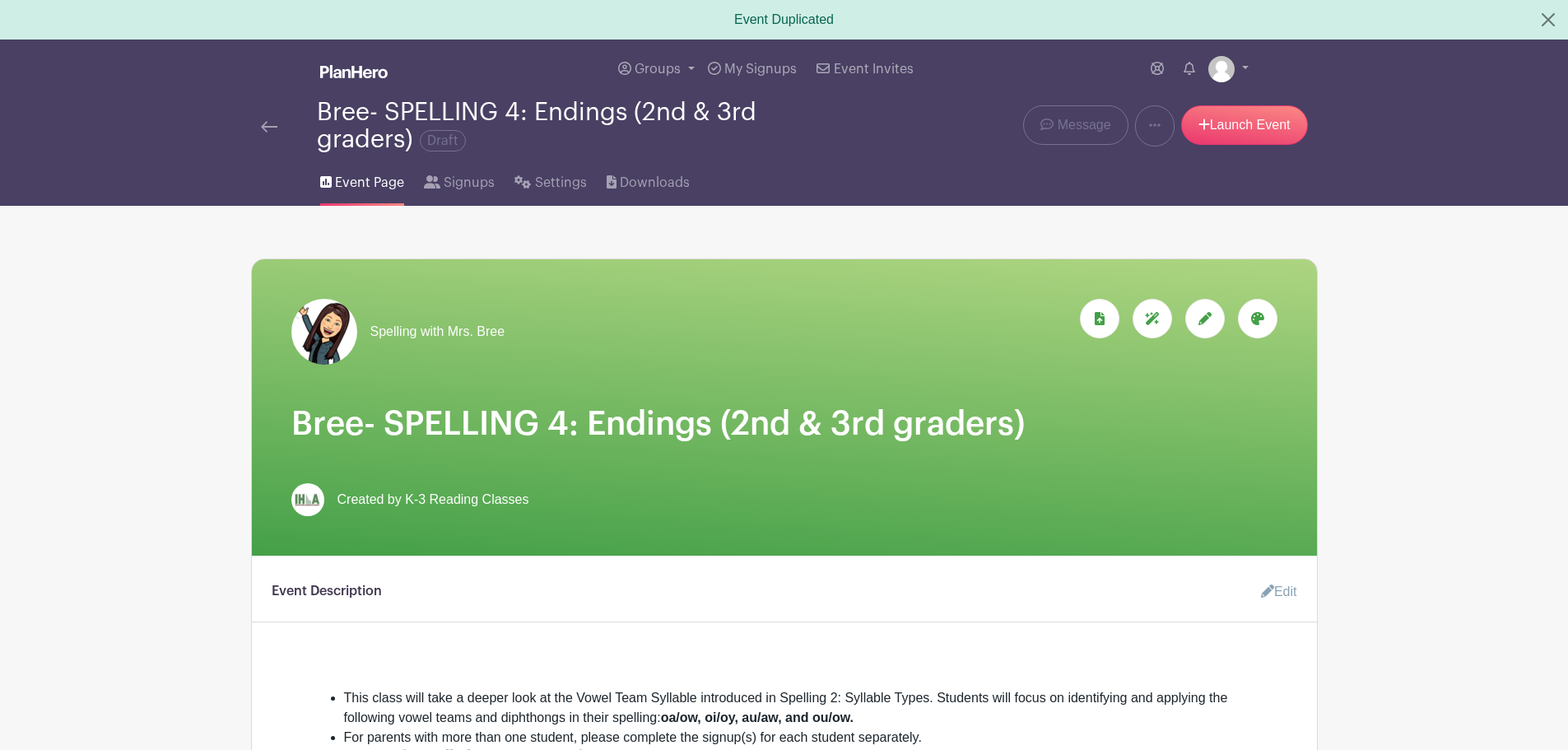
click at [1274, 312] on div at bounding box center [1258, 319] width 39 height 39
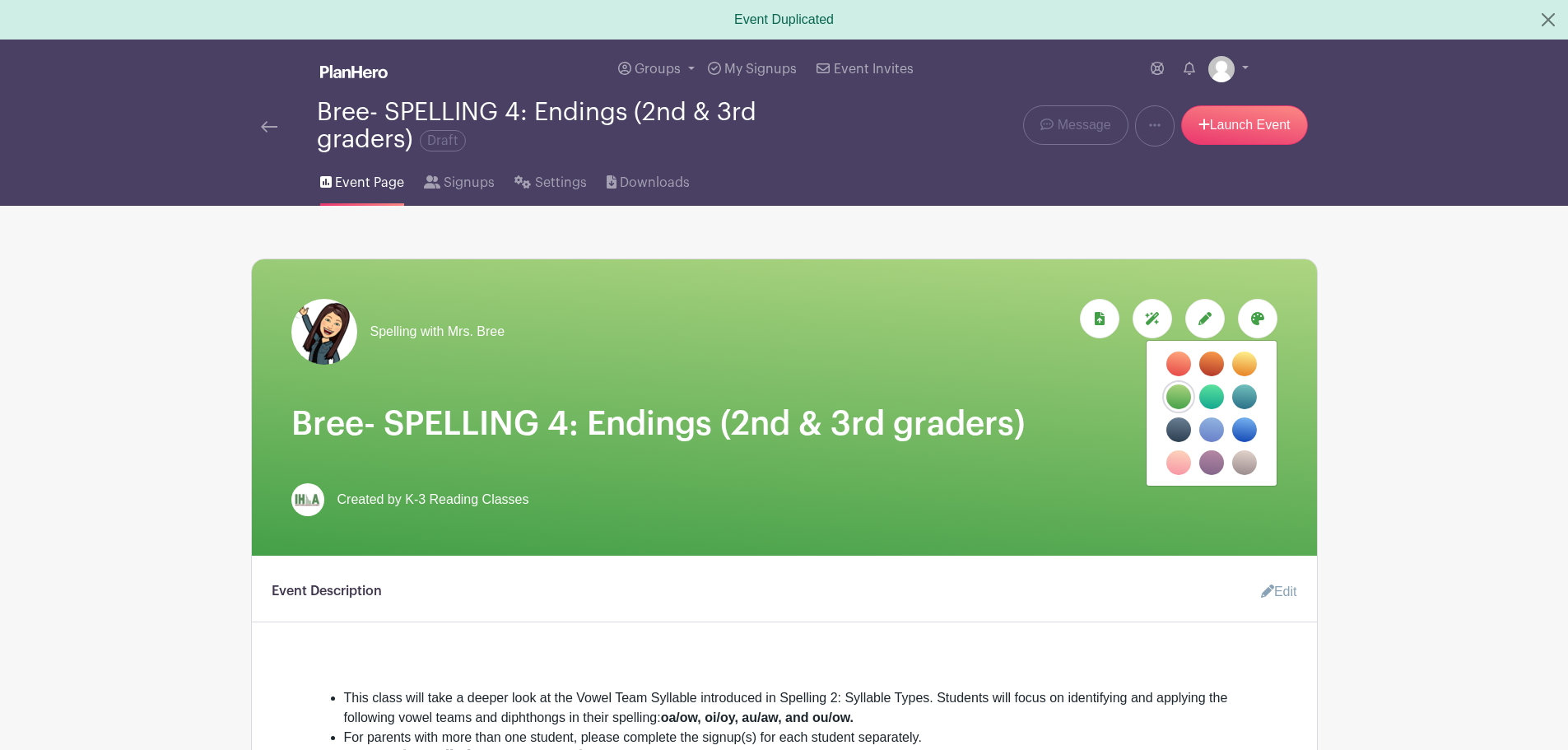
click at [1250, 427] on label "filters" at bounding box center [1244, 429] width 25 height 25
click at [0, 0] on input "filters" at bounding box center [0, 0] width 0 height 0
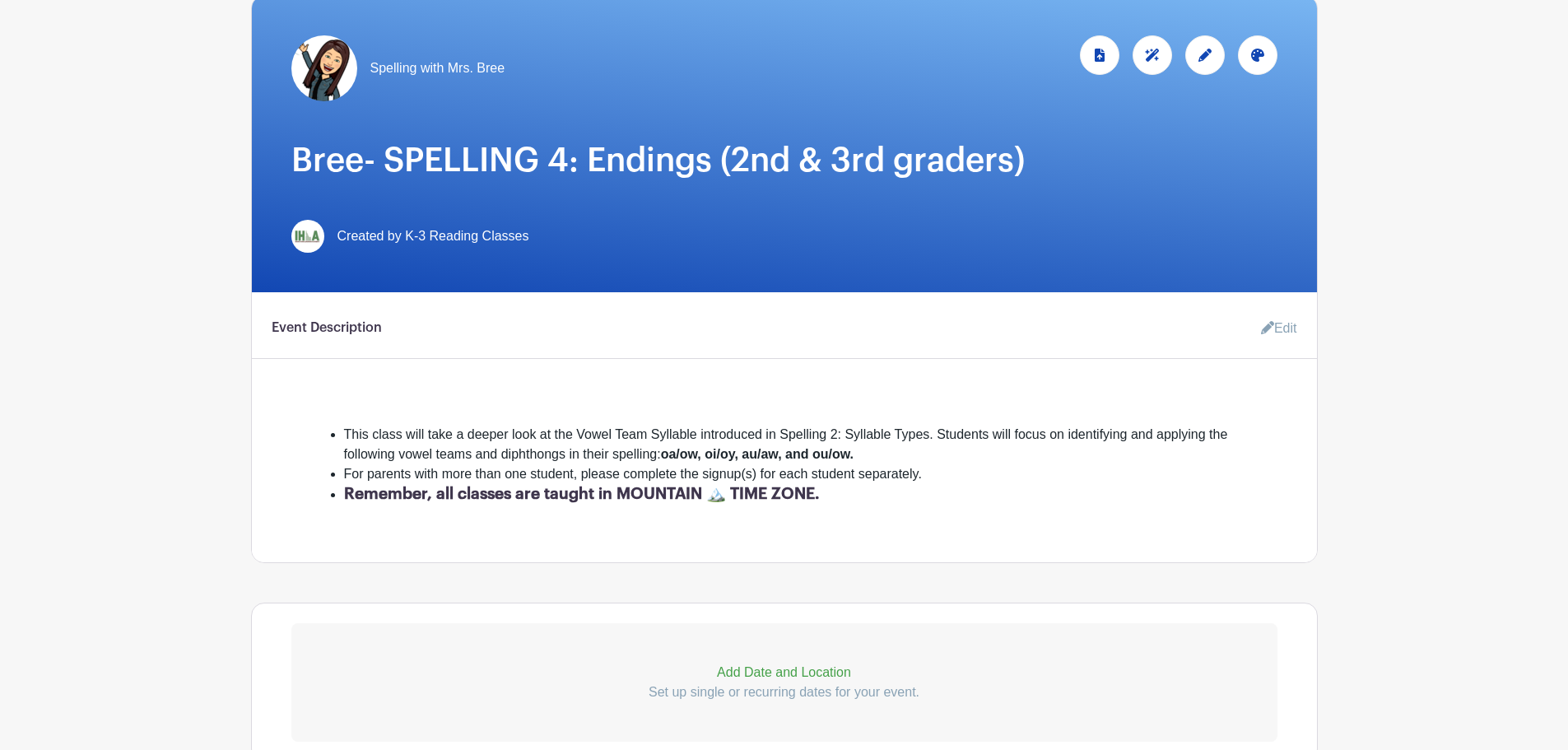
scroll to position [264, 0]
click at [1267, 323] on icon at bounding box center [1267, 327] width 13 height 13
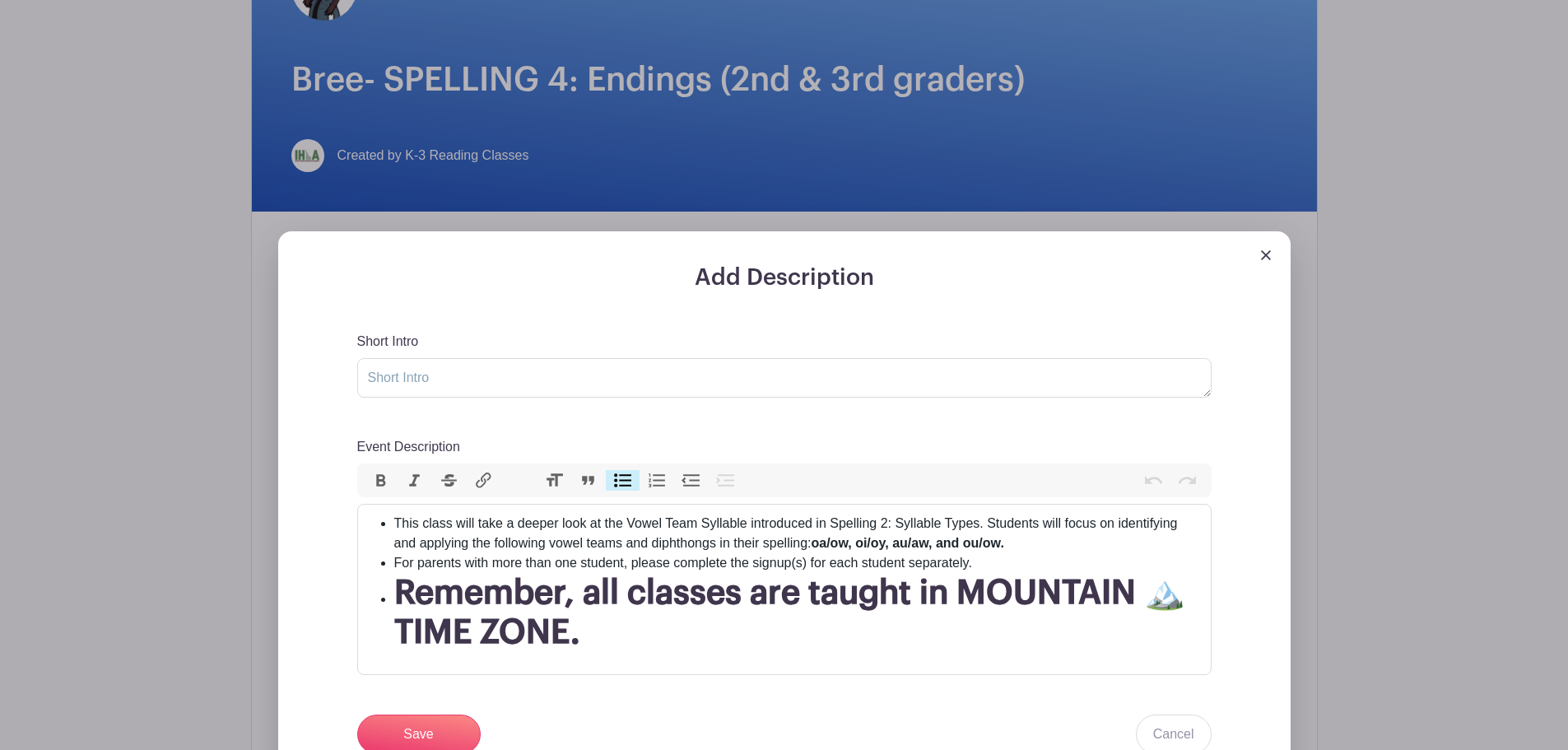
scroll to position [345, 0]
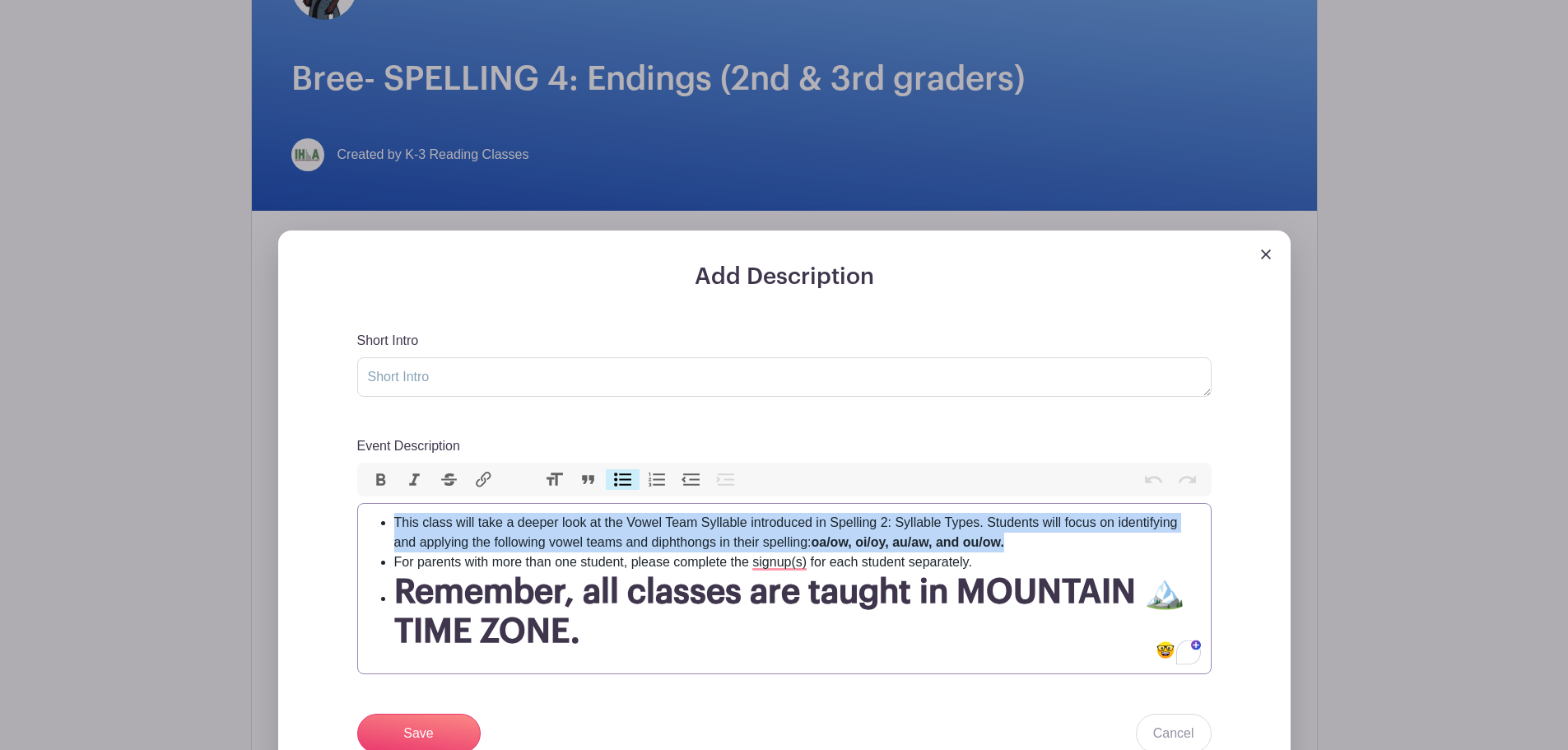
drag, startPoint x: 1014, startPoint y: 542, endPoint x: 394, endPoint y: 520, distance: 620.4
click at [394, 520] on li "This class will take a deeper look at the Vowel Team Syllable introduced in Spe…" at bounding box center [797, 532] width 807 height 39
paste trix-editor "In this class, students will continue to develop their spelling skills by pract…"
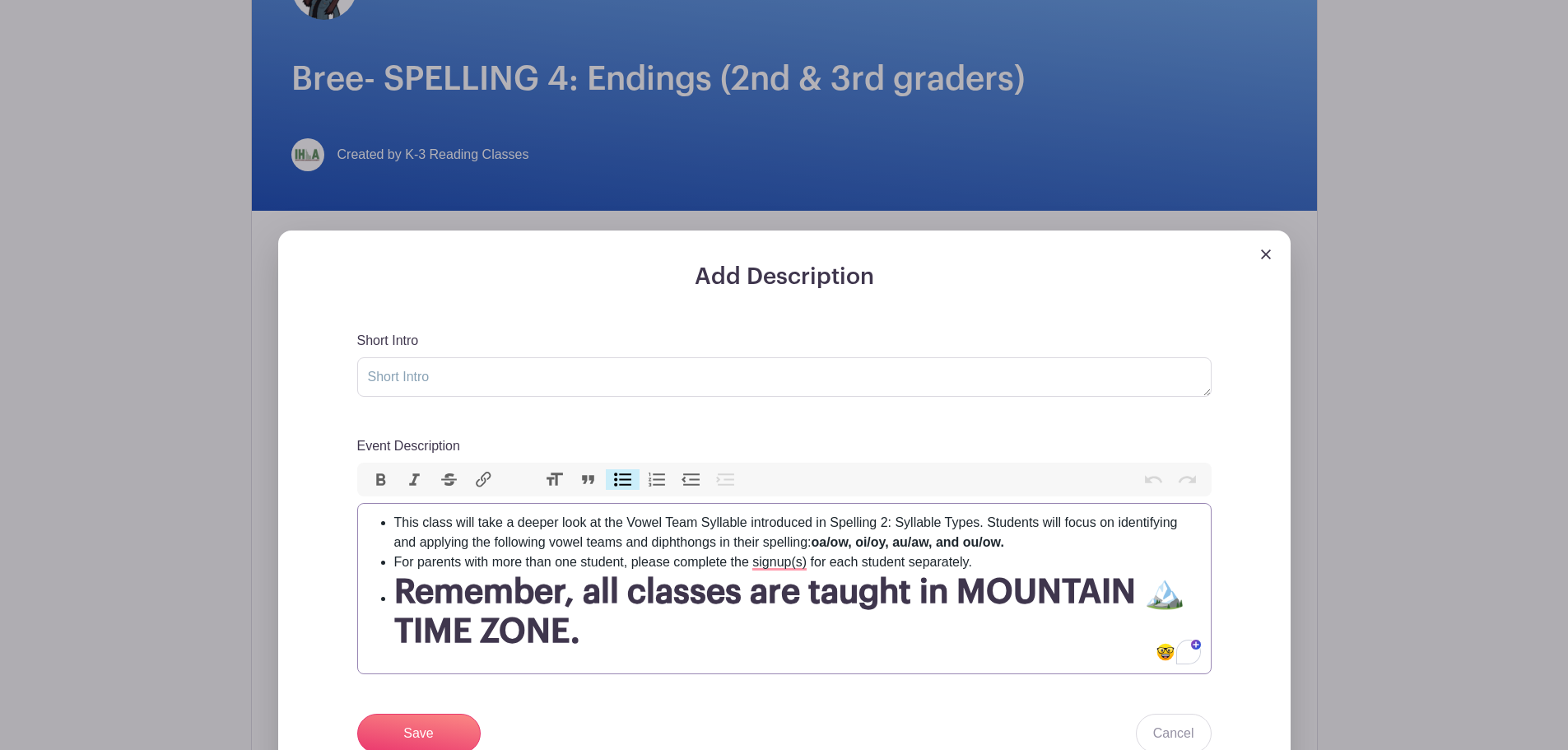
type trix-editor "<ul><li>In this class, students will continue to develop their spelling skills …"
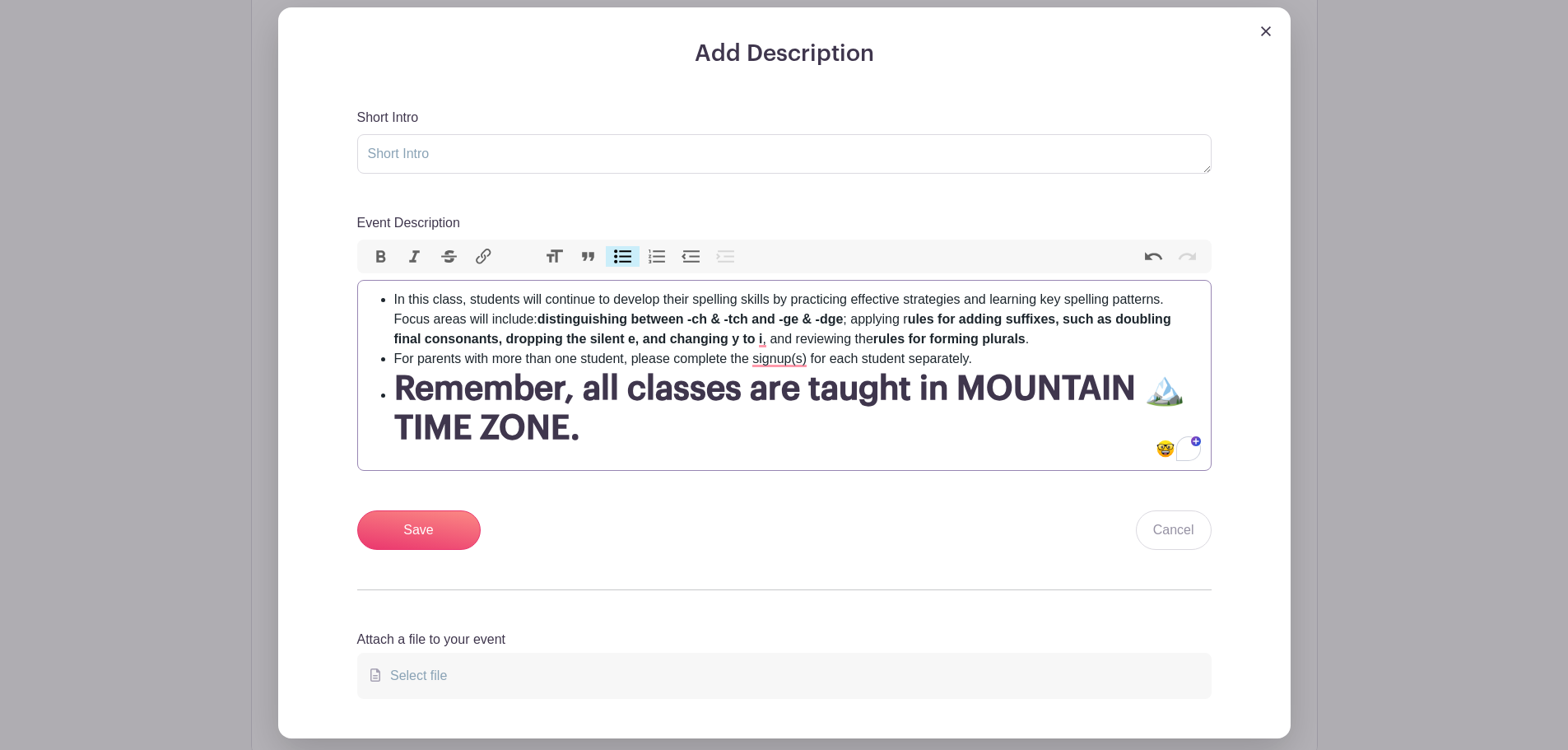
scroll to position [645, 0]
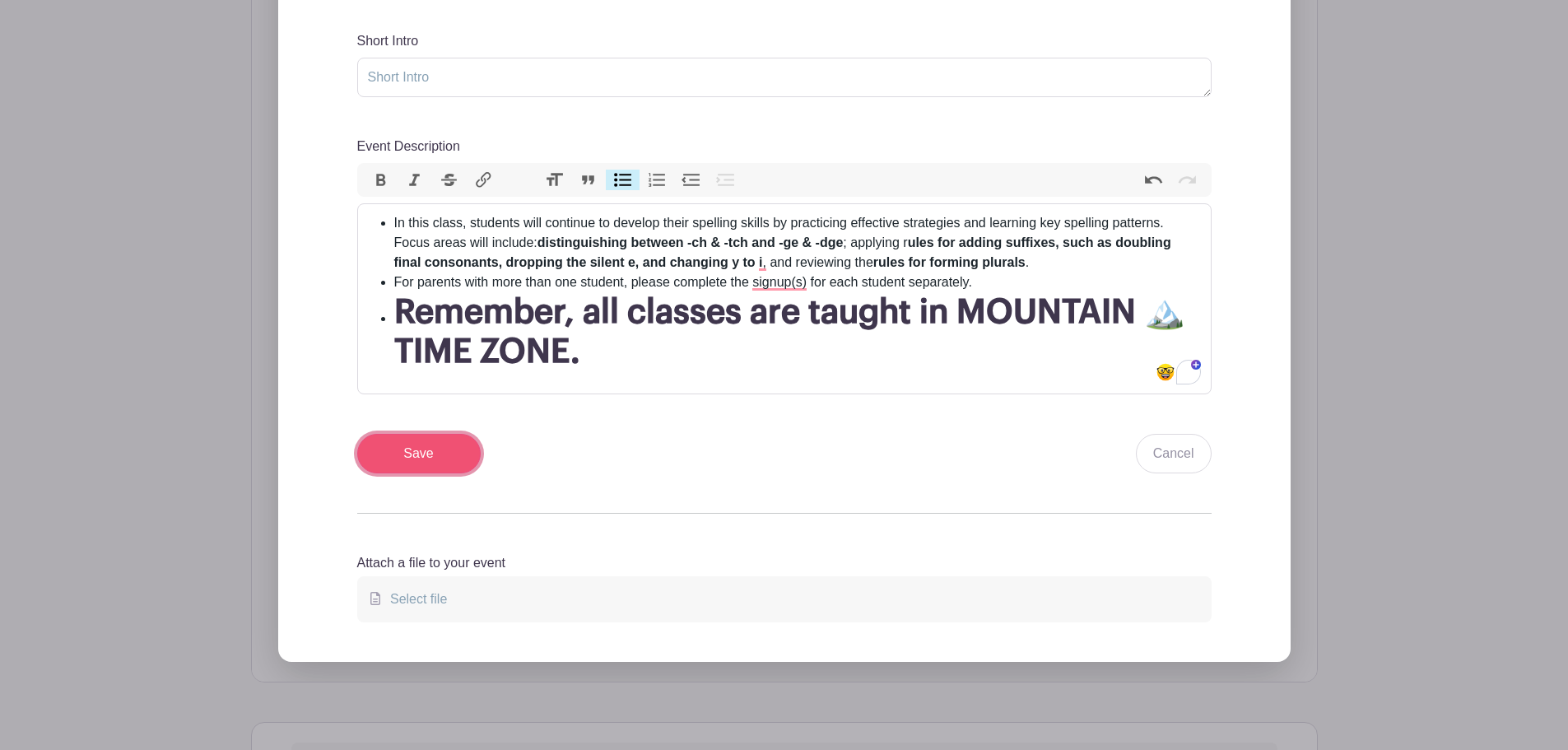
click at [414, 462] on input "Save" at bounding box center [418, 453] width 123 height 39
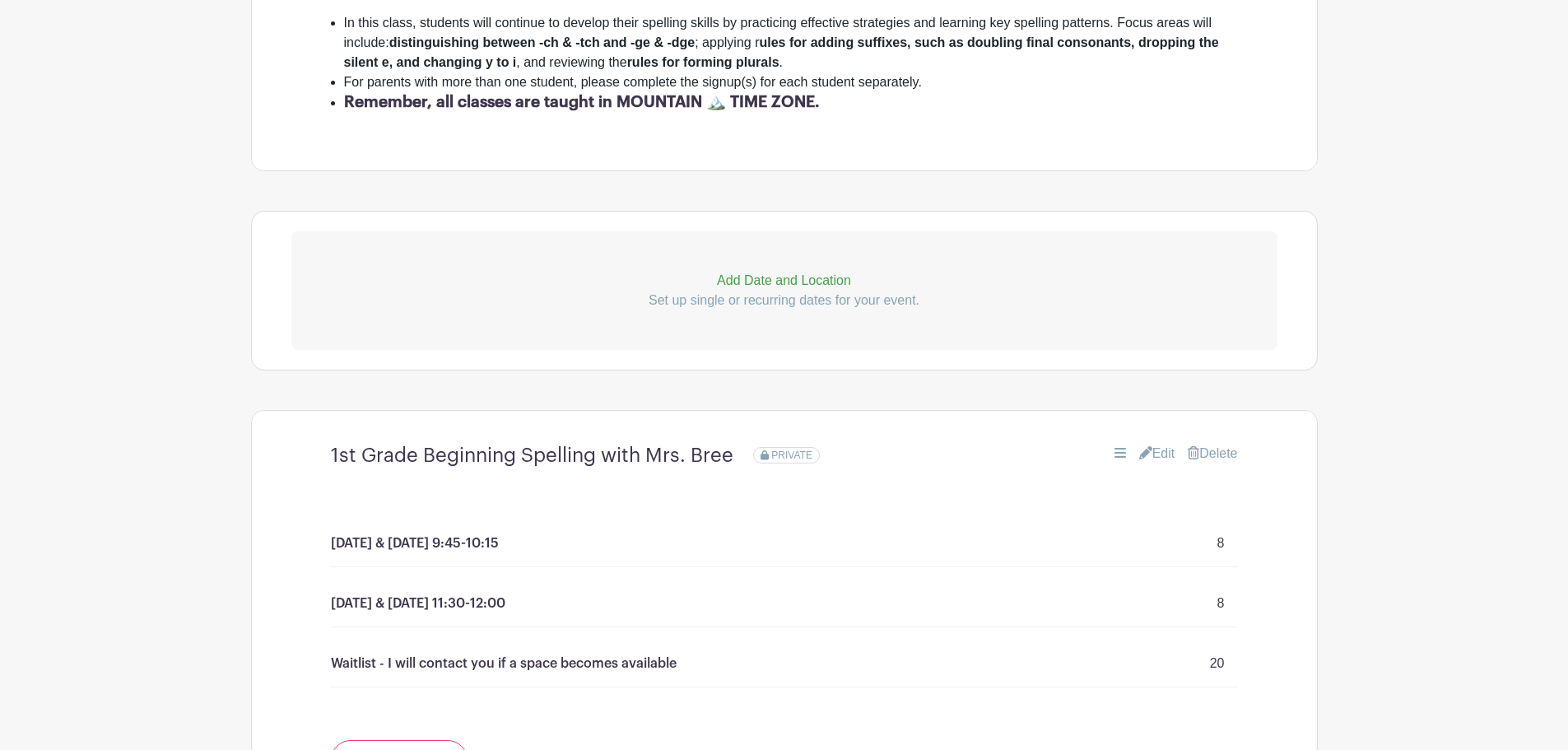
scroll to position [839, 0]
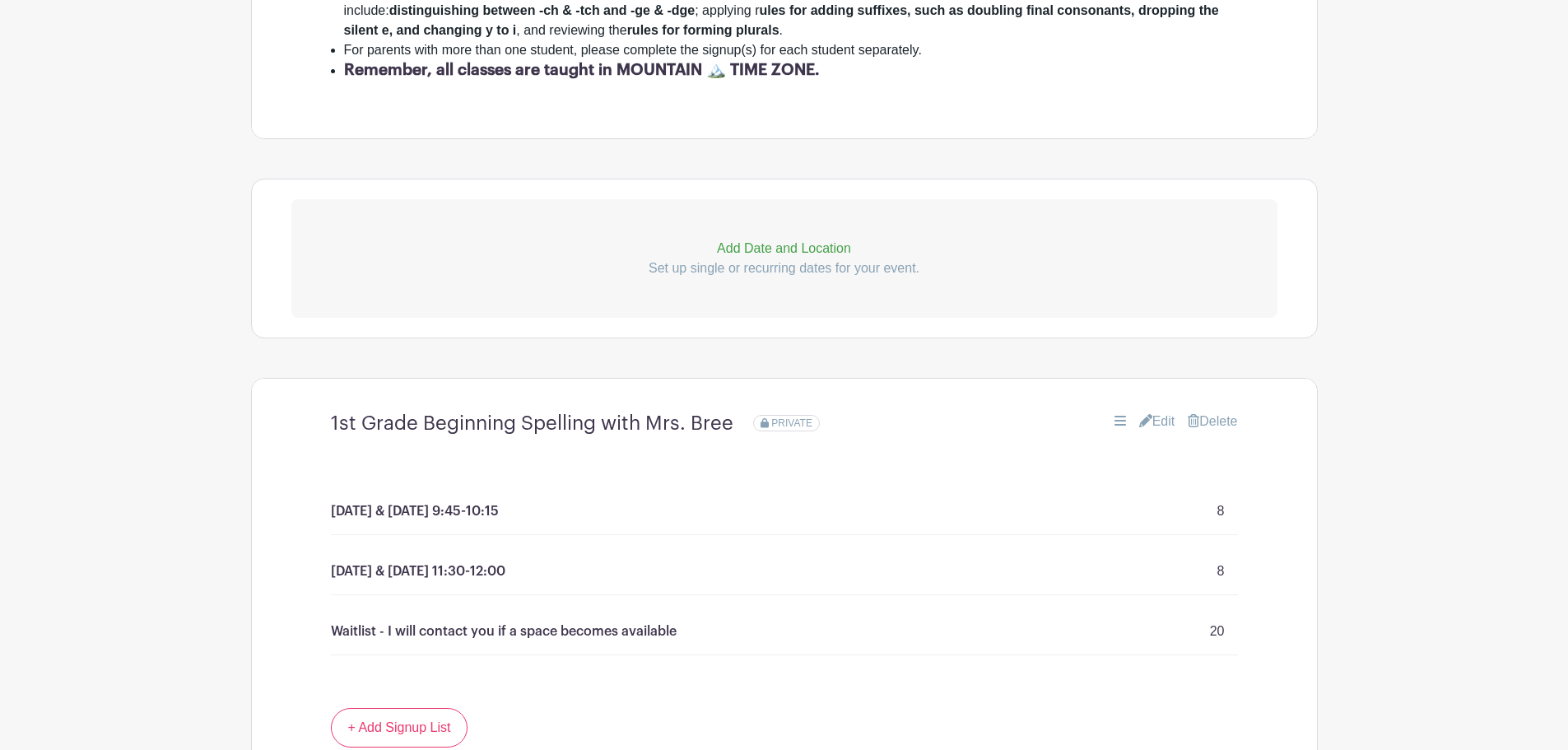
click at [1153, 421] on link "Edit" at bounding box center [1157, 421] width 37 height 20
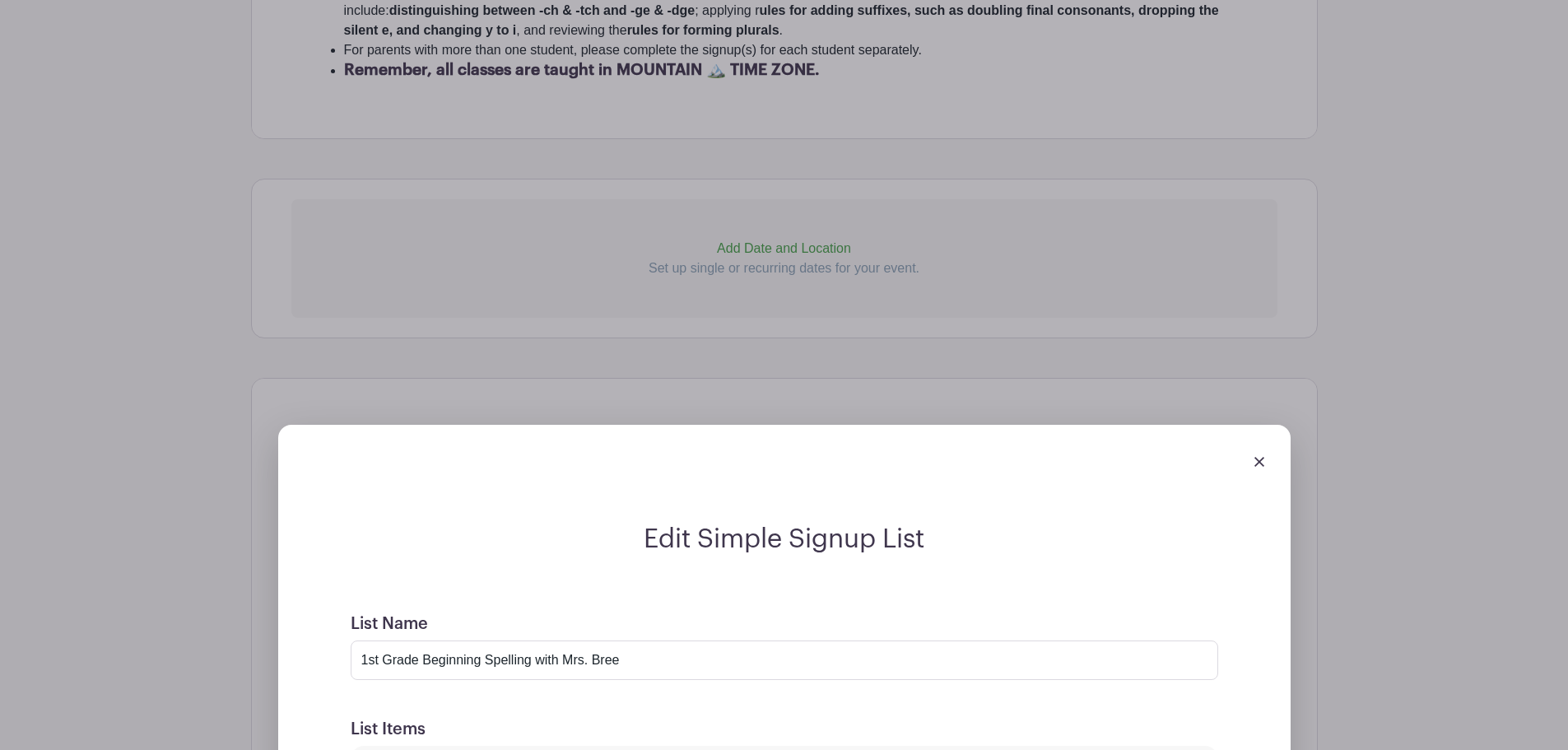
scroll to position [1077, 0]
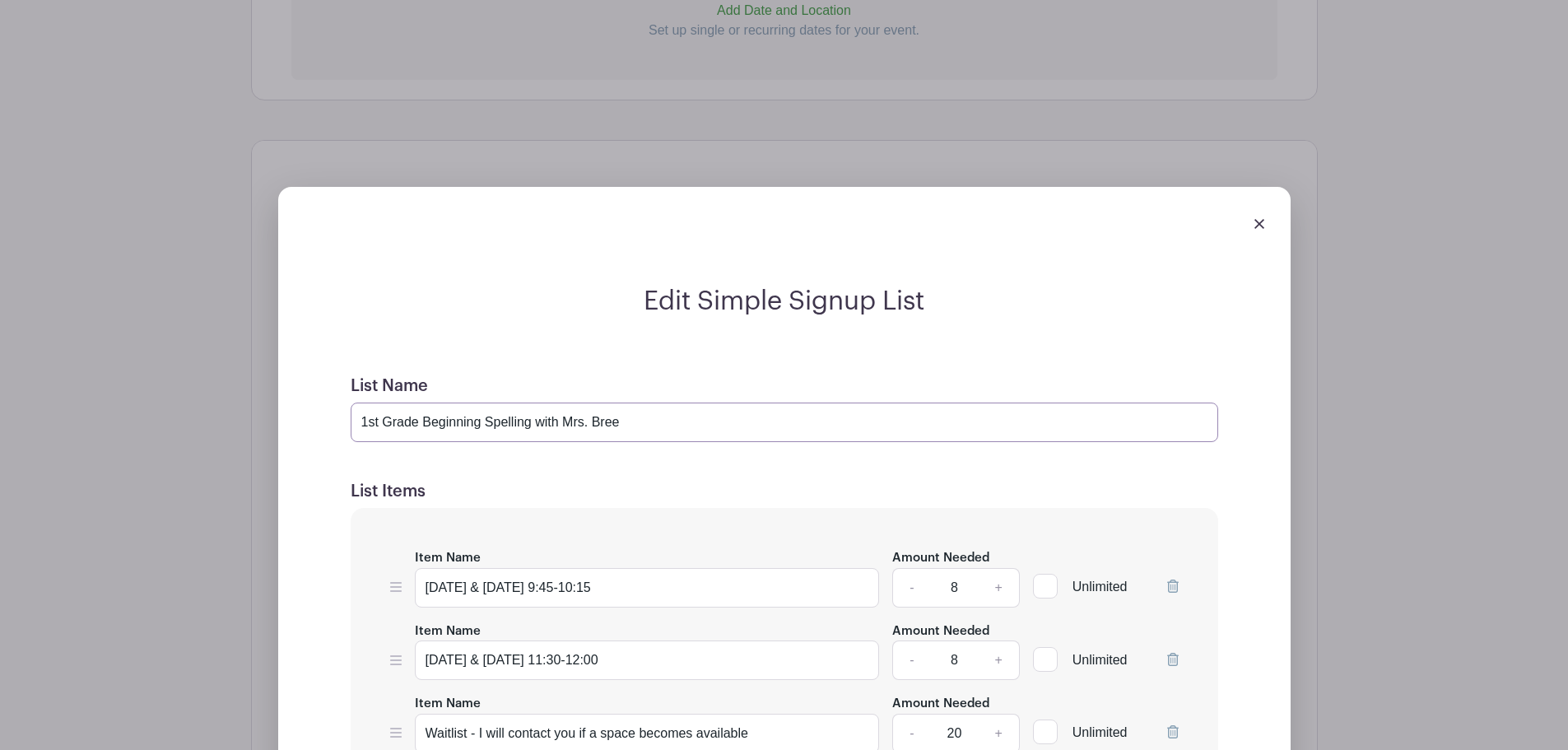
drag, startPoint x: 485, startPoint y: 420, endPoint x: 340, endPoint y: 417, distance: 145.0
click at [340, 417] on form "List Name 1st Grade Beginning Spelling with Mrs. Bree List Items Item Name [DAT…" at bounding box center [784, 713] width 907 height 715
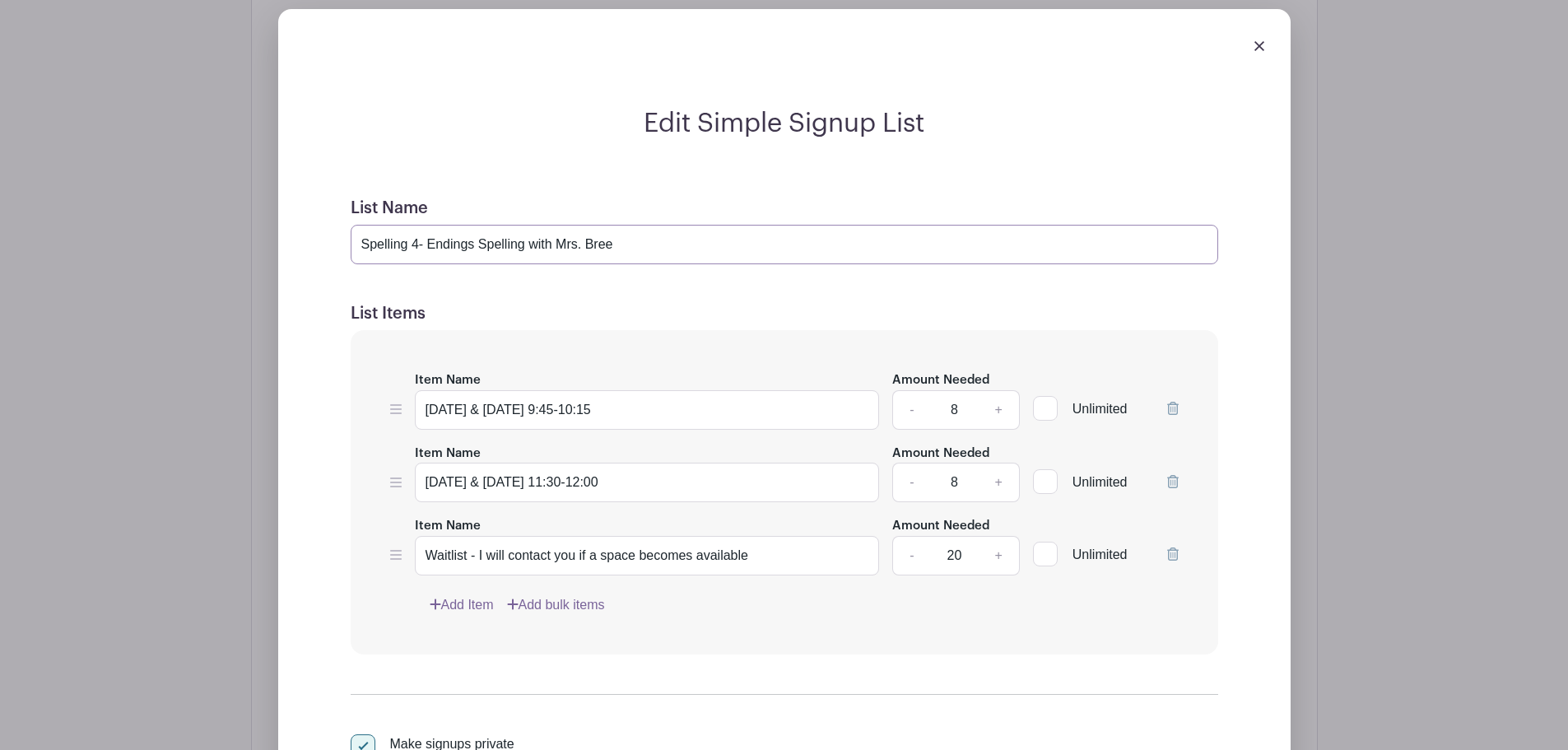
scroll to position [1256, 0]
click at [474, 247] on input "Spelling 4- Endings Spelling with Mrs. Bree" at bounding box center [784, 243] width 868 height 39
click at [503, 244] on input "Spelling 4- Endings Spelling with Mrs. Bree" at bounding box center [784, 243] width 868 height 39
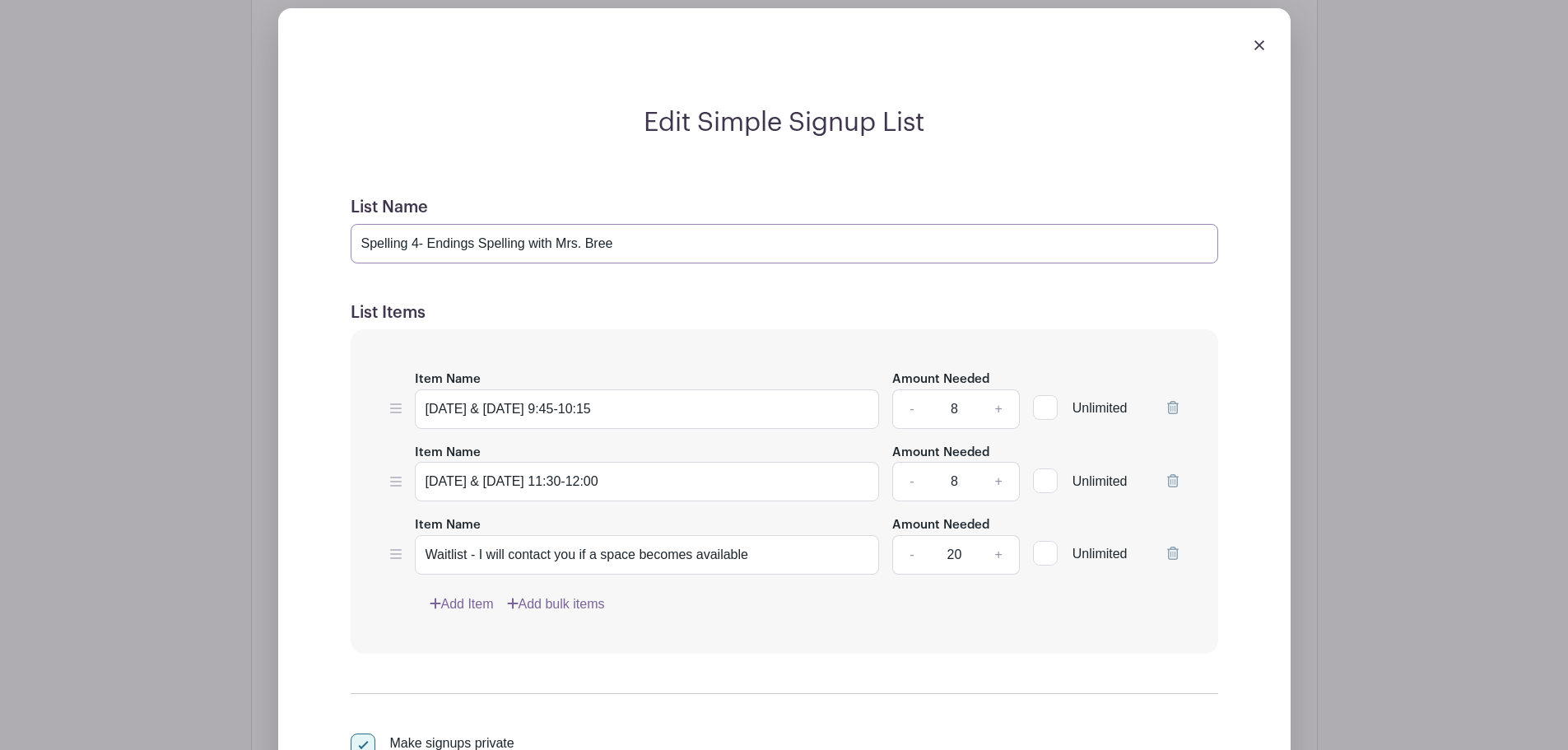
drag, startPoint x: 621, startPoint y: 246, endPoint x: 483, endPoint y: 245, distance: 138.0
click at [483, 245] on input "Spelling 4- Endings Spelling with Mrs. Bree" at bounding box center [784, 243] width 868 height 39
click at [504, 245] on input "Spelling 4- Endings Spelling with Mrs. Bree" at bounding box center [784, 243] width 868 height 39
drag, startPoint x: 526, startPoint y: 243, endPoint x: 483, endPoint y: 241, distance: 43.0
click at [483, 241] on input "Spelling 4- Endings Spelling with Mrs. Bree" at bounding box center [784, 243] width 868 height 39
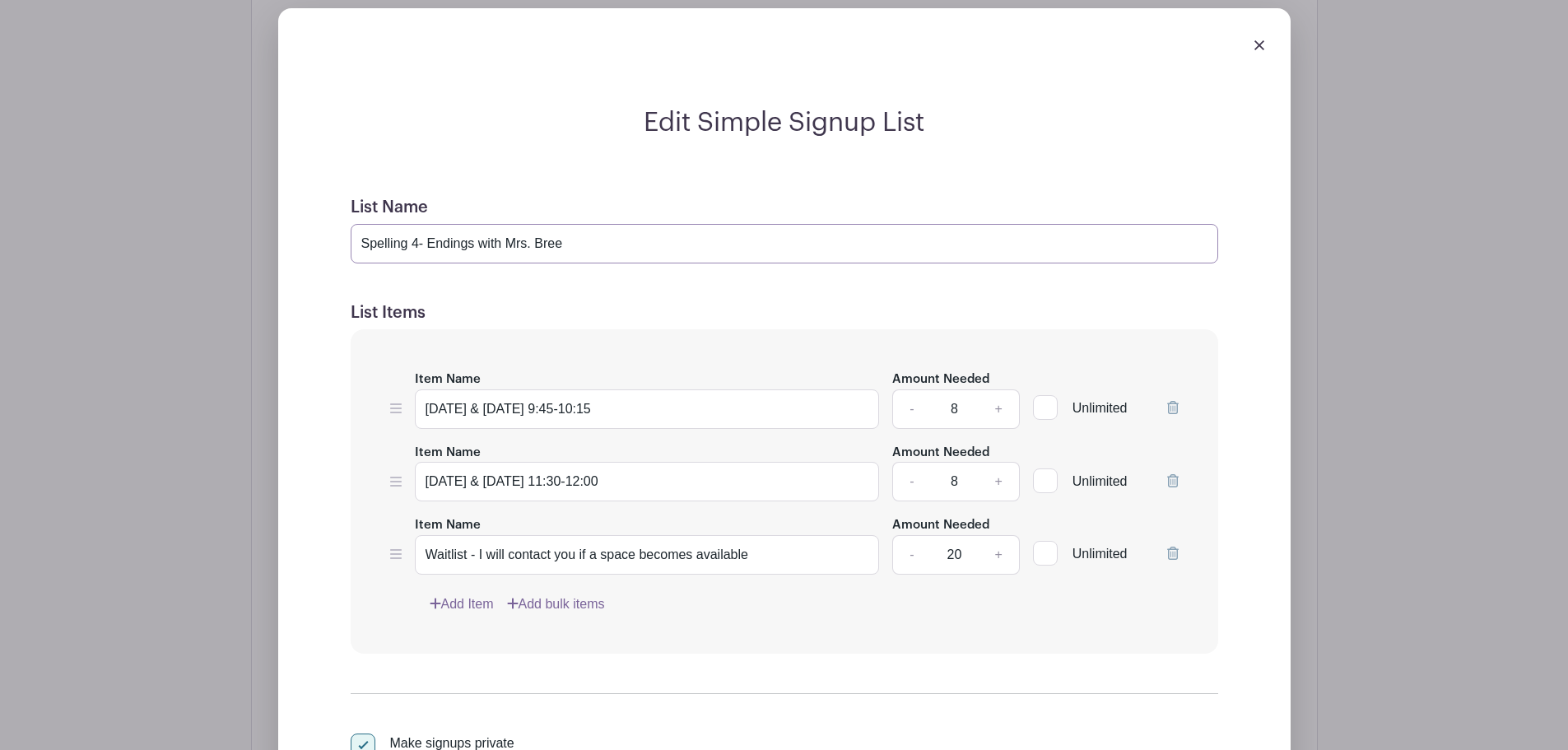
scroll to position [1509, 0]
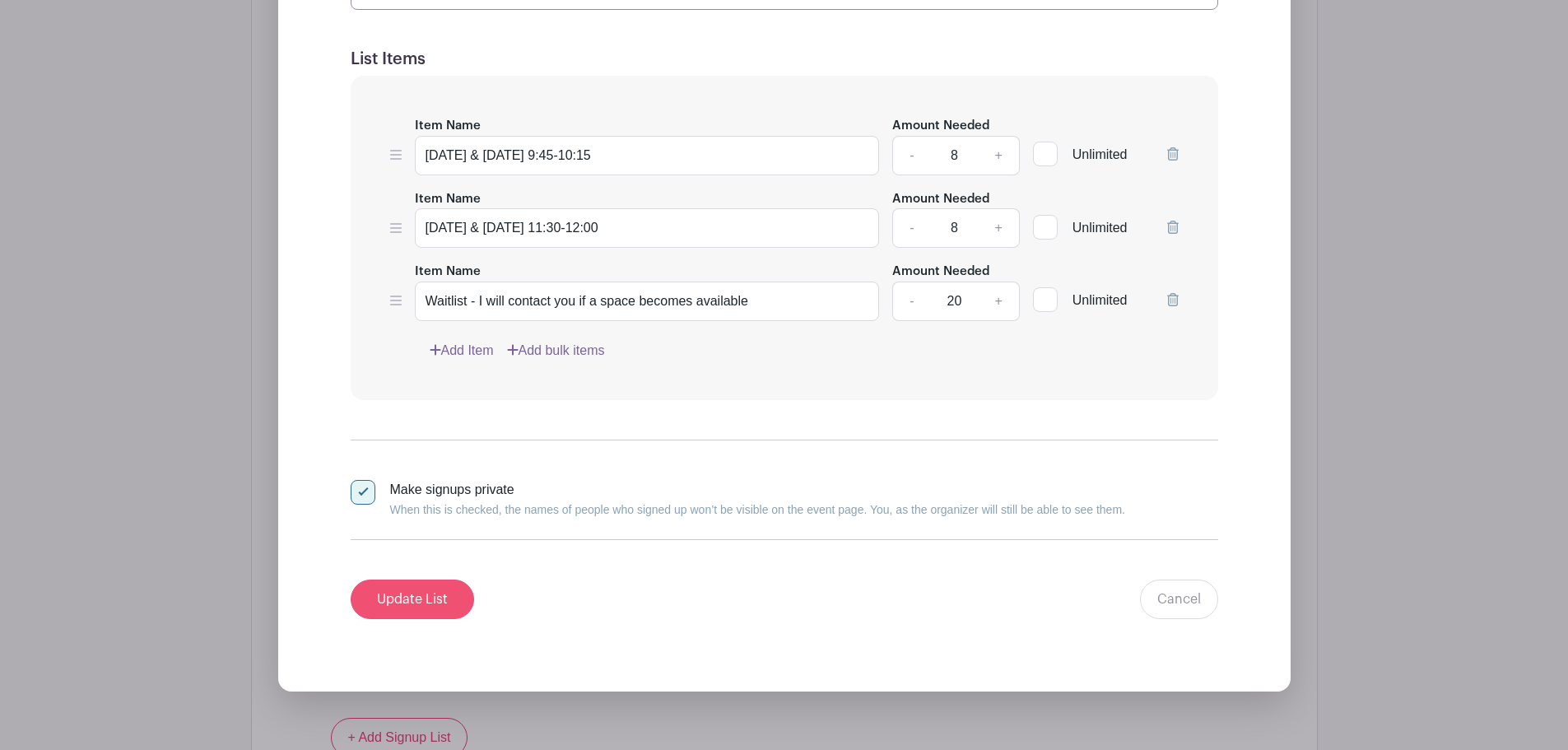
type input "Spelling 4- Endings with Mrs. Bree"
click at [417, 594] on input "Update List" at bounding box center [412, 599] width 123 height 39
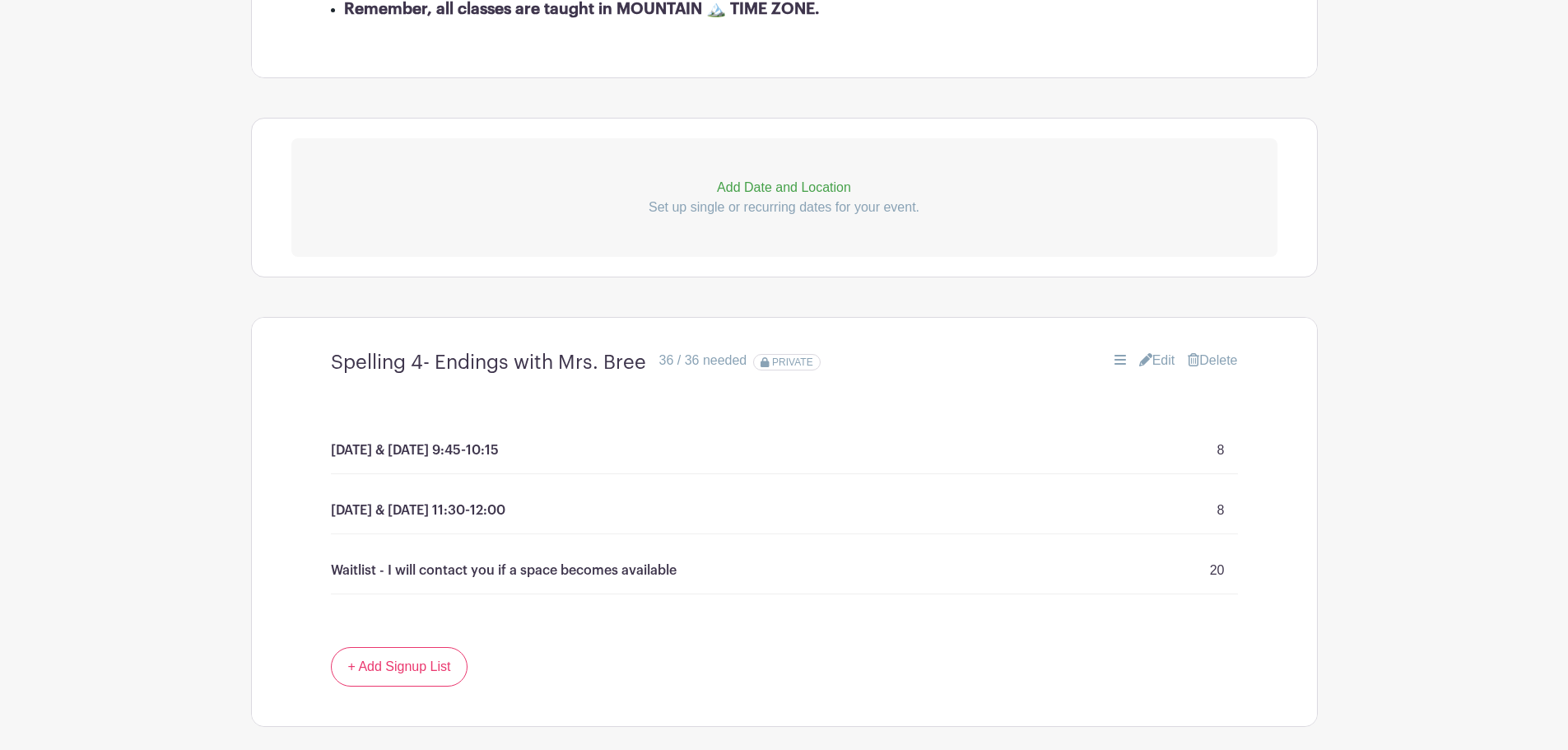
scroll to position [768, 0]
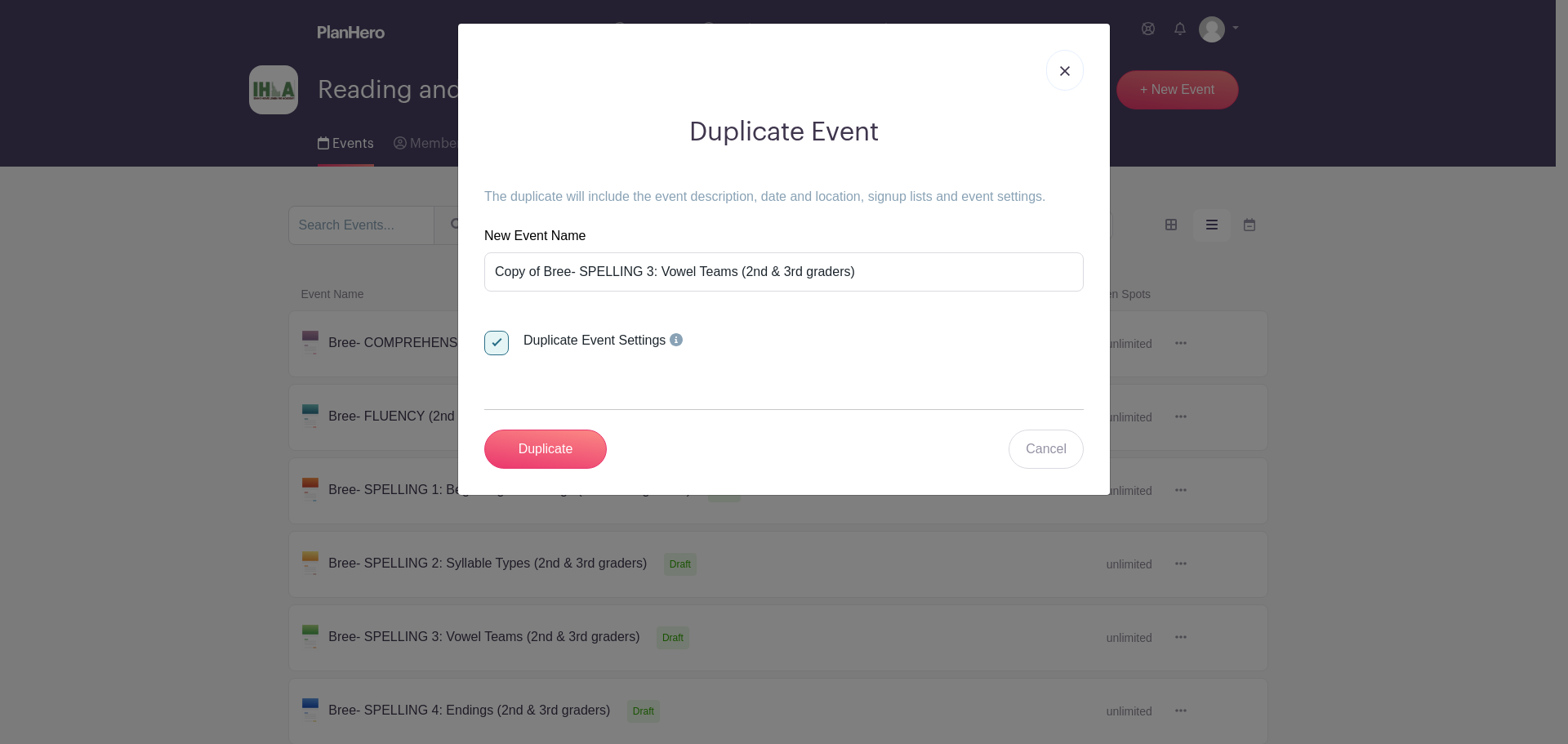
click at [1064, 73] on img at bounding box center [1065, 71] width 10 height 10
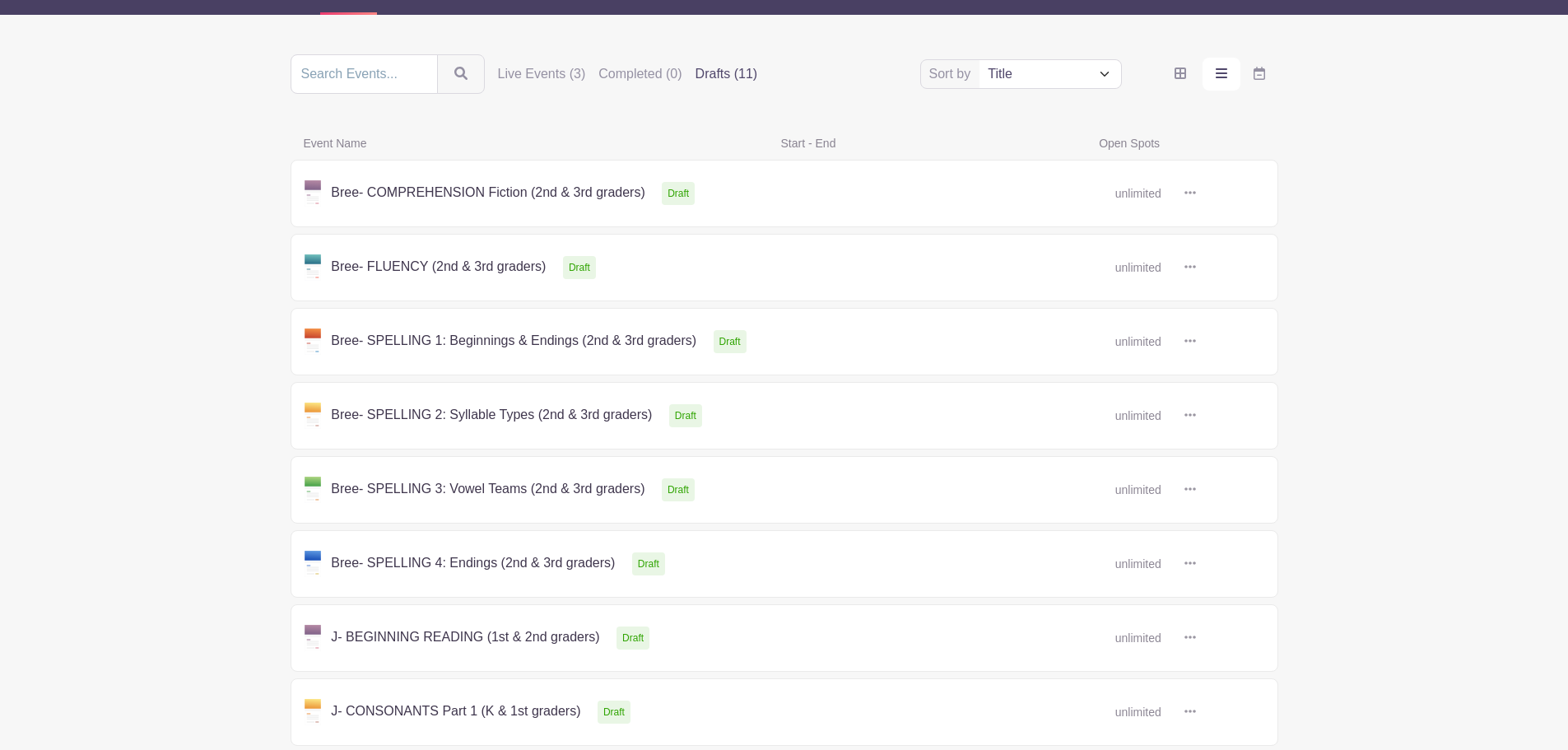
scroll to position [154, 0]
click at [1196, 489] on link at bounding box center [1196, 489] width 0 height 0
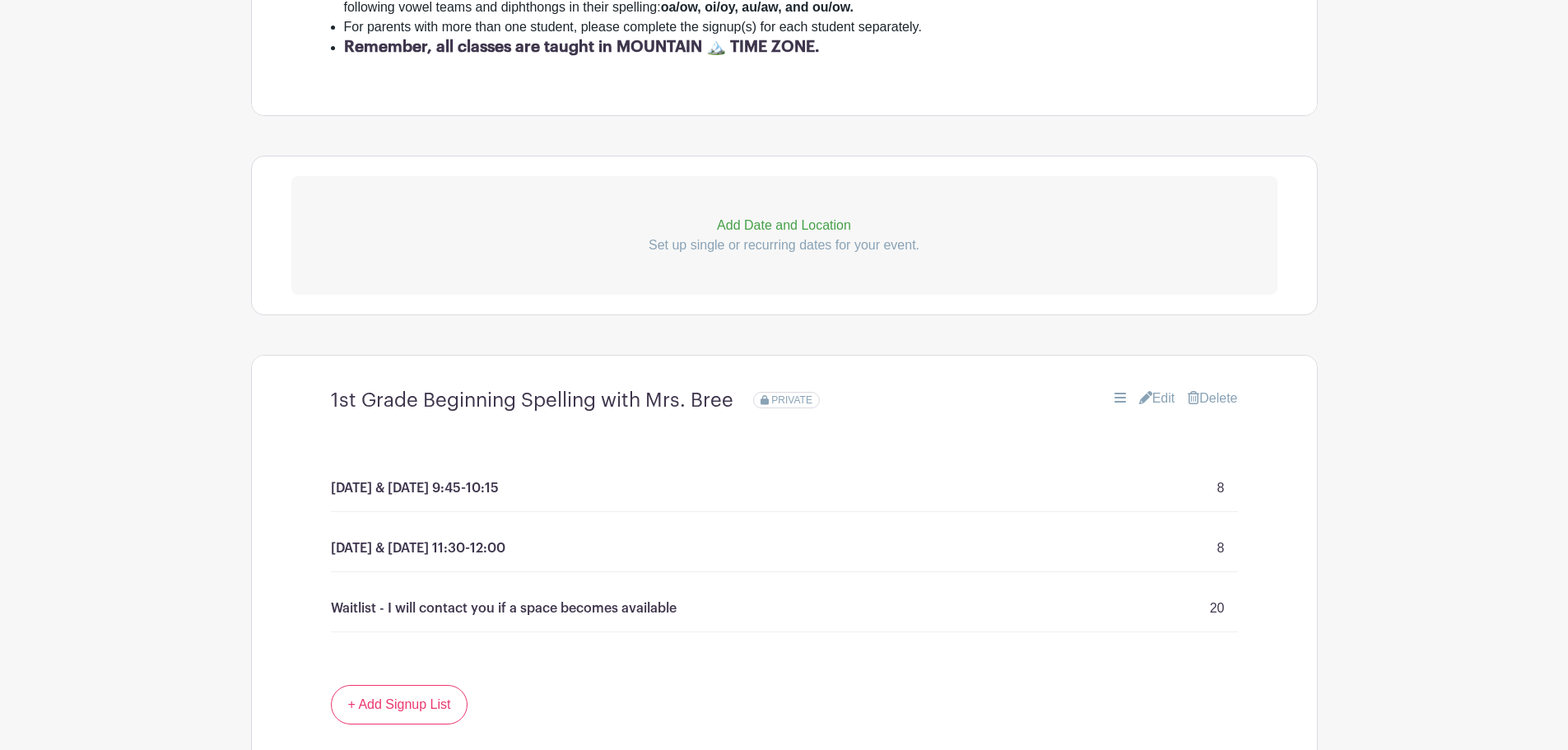
scroll to position [672, 0]
click at [1158, 399] on link "Edit" at bounding box center [1157, 397] width 37 height 20
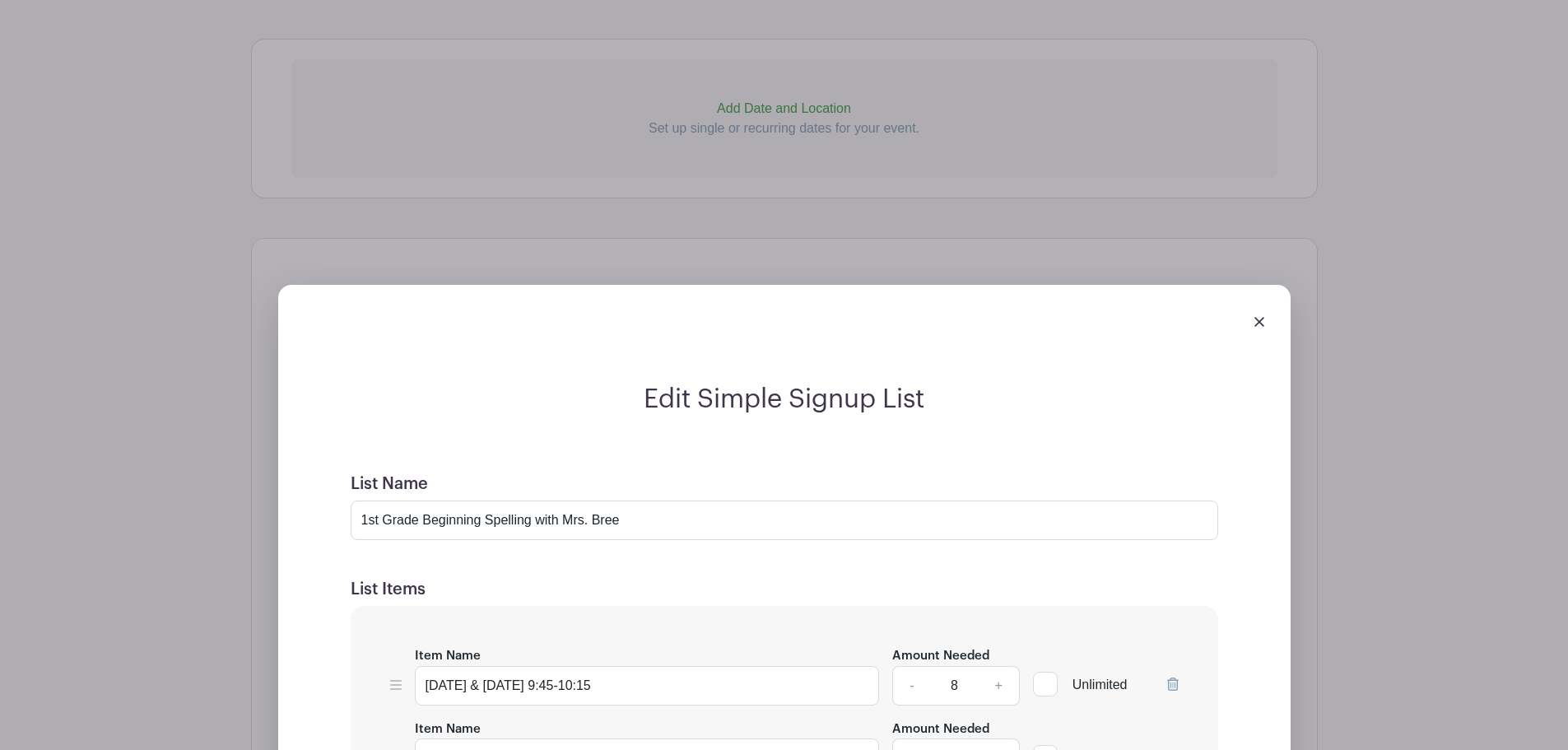
scroll to position [792, 0]
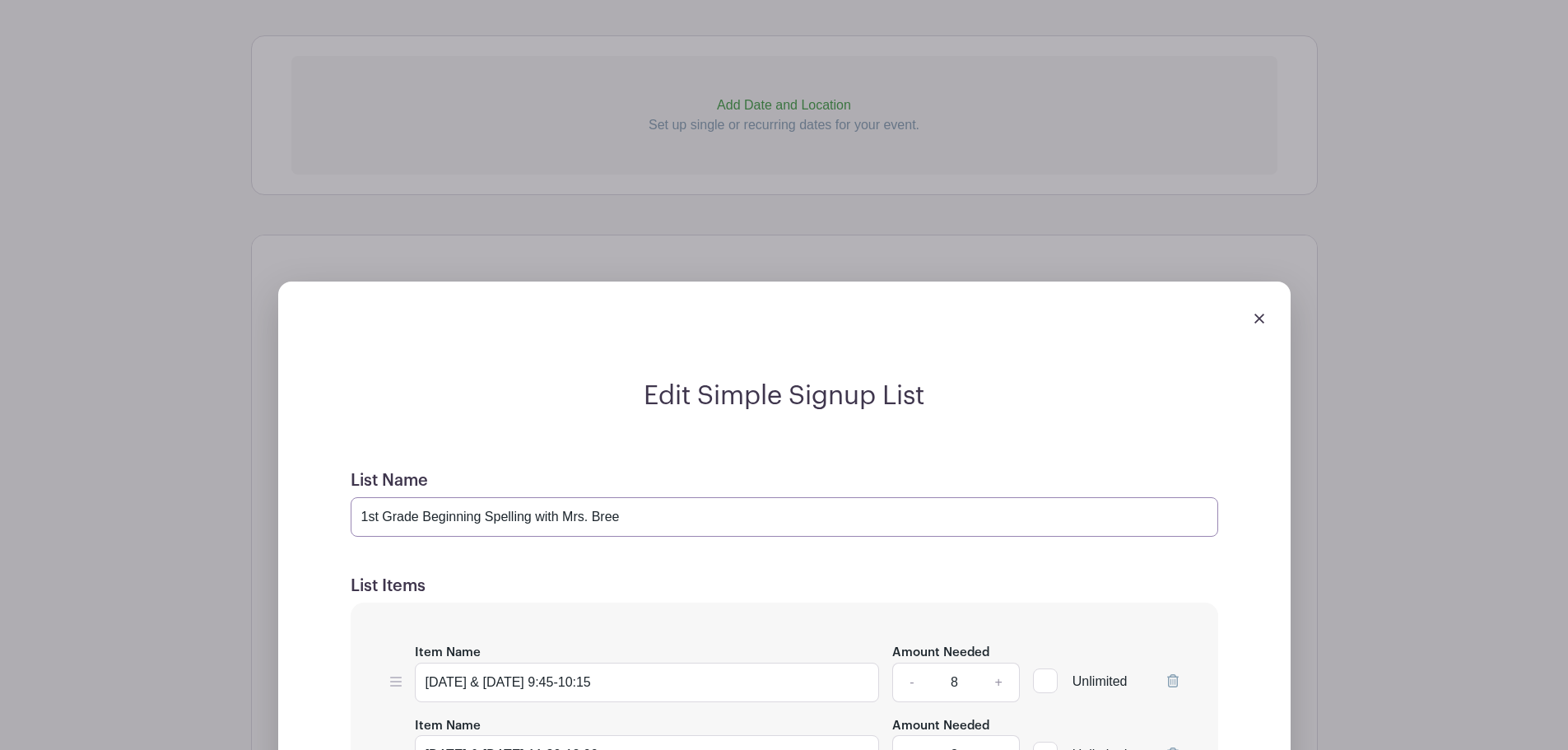
drag, startPoint x: 534, startPoint y: 522, endPoint x: 356, endPoint y: 509, distance: 178.5
click at [356, 509] on input "1st Grade Beginning Spelling with Mrs. Bree" at bounding box center [784, 517] width 868 height 39
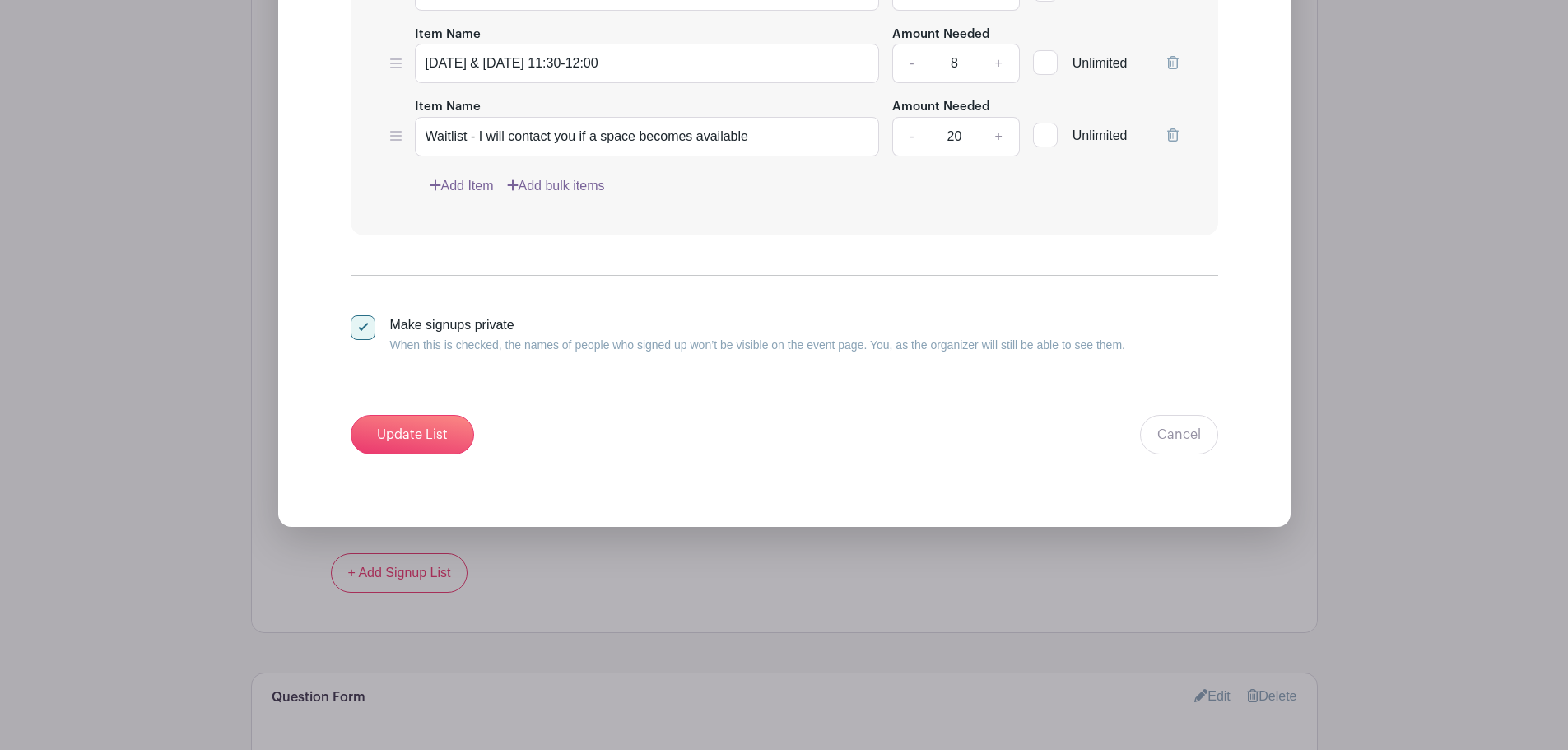
scroll to position [1484, 0]
type input "Spelling 3: Vowel Teams with Mrs. Bree"
click at [405, 431] on input "Update List" at bounding box center [412, 434] width 123 height 39
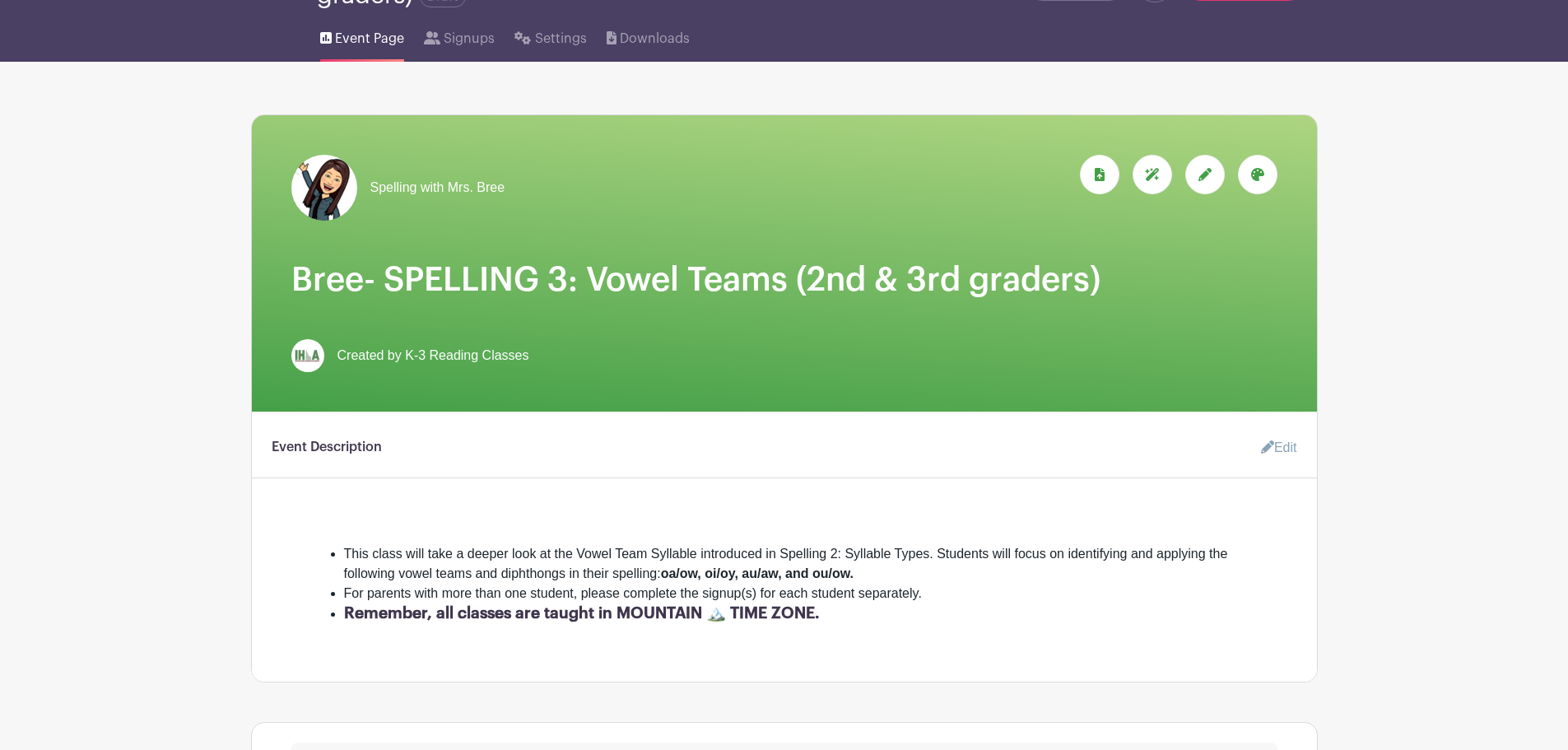
scroll to position [0, 0]
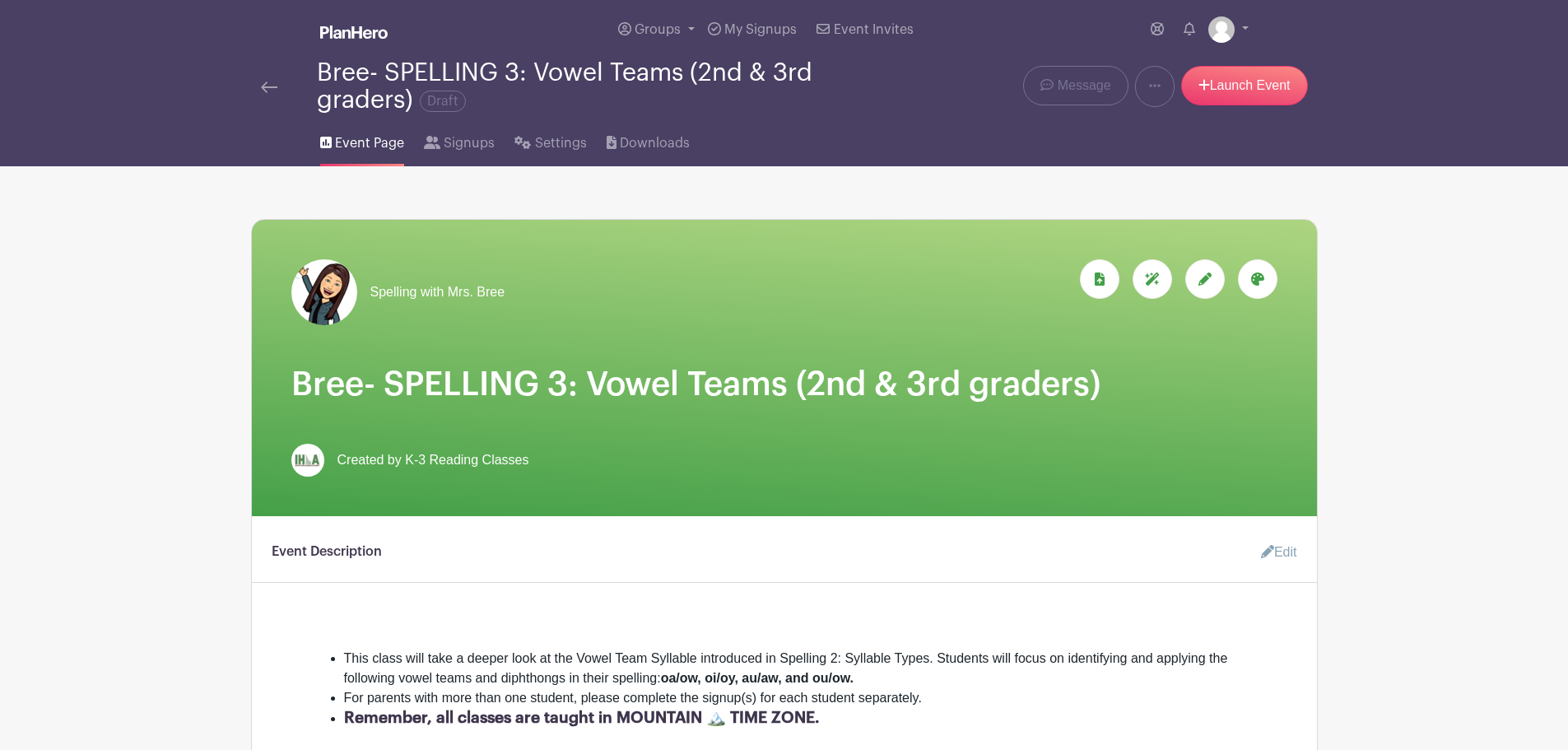
click at [269, 87] on img at bounding box center [269, 88] width 16 height 12
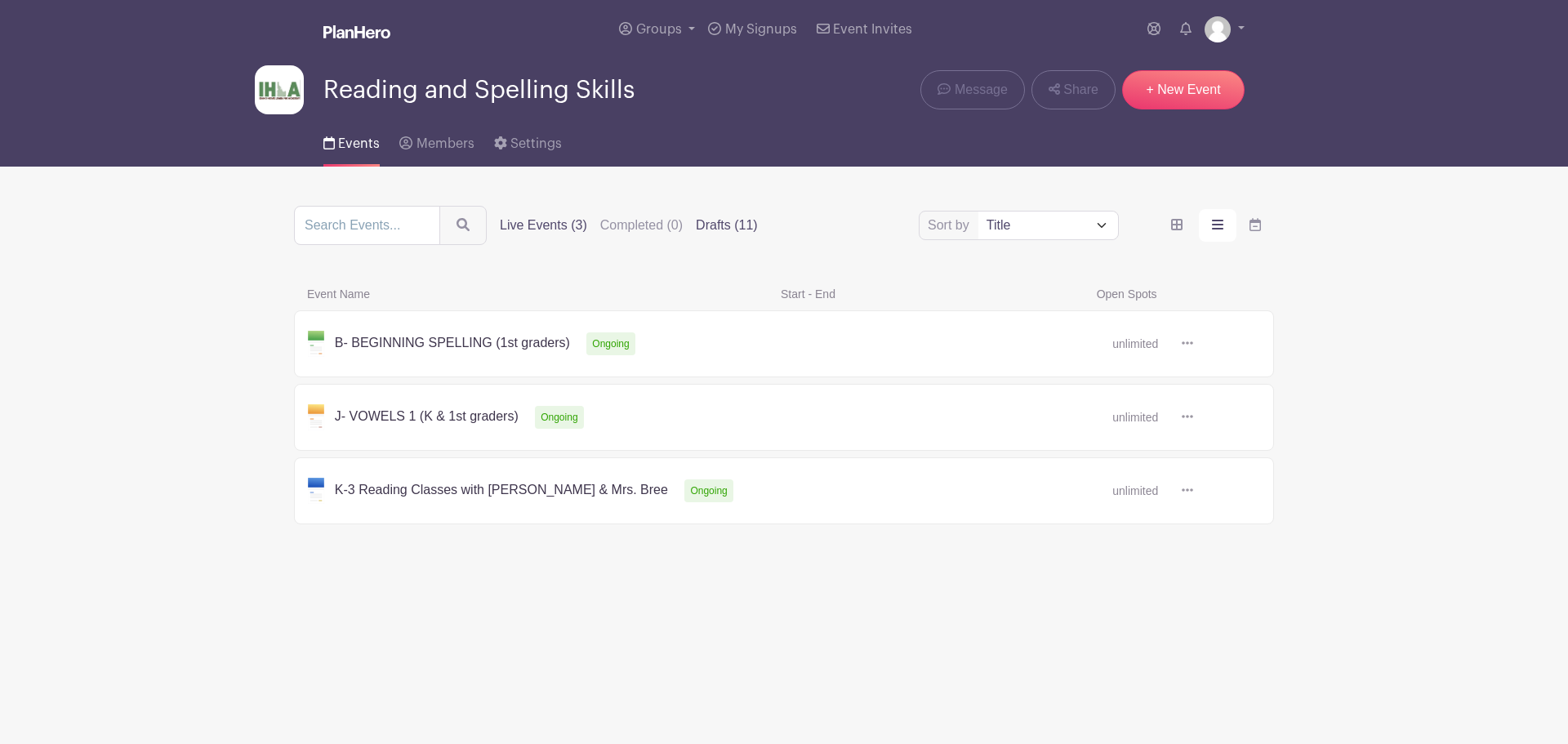
click at [725, 222] on label "Drafts (11)" at bounding box center [727, 225] width 62 height 19
click at [0, 0] on input "Drafts (11)" at bounding box center [0, 0] width 0 height 0
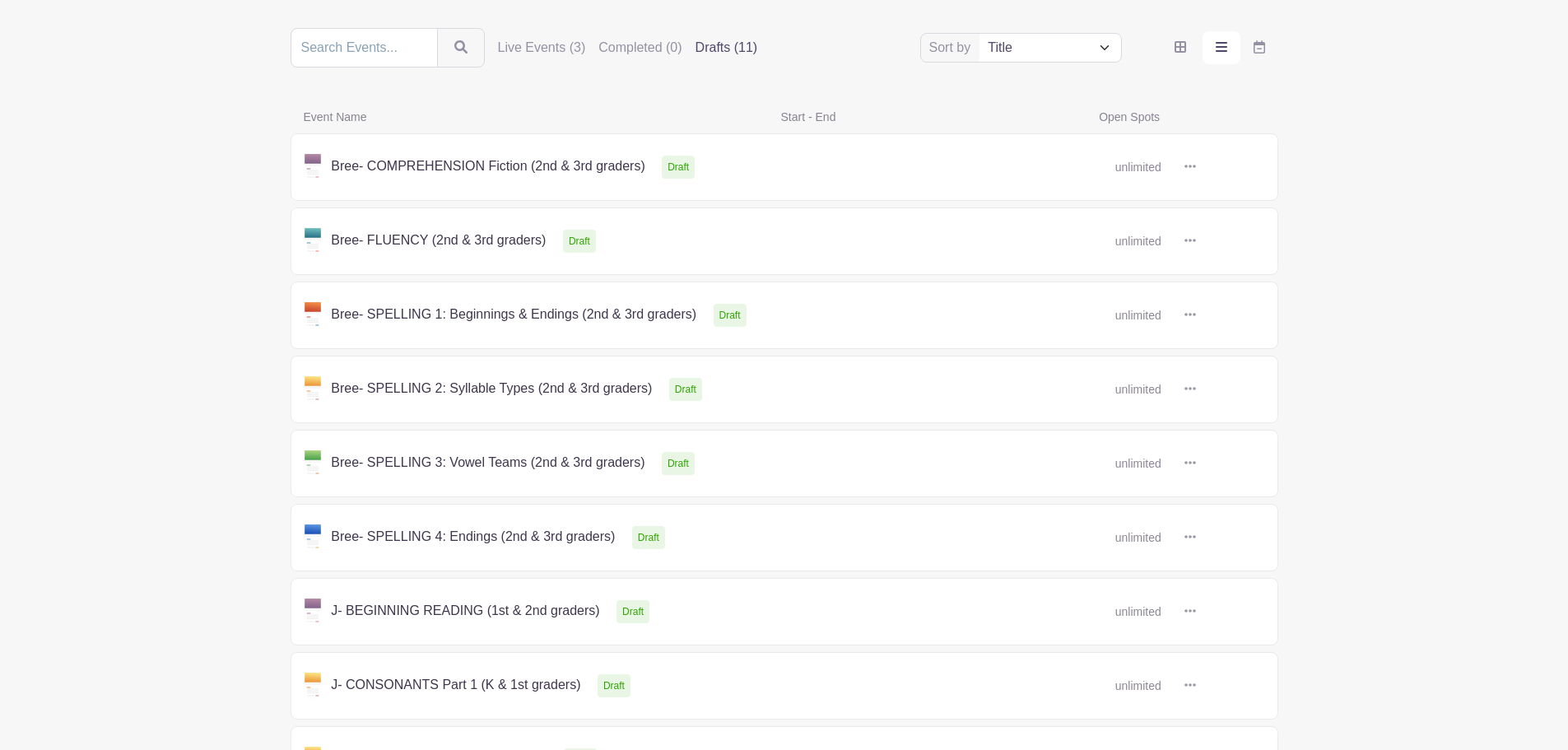
scroll to position [180, 0]
click at [1196, 241] on link at bounding box center [1196, 241] width 0 height 0
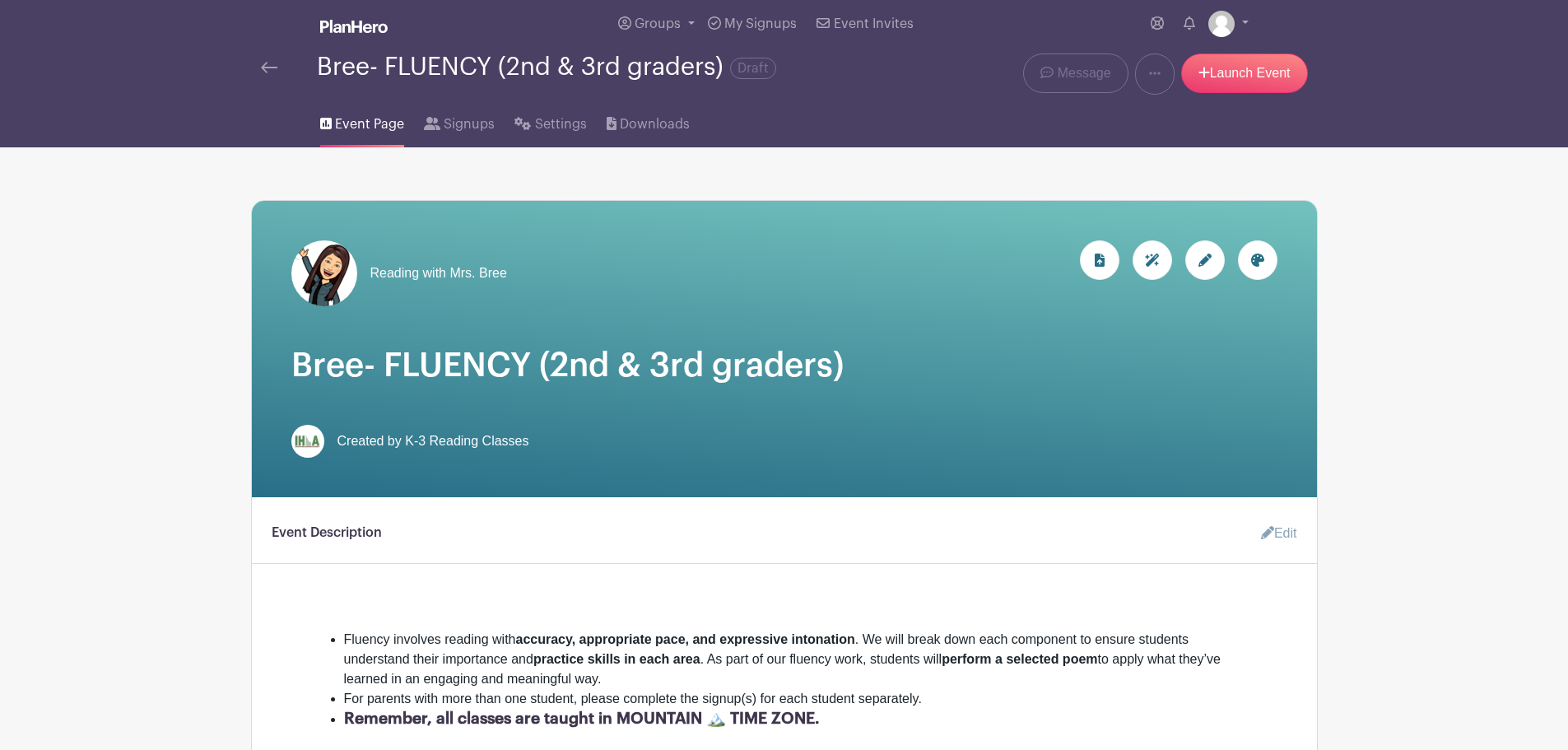
scroll to position [5, 0]
click at [263, 65] on img at bounding box center [269, 69] width 16 height 12
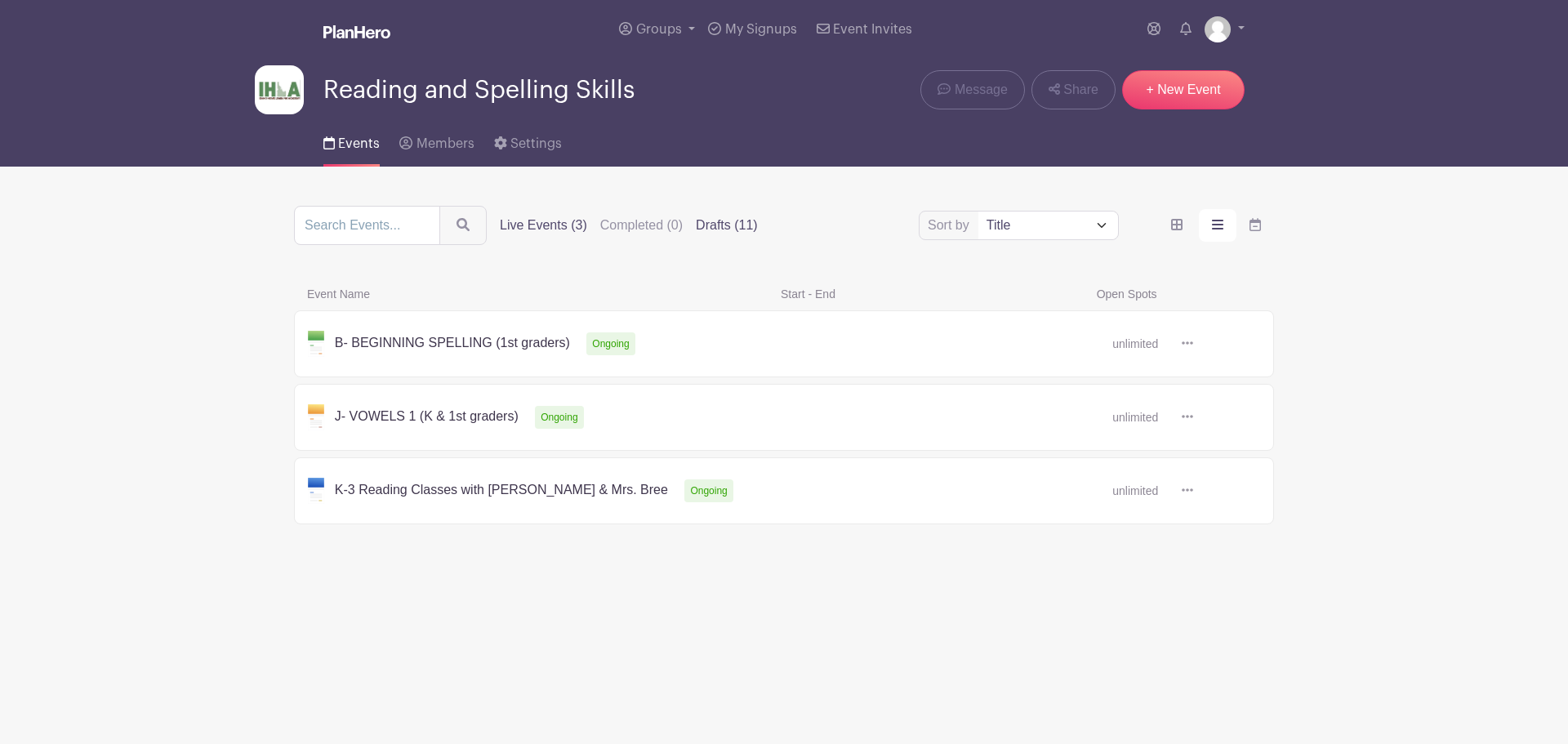
click at [709, 232] on label "Drafts (11)" at bounding box center [727, 225] width 62 height 19
click at [0, 0] on input "Drafts (11)" at bounding box center [0, 0] width 0 height 0
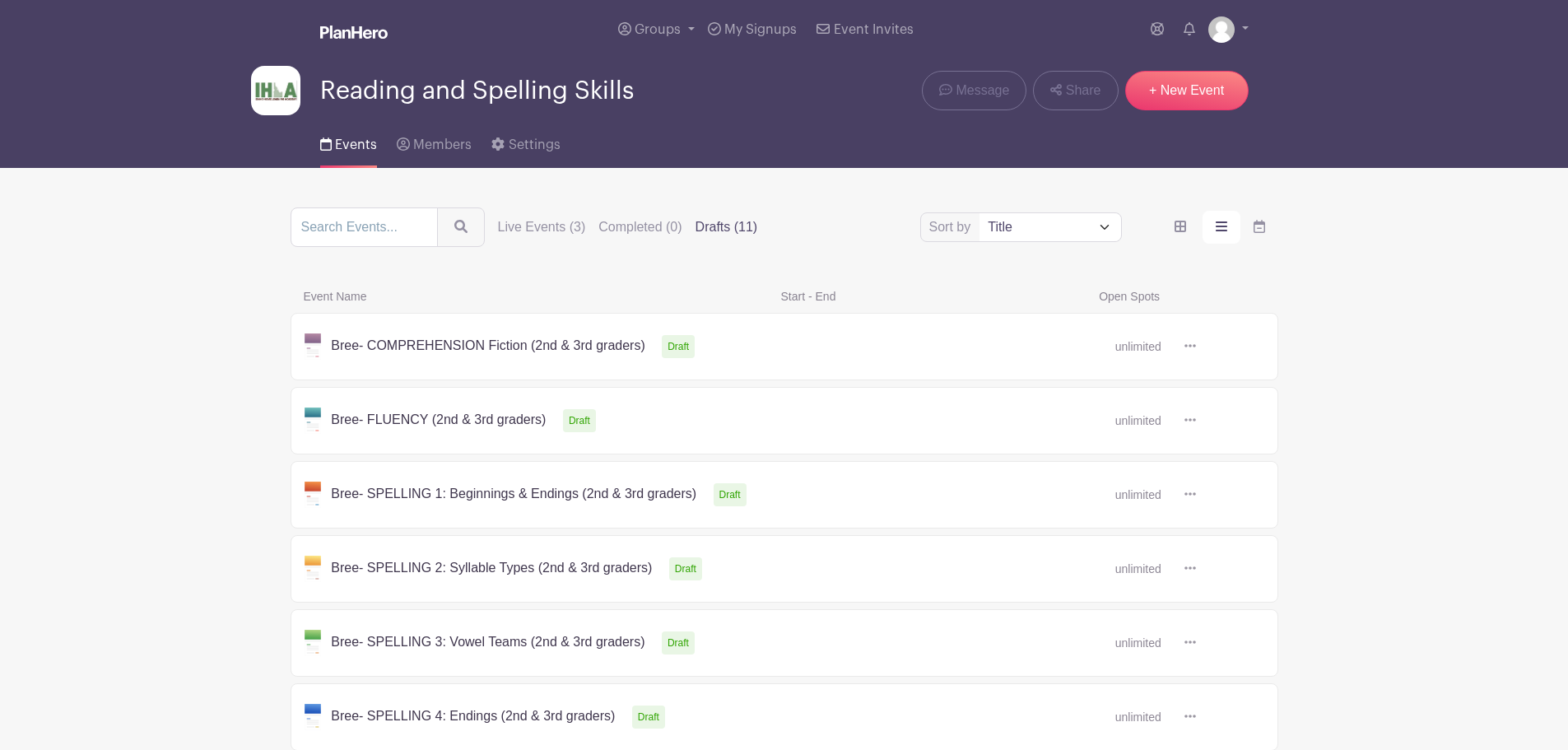
click at [1194, 418] on icon at bounding box center [1191, 419] width 12 height 13
click at [1225, 453] on link "Duplicate" at bounding box center [1243, 456] width 130 height 26
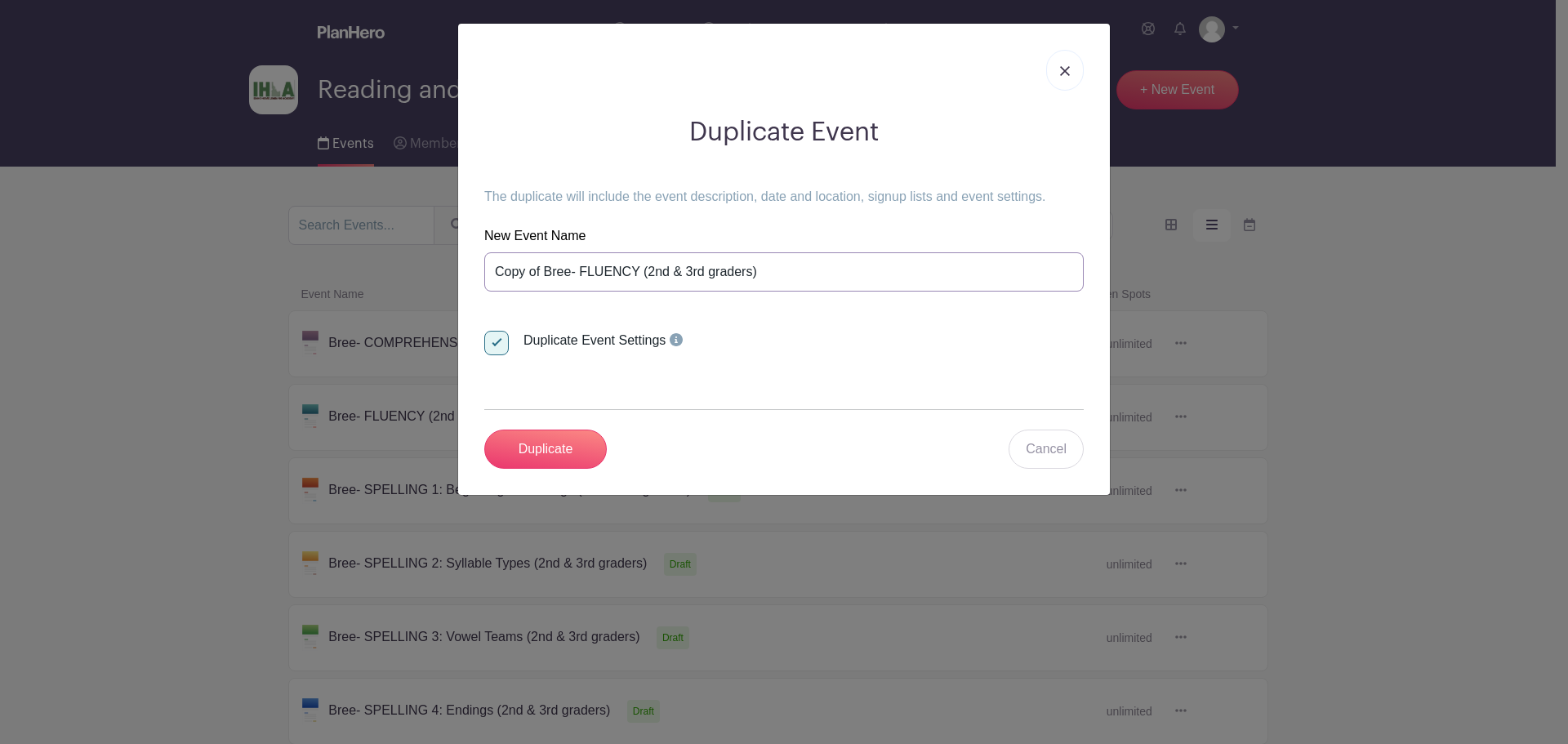
drag, startPoint x: 540, startPoint y: 270, endPoint x: 482, endPoint y: 272, distance: 58.0
click at [482, 272] on div "Duplicate Event The duplicate will include the event description, date and loca…" at bounding box center [784, 293] width 626 height 378
click at [590, 270] on input "Bree- FLUENCY (2nd & 3rd graders)" at bounding box center [784, 272] width 600 height 39
click at [590, 267] on input "Bree- FLUENCY PART 2 (2nd & 3rd graders)" at bounding box center [784, 272] width 600 height 39
type input "Bree- FLUENCY PART 2 (2nd & 3rd graders)"
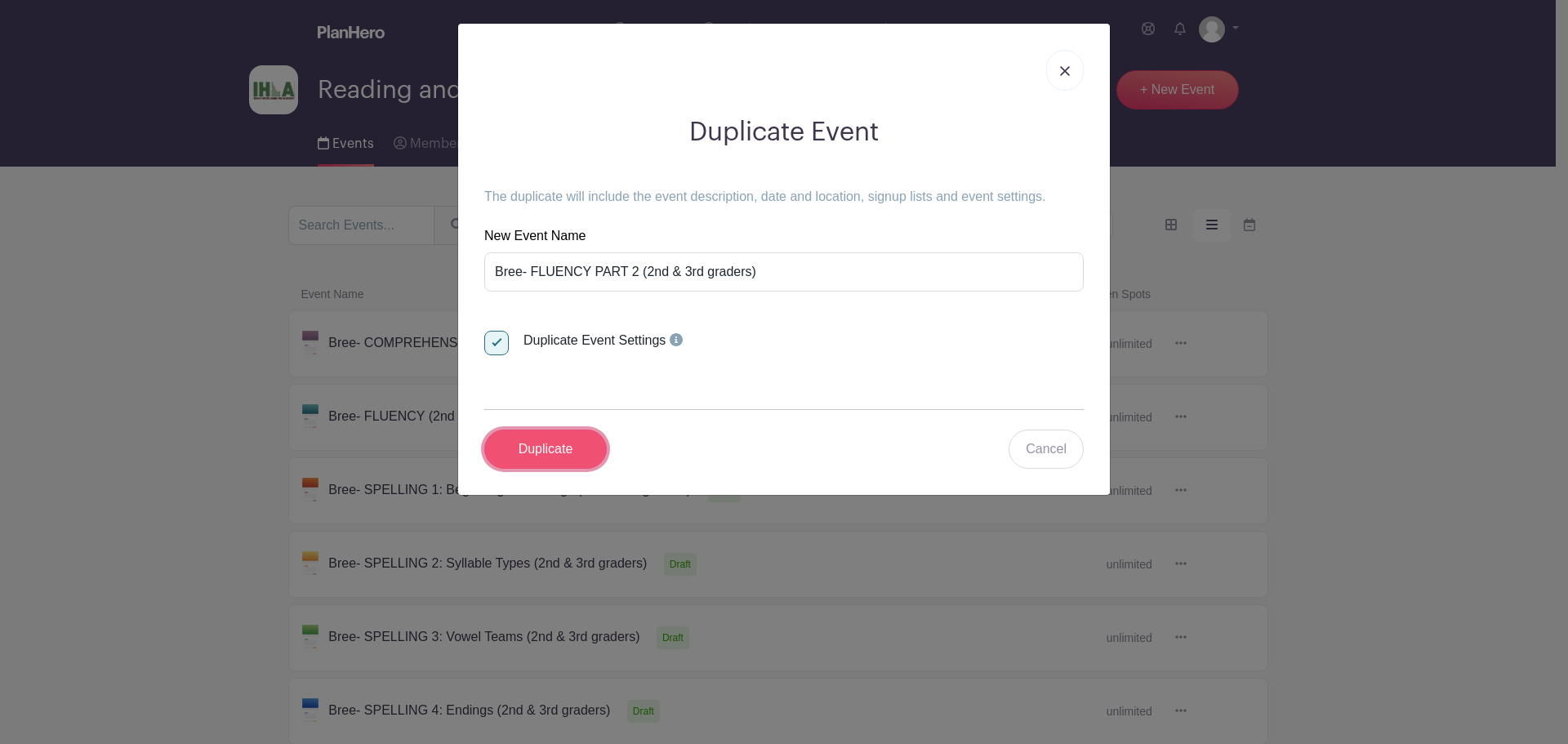
click at [552, 453] on input "Duplicate" at bounding box center [545, 449] width 122 height 39
click at [552, 453] on div "Duplicate Cancel" at bounding box center [784, 449] width 600 height 39
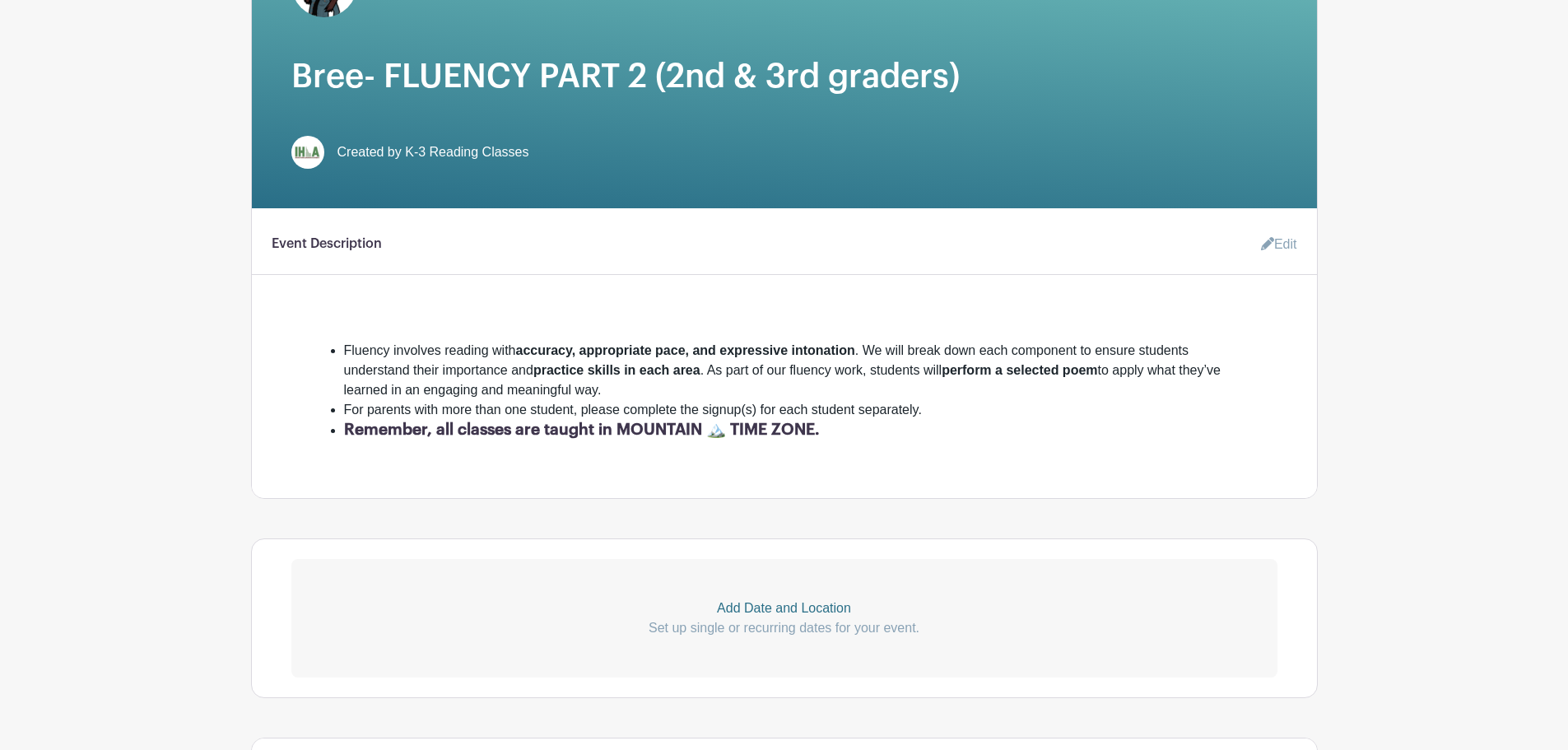
scroll to position [343, 0]
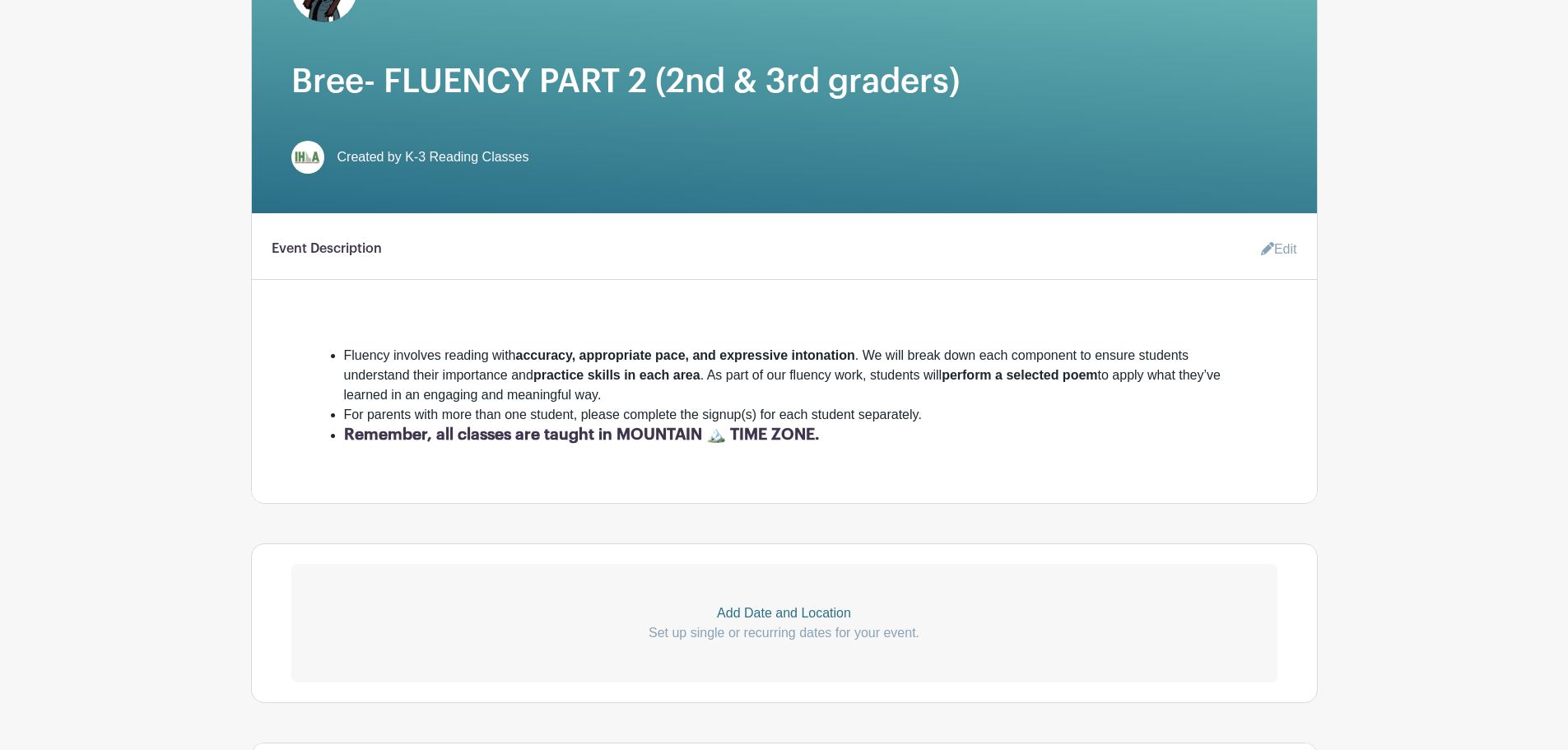
click at [1275, 249] on link "Edit" at bounding box center [1272, 249] width 49 height 33
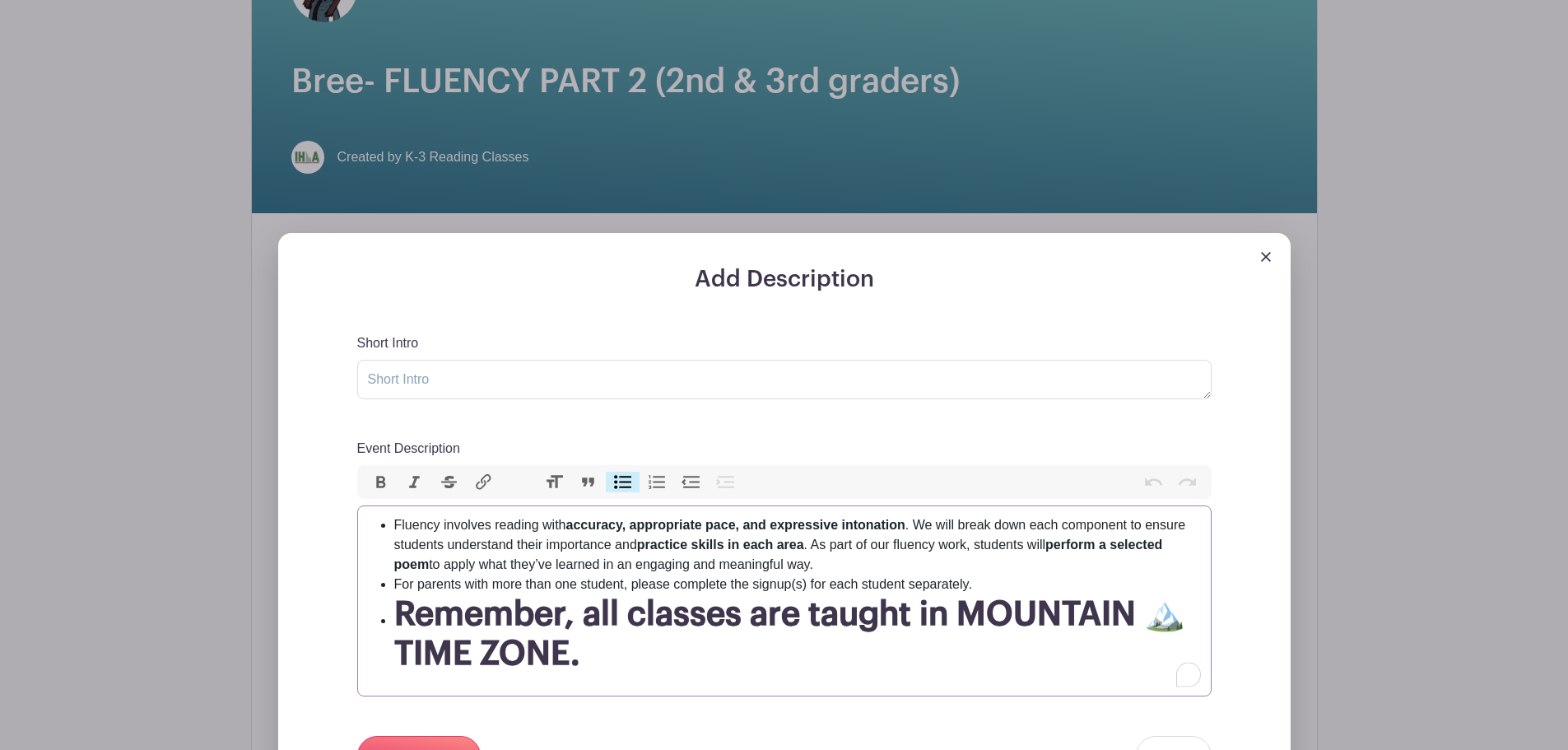
drag, startPoint x: 823, startPoint y: 568, endPoint x: 393, endPoint y: 529, distance: 431.8
click at [394, 529] on li "Fluency involves reading with accuracy, appropriate pace, and expressive intona…" at bounding box center [797, 545] width 807 height 60
paste trix-editor "In this class, students will <strong>practice the key components of reading flu…"
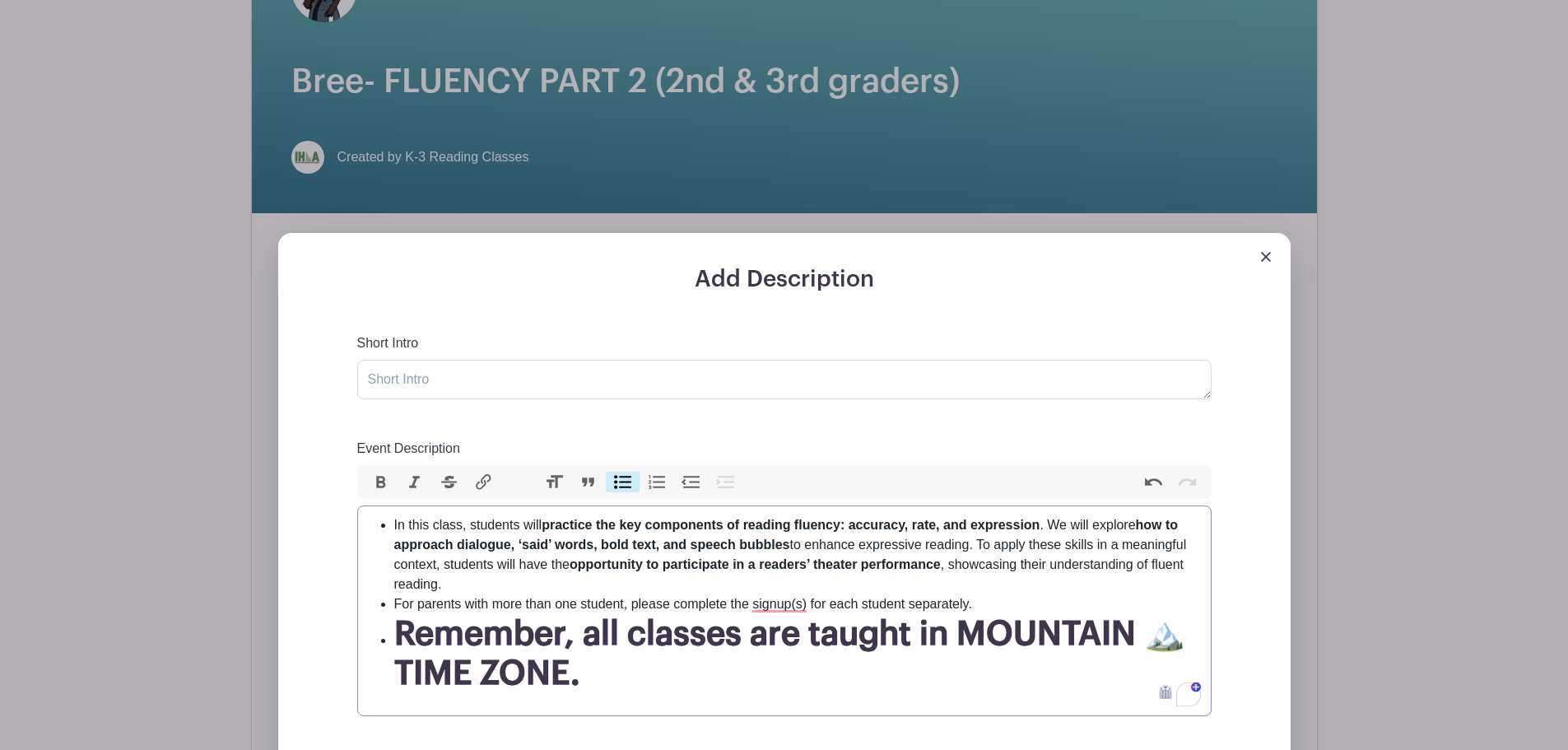
type trix-editor "<ul><li>In this class, students will <strong>practice the key components of rea…"
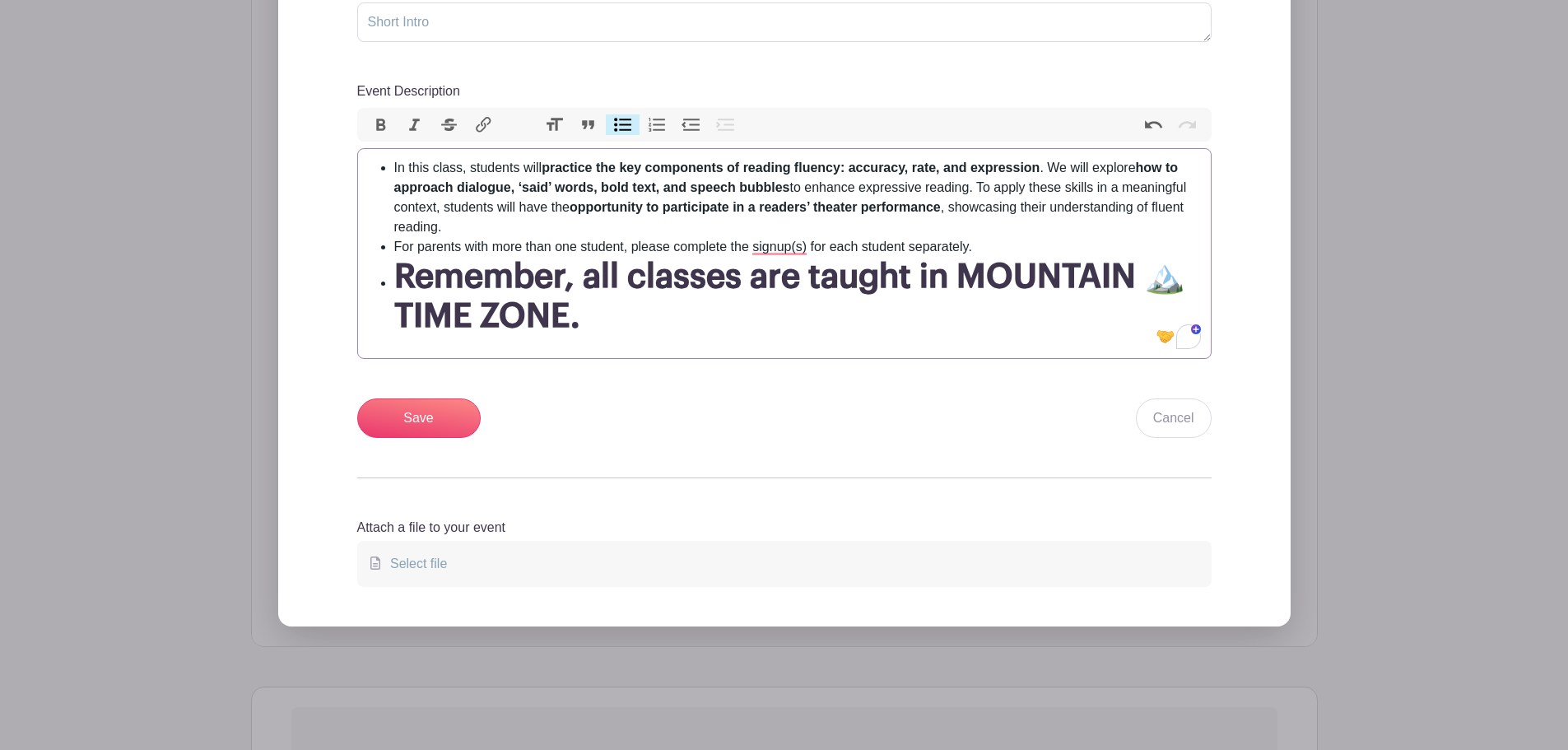
scroll to position [701, 0]
click at [427, 418] on input "Save" at bounding box center [418, 418] width 123 height 39
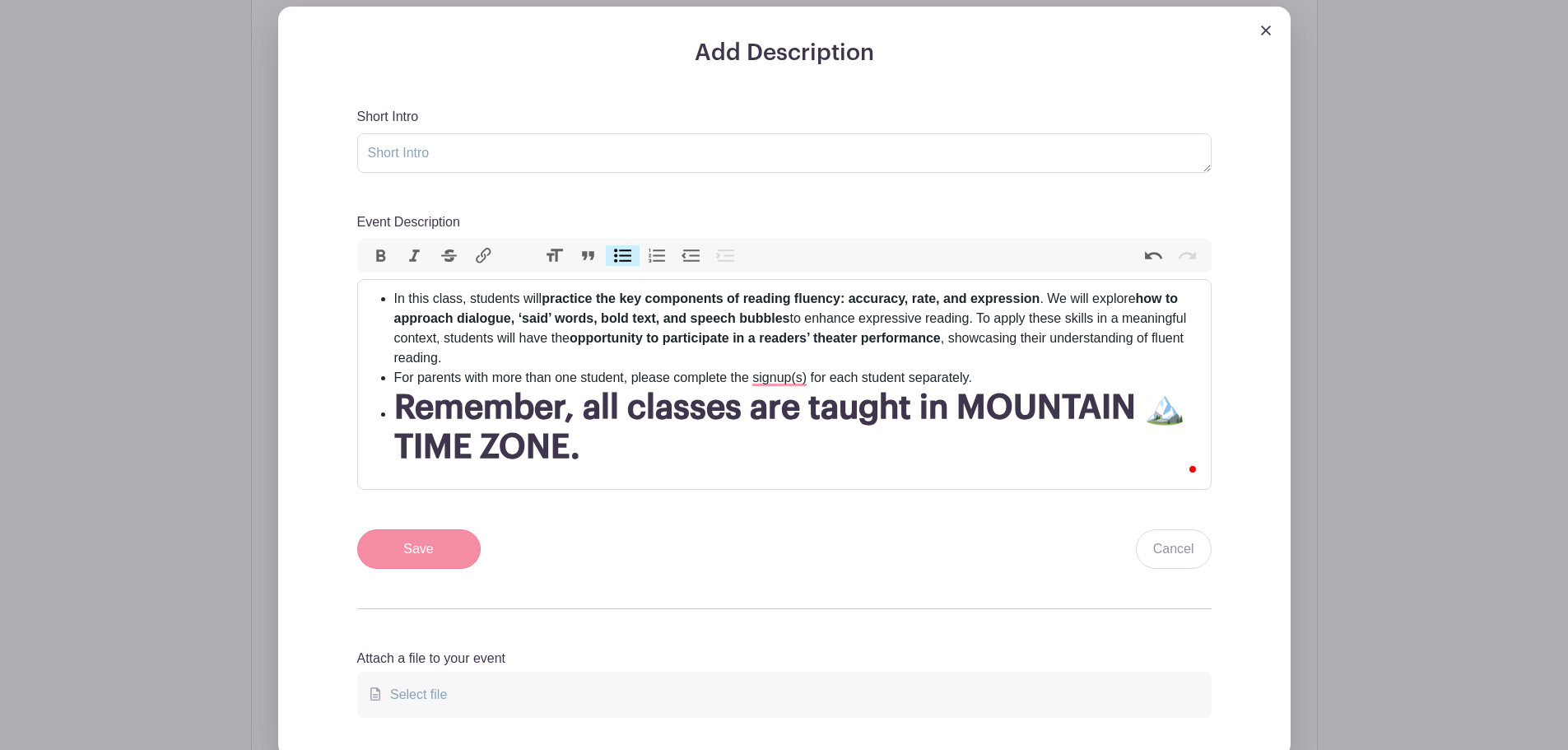
scroll to position [832, 0]
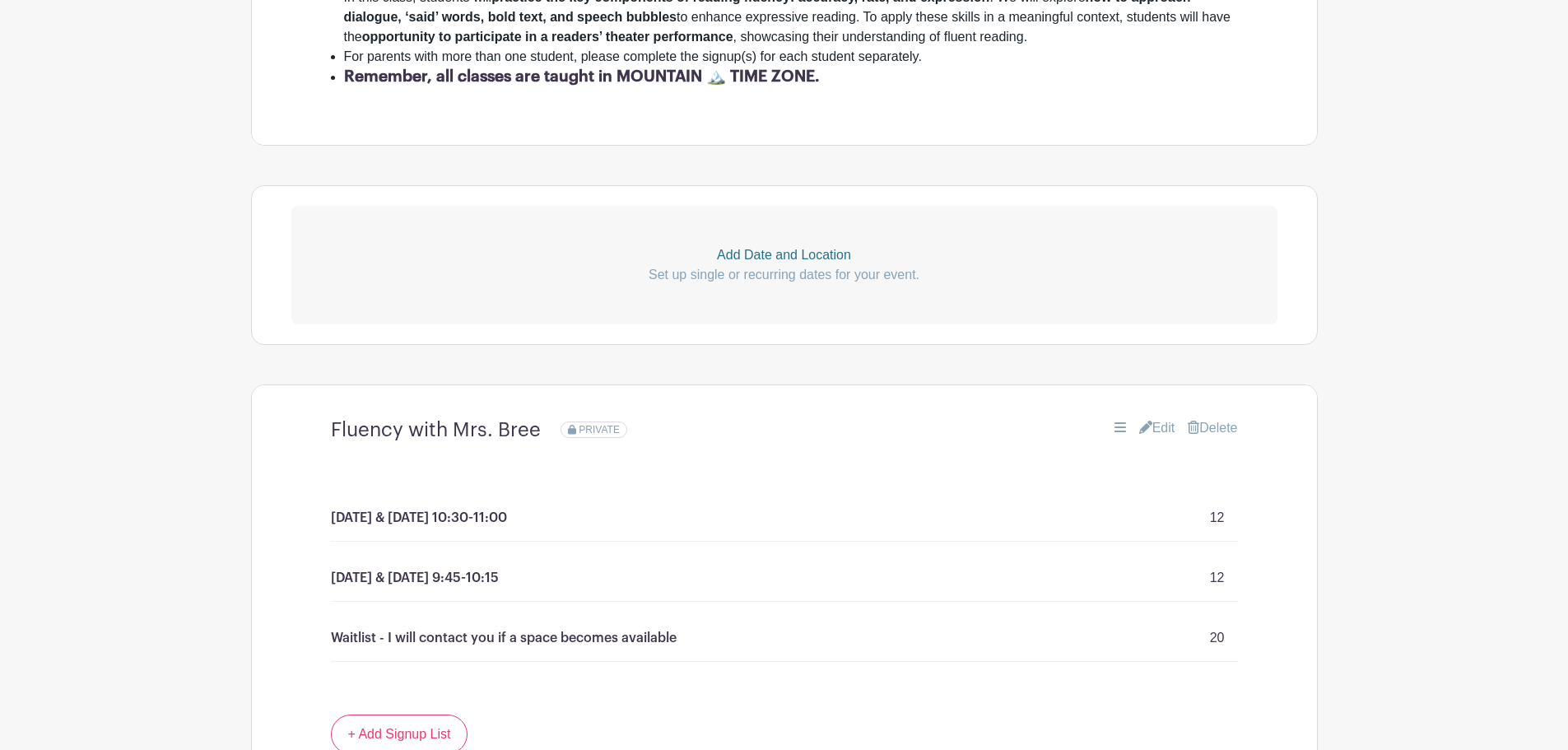
click at [1149, 426] on link "Edit" at bounding box center [1157, 428] width 37 height 20
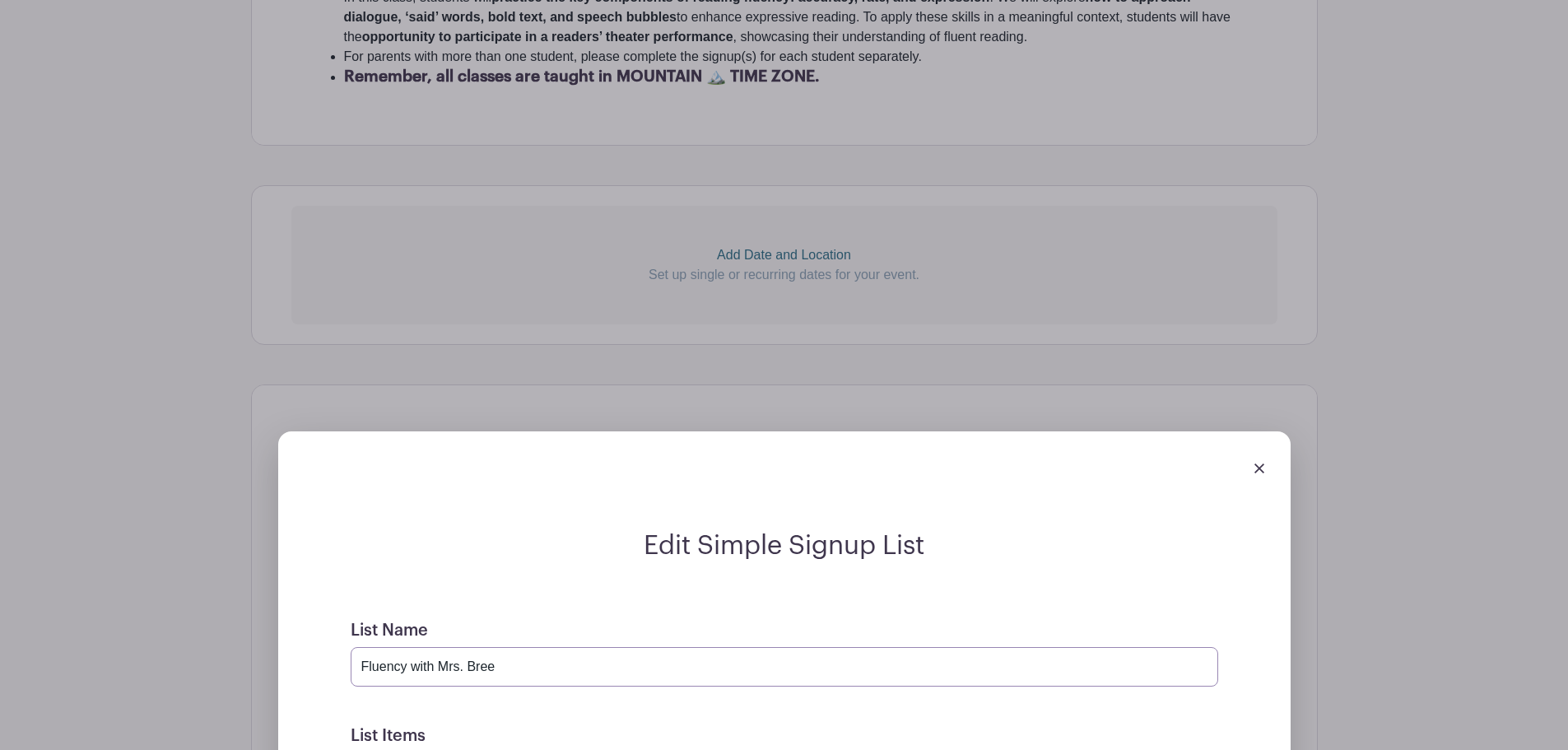
click at [411, 664] on input "Fluency with Mrs. Bree" at bounding box center [784, 667] width 868 height 39
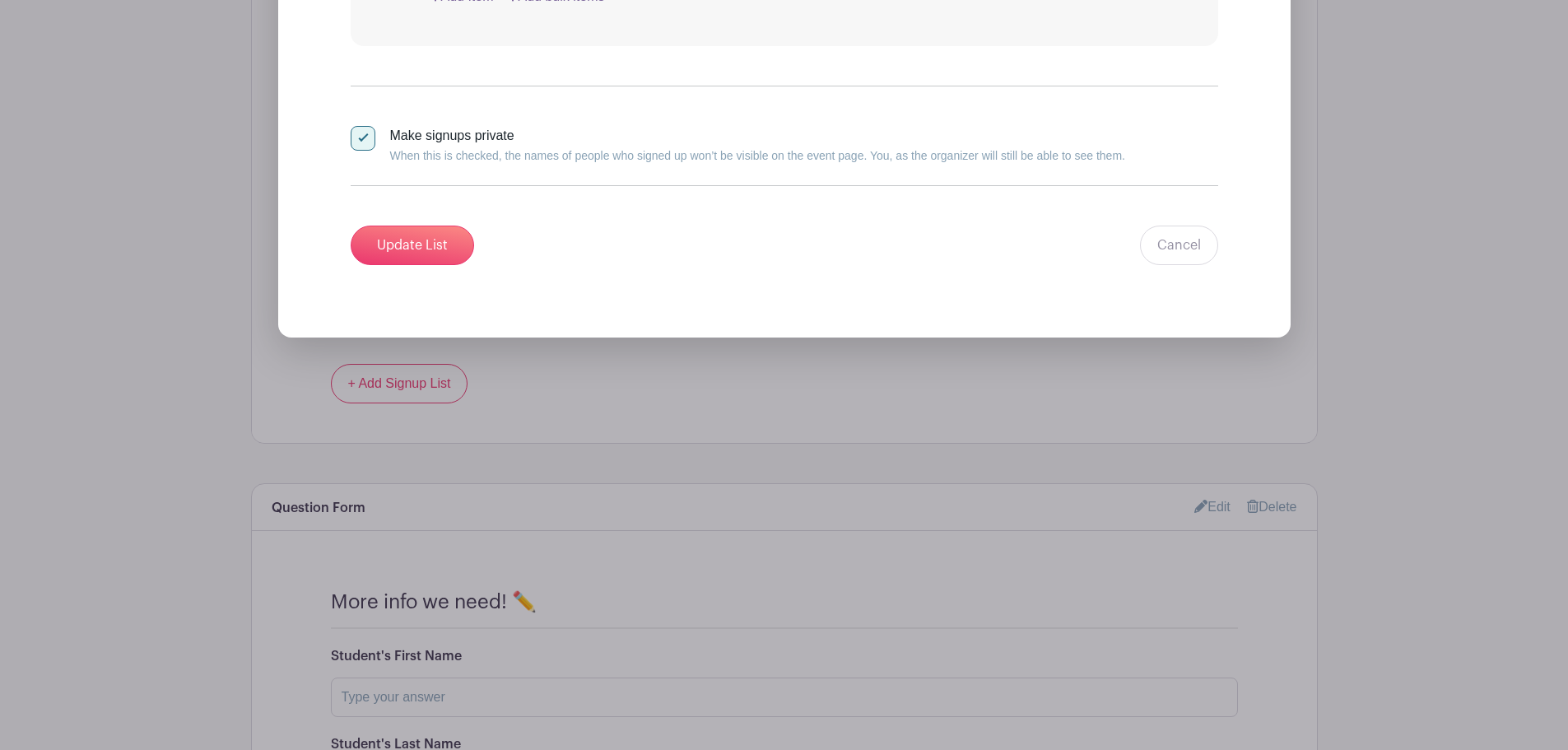
scroll to position [1860, 0]
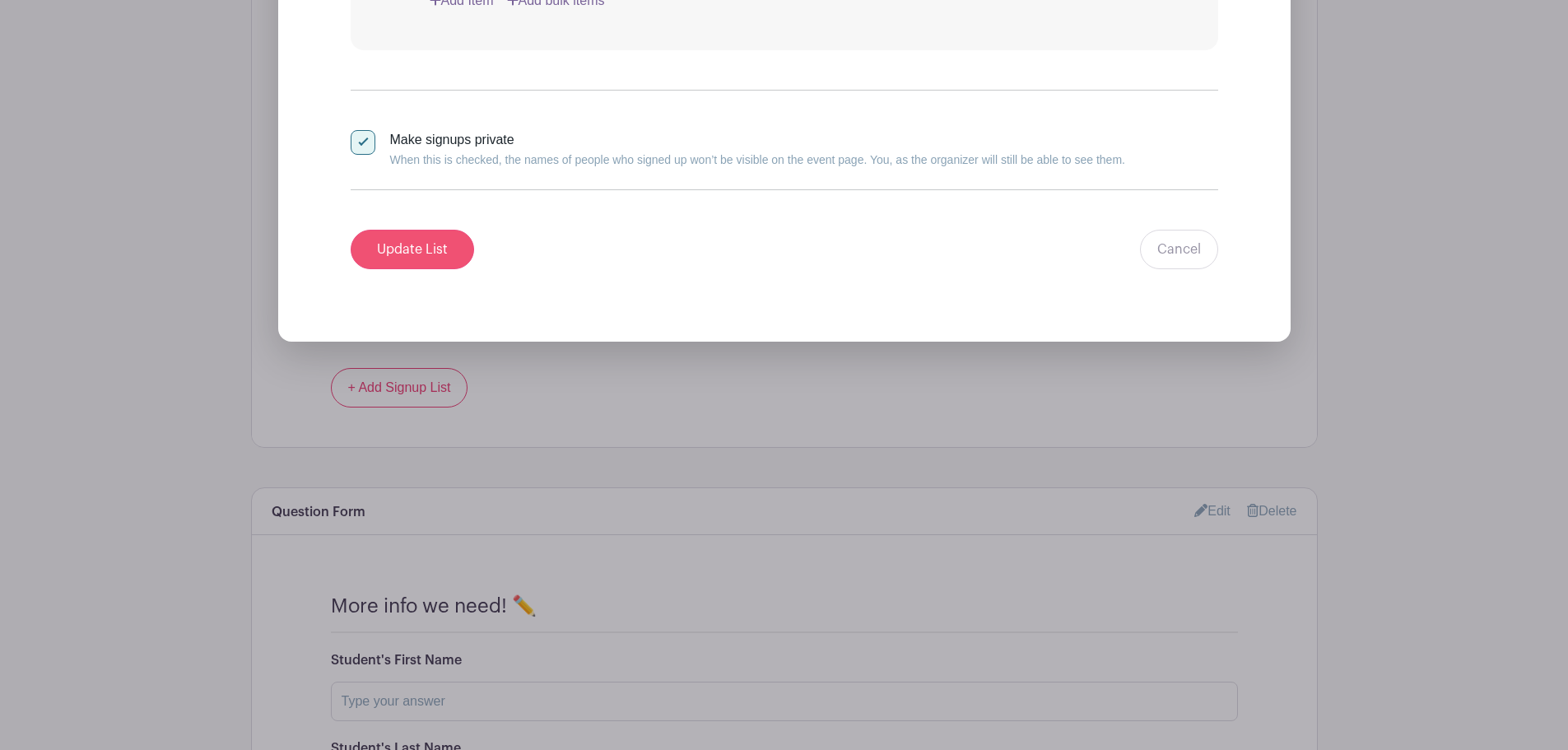
type input "Fluency Part 2 with Mrs. Bree"
click at [419, 250] on input "Update List" at bounding box center [412, 249] width 123 height 39
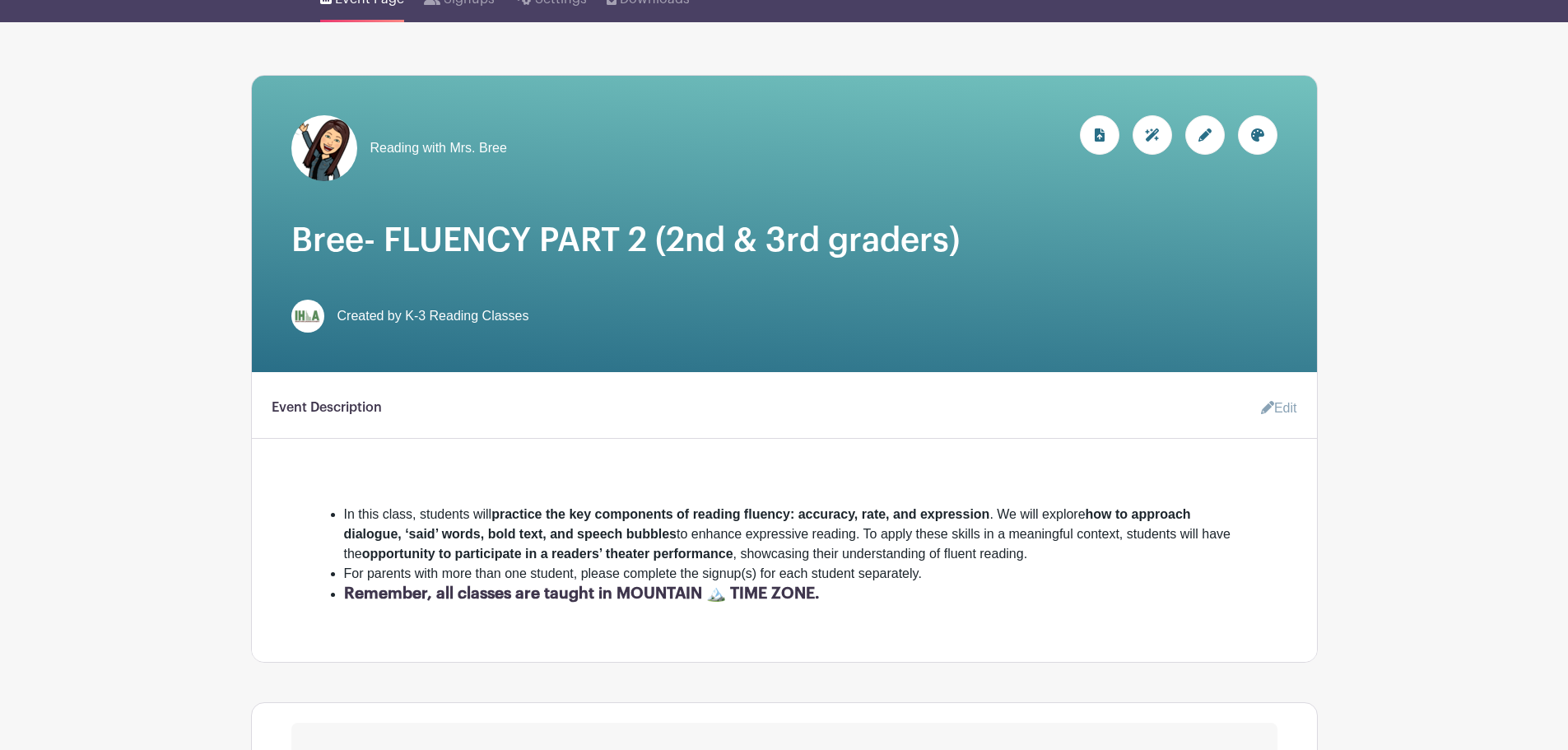
scroll to position [183, 0]
click at [1251, 134] on icon at bounding box center [1257, 135] width 13 height 13
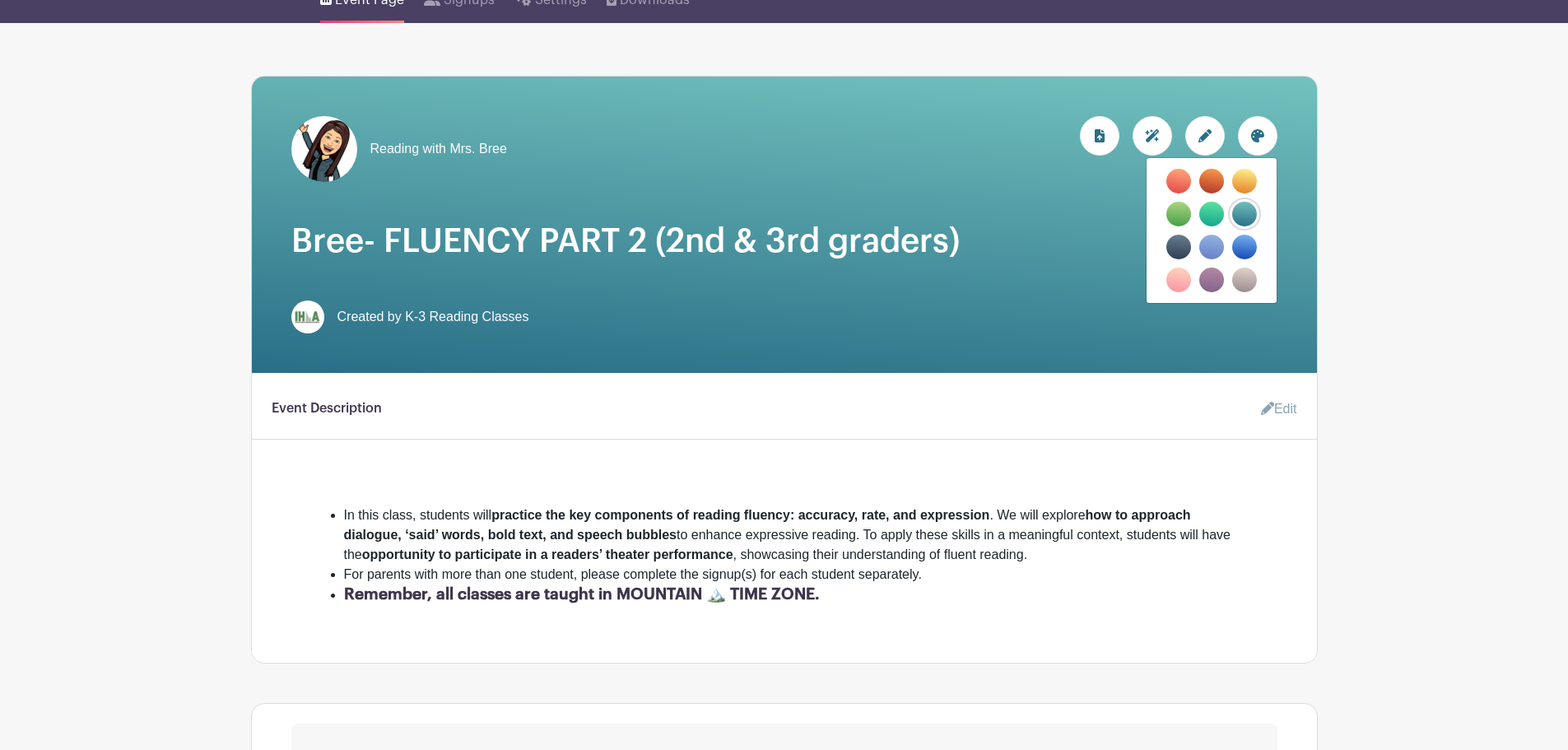
click at [1213, 215] on label "filters" at bounding box center [1211, 213] width 25 height 25
click at [0, 0] on input "filters" at bounding box center [0, 0] width 0 height 0
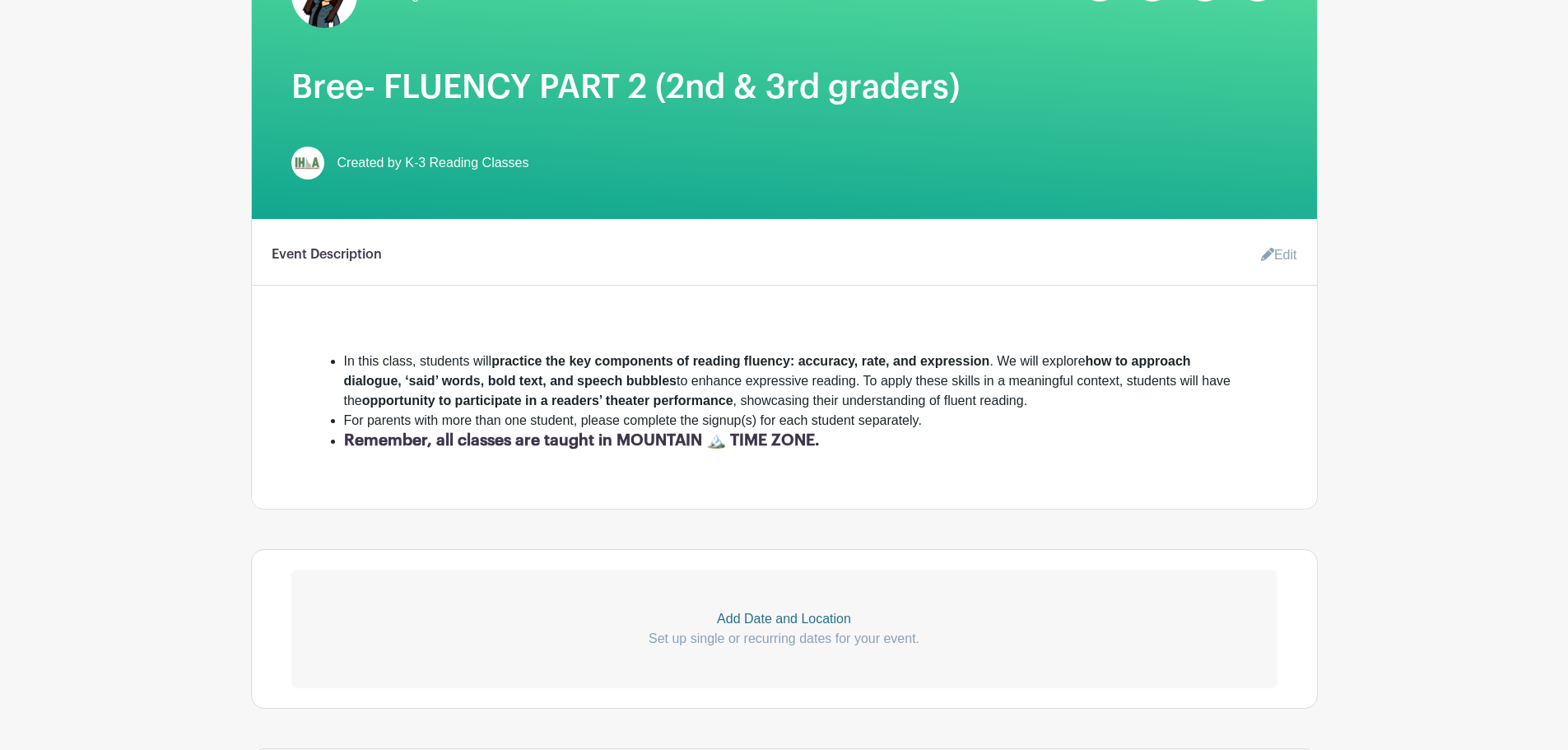
scroll to position [0, 0]
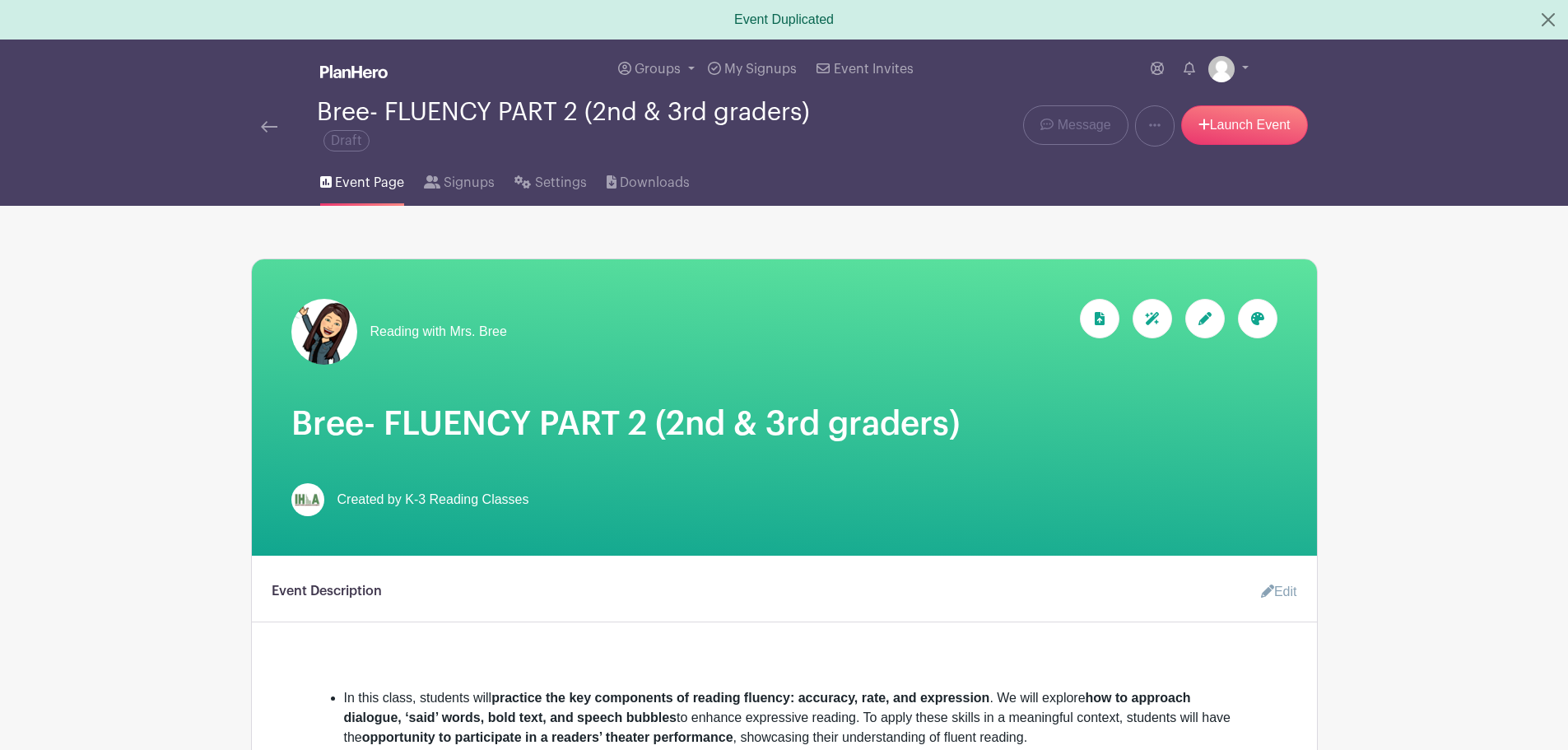
click at [265, 118] on link at bounding box center [269, 126] width 16 height 20
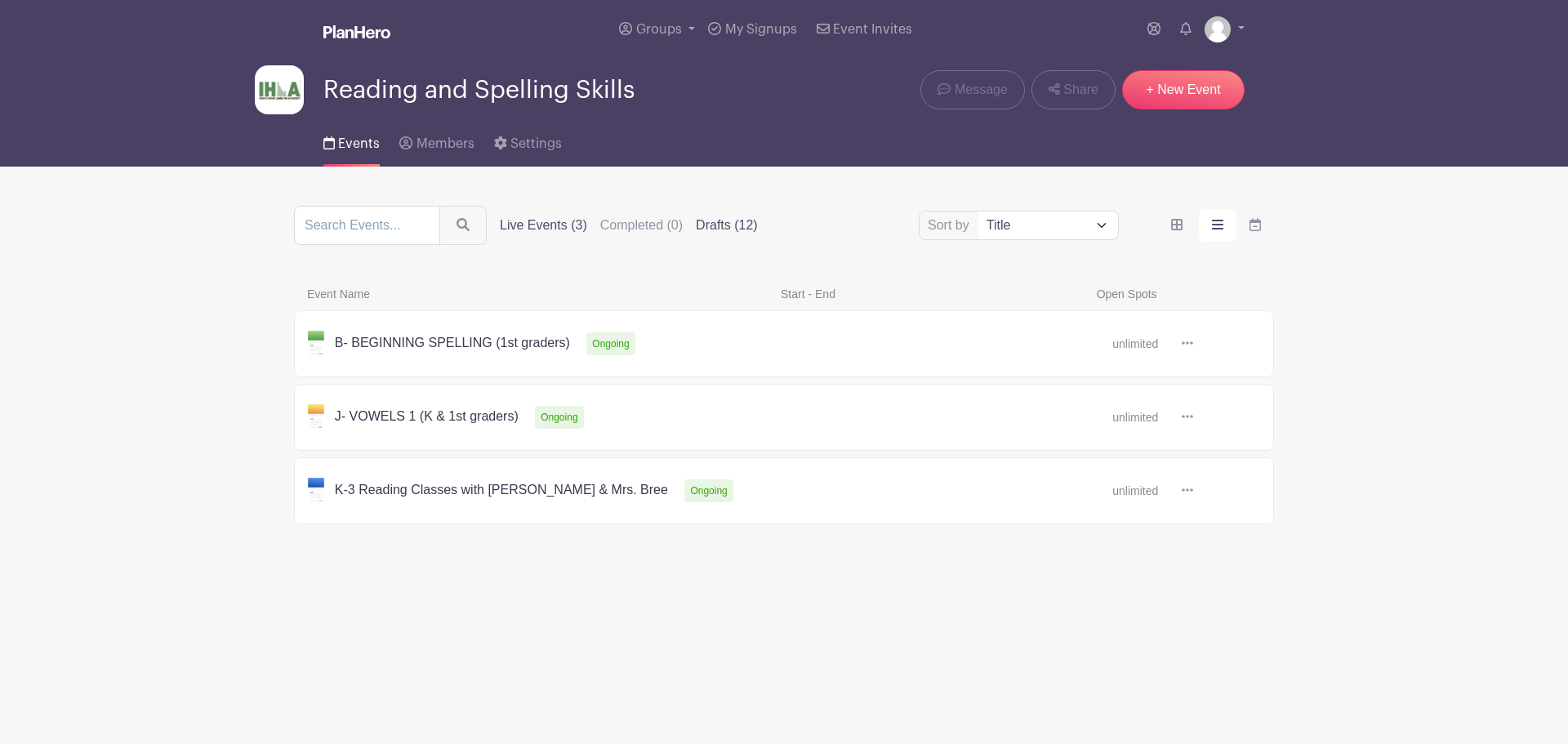
click at [713, 226] on label "Drafts (12)" at bounding box center [727, 225] width 62 height 19
click at [0, 0] on input "Drafts (12)" at bounding box center [0, 0] width 0 height 0
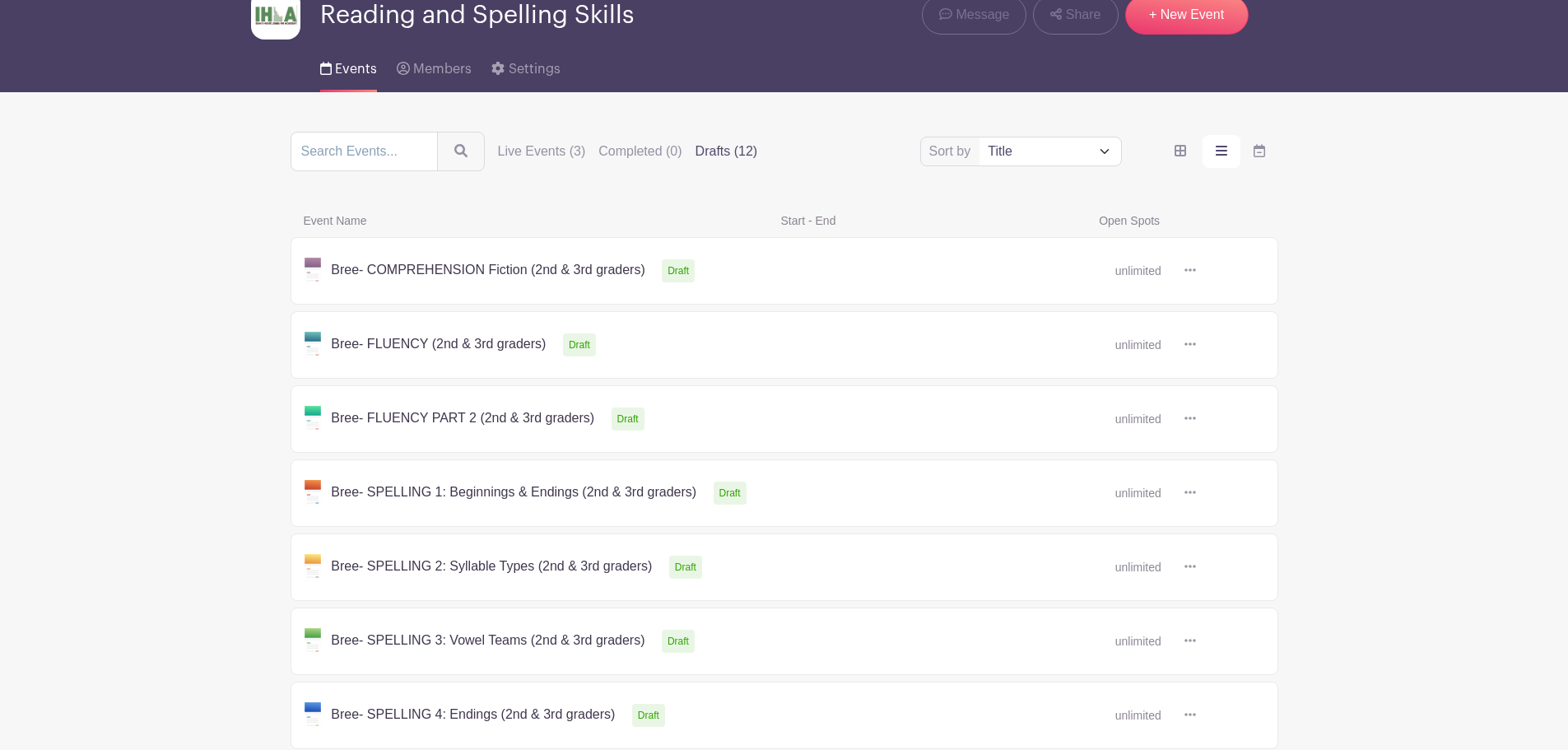
scroll to position [75, 0]
click at [558, 148] on label "Live Events (3)" at bounding box center [542, 152] width 88 height 20
click at [0, 0] on input "Live Events (3)" at bounding box center [0, 0] width 0 height 0
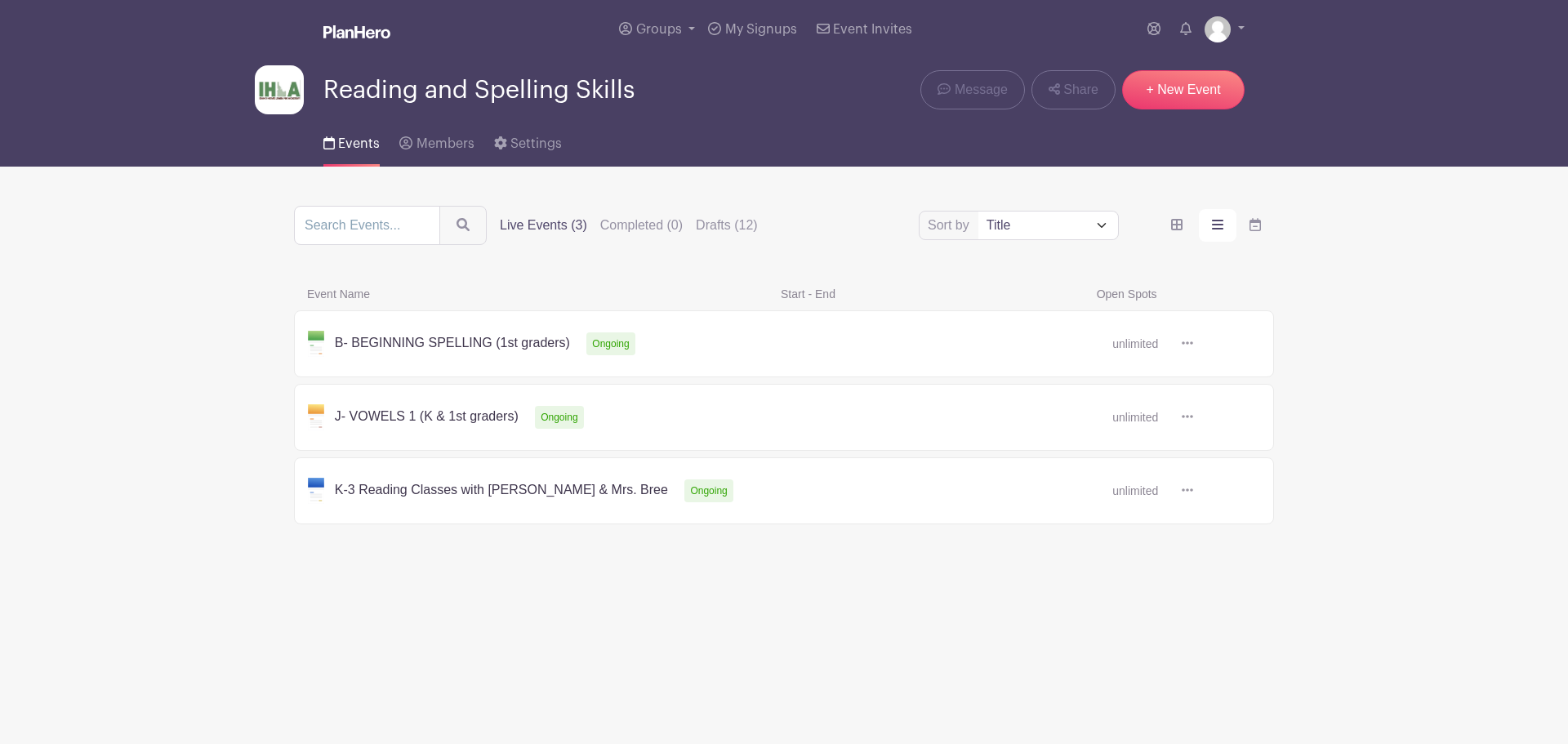
click at [1194, 344] on link at bounding box center [1194, 344] width 0 height 0
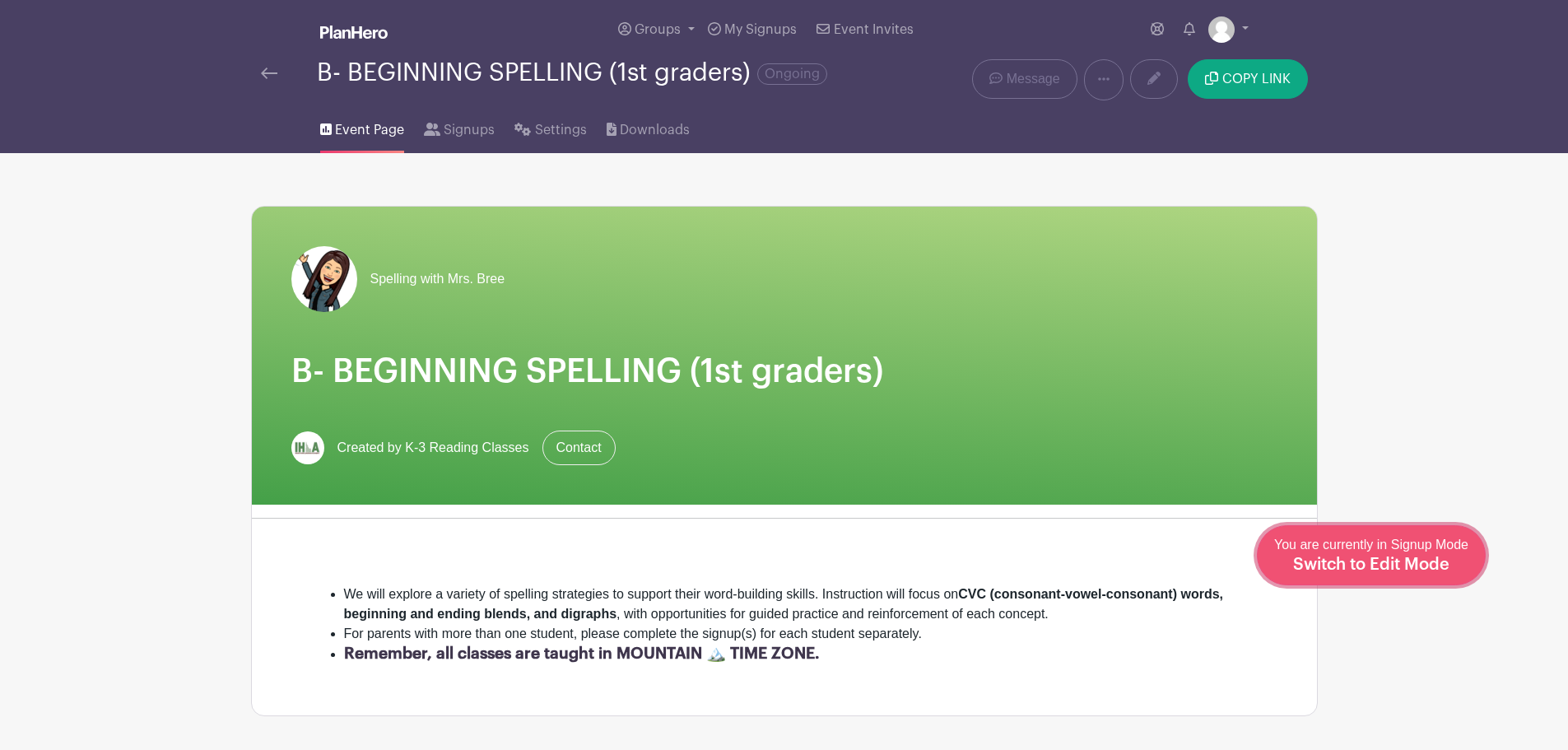
click at [1397, 567] on span "Switch to Edit Mode" at bounding box center [1371, 565] width 156 height 16
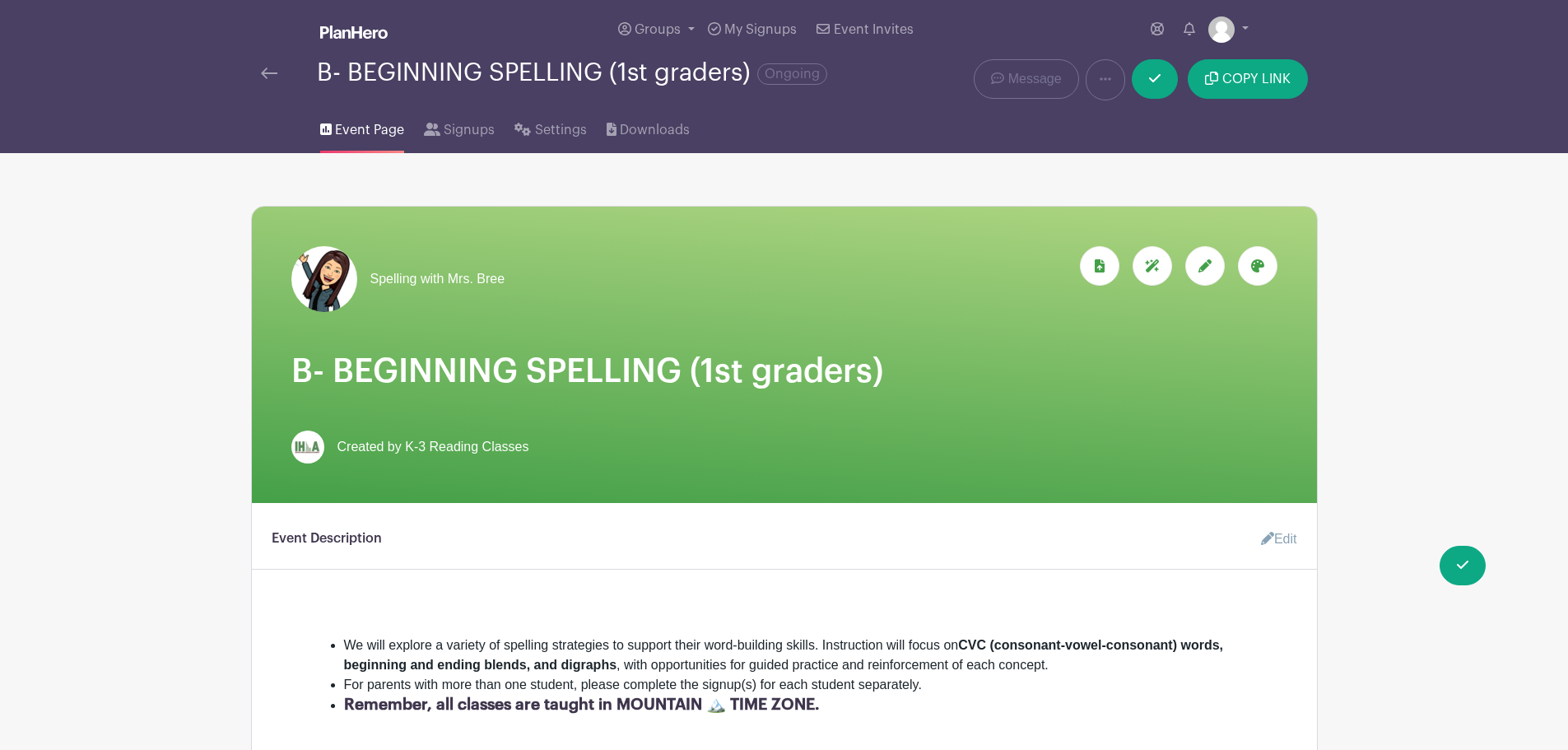
click at [1258, 272] on icon at bounding box center [1257, 265] width 13 height 13
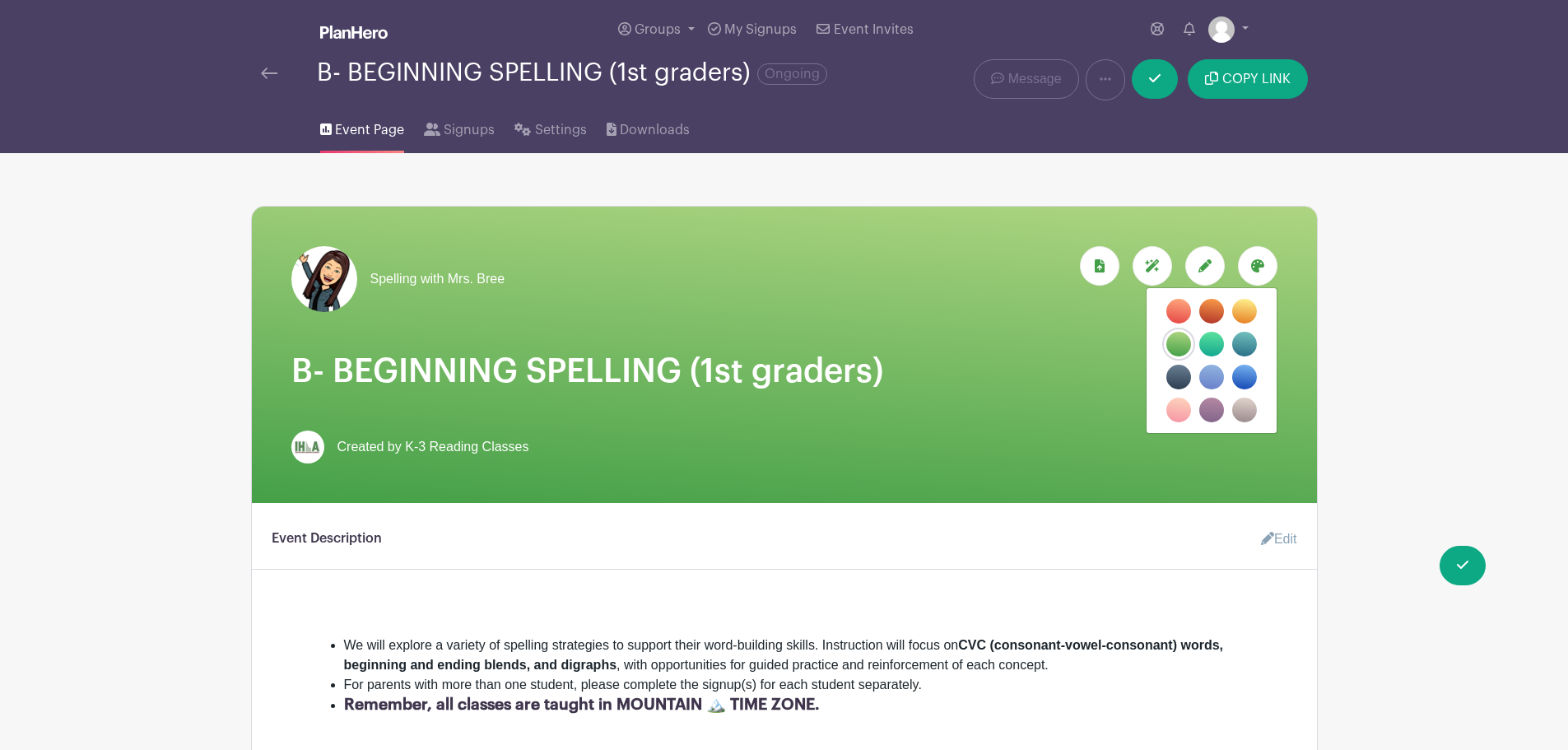
click at [1178, 310] on label "filters" at bounding box center [1178, 311] width 25 height 25
click at [0, 0] on input "filters" at bounding box center [0, 0] width 0 height 0
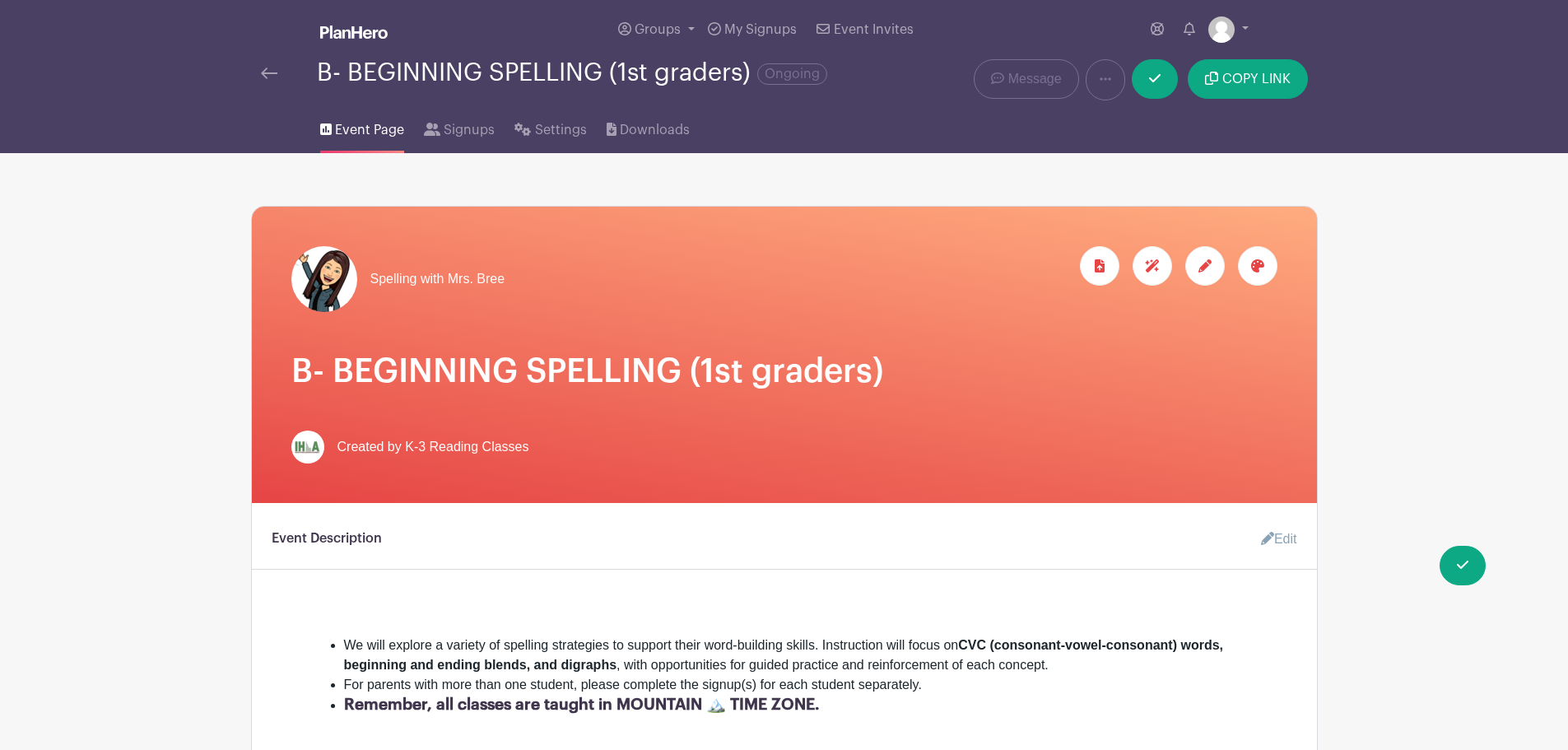
click at [1254, 263] on icon at bounding box center [1257, 265] width 13 height 13
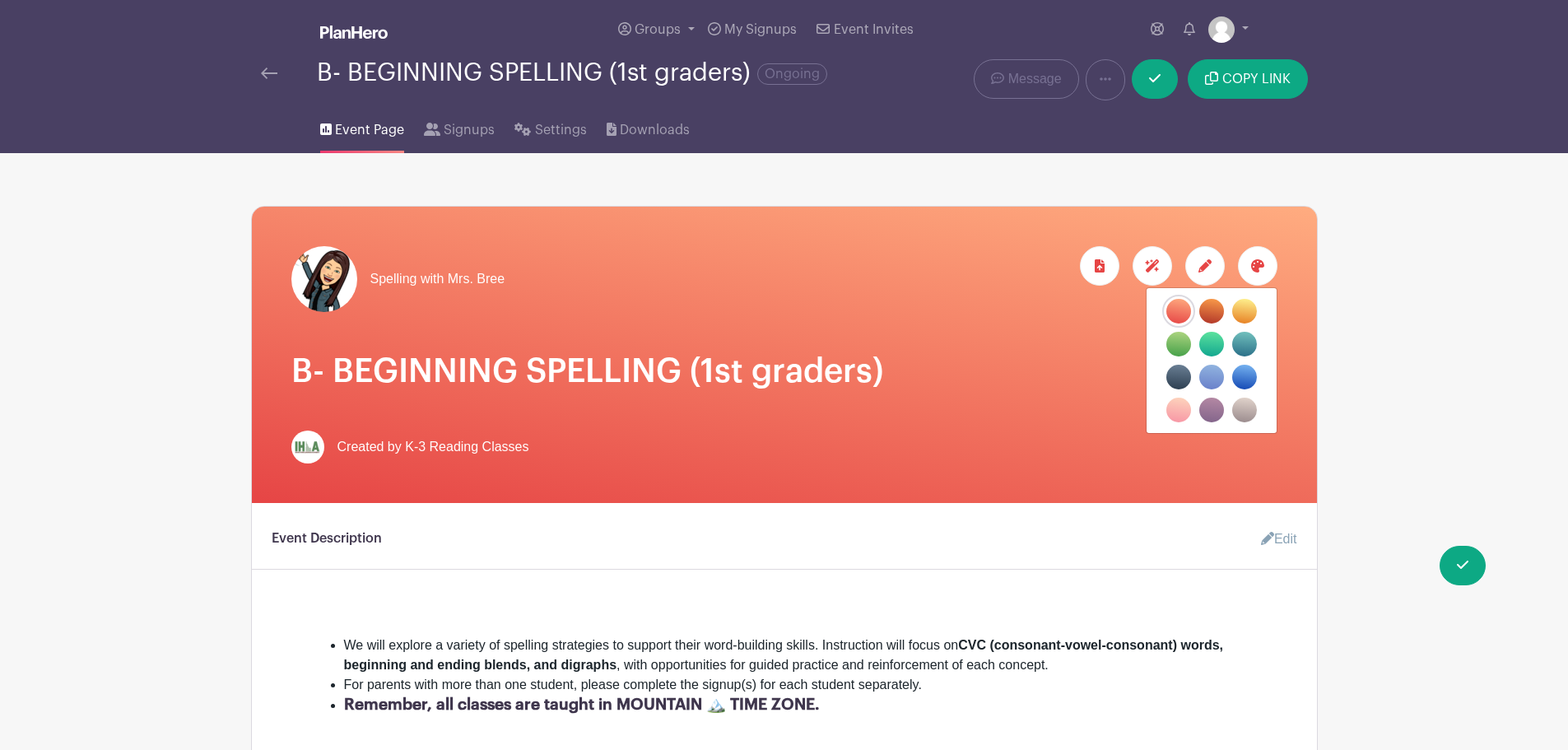
click at [1031, 347] on div "Spelling with Mrs. Bree" at bounding box center [784, 355] width 1065 height 297
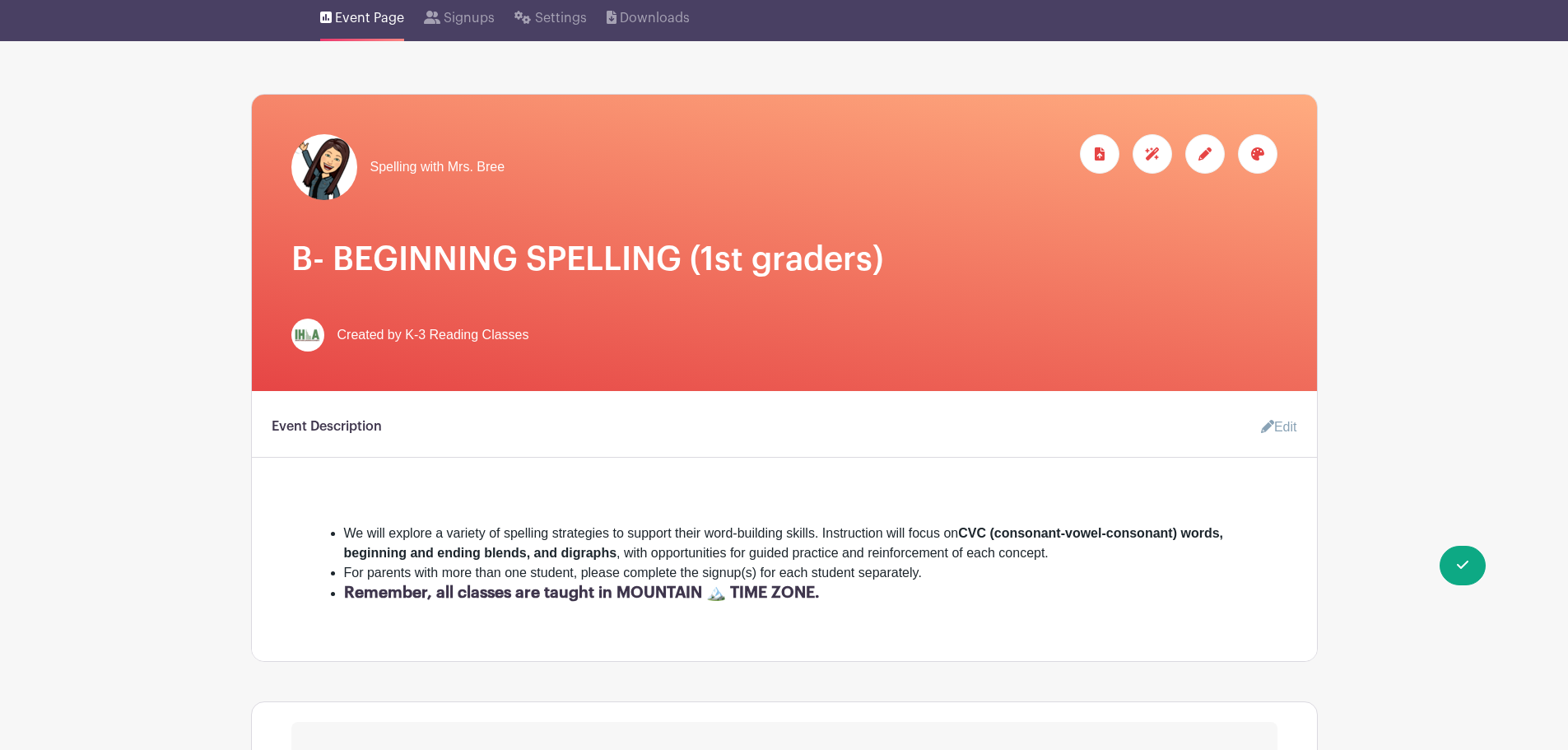
scroll to position [107, 0]
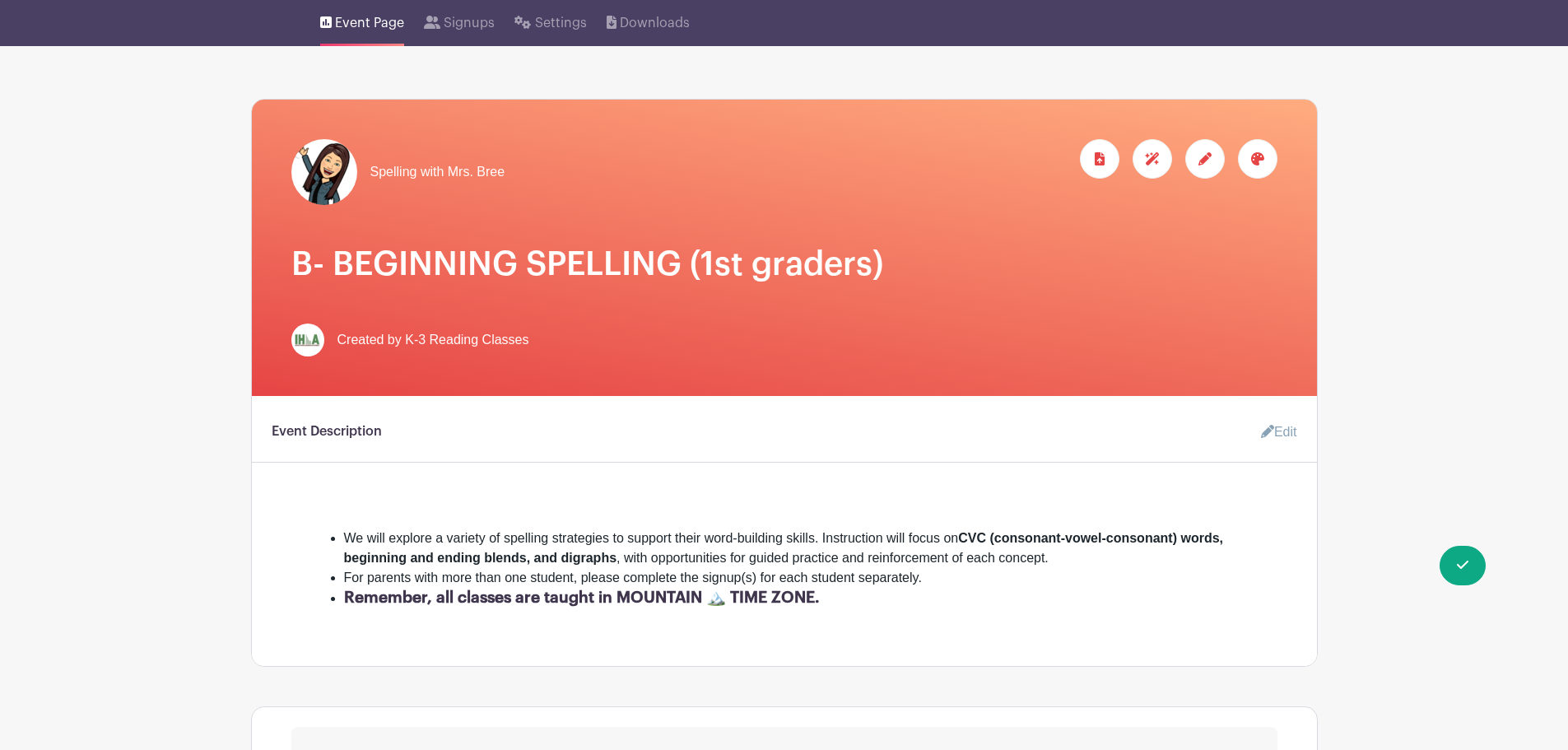
click at [1200, 156] on icon at bounding box center [1204, 158] width 13 height 13
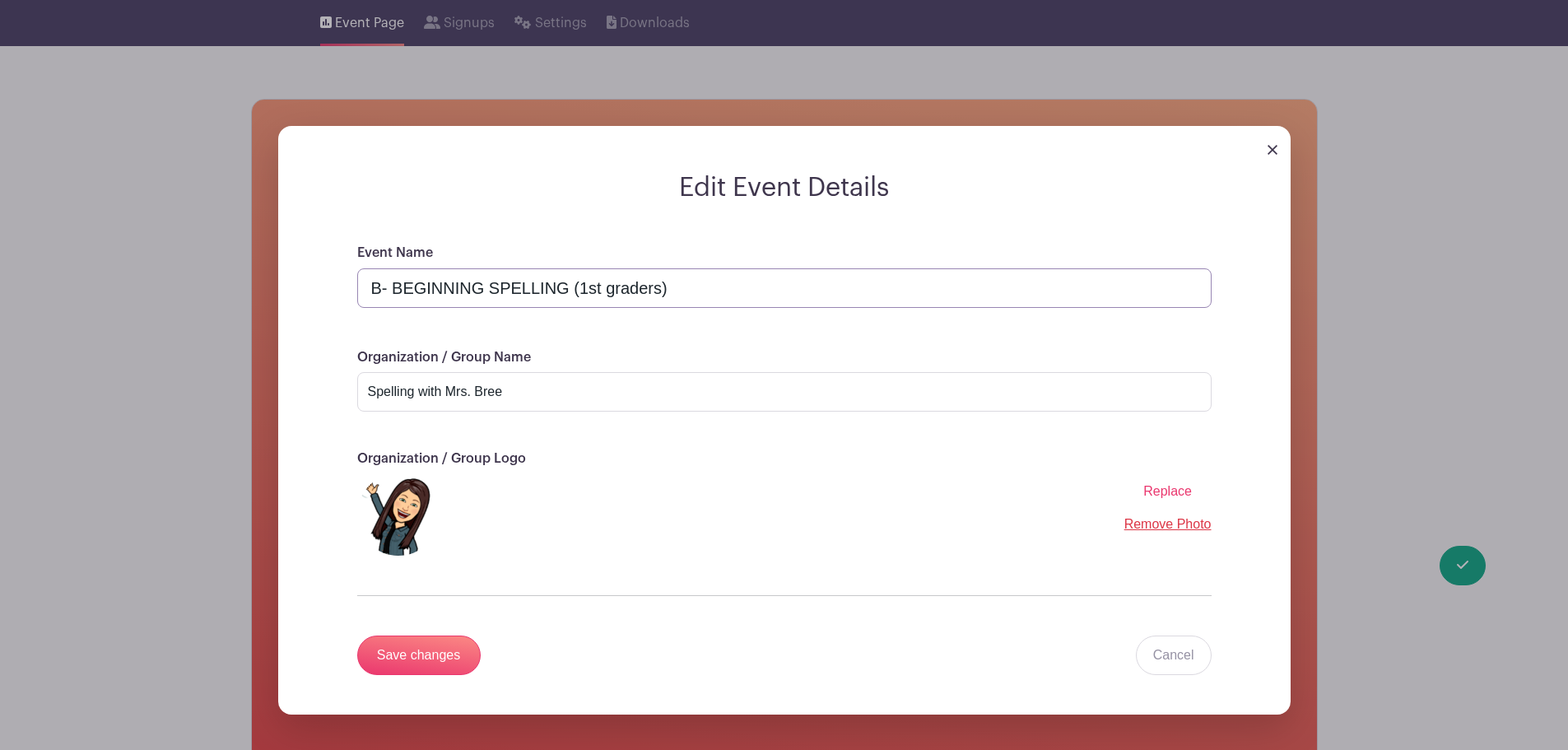
click at [379, 287] on input "B- BEGINNING SPELLING (1st graders)" at bounding box center [784, 288] width 854 height 39
type input "Bree- BEGINNING SPELLING (1st graders)"
click at [408, 647] on input "Save changes" at bounding box center [418, 656] width 123 height 39
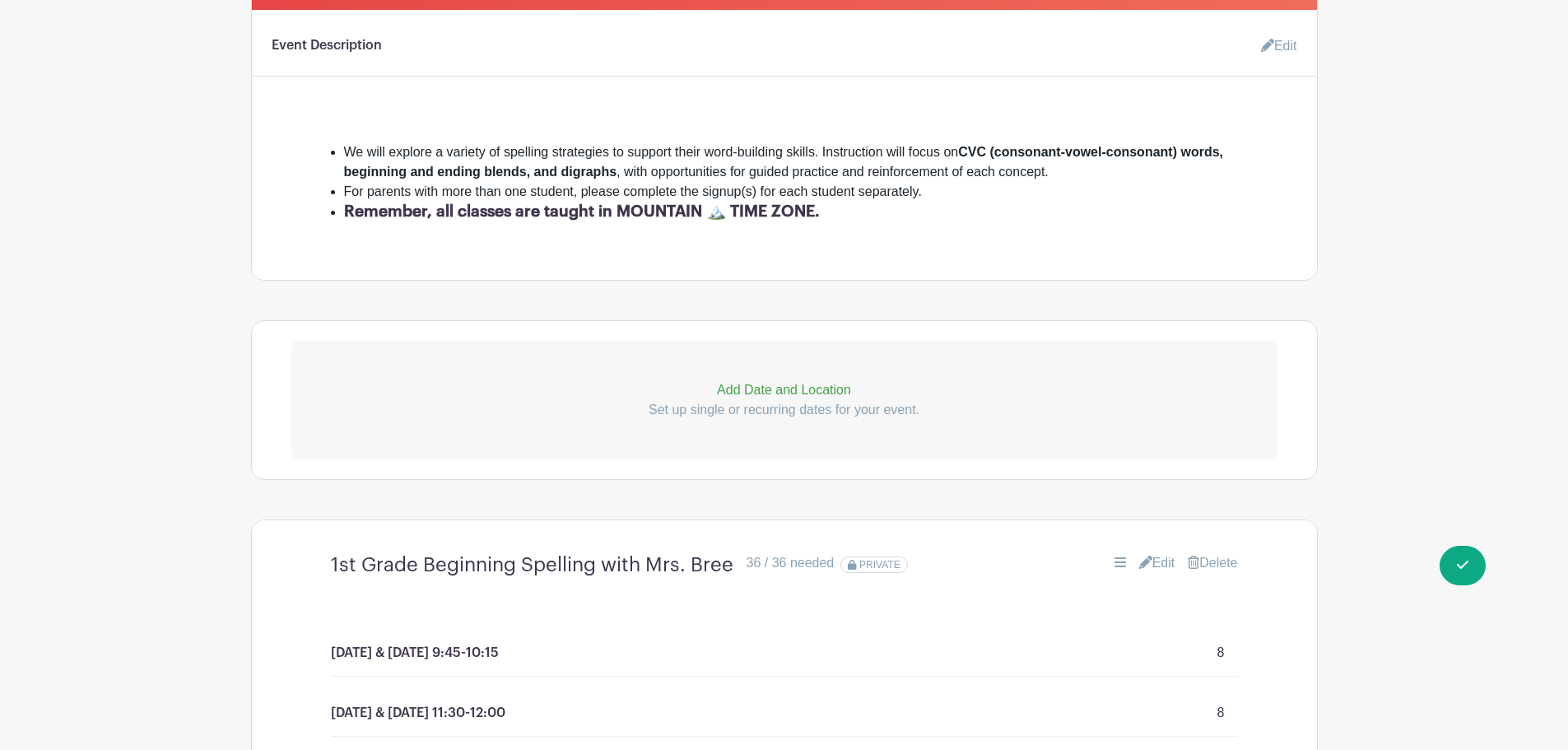
scroll to position [0, 0]
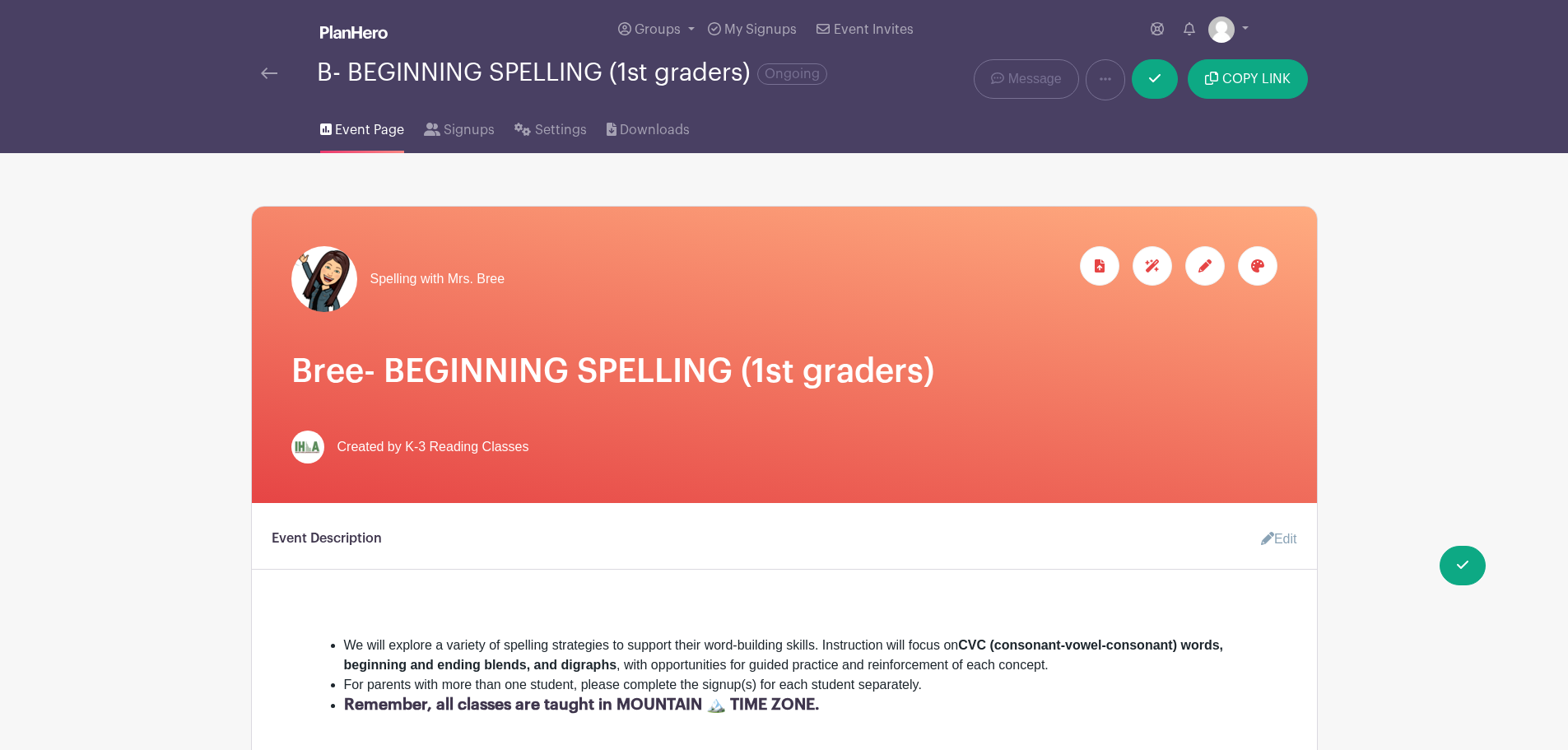
click at [263, 68] on img at bounding box center [269, 73] width 16 height 12
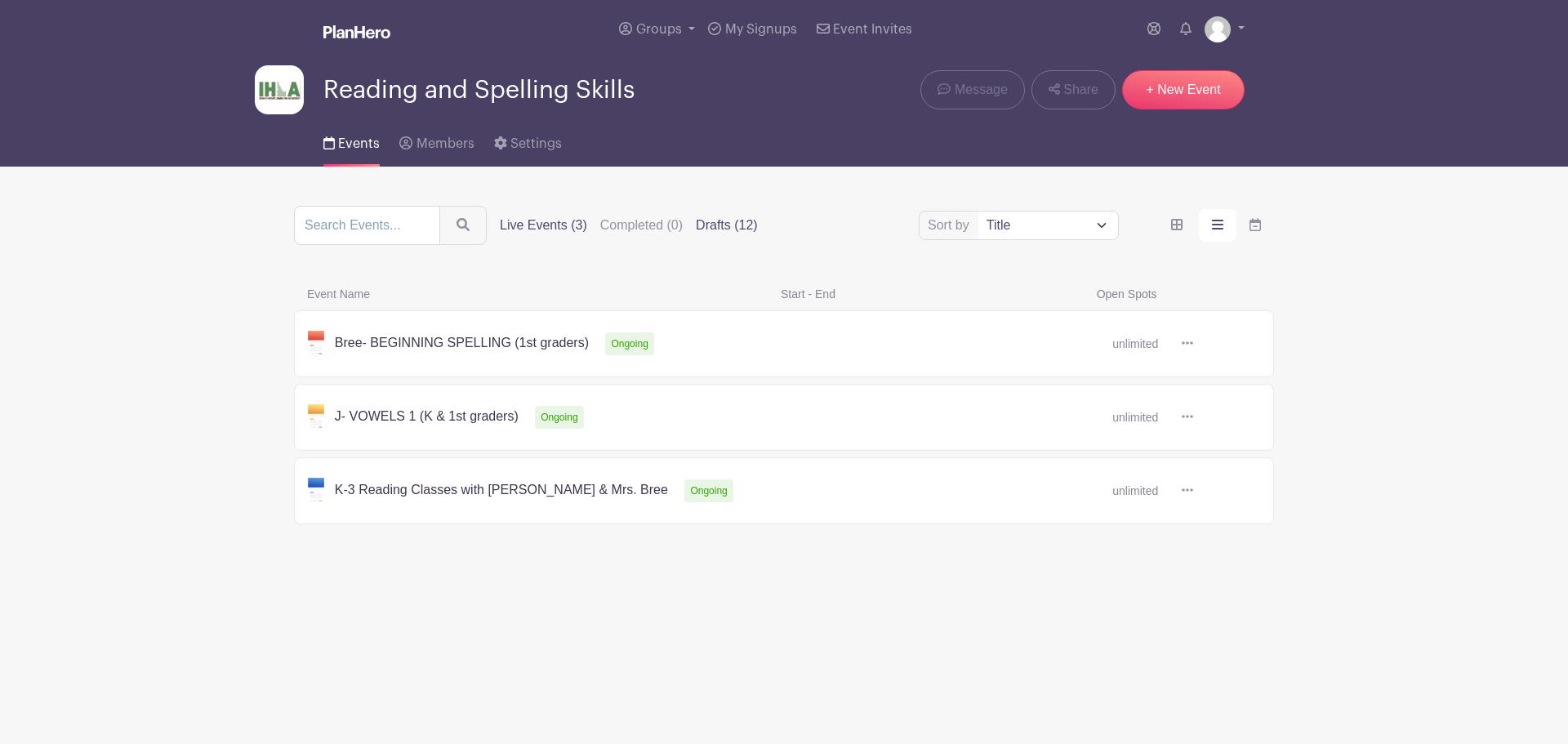
click at [728, 218] on label "Drafts (12)" at bounding box center [727, 225] width 62 height 19
click at [0, 0] on input "Drafts (12)" at bounding box center [0, 0] width 0 height 0
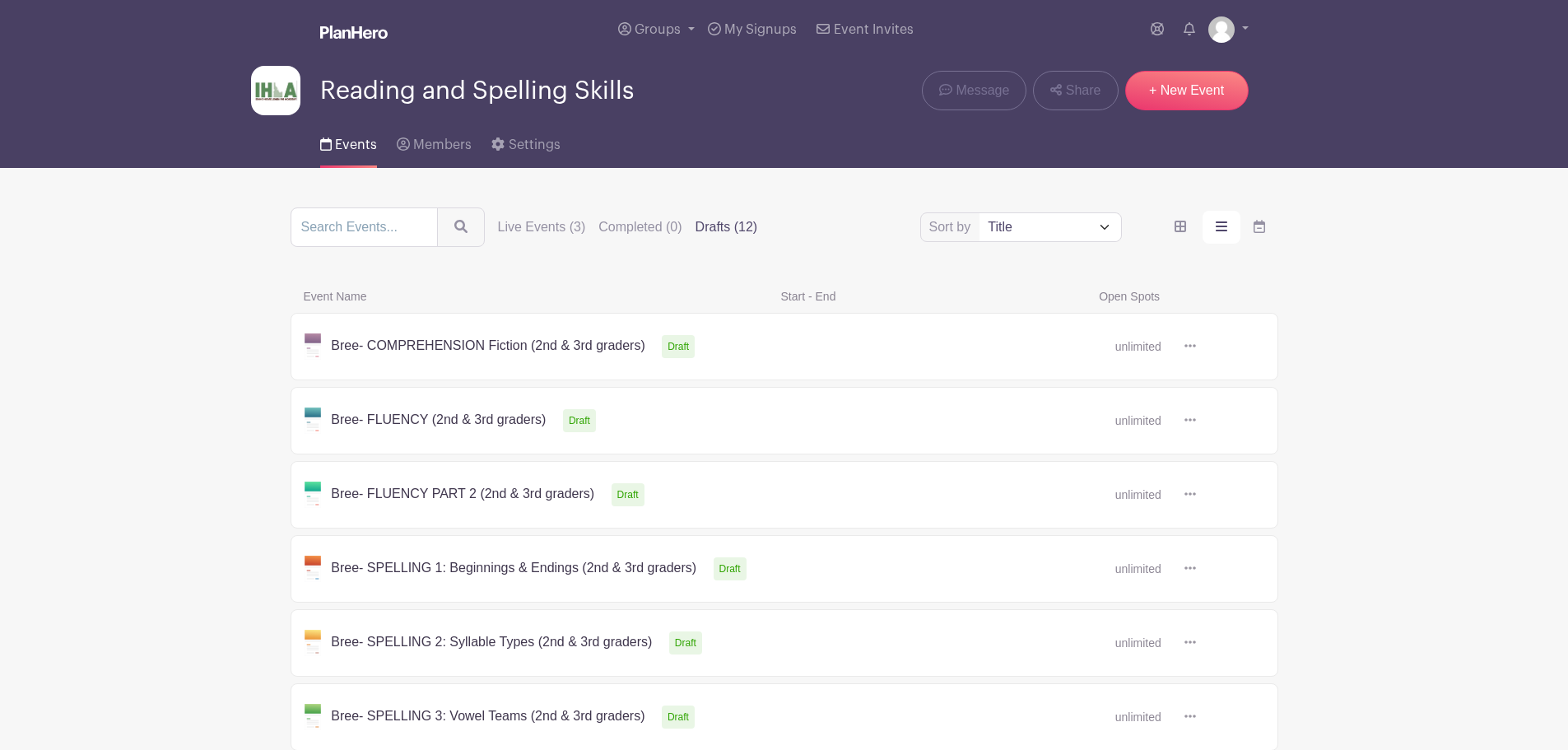
click at [1196, 347] on link at bounding box center [1196, 347] width 0 height 0
click at [1192, 347] on icon at bounding box center [1191, 345] width 12 height 13
click at [1218, 388] on link "Duplicate" at bounding box center [1243, 382] width 130 height 26
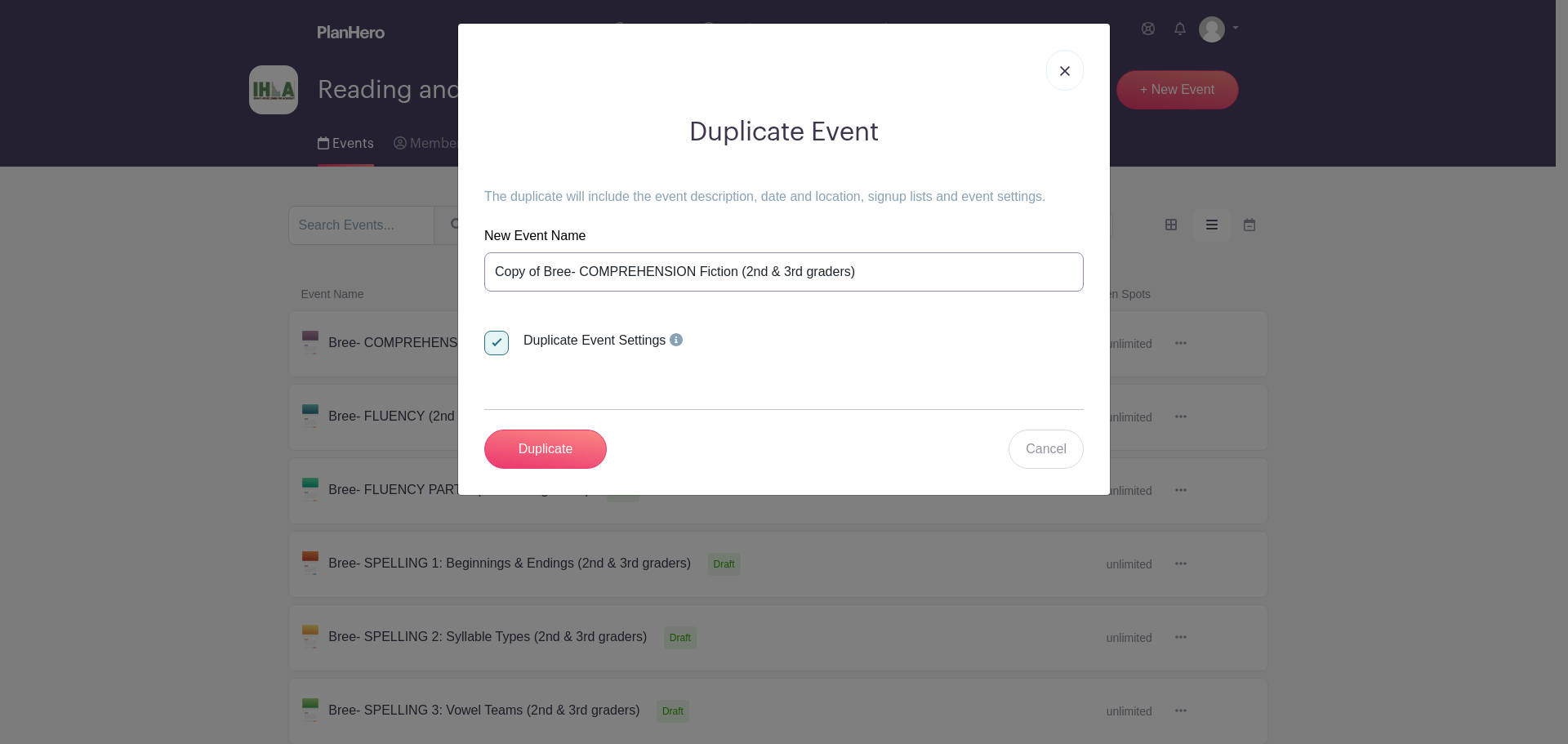
drag, startPoint x: 541, startPoint y: 272, endPoint x: 461, endPoint y: 275, distance: 80.1
click at [461, 275] on div "Duplicate Event The duplicate will include the event description, date and loca…" at bounding box center [784, 259] width 652 height 472
drag, startPoint x: 650, startPoint y: 269, endPoint x: 693, endPoint y: 272, distance: 43.1
click at [693, 272] on input "Bree- COMPREHENSION Fiction (2nd & 3rd graders)" at bounding box center [784, 272] width 600 height 39
drag, startPoint x: 714, startPoint y: 274, endPoint x: 663, endPoint y: 275, distance: 51.0
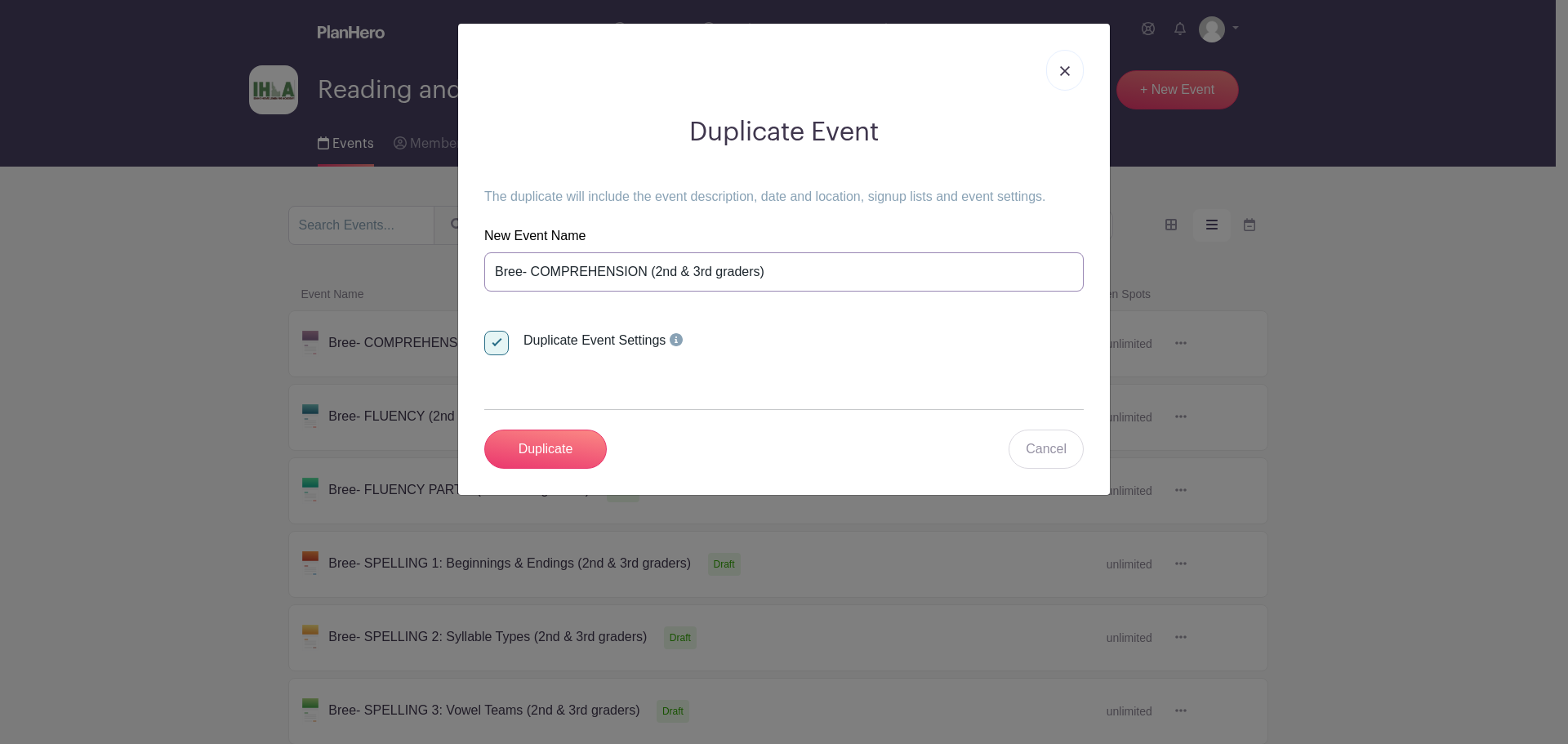
click at [663, 275] on input "Bree- COMPREHENSION (2nd & 3rd graders)" at bounding box center [784, 272] width 600 height 39
click at [718, 272] on input "Bree- COMPREHENSION (1st graders)" at bounding box center [784, 272] width 600 height 39
type input "Bree- COMPREHENSION (1st grader)"
click at [562, 447] on input "Duplicate" at bounding box center [545, 449] width 122 height 39
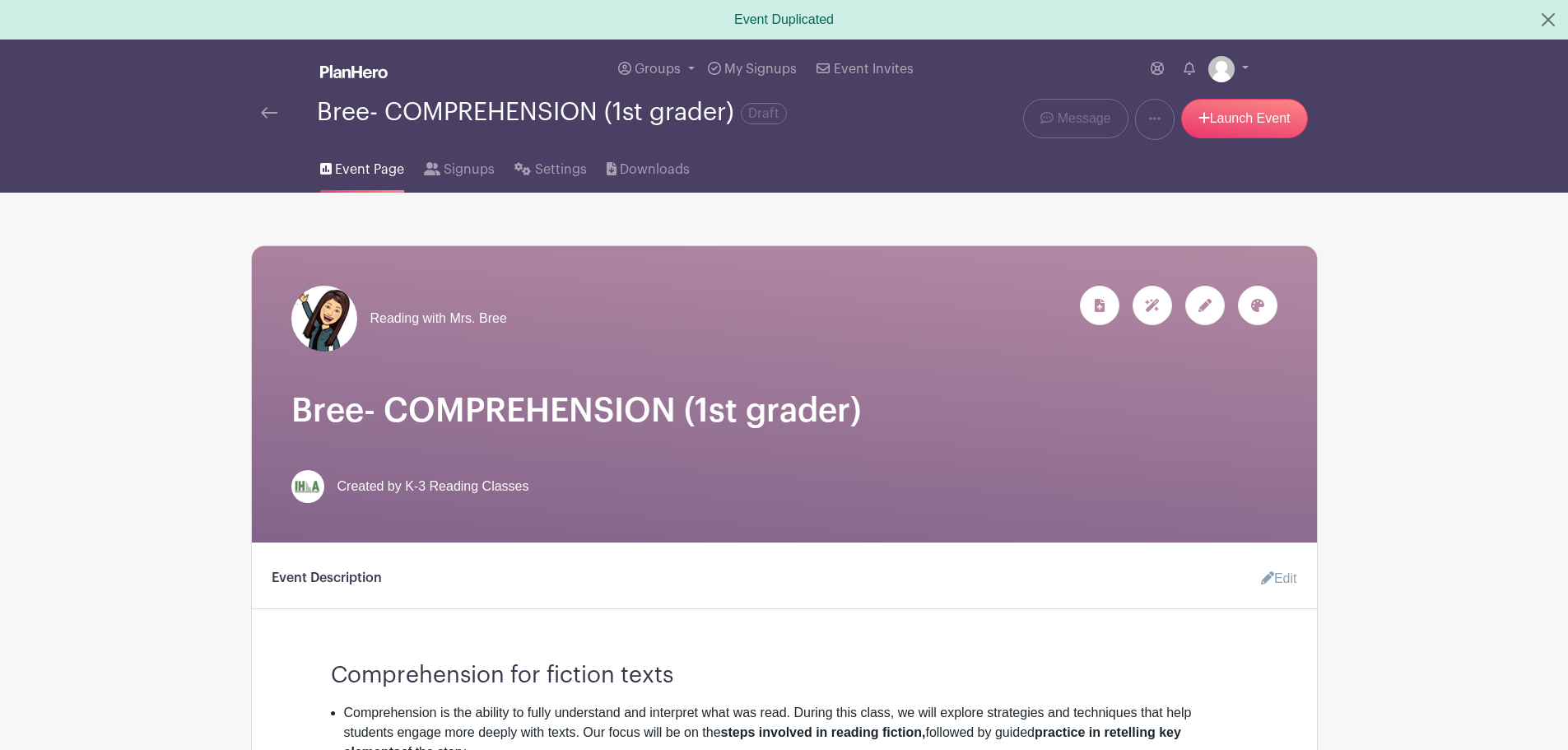
click at [1254, 305] on icon at bounding box center [1257, 305] width 13 height 13
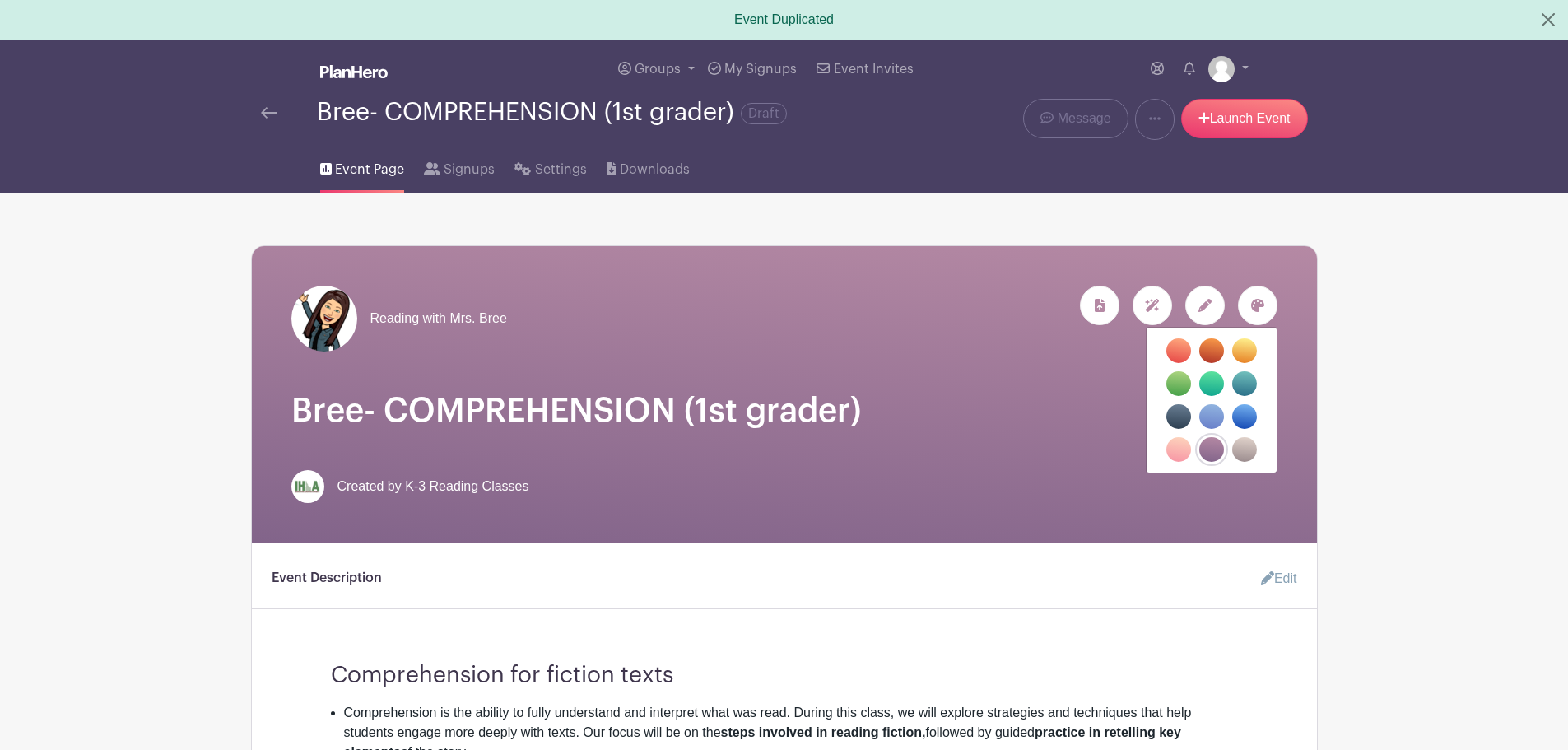
click at [1173, 444] on label "filters" at bounding box center [1178, 449] width 25 height 25
click at [0, 0] on input "filters" at bounding box center [0, 0] width 0 height 0
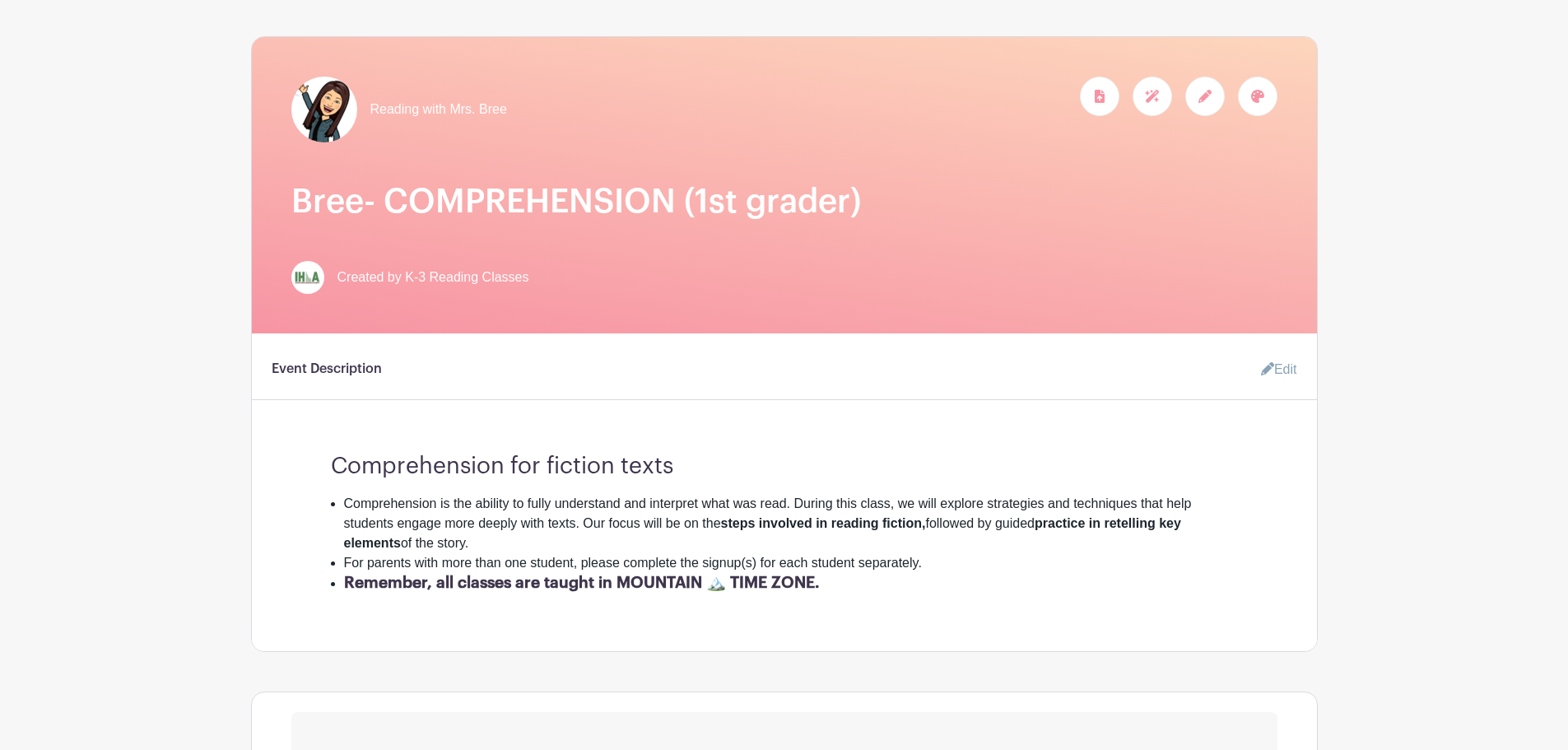
scroll to position [220, 0]
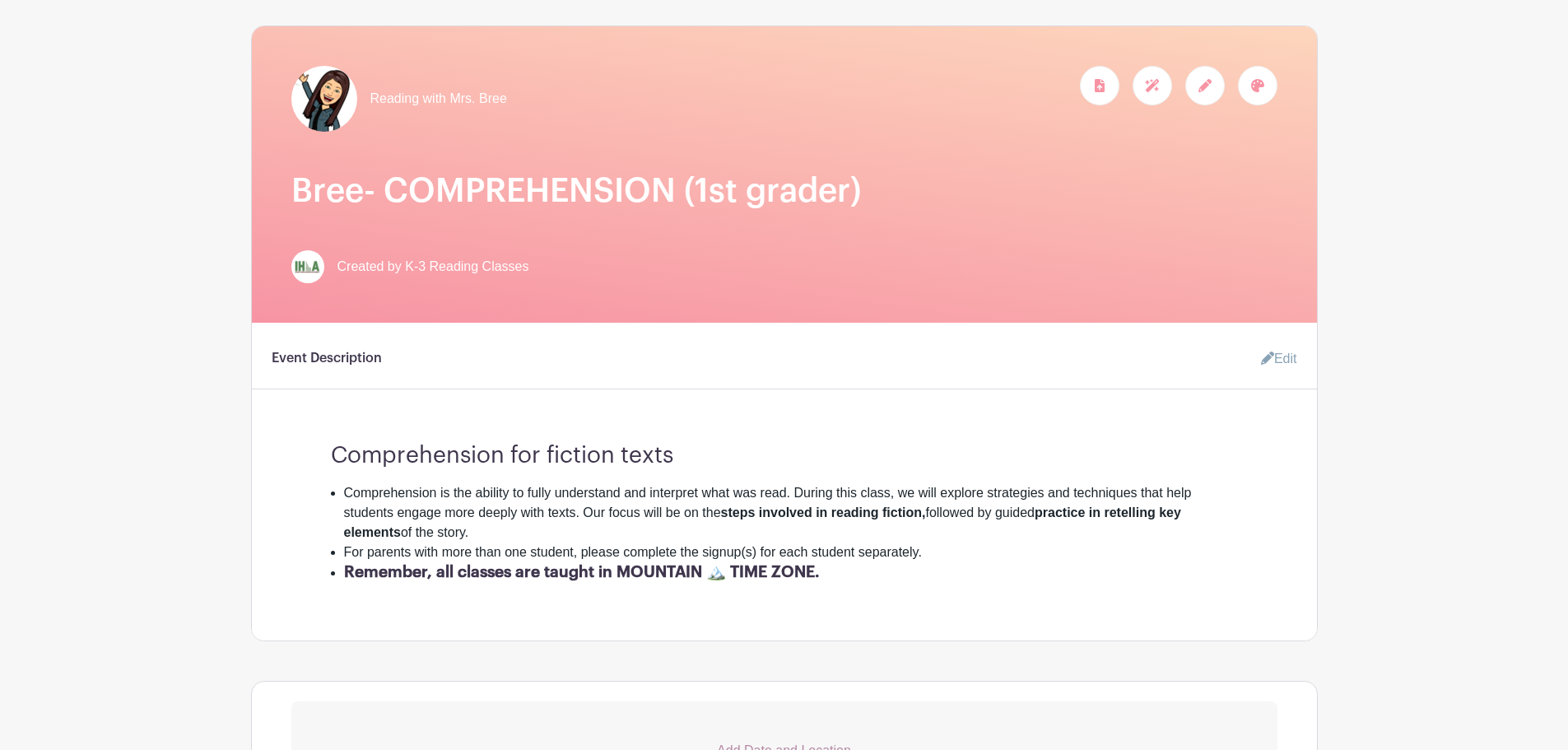
click at [1261, 357] on icon at bounding box center [1267, 358] width 13 height 13
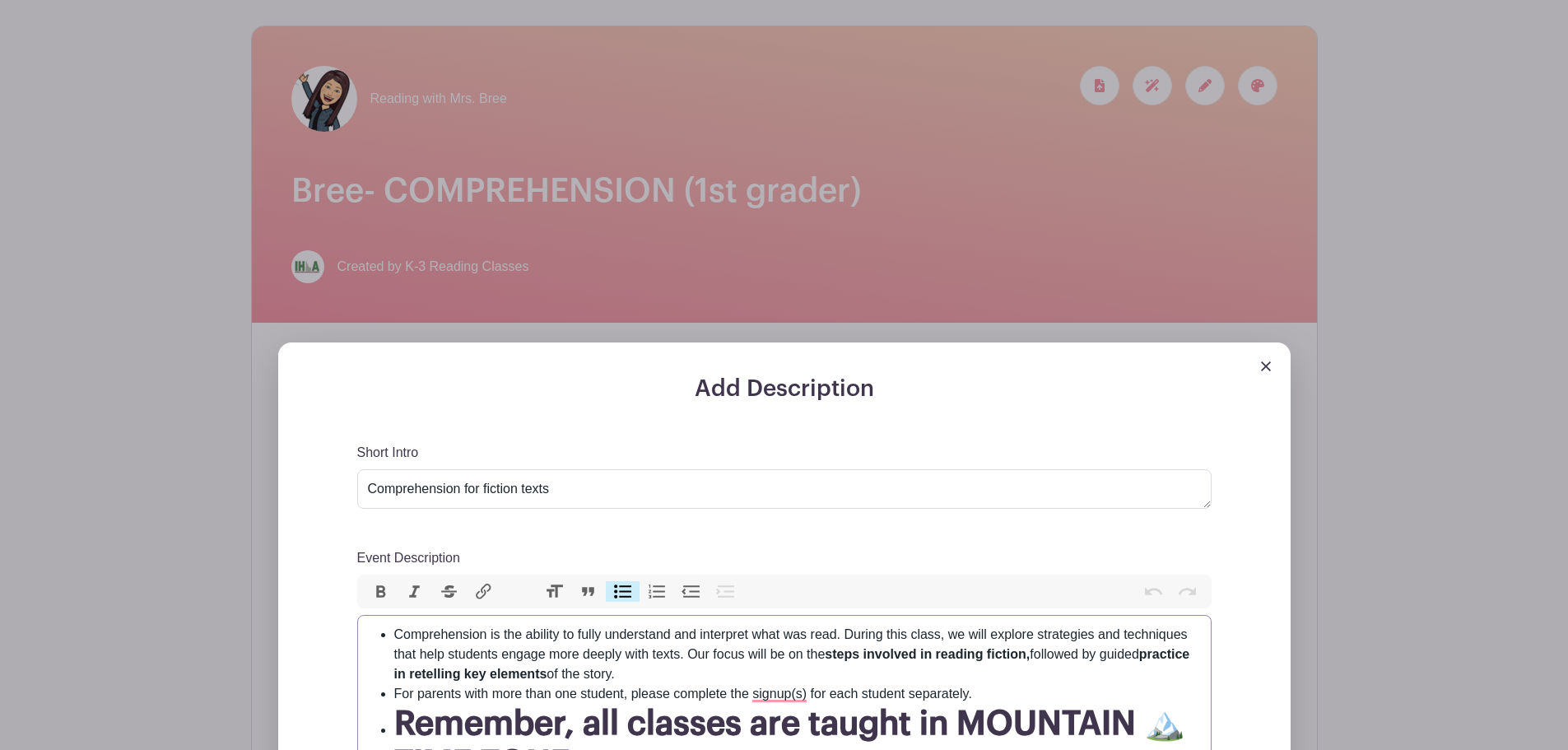
drag, startPoint x: 699, startPoint y: 672, endPoint x: 396, endPoint y: 624, distance: 306.8
click at [396, 624] on trix-editor "Comprehension is the ability to fully understand and interpret what was read. D…" at bounding box center [784, 710] width 854 height 191
paste trix-editor "make meaning from what is read. In this class, students will learn and apply st…"
type trix-editor "<ul><li>Comprehension is the ability to fully understand and make meaning from …"
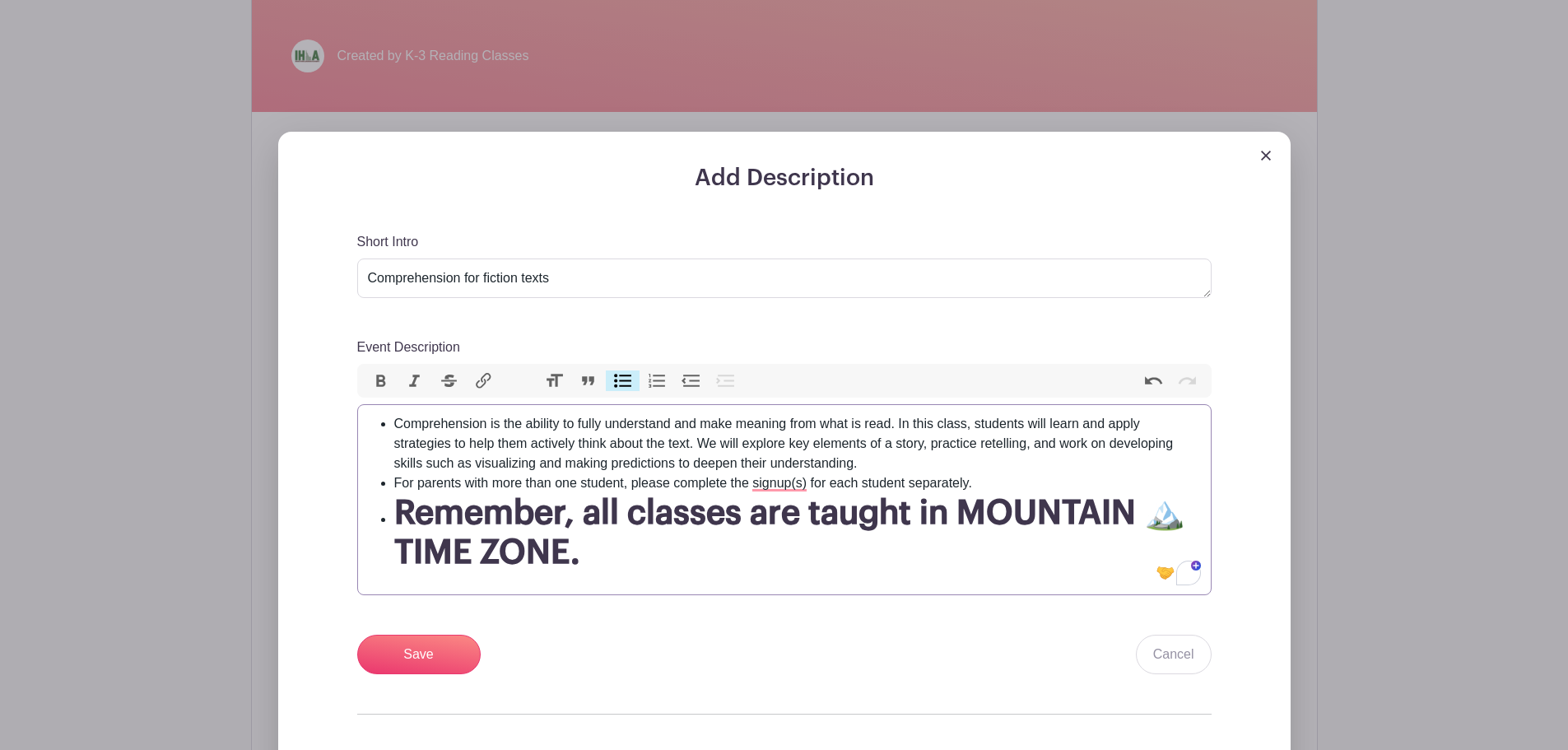
scroll to position [431, 0]
click at [560, 275] on textarea "Comprehension for fiction texts" at bounding box center [784, 277] width 854 height 39
drag, startPoint x: 560, startPoint y: 275, endPoint x: 339, endPoint y: 274, distance: 221.0
click at [339, 274] on div "Add Description Short Intro Comprehension for fiction texts Event Description B…" at bounding box center [784, 513] width 933 height 698
click at [416, 658] on input "Save" at bounding box center [418, 654] width 123 height 39
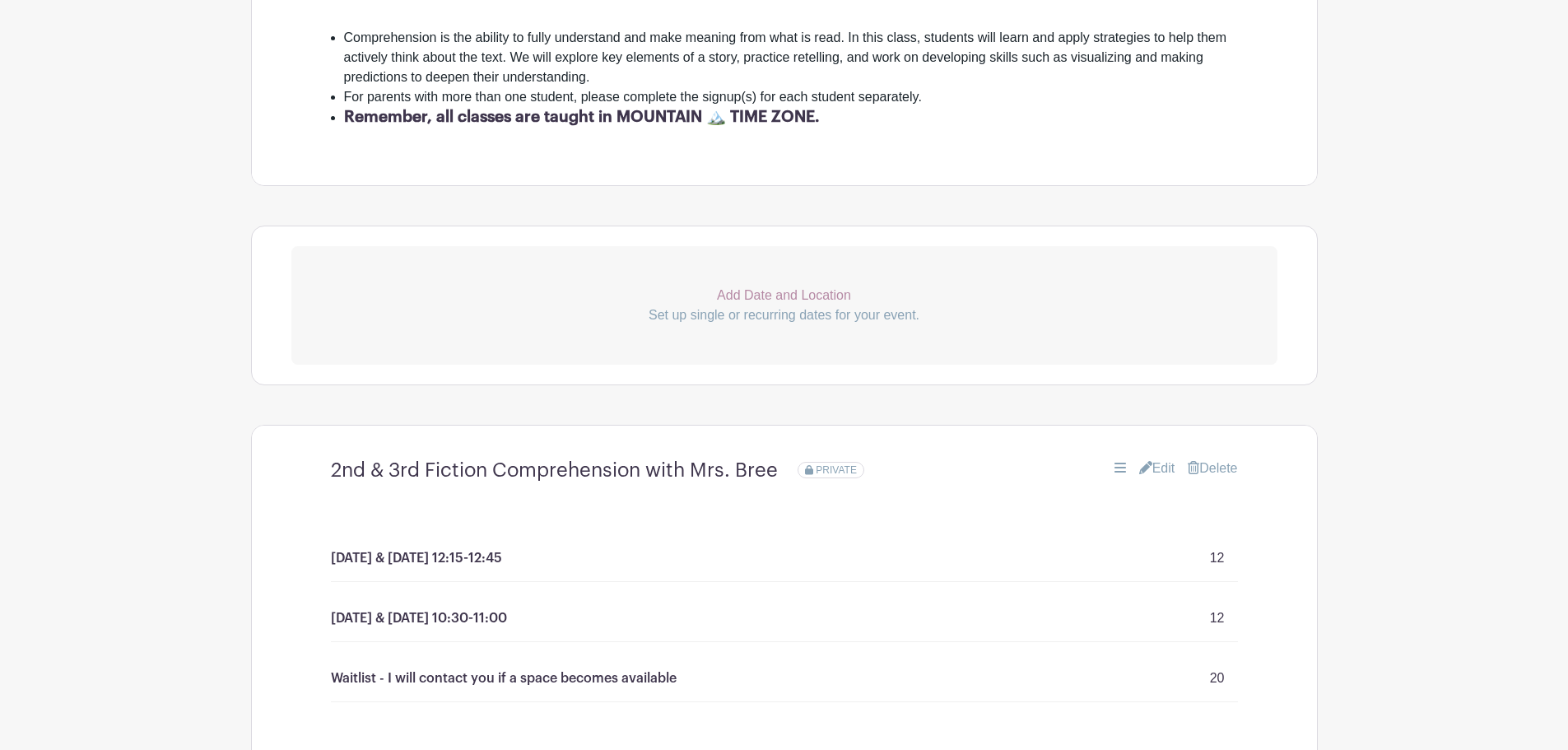
scroll to position [795, 0]
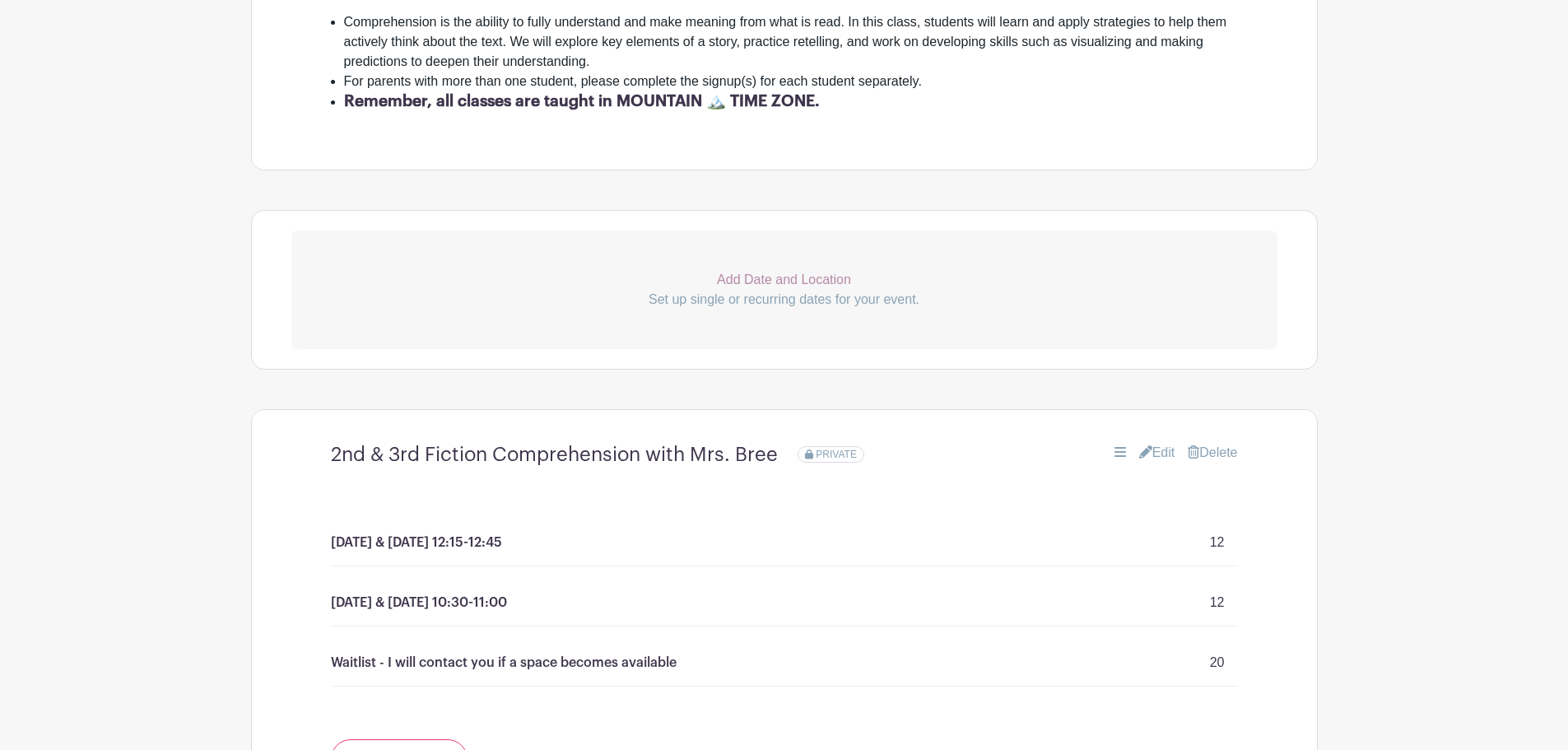
click at [1157, 453] on link "Edit" at bounding box center [1157, 452] width 37 height 20
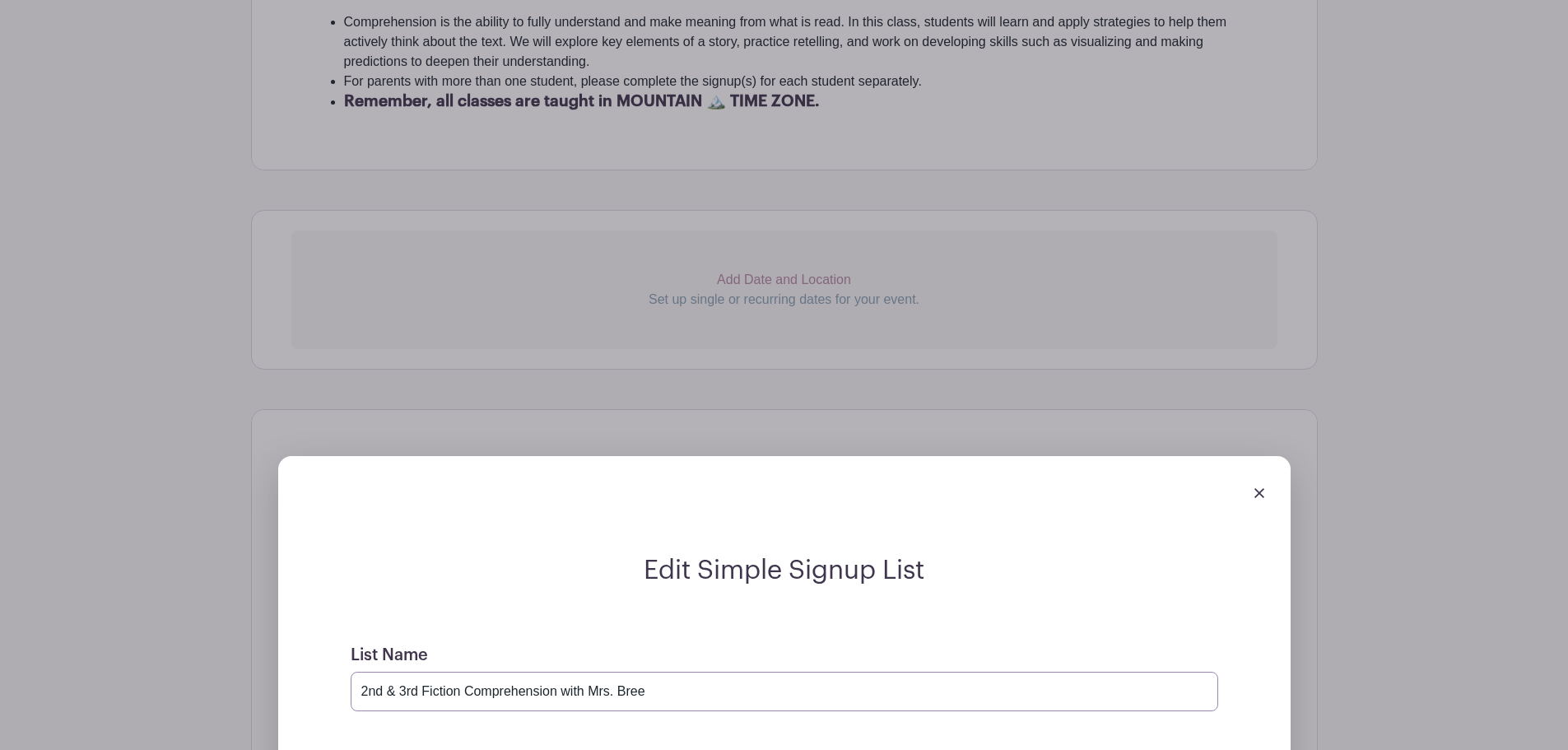
drag, startPoint x: 457, startPoint y: 687, endPoint x: 363, endPoint y: 685, distance: 94.0
click at [363, 685] on input "2nd & 3rd Fiction Comprehension with Mrs. Bree" at bounding box center [784, 691] width 868 height 39
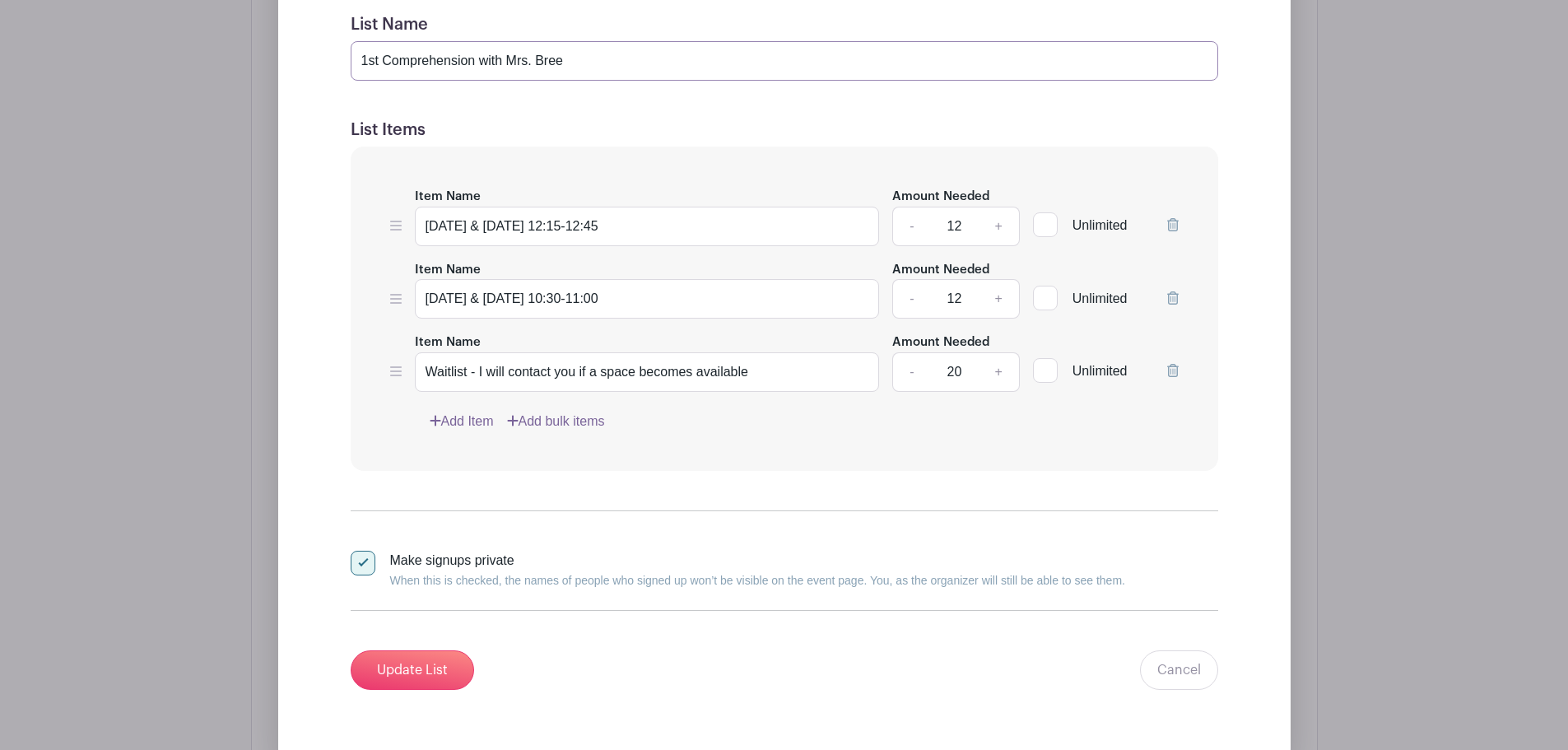
scroll to position [1426, 0]
type input "1st Comprehension with Mrs. Bree"
click at [434, 673] on input "Update List" at bounding box center [412, 669] width 123 height 39
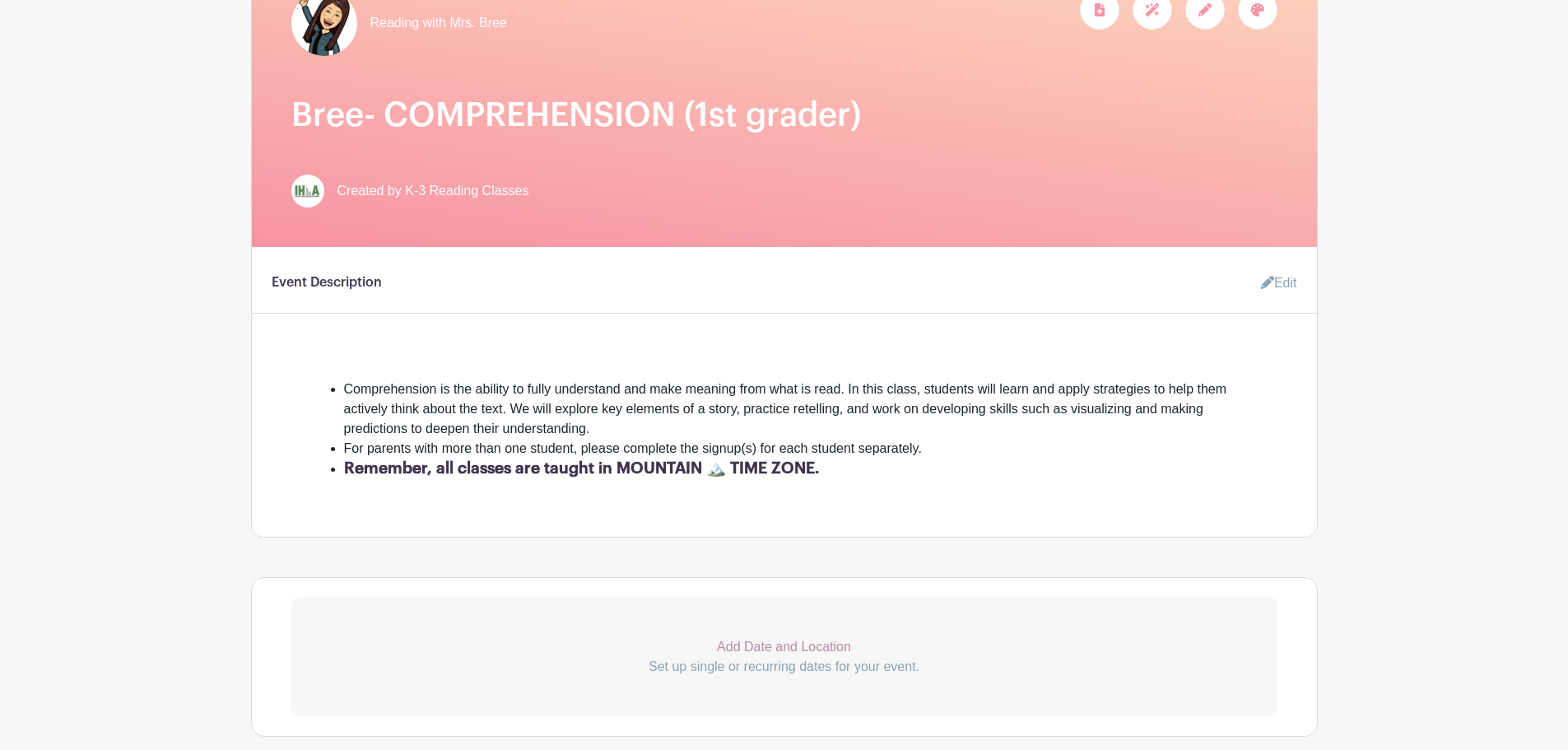
scroll to position [0, 0]
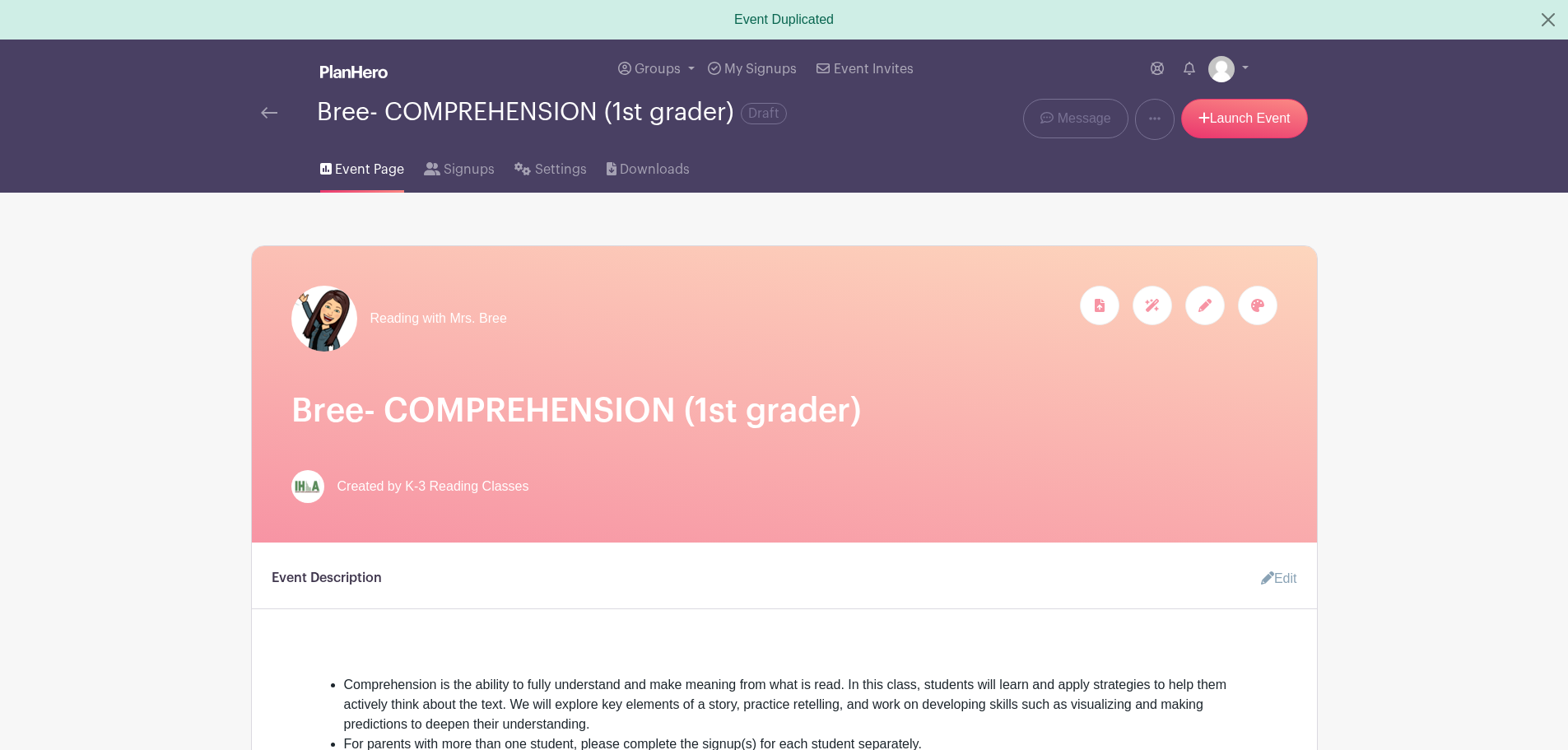
click at [274, 103] on link at bounding box center [269, 112] width 16 height 20
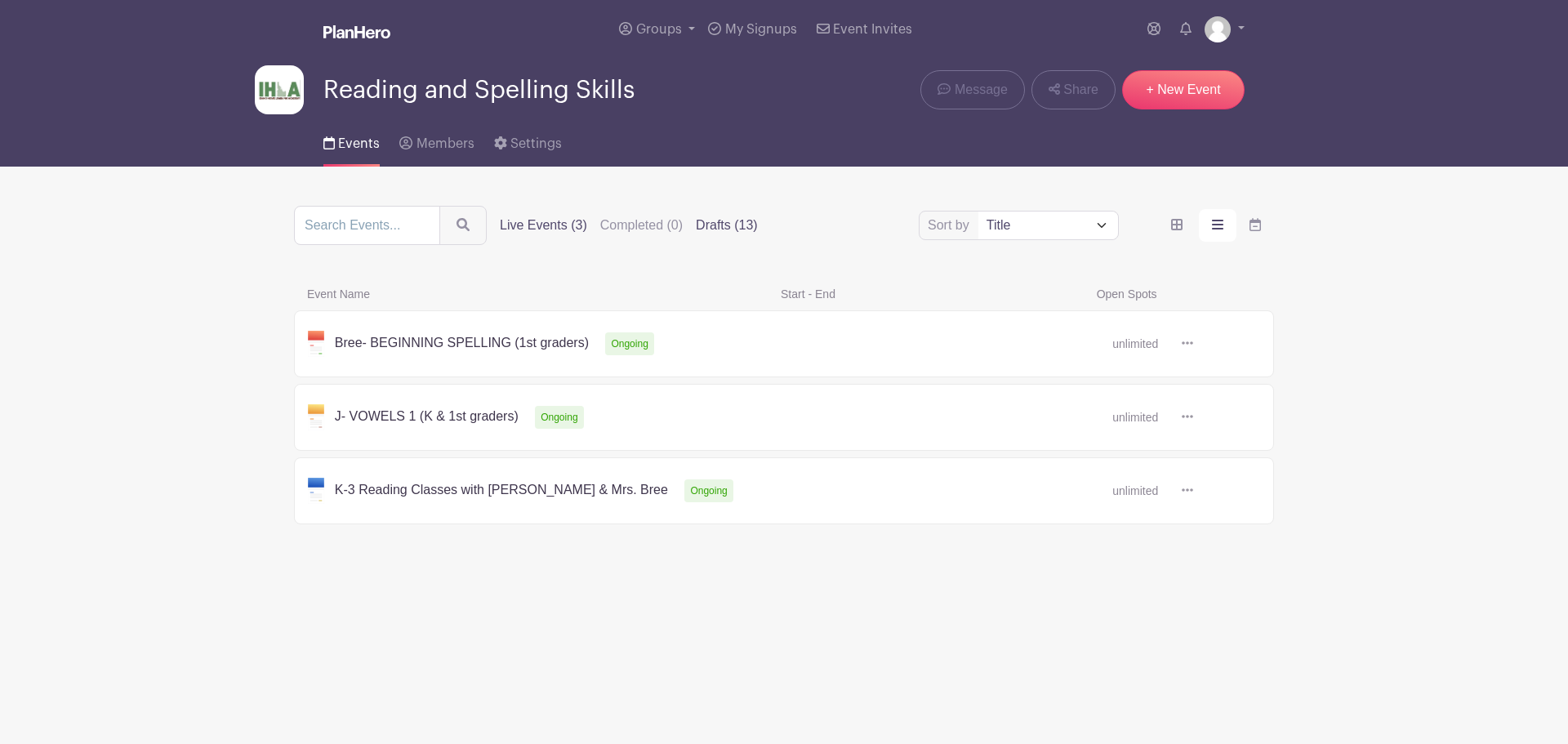
click at [714, 218] on label "Drafts (13)" at bounding box center [727, 225] width 62 height 19
click at [0, 0] on input "Drafts (13)" at bounding box center [0, 0] width 0 height 0
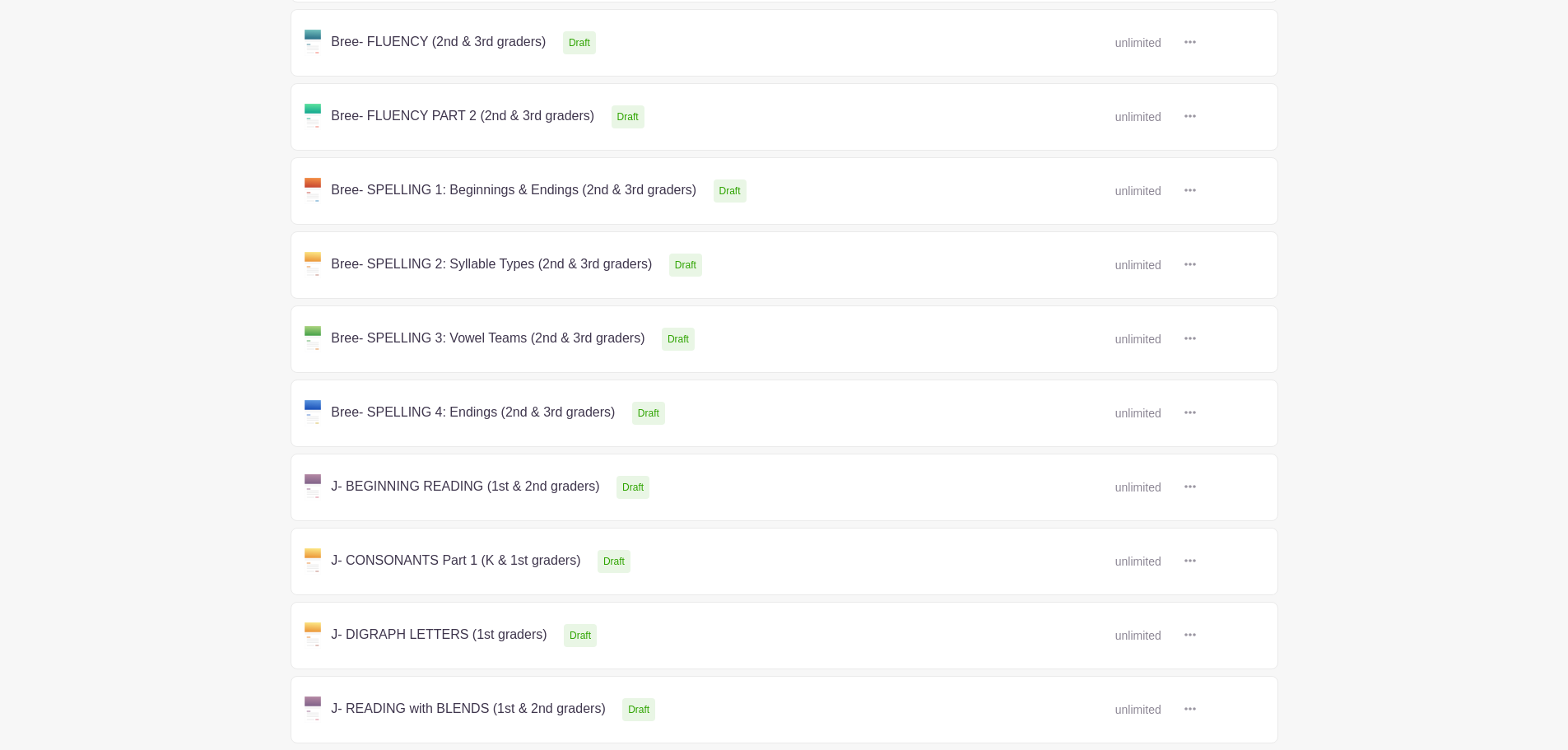
scroll to position [453, 0]
